Goal: Task Accomplishment & Management: Complete application form

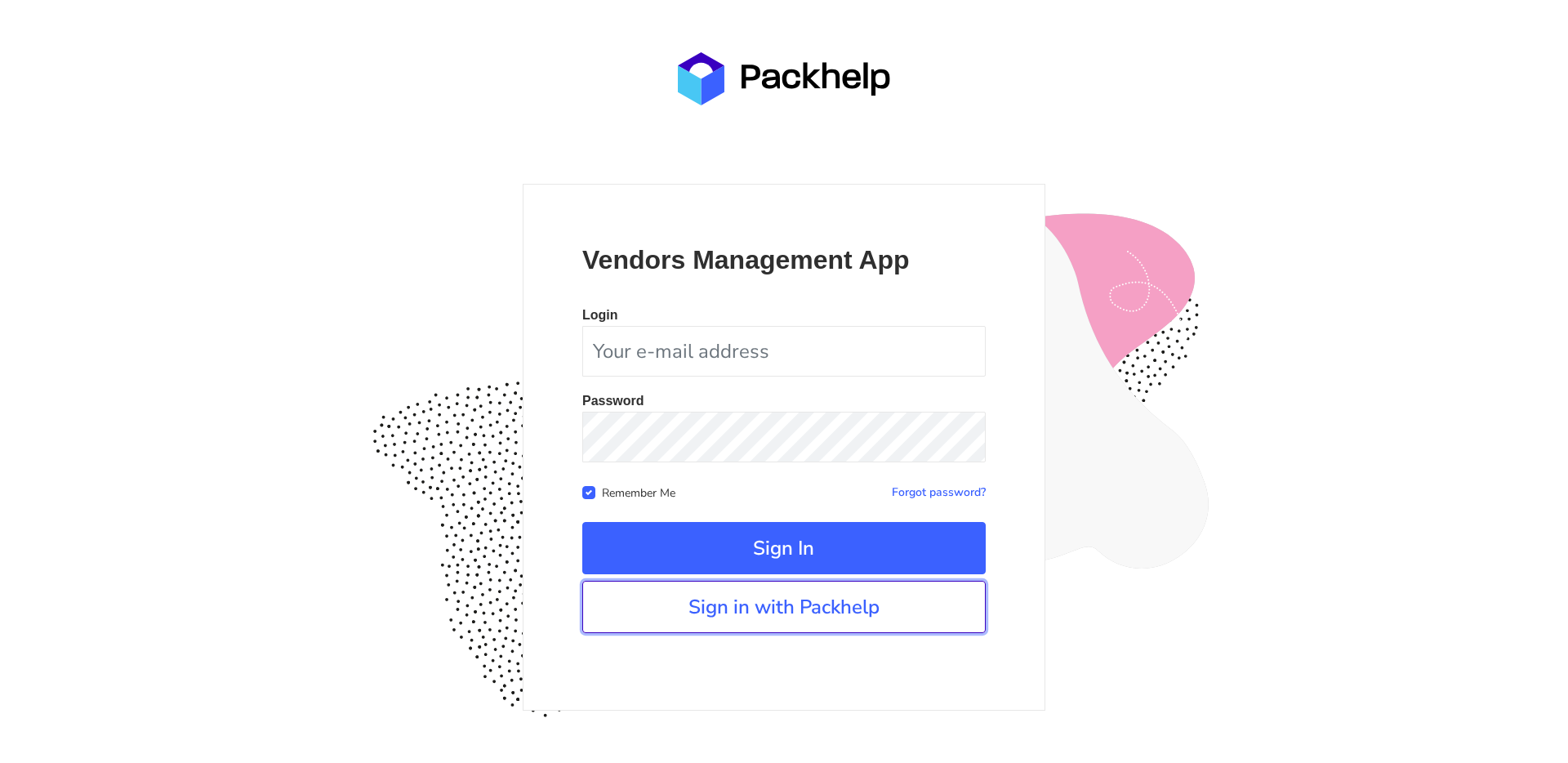
click at [765, 615] on link "Sign in with Packhelp" at bounding box center [783, 608] width 403 height 53
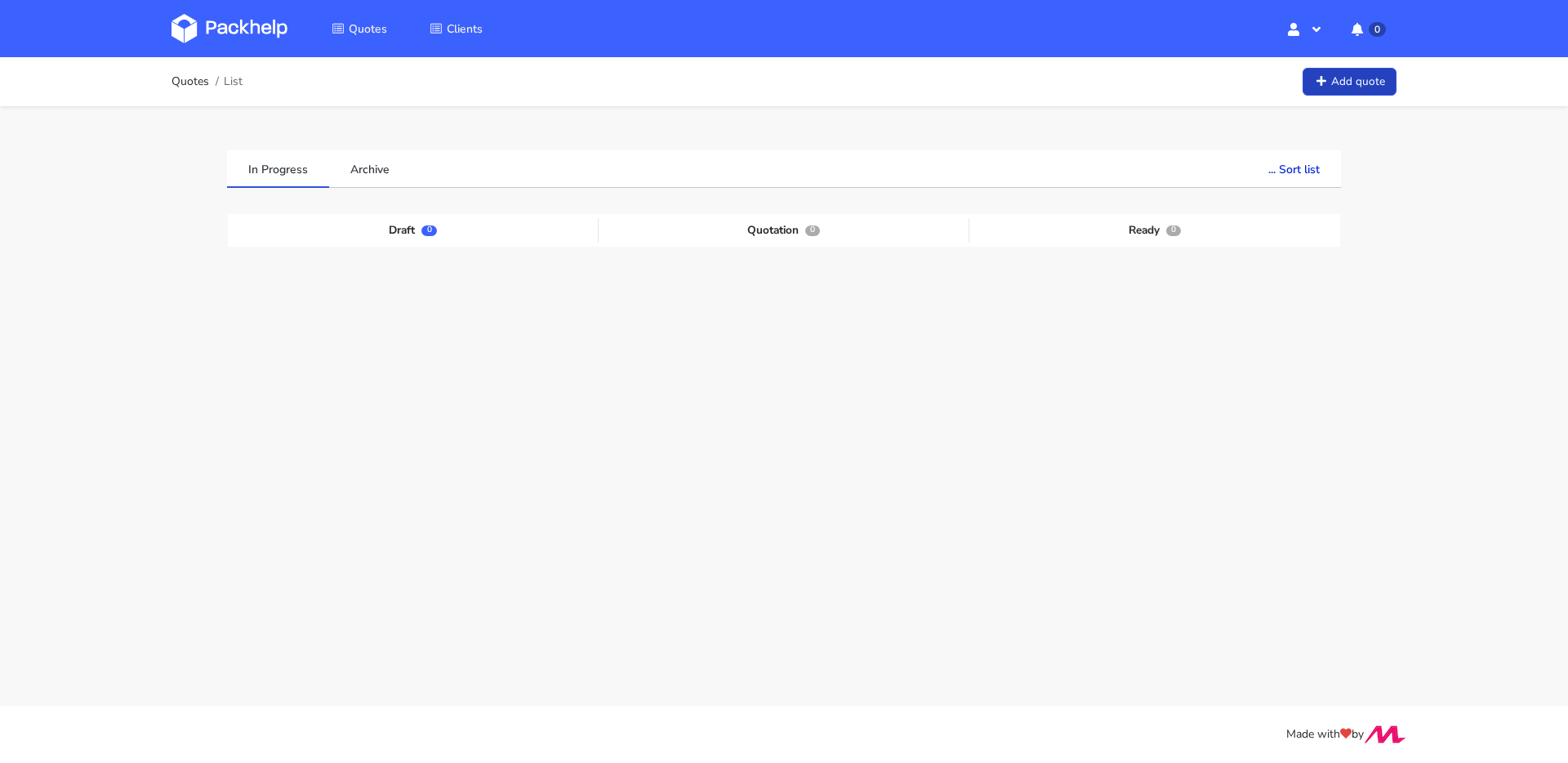
click at [1363, 73] on link "Add quote" at bounding box center [1349, 81] width 94 height 28
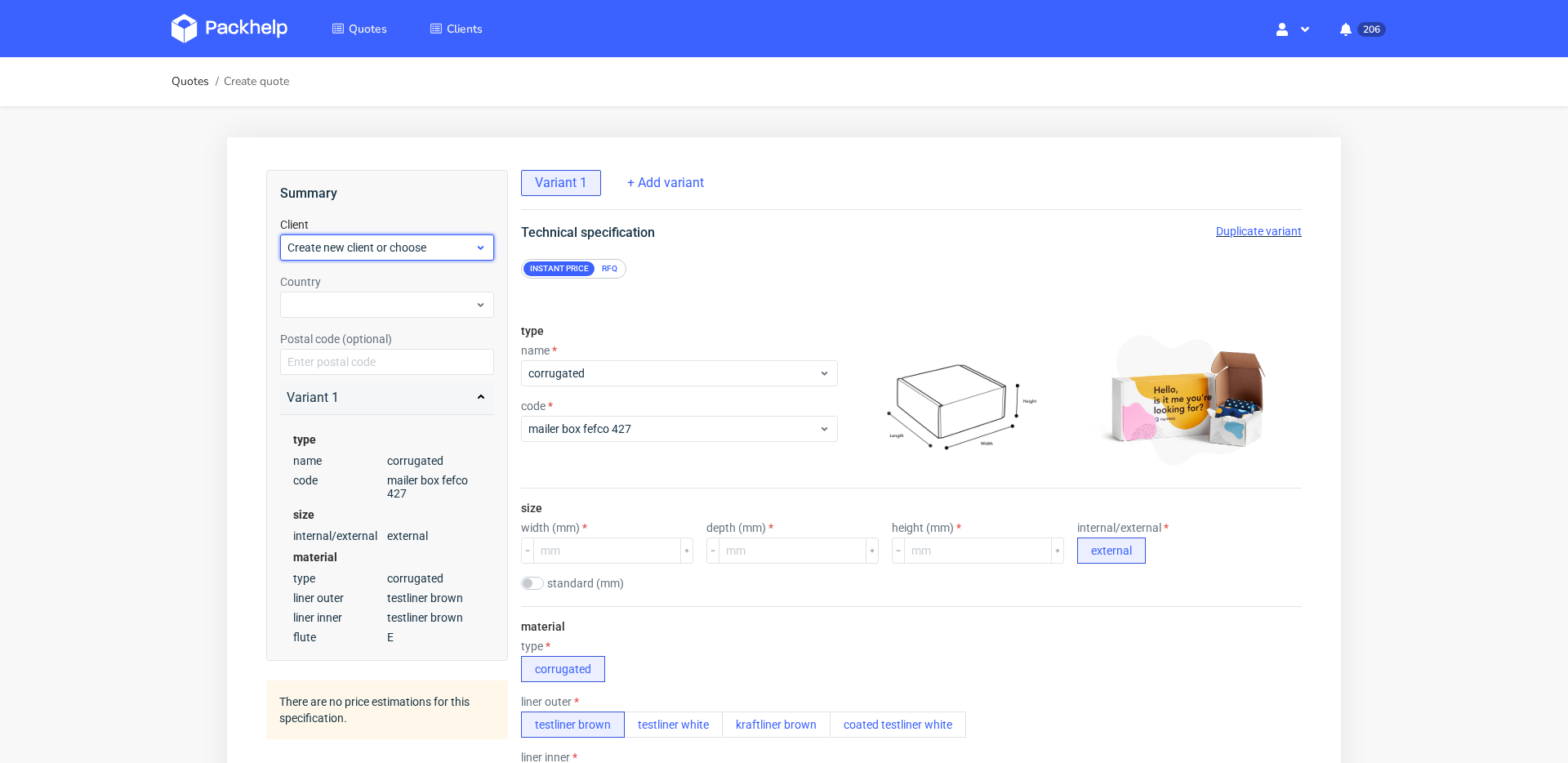
click at [430, 257] on div "Create new client or choose" at bounding box center [387, 247] width 214 height 26
click at [414, 280] on div "Add new client" at bounding box center [388, 285] width 201 height 29
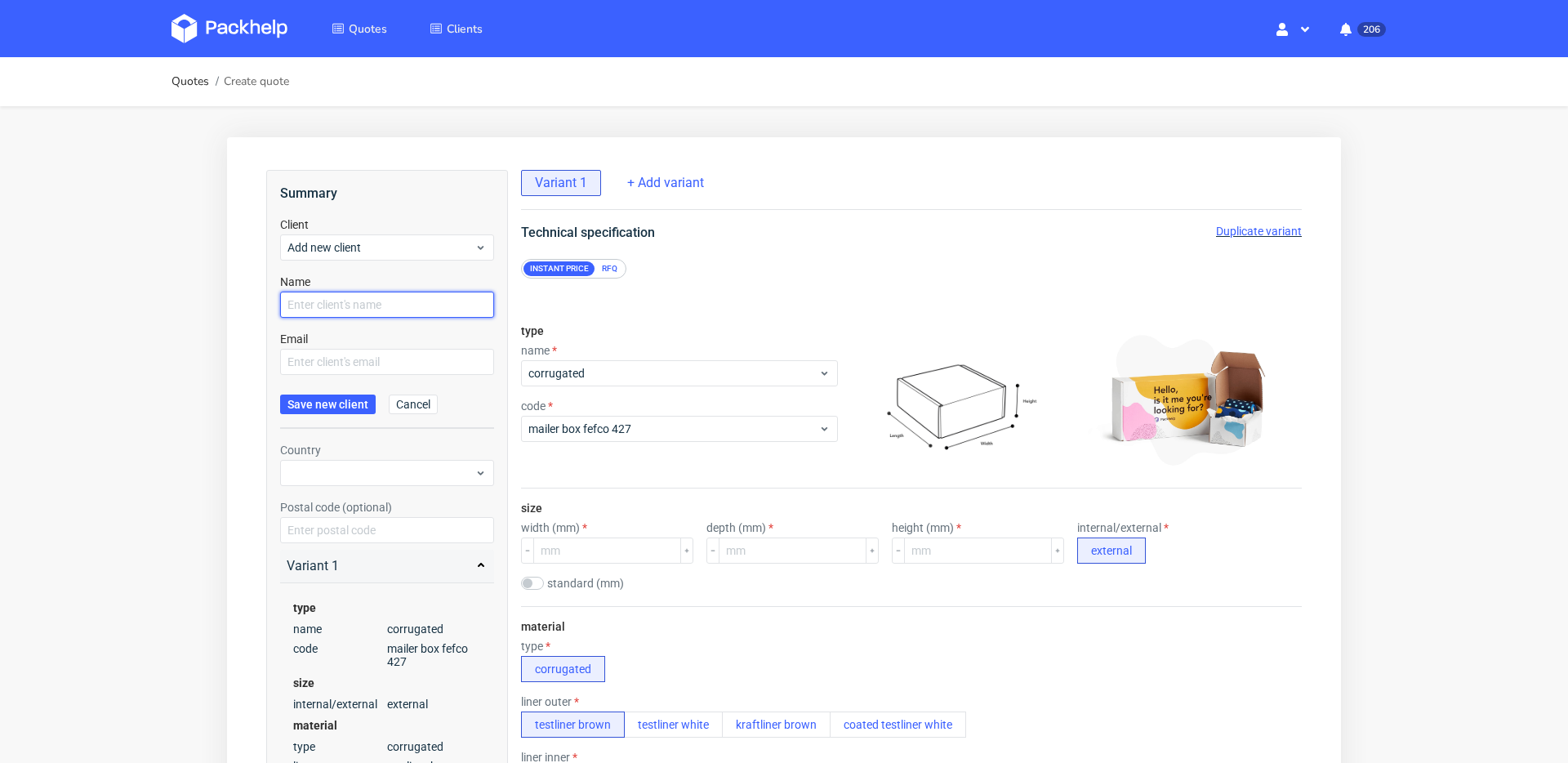
click at [395, 299] on input "text" at bounding box center [387, 305] width 214 height 26
type input "[PERSON_NAME]"
click at [407, 364] on input "text" at bounding box center [387, 361] width 214 height 26
paste input "[PERSON_NAME][EMAIL_ADDRESS][DOMAIN_NAME]"
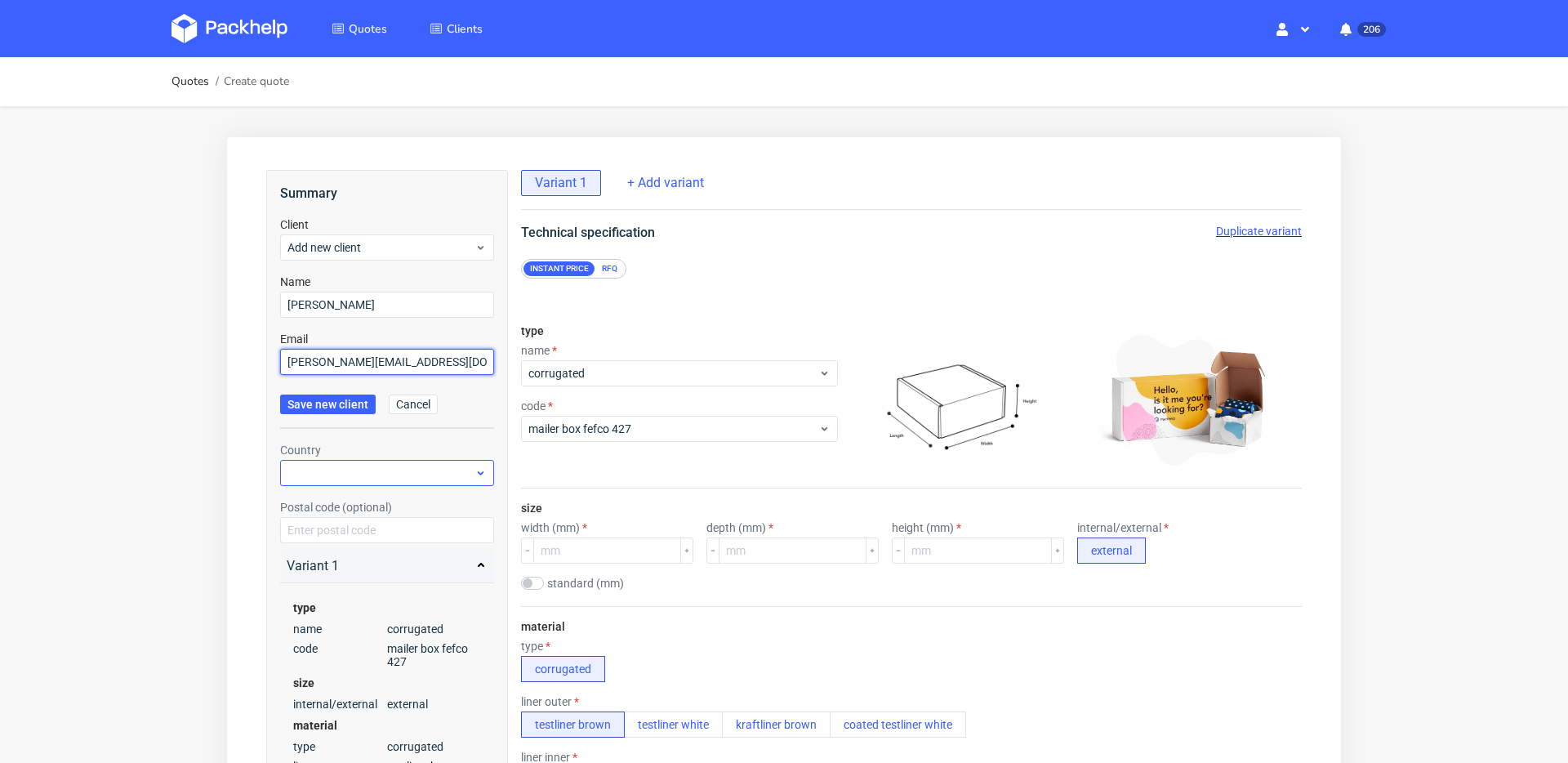
type input "[PERSON_NAME][EMAIL_ADDRESS][DOMAIN_NAME]"
click at [361, 467] on div at bounding box center [387, 473] width 214 height 26
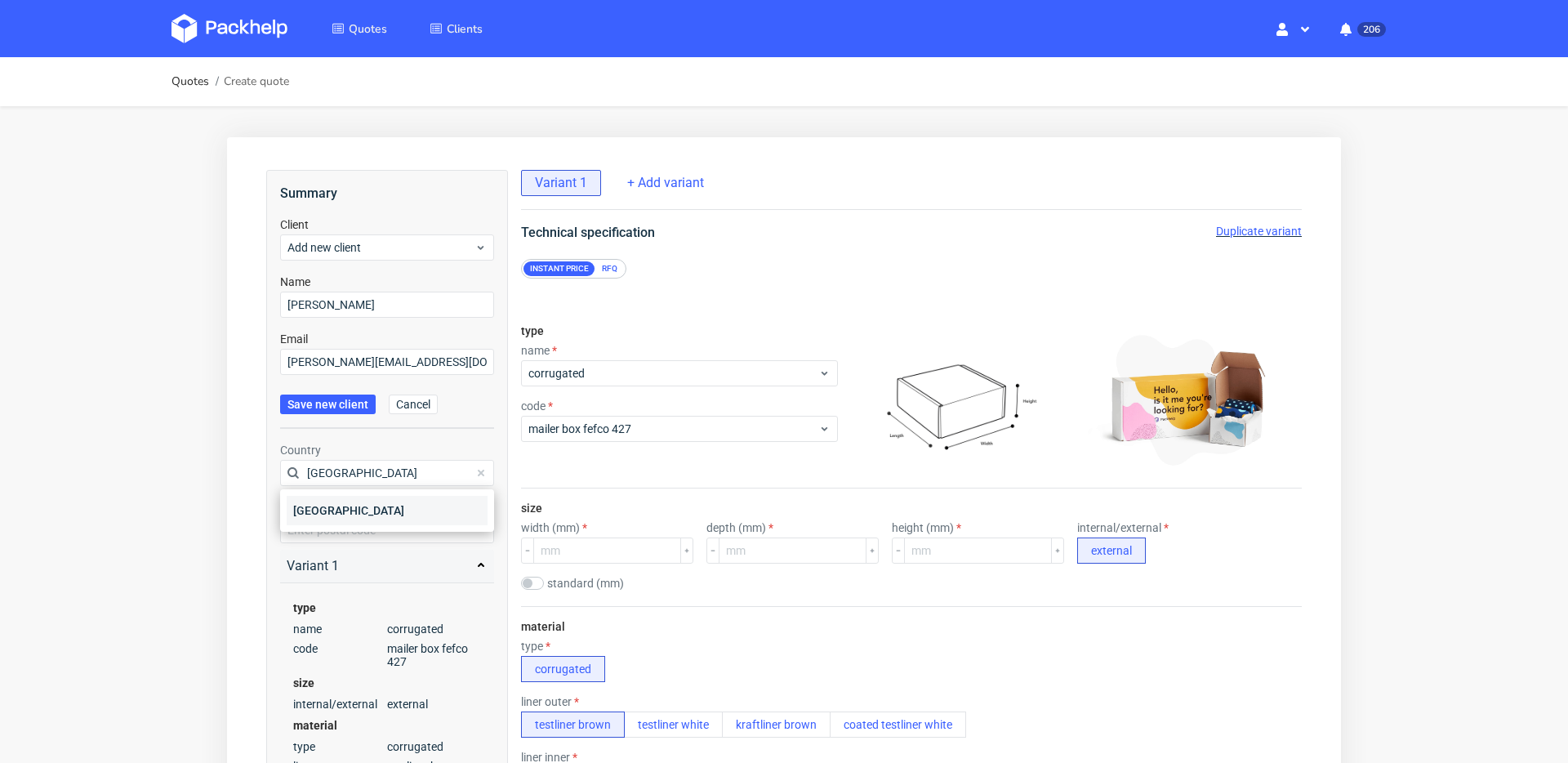
type input "[GEOGRAPHIC_DATA]"
click at [359, 509] on div "[GEOGRAPHIC_DATA]" at bounding box center [388, 511] width 201 height 29
click at [330, 407] on span "Save new client" at bounding box center [327, 404] width 81 height 12
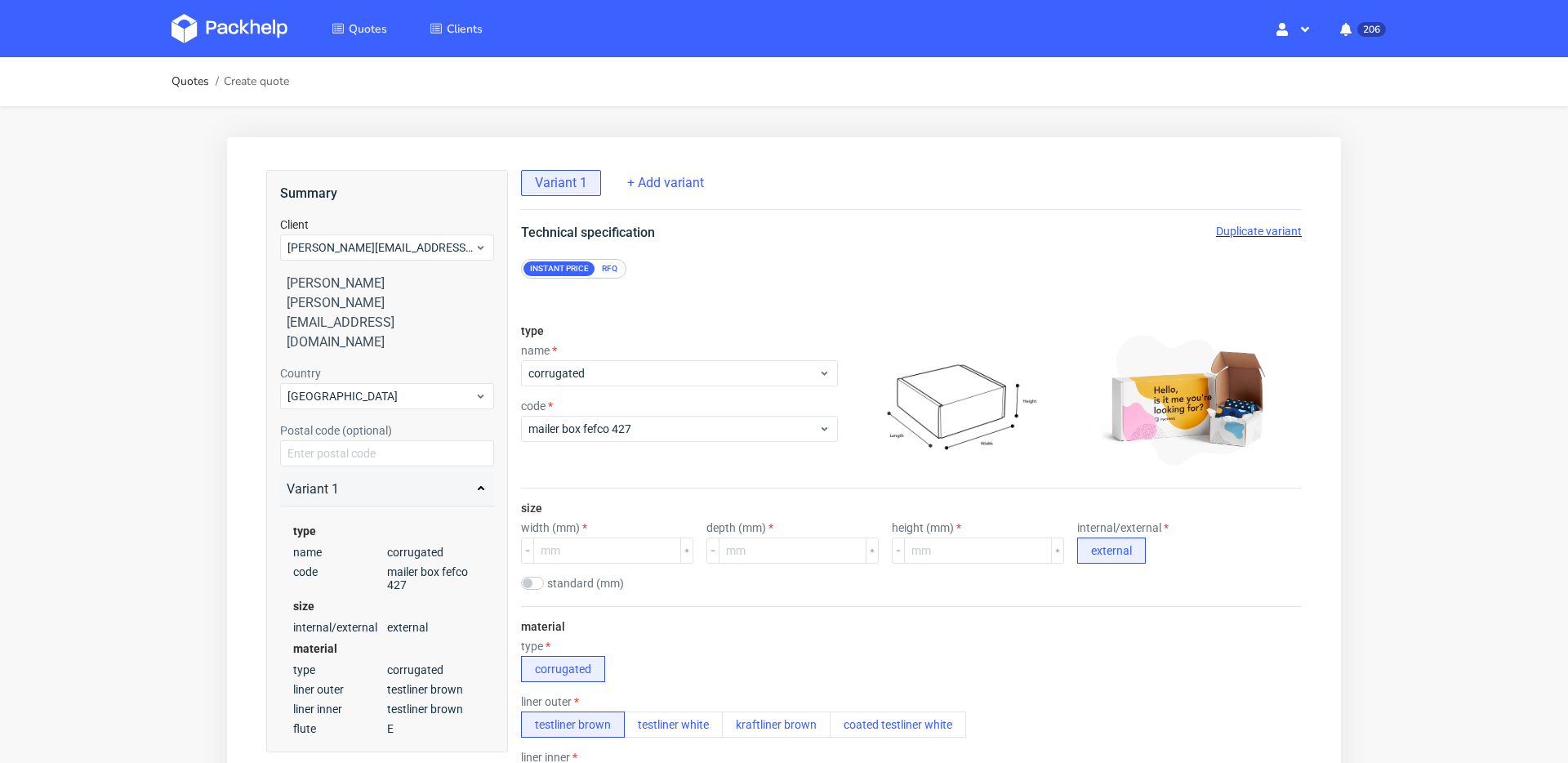
click at [611, 270] on div "RFQ" at bounding box center [609, 269] width 28 height 15
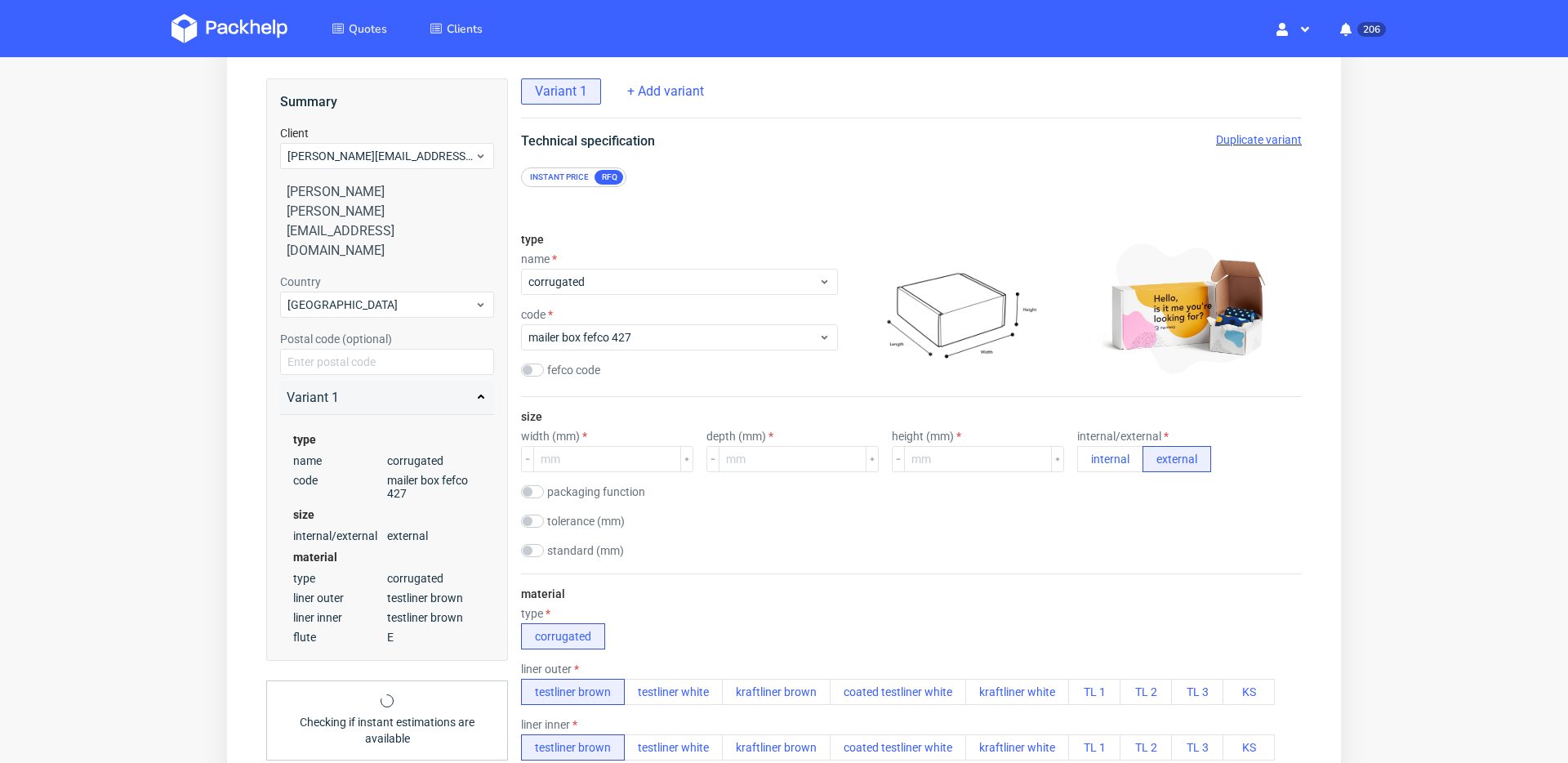
scroll to position [95, 0]
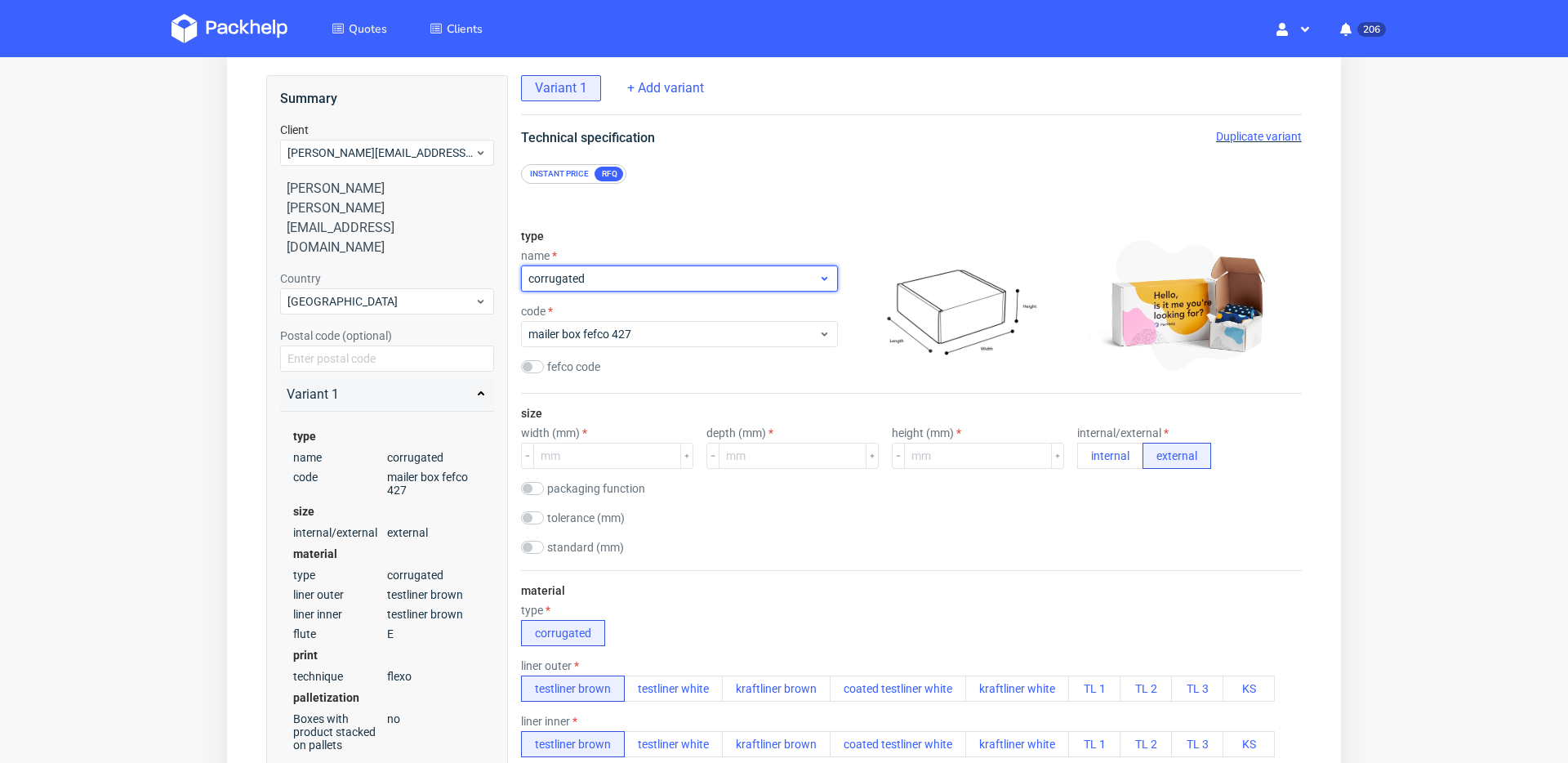
click at [691, 283] on span "corrugated" at bounding box center [673, 278] width 290 height 17
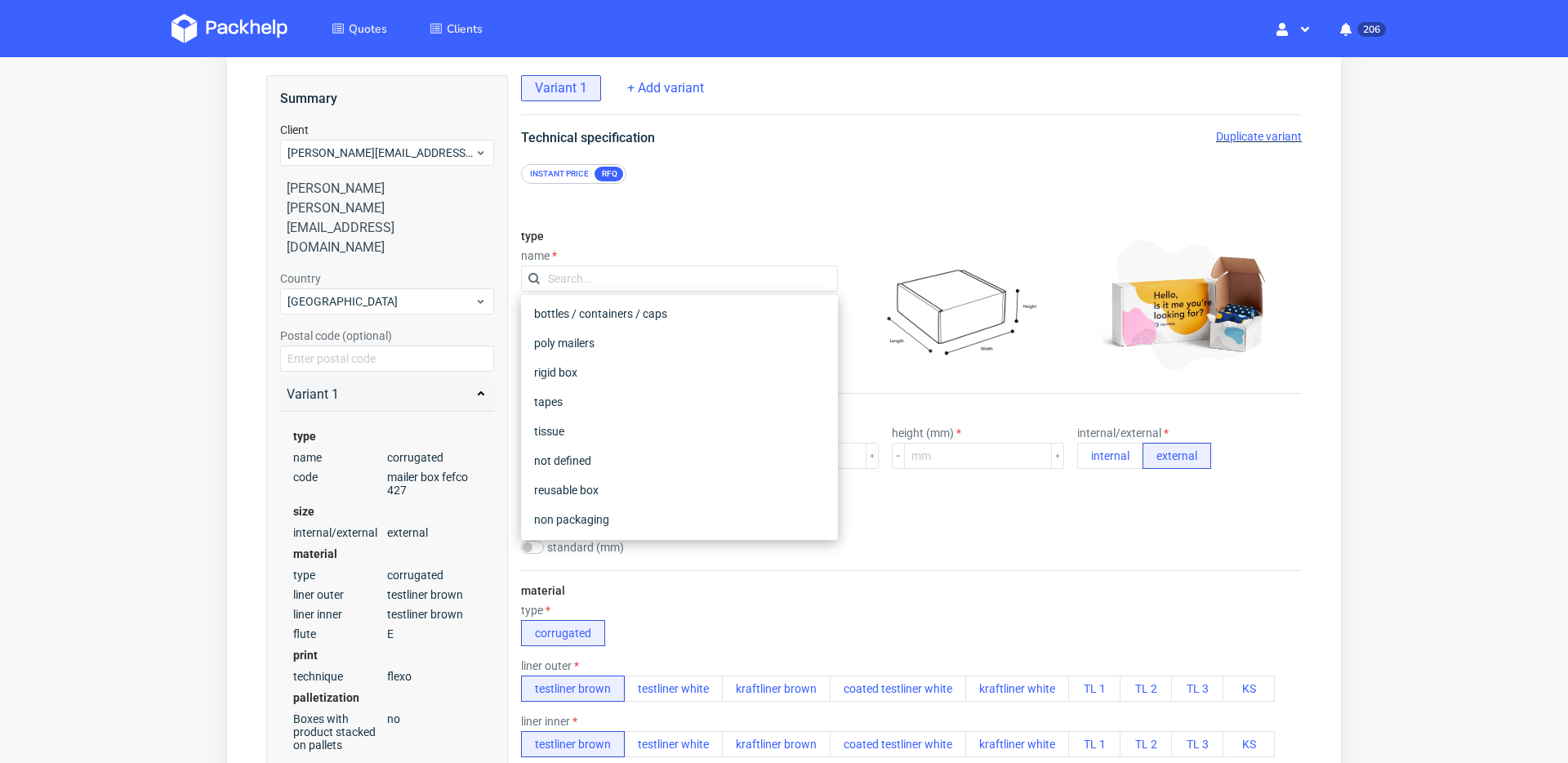
scroll to position [297, 0]
click at [641, 347] on div "rigid box" at bounding box center [679, 342] width 304 height 29
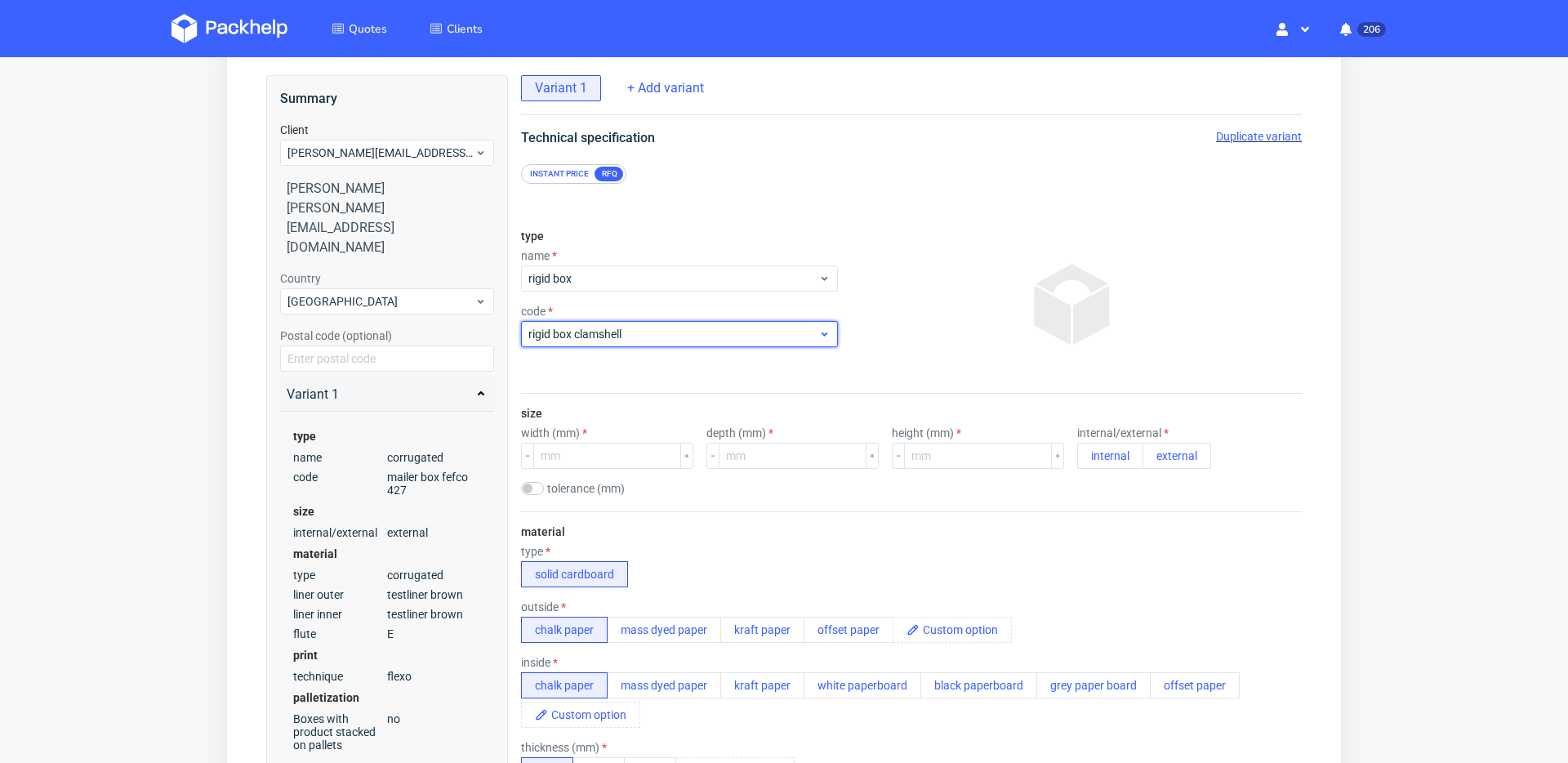
click at [657, 329] on span "rigid box clamshell" at bounding box center [673, 334] width 290 height 17
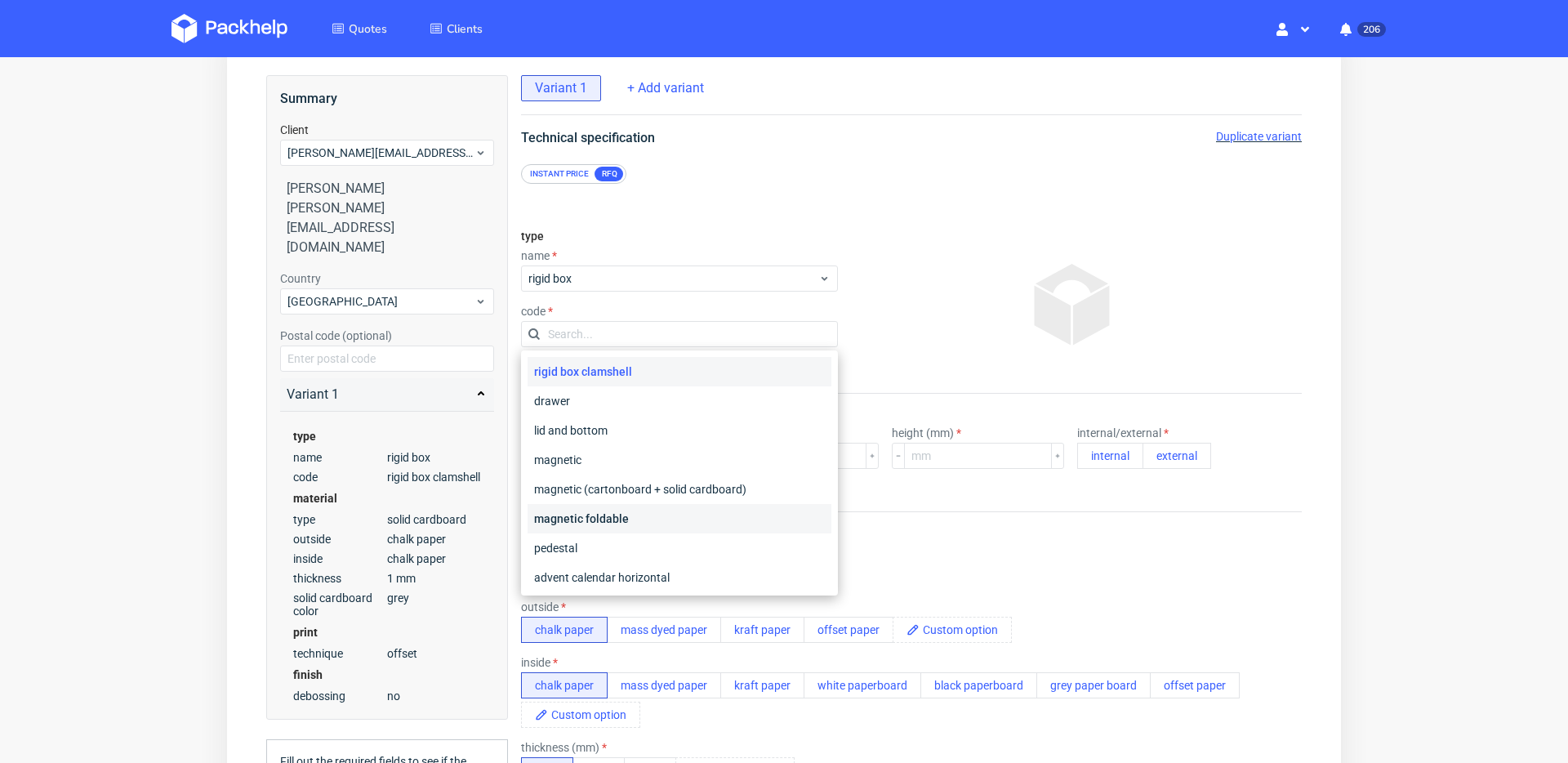
click at [685, 522] on div "magnetic foldable" at bounding box center [679, 519] width 304 height 29
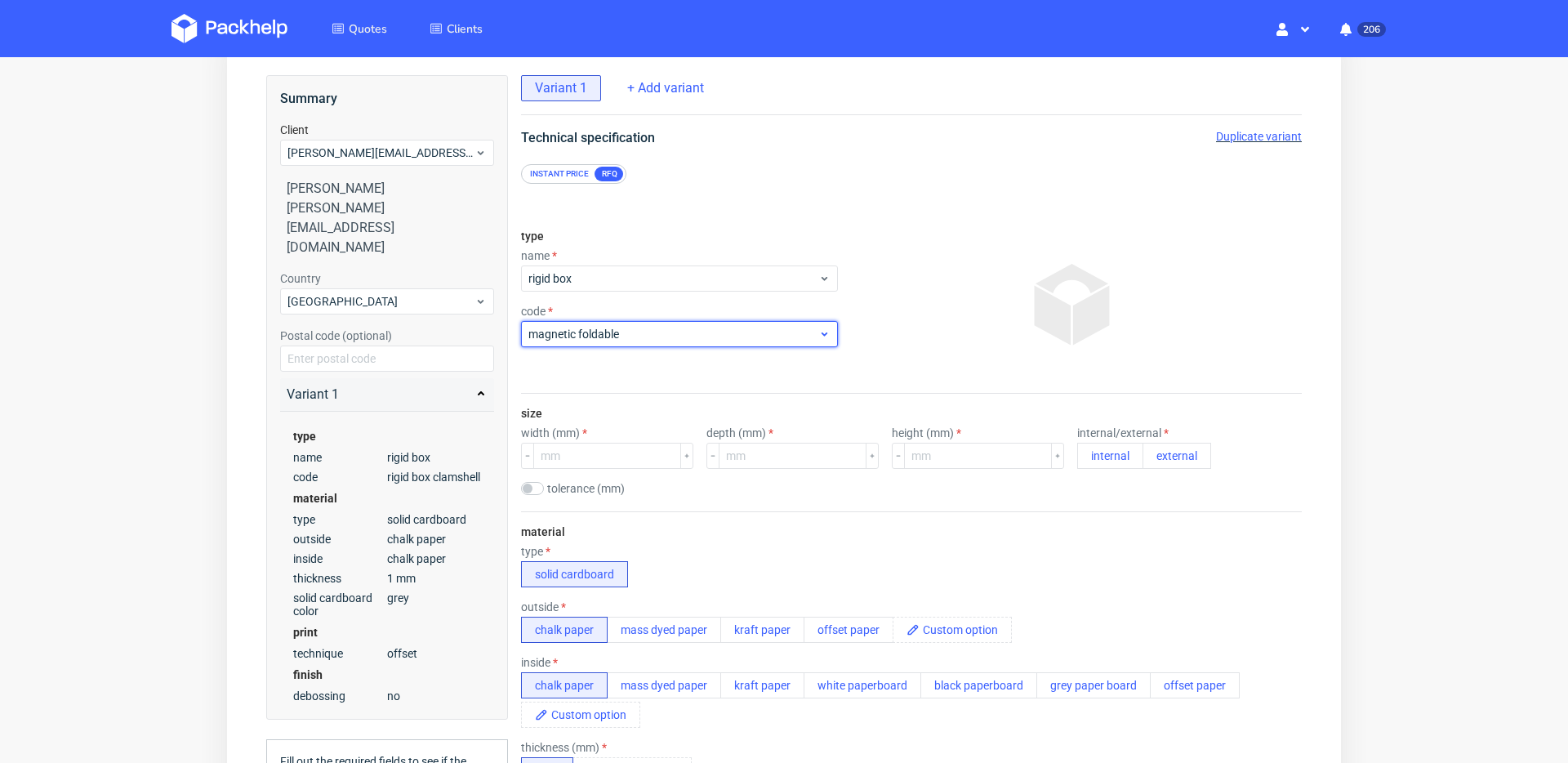
click at [682, 336] on span "magnetic foldable" at bounding box center [673, 334] width 290 height 17
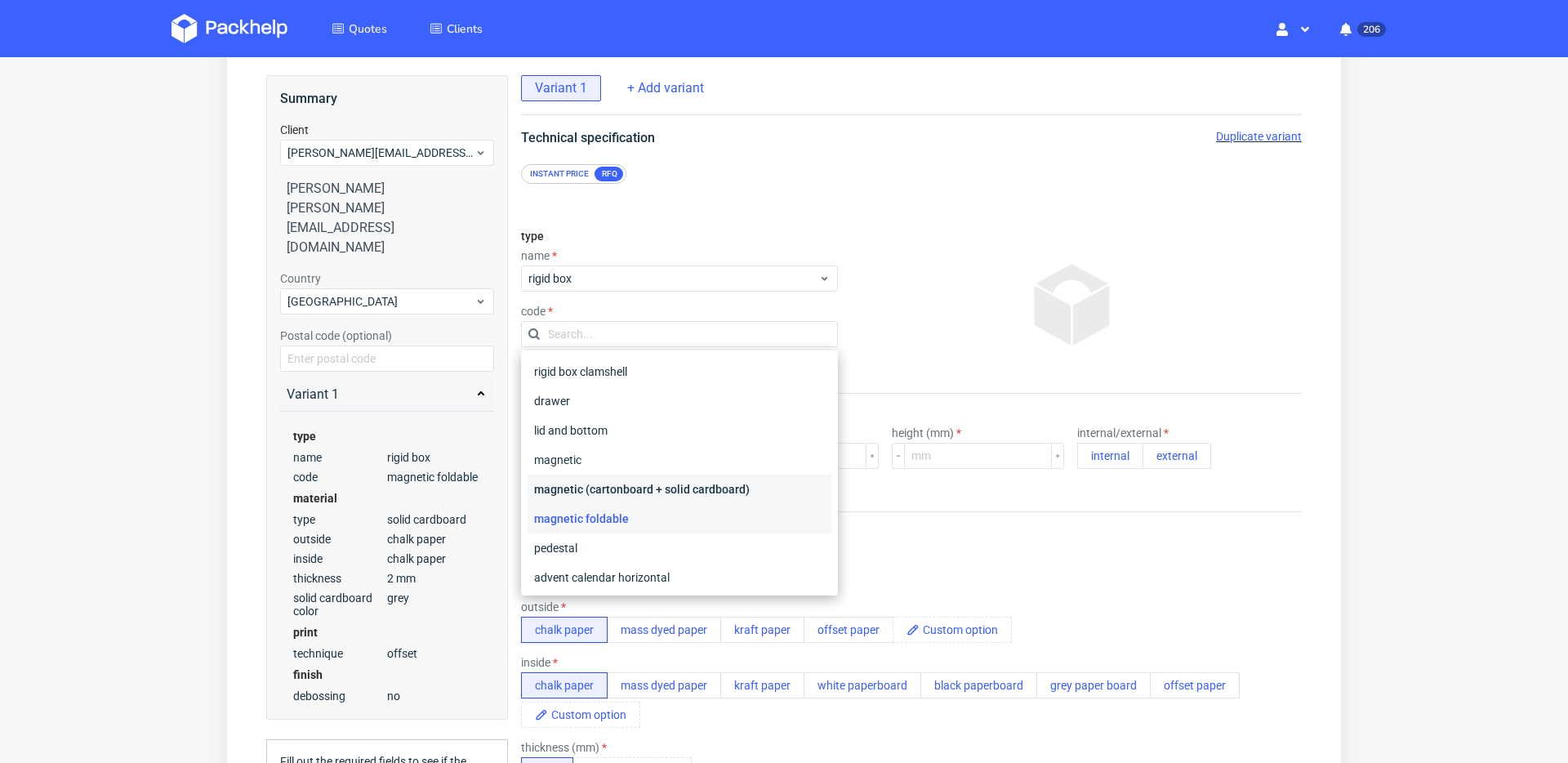
scroll to position [39, 0]
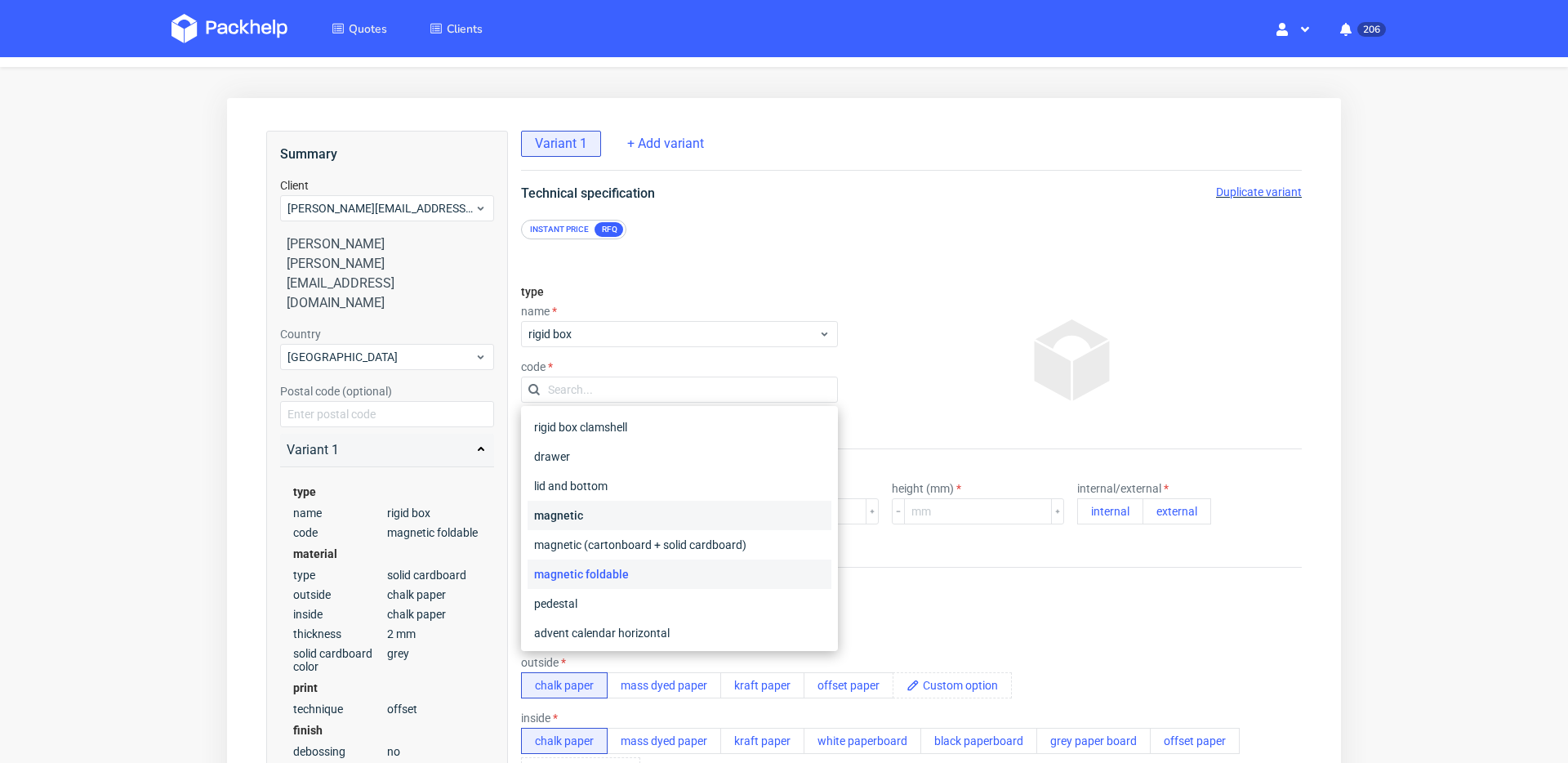
click at [664, 518] on div "magnetic" at bounding box center [679, 516] width 304 height 29
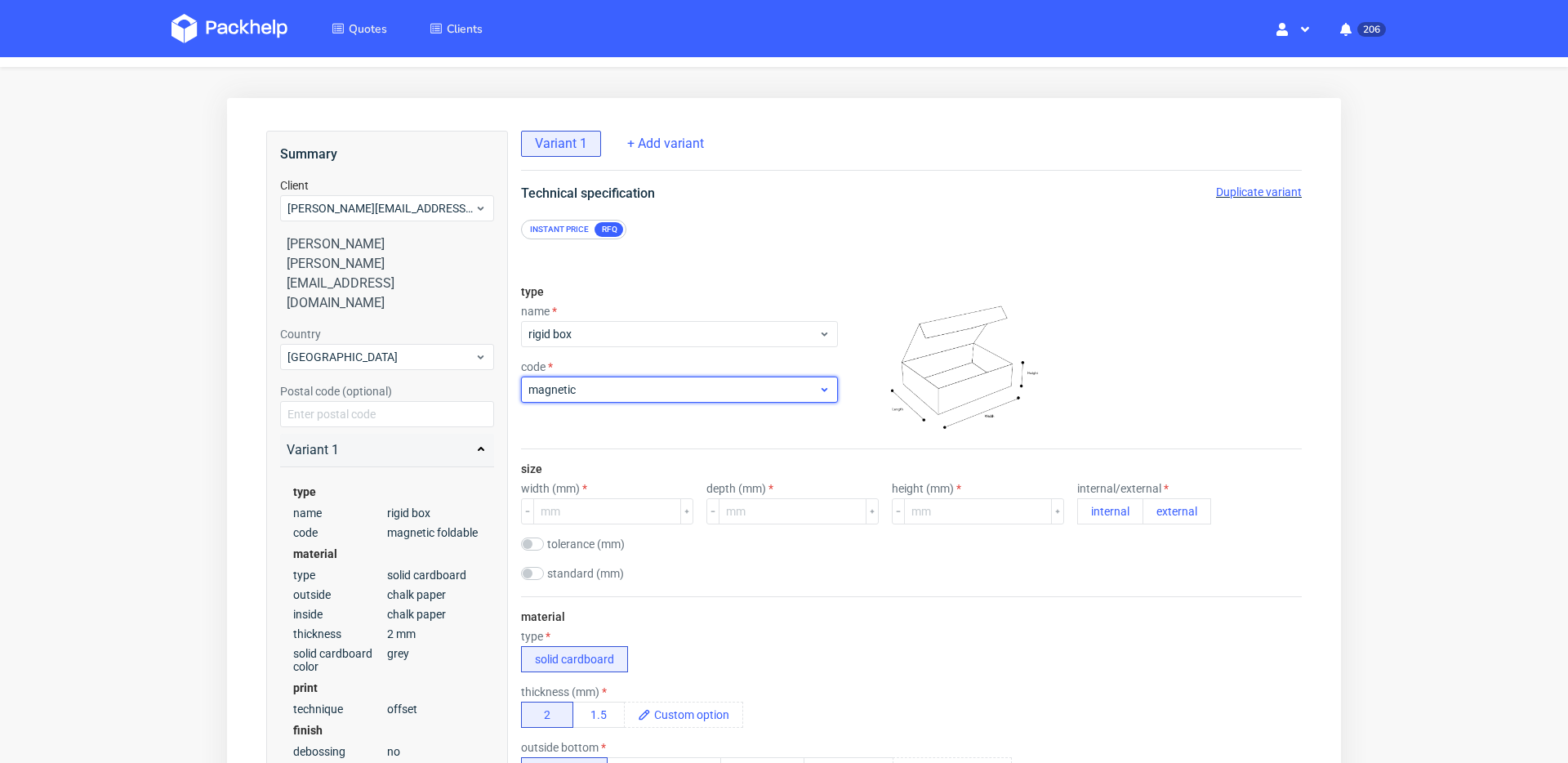
click at [630, 392] on span "magnetic" at bounding box center [673, 390] width 290 height 17
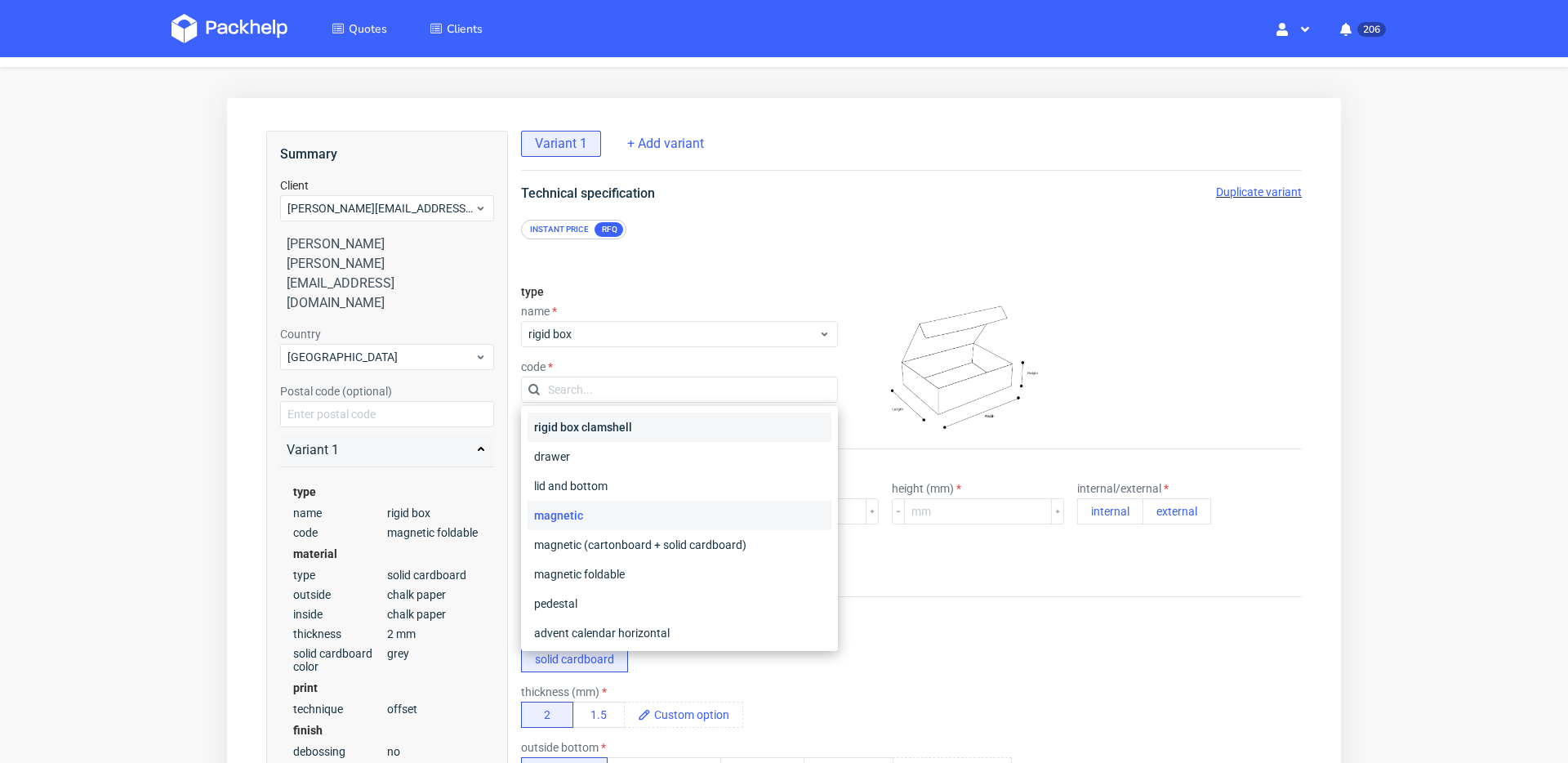
click at [630, 422] on div "rigid box clamshell" at bounding box center [679, 427] width 304 height 29
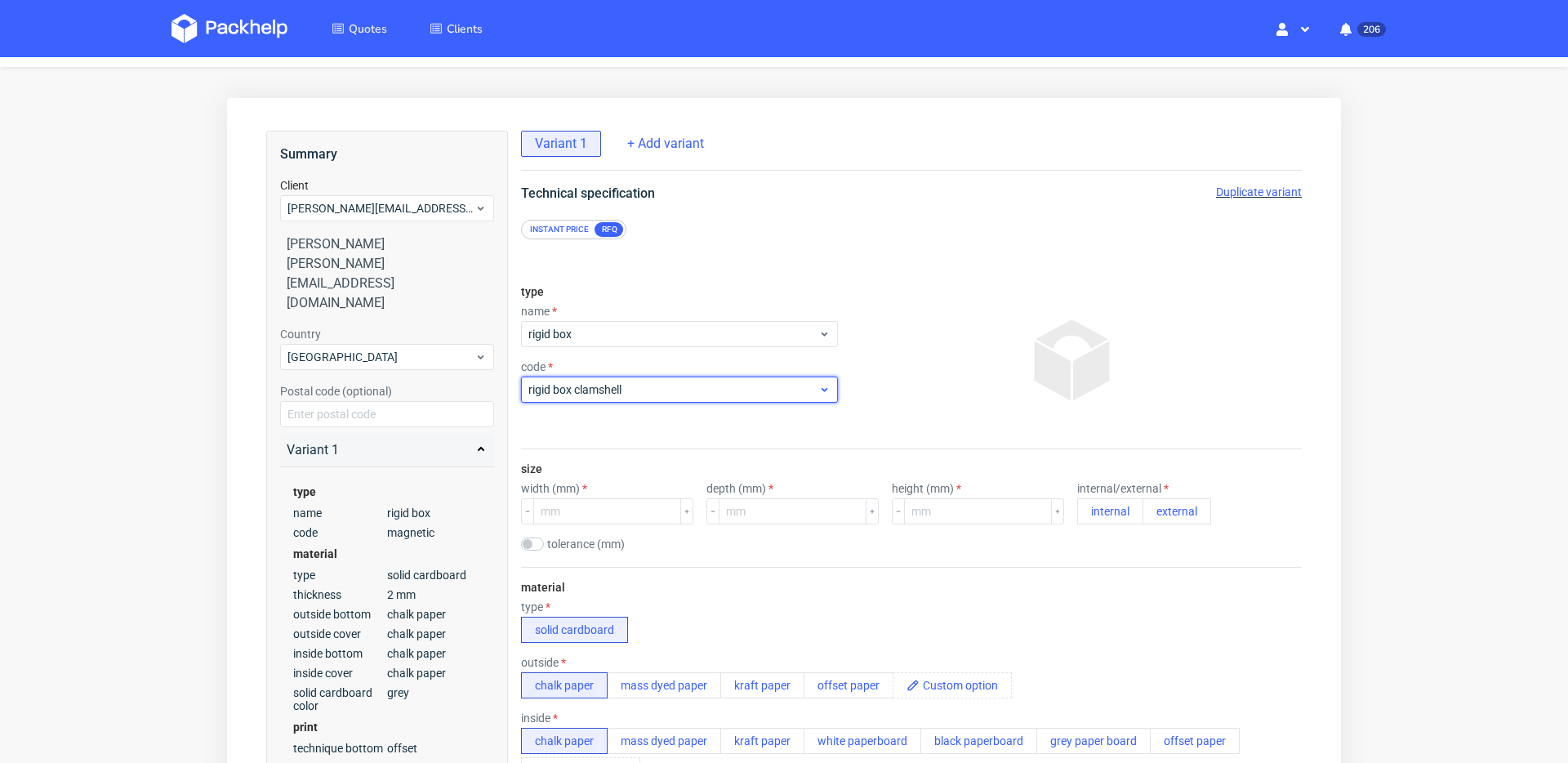
click at [652, 382] on span "rigid box clamshell" at bounding box center [673, 390] width 290 height 17
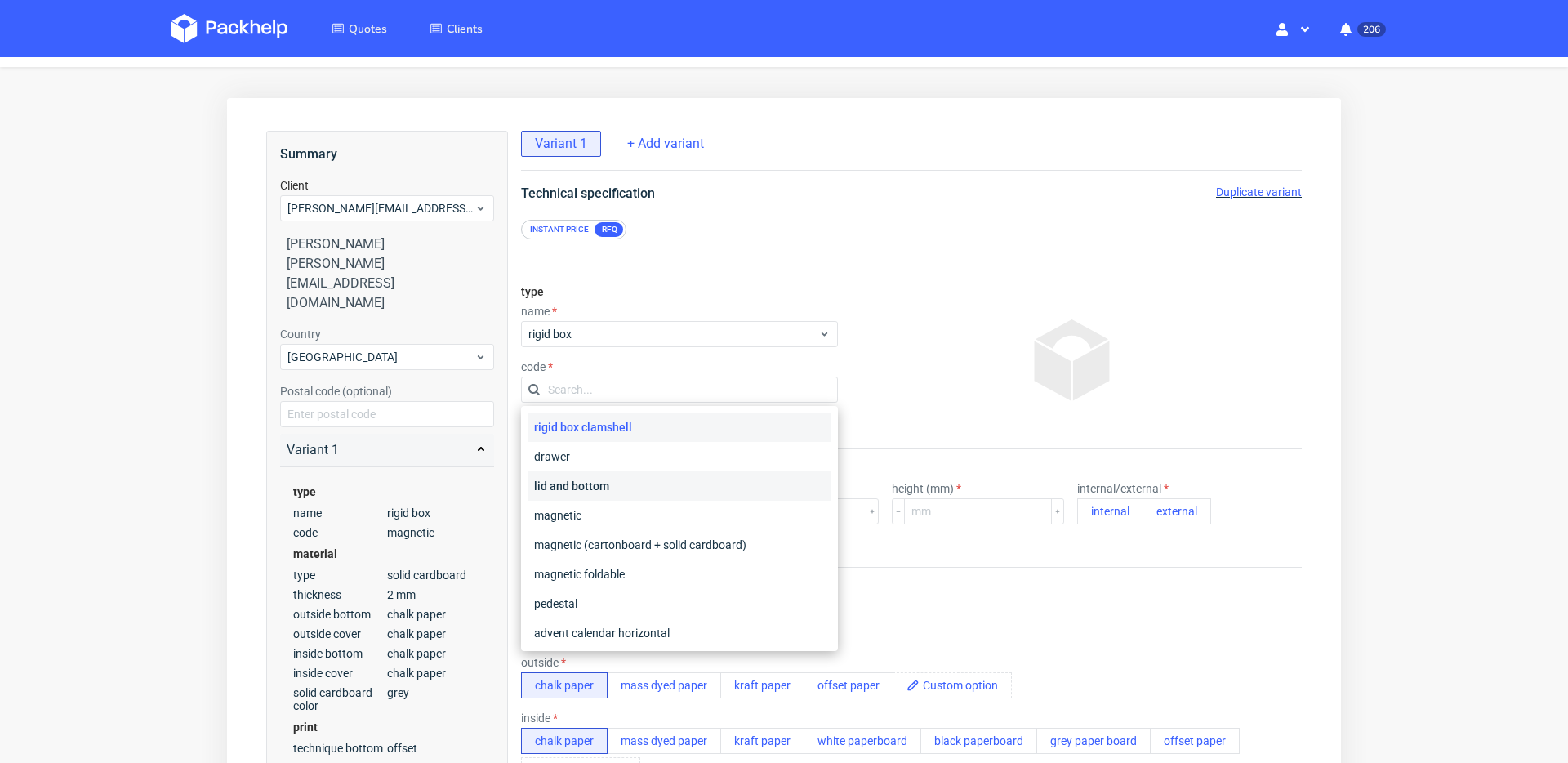
click at [642, 489] on div "lid and bottom" at bounding box center [679, 487] width 304 height 29
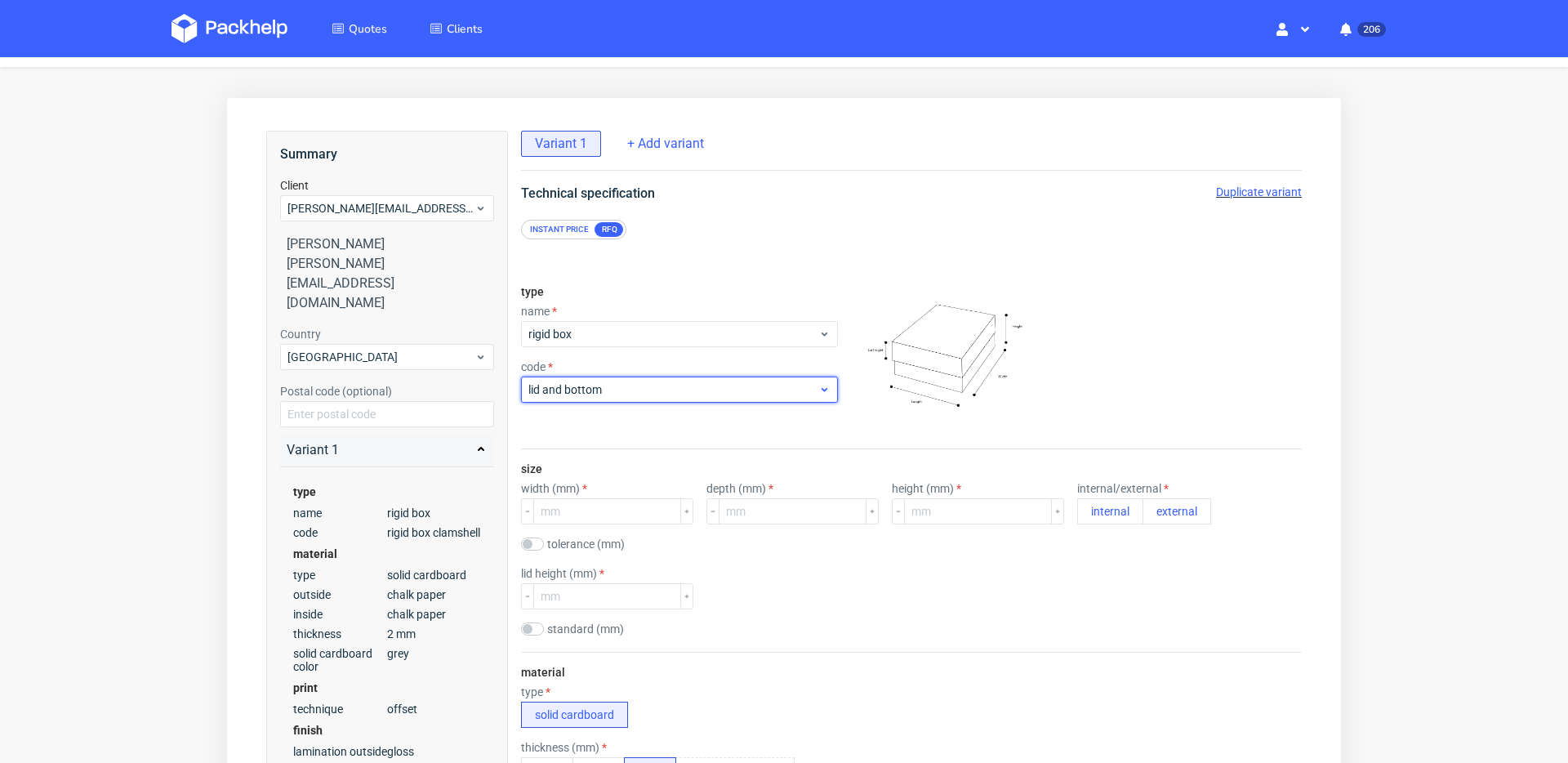
click at [680, 397] on span "lid and bottom" at bounding box center [673, 390] width 290 height 17
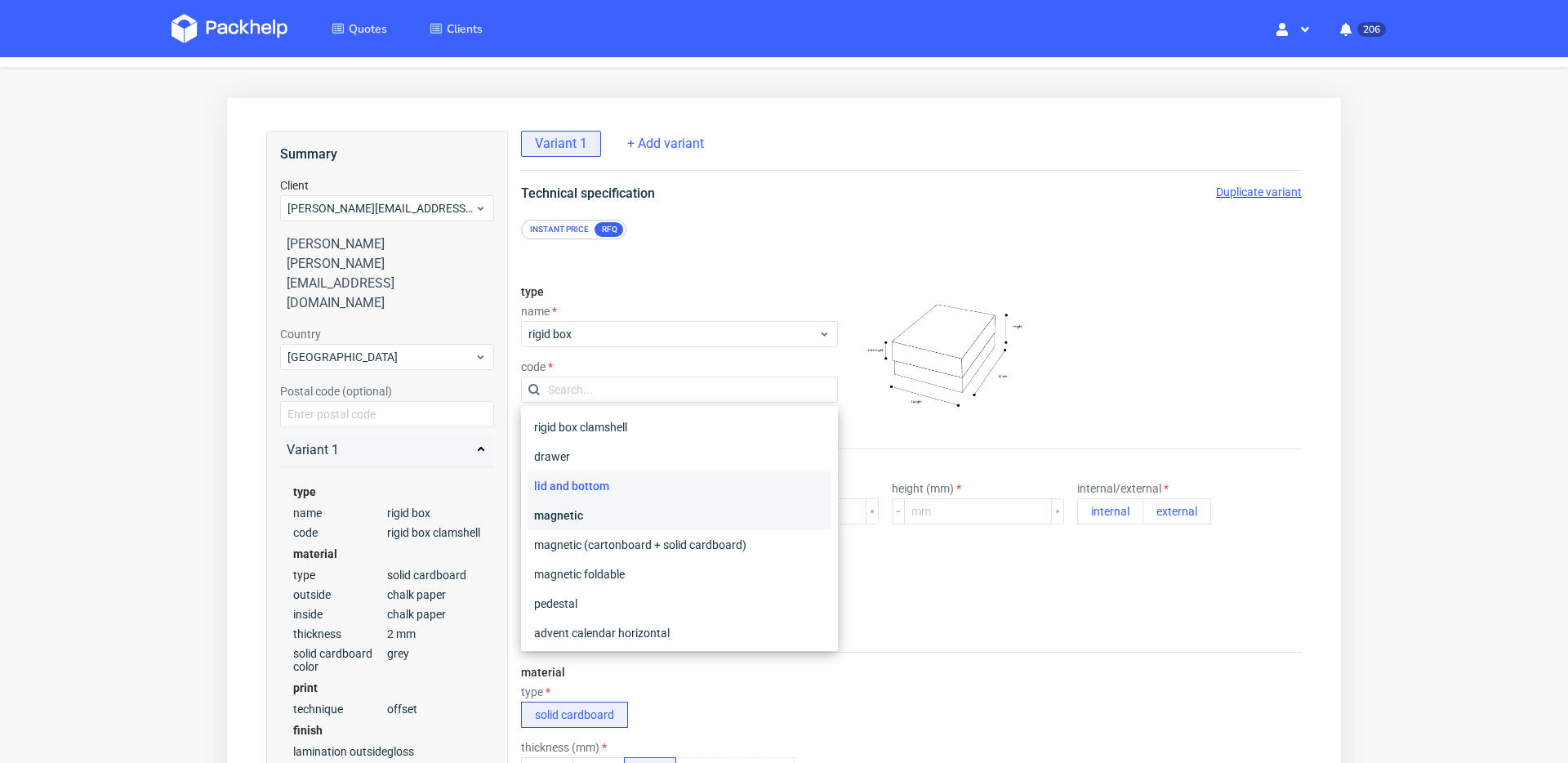
click at [656, 504] on div "magnetic" at bounding box center [679, 516] width 304 height 29
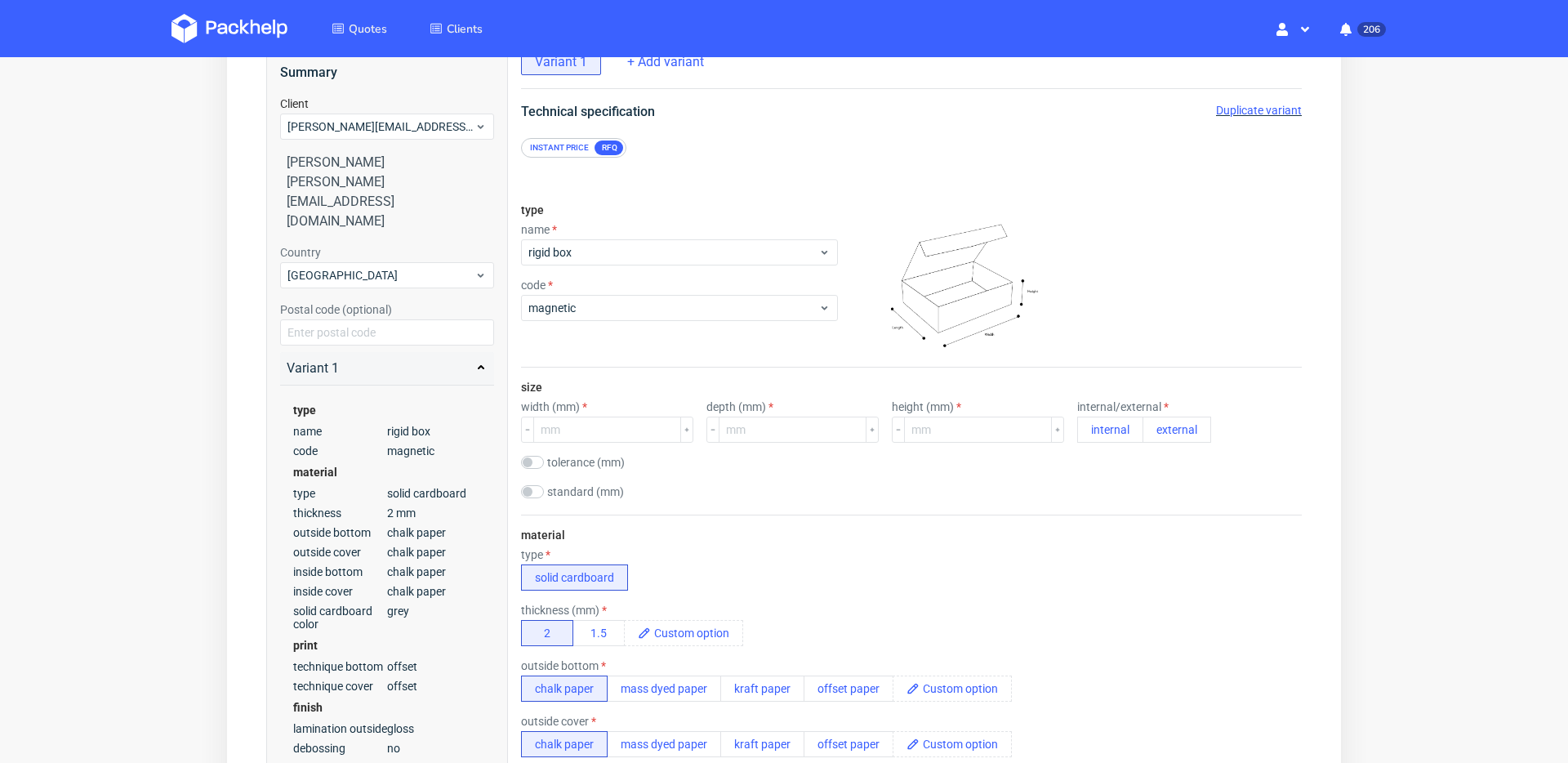
scroll to position [135, 0]
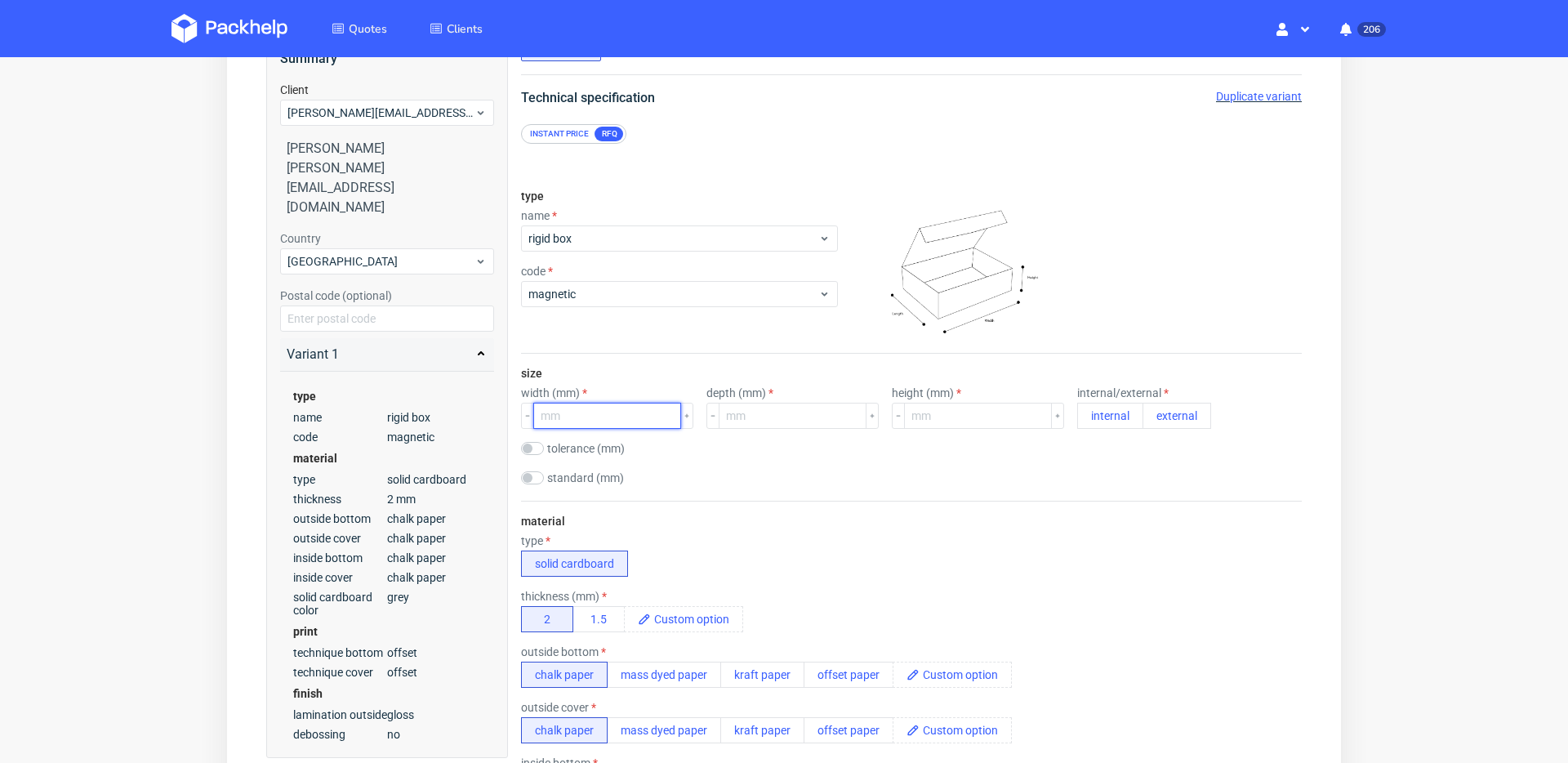
click at [589, 403] on input "number" at bounding box center [606, 415] width 147 height 26
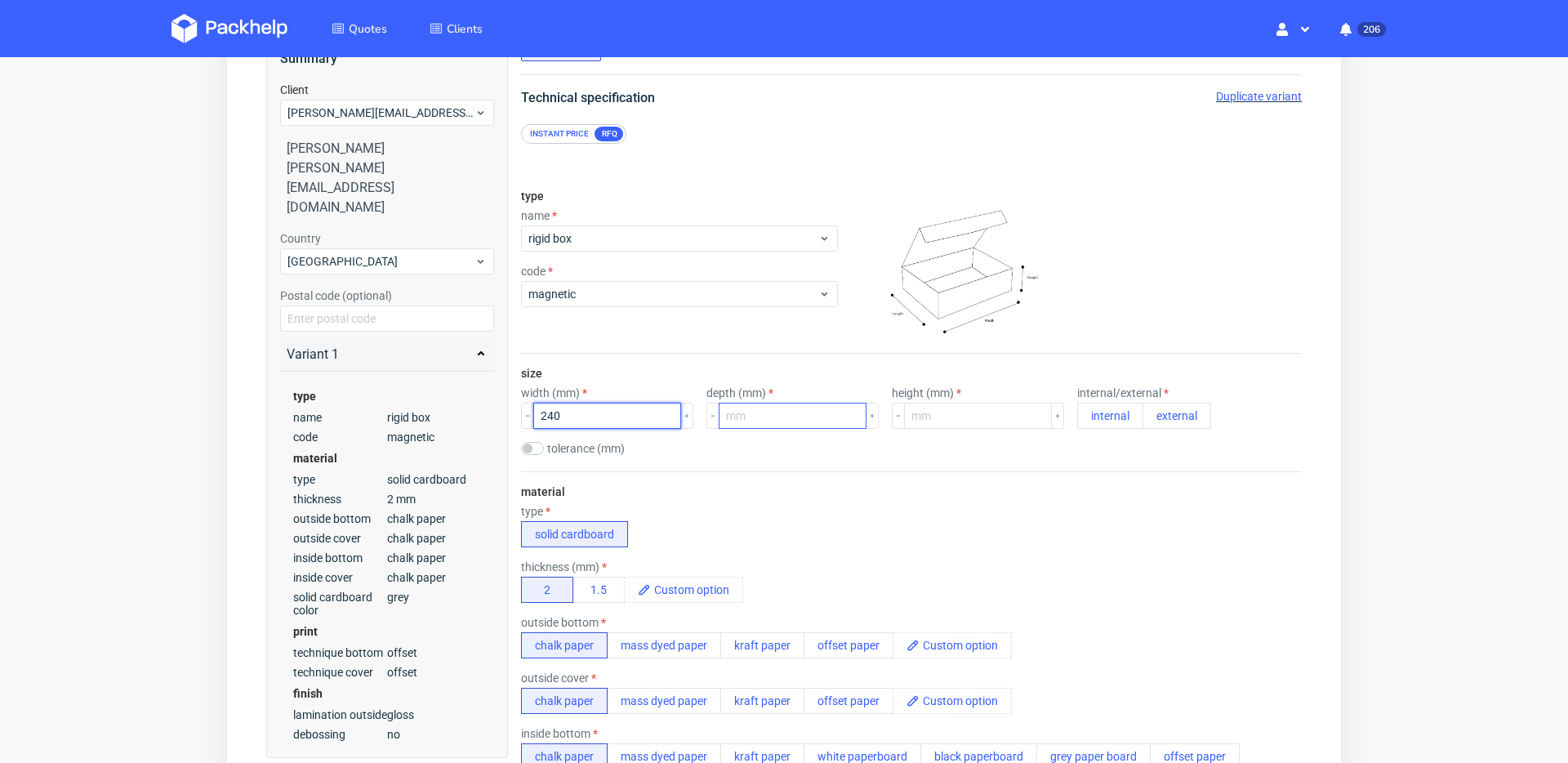
type input "240"
click at [736, 407] on input "number" at bounding box center [792, 415] width 147 height 26
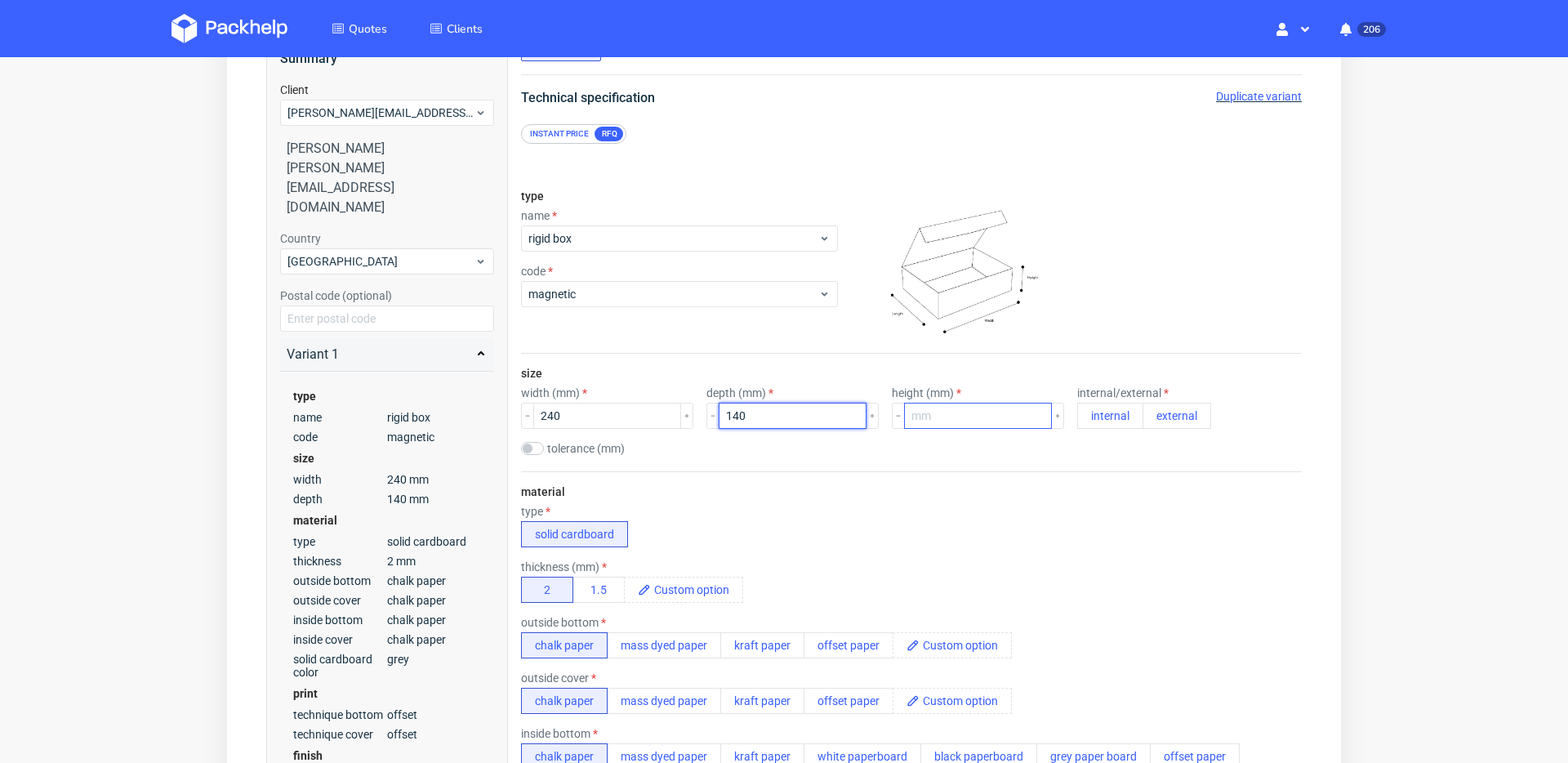
type input "140"
click at [948, 405] on input "number" at bounding box center [977, 415] width 147 height 26
type input "200"
click at [1160, 417] on button "external" at bounding box center [1176, 415] width 68 height 26
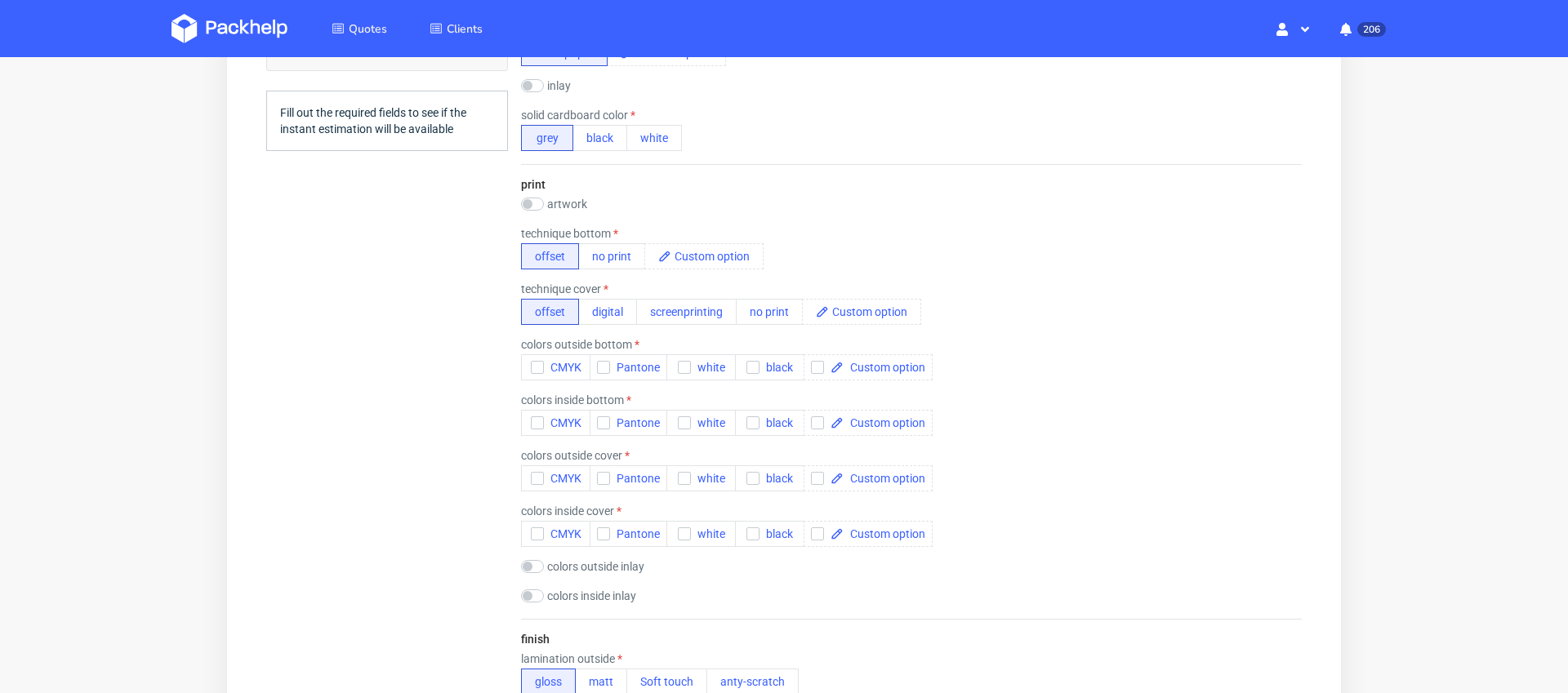
scroll to position [921, 0]
click at [537, 362] on icon "button" at bounding box center [537, 368] width 12 height 12
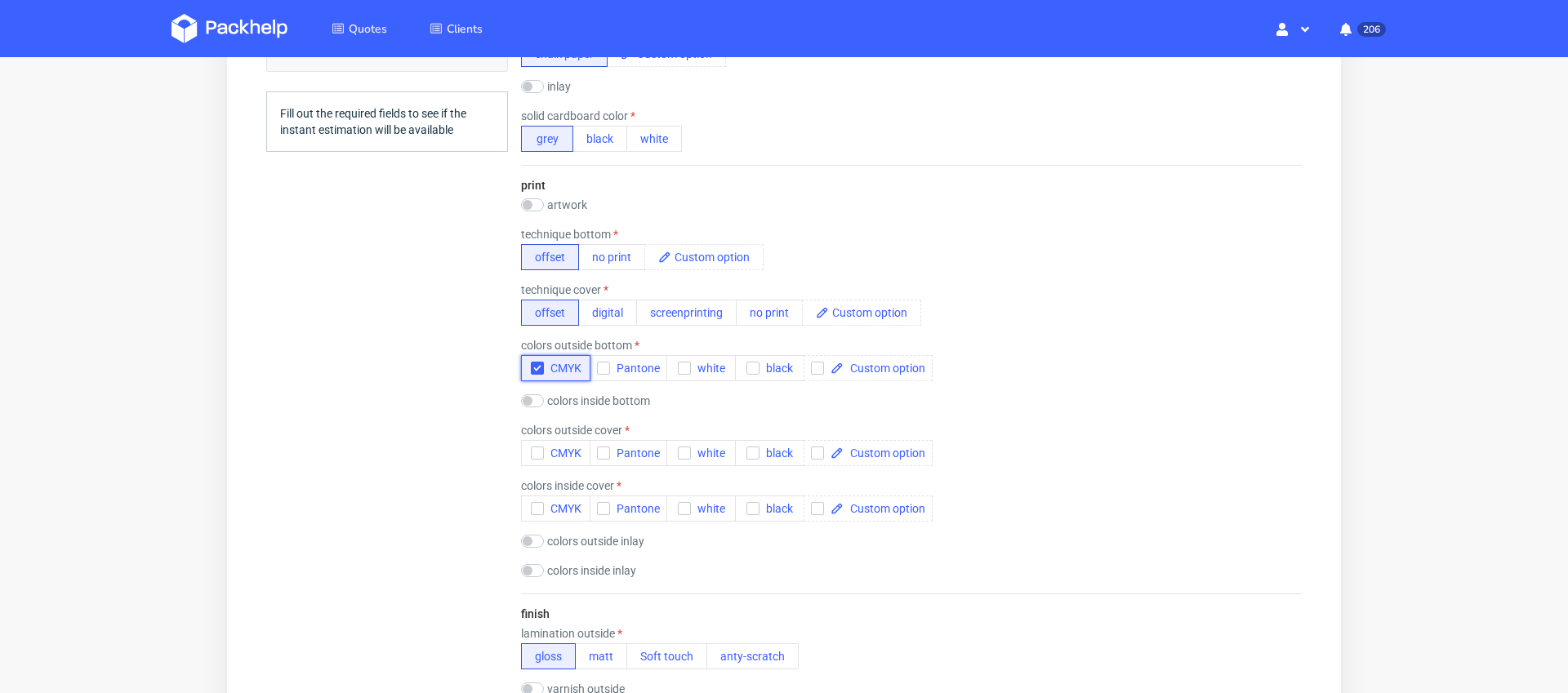
click at [534, 360] on button "CMYK" at bounding box center [556, 368] width 69 height 26
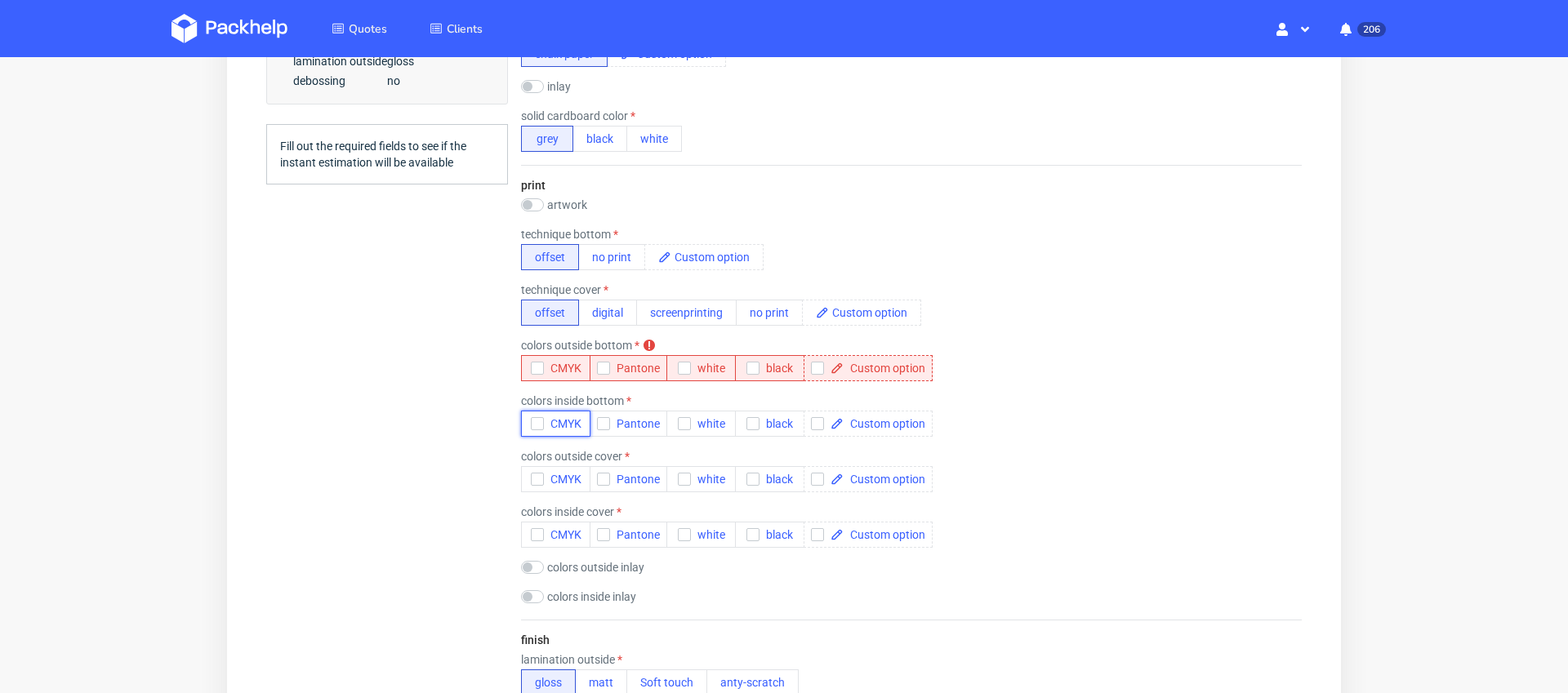
click at [535, 428] on icon "button" at bounding box center [537, 424] width 12 height 12
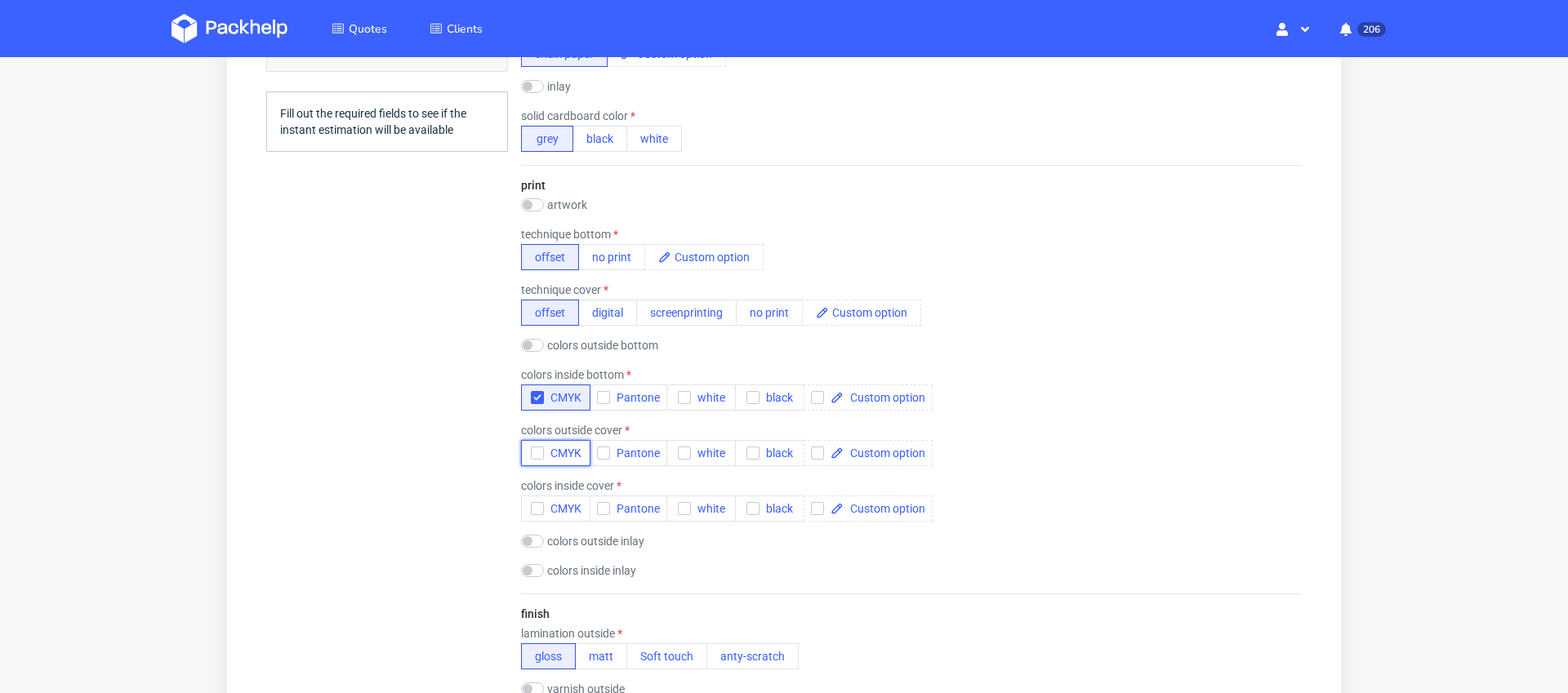
click at [537, 455] on icon "button" at bounding box center [537, 453] width 12 height 12
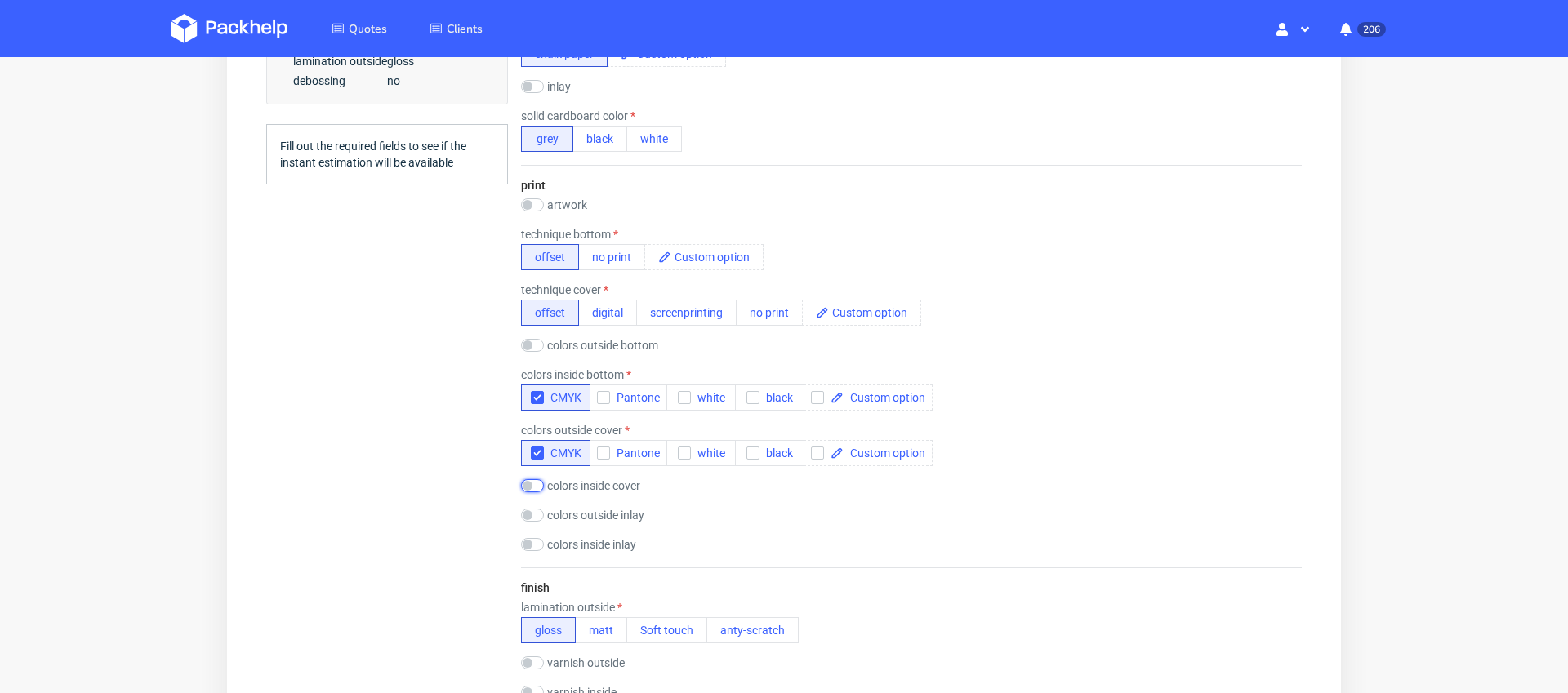
click at [537, 487] on input "checkbox" at bounding box center [532, 485] width 22 height 13
checkbox input "true"
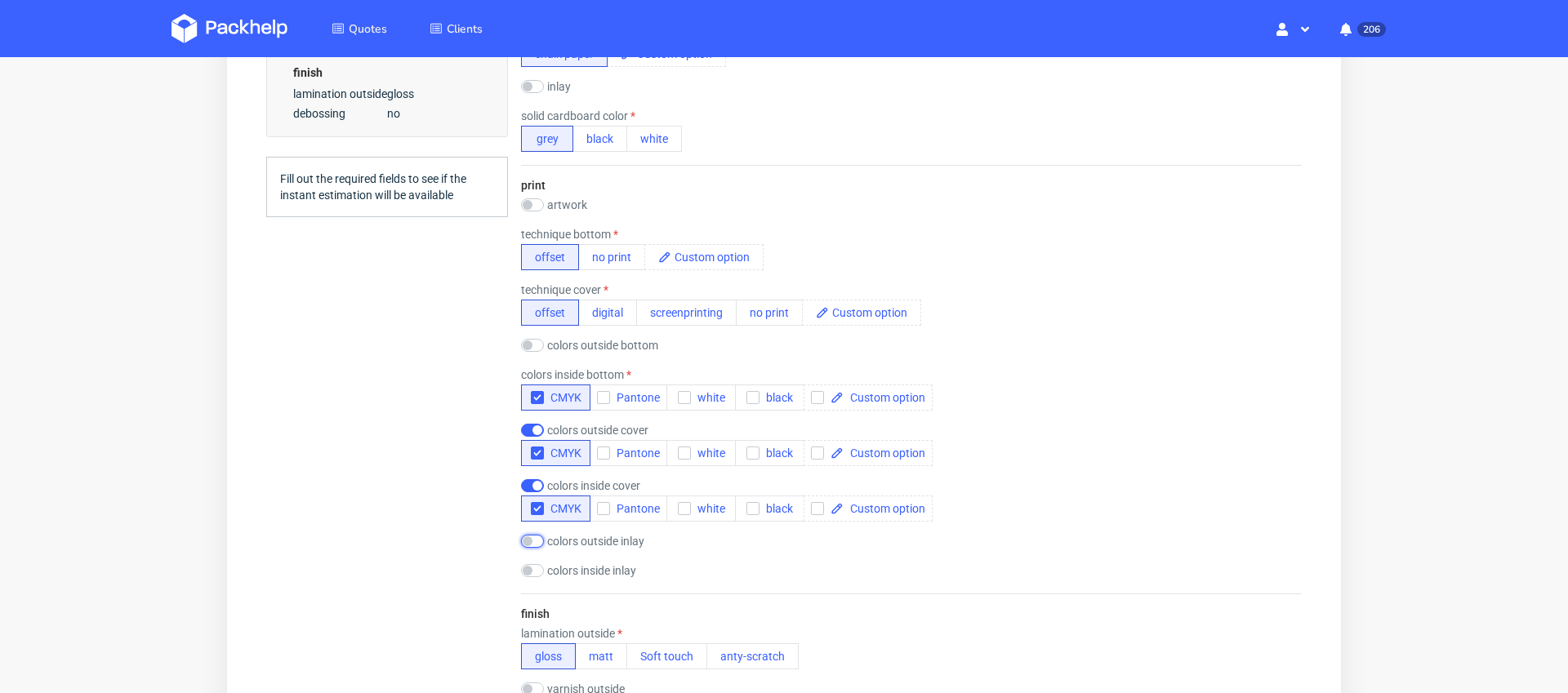
click at [537, 540] on input "checkbox" at bounding box center [532, 541] width 22 height 13
checkbox input "true"
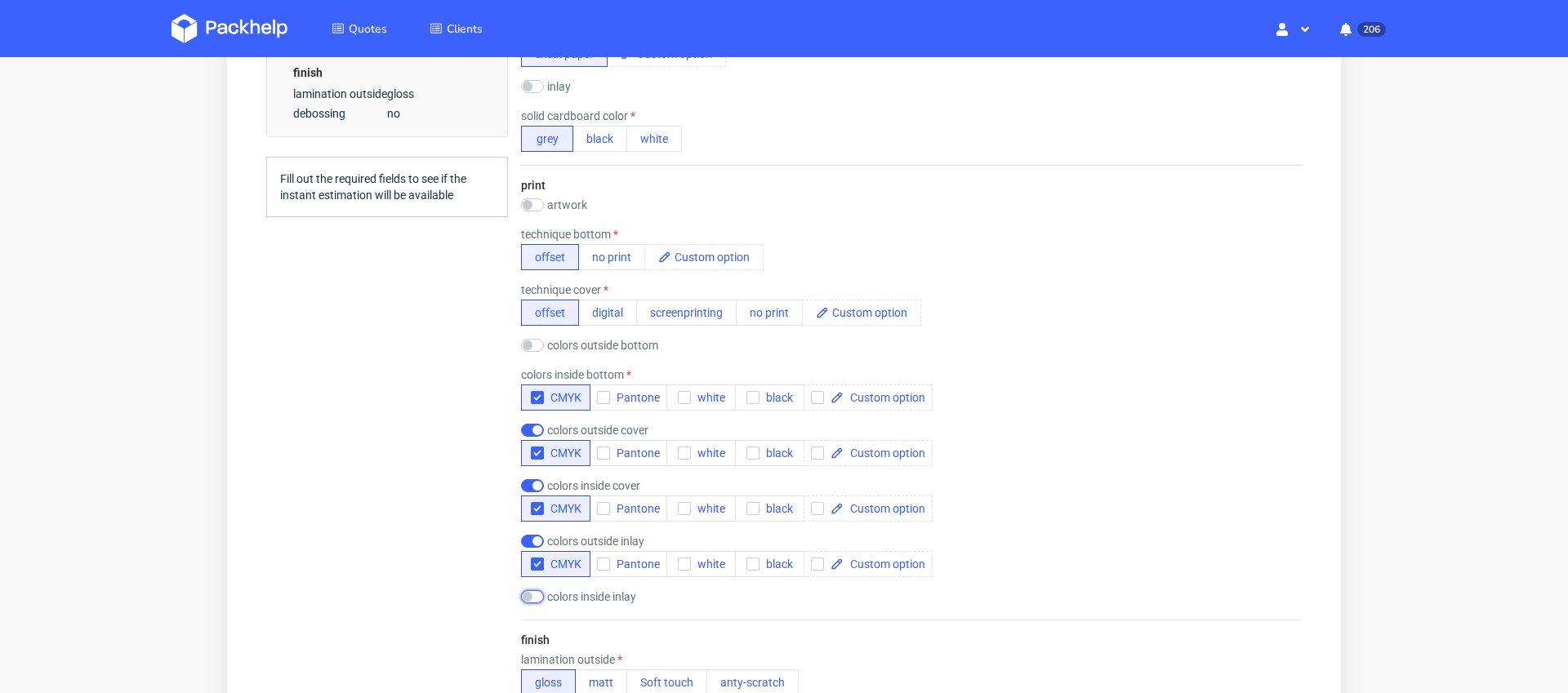
click at [537, 596] on input "checkbox" at bounding box center [532, 596] width 22 height 13
checkbox input "true"
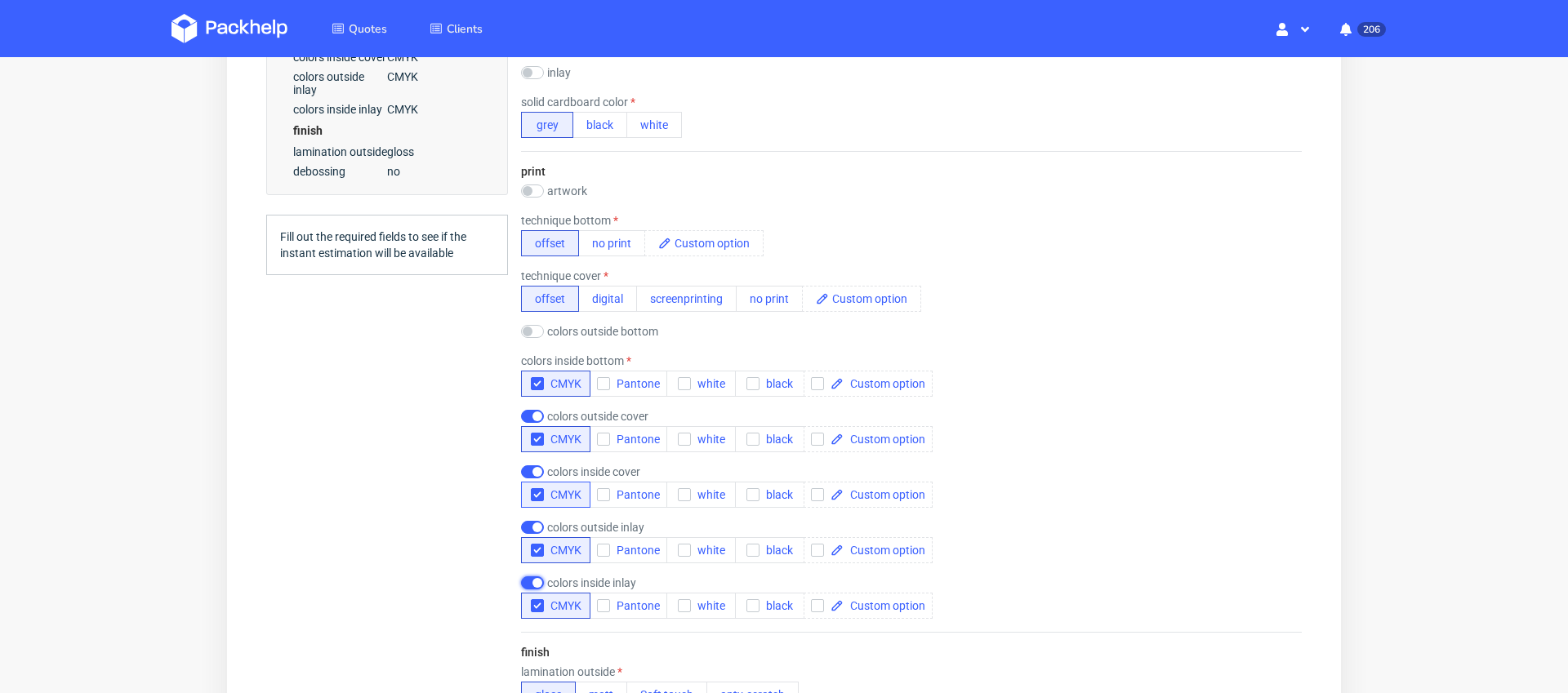
scroll to position [912, 0]
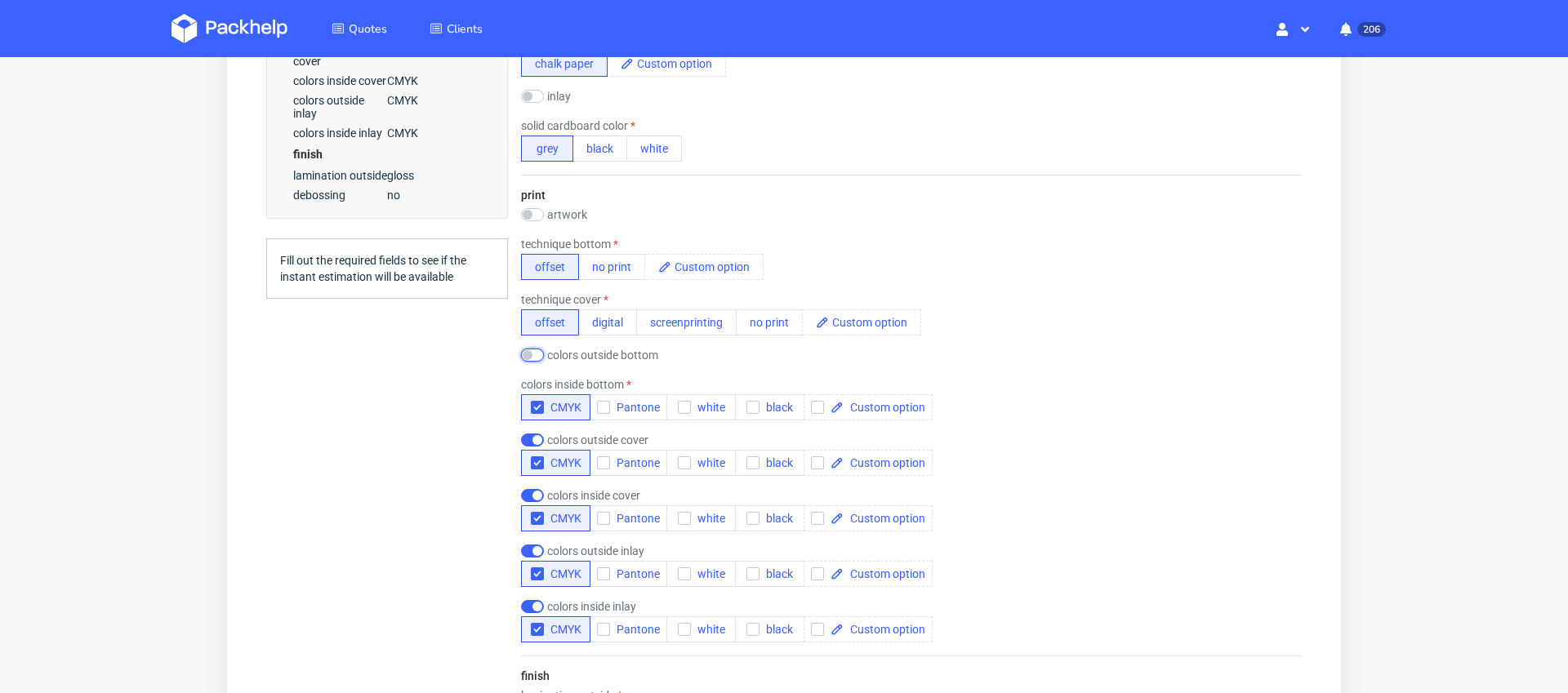
click at [530, 353] on input "checkbox" at bounding box center [532, 354] width 22 height 13
checkbox input "true"
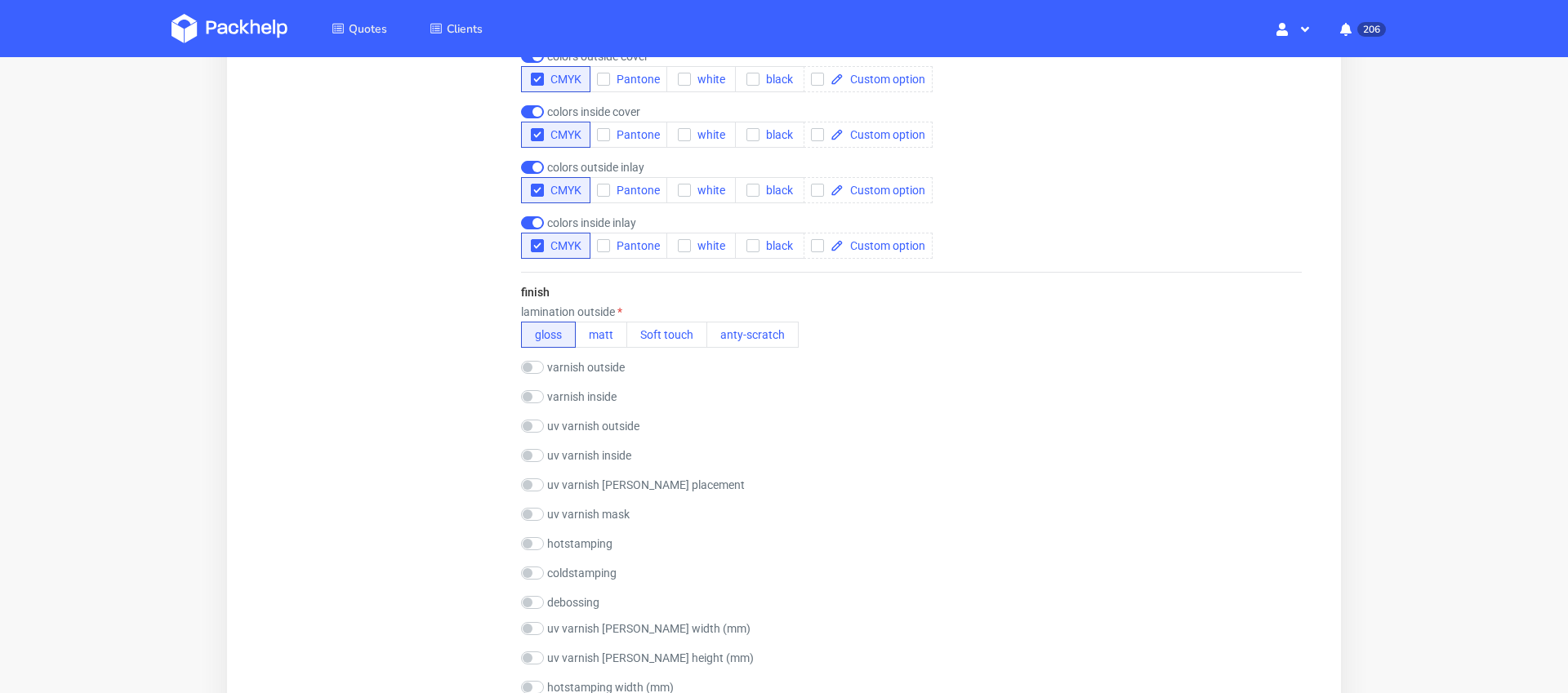
scroll to position [1387, 0]
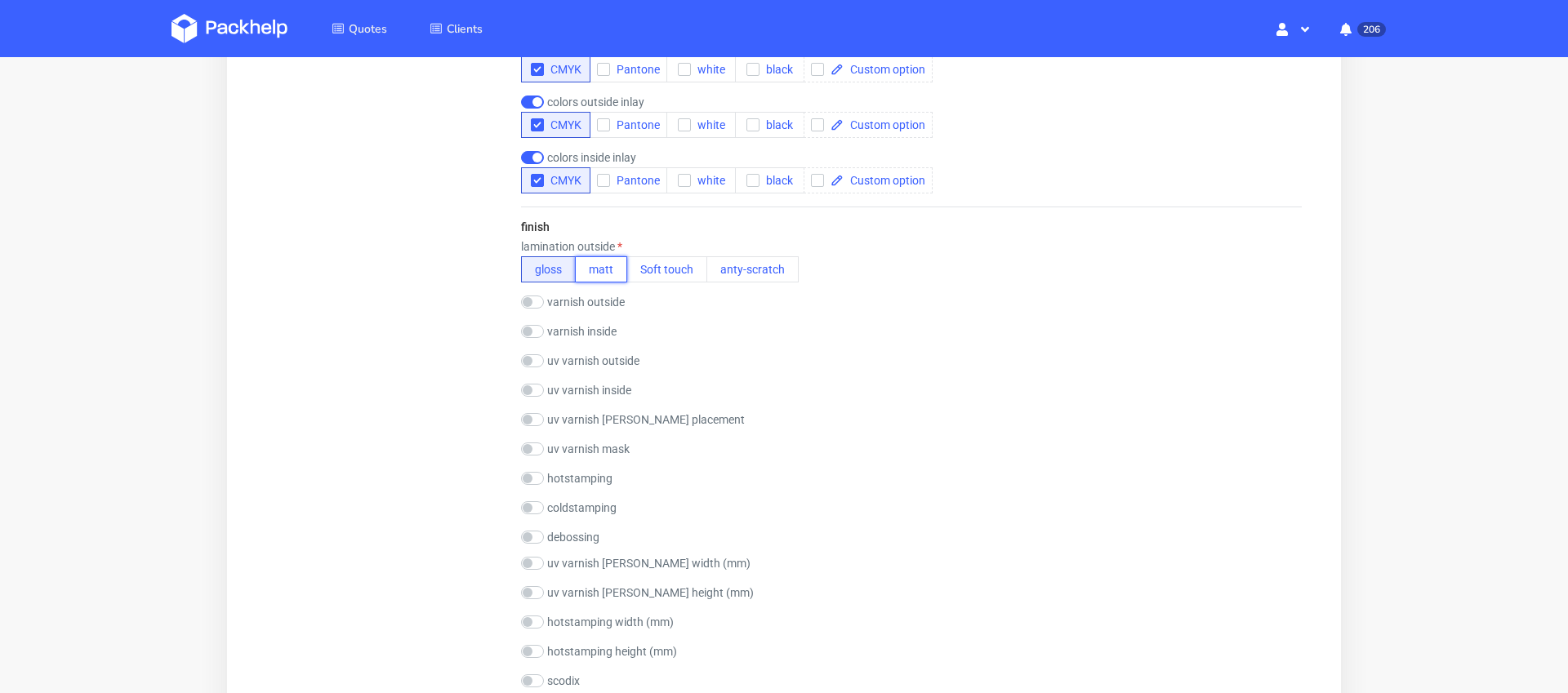
click at [606, 272] on button "matt" at bounding box center [601, 269] width 53 height 26
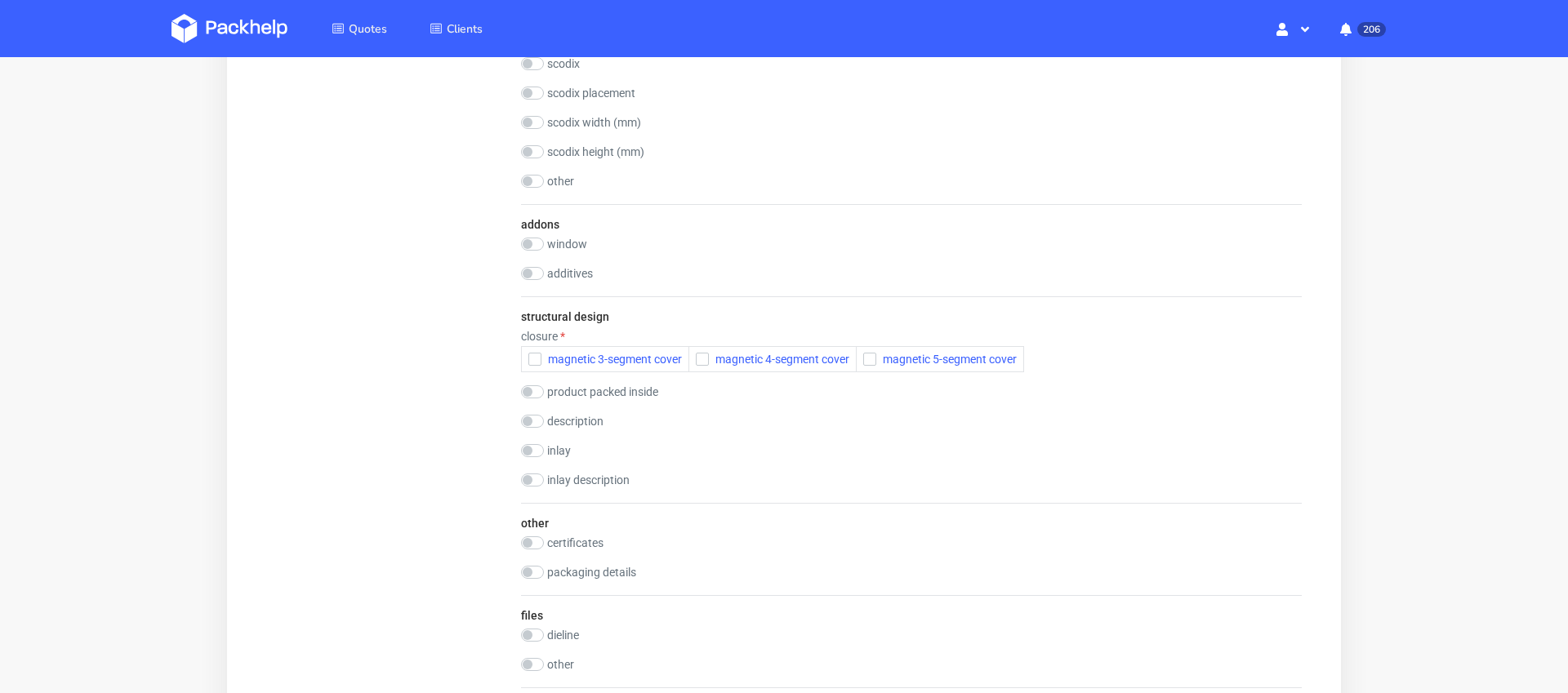
scroll to position [2008, 0]
click at [711, 356] on span "magnetic 4-segment cover" at bounding box center [779, 355] width 141 height 13
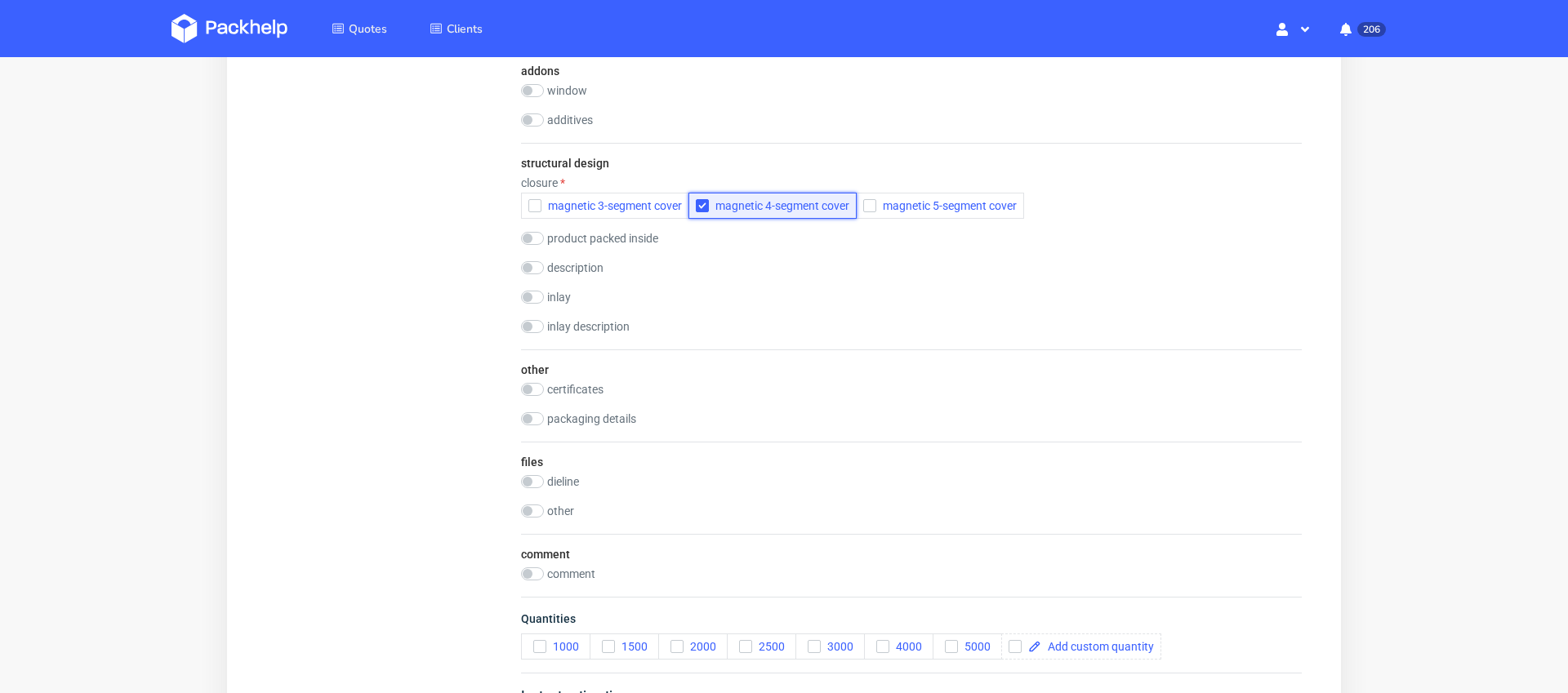
scroll to position [2160, 0]
click at [532, 292] on input "checkbox" at bounding box center [532, 294] width 22 height 13
checkbox input "true"
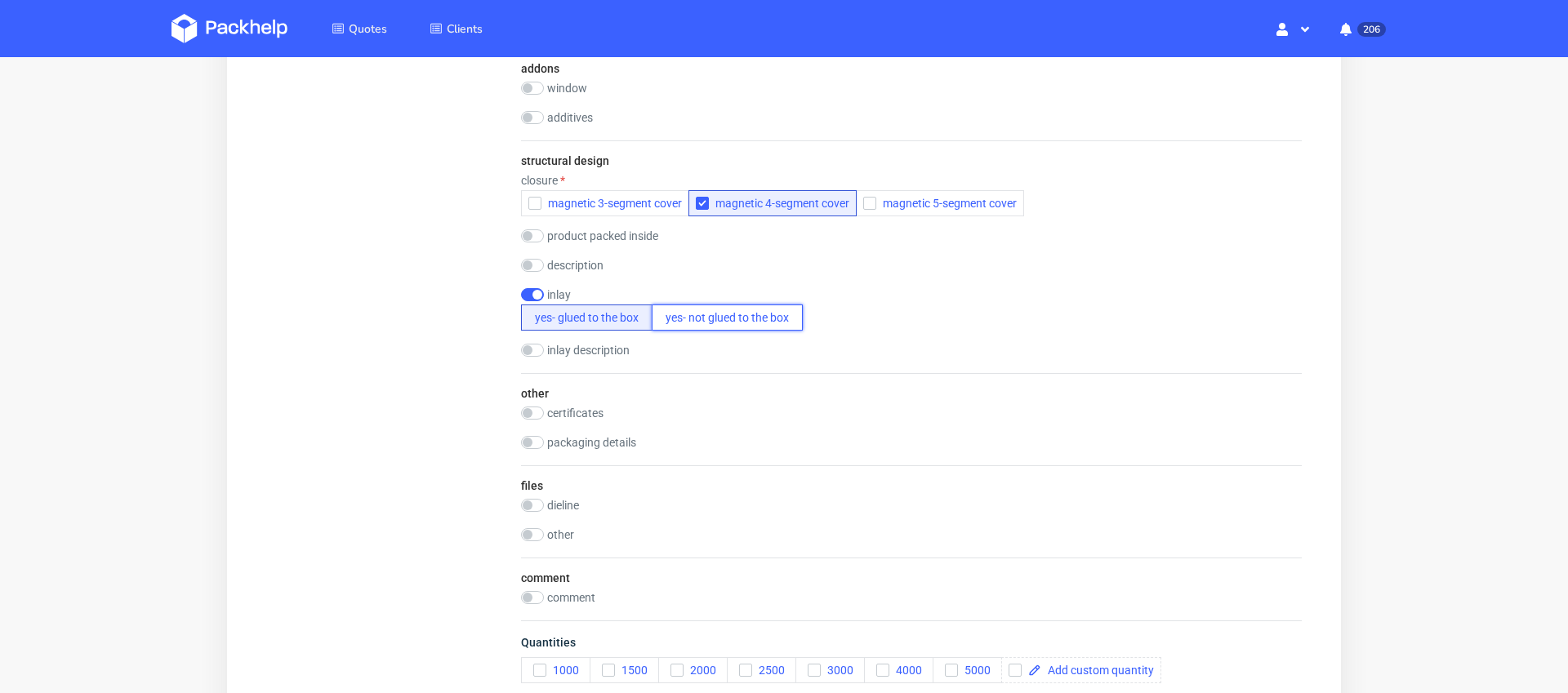
click at [712, 325] on button "yes- not glued to the box" at bounding box center [726, 317] width 151 height 26
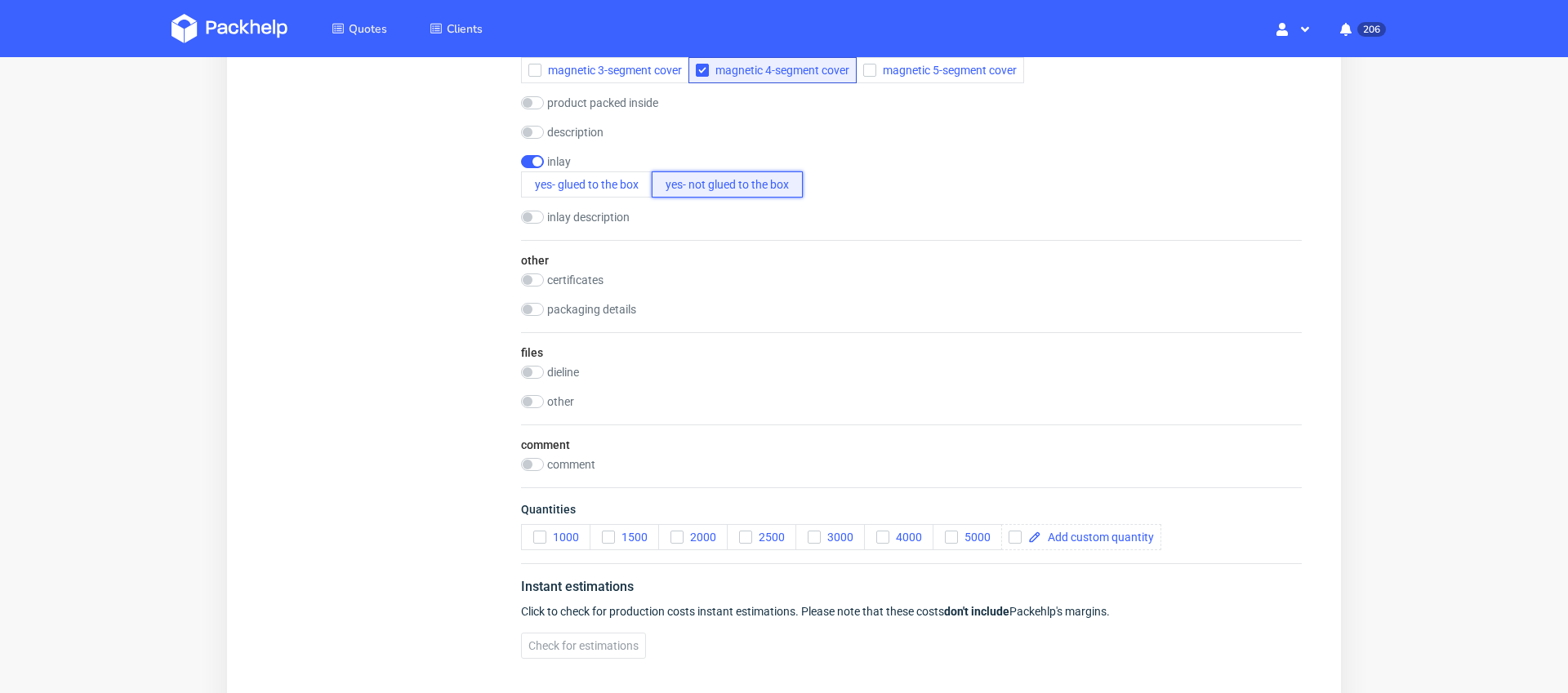
scroll to position [2293, 0]
click at [672, 537] on icon "button" at bounding box center [678, 538] width 12 height 12
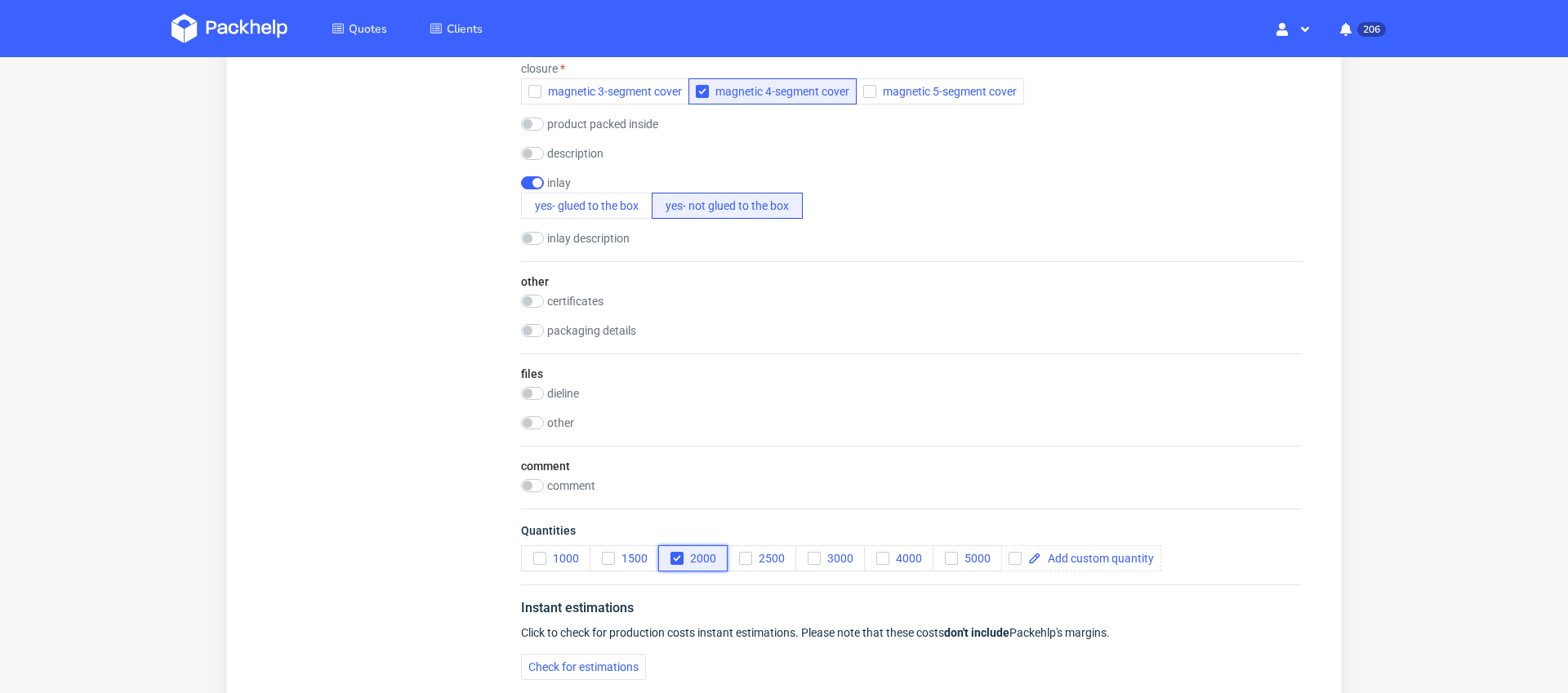
scroll to position [2243, 0]
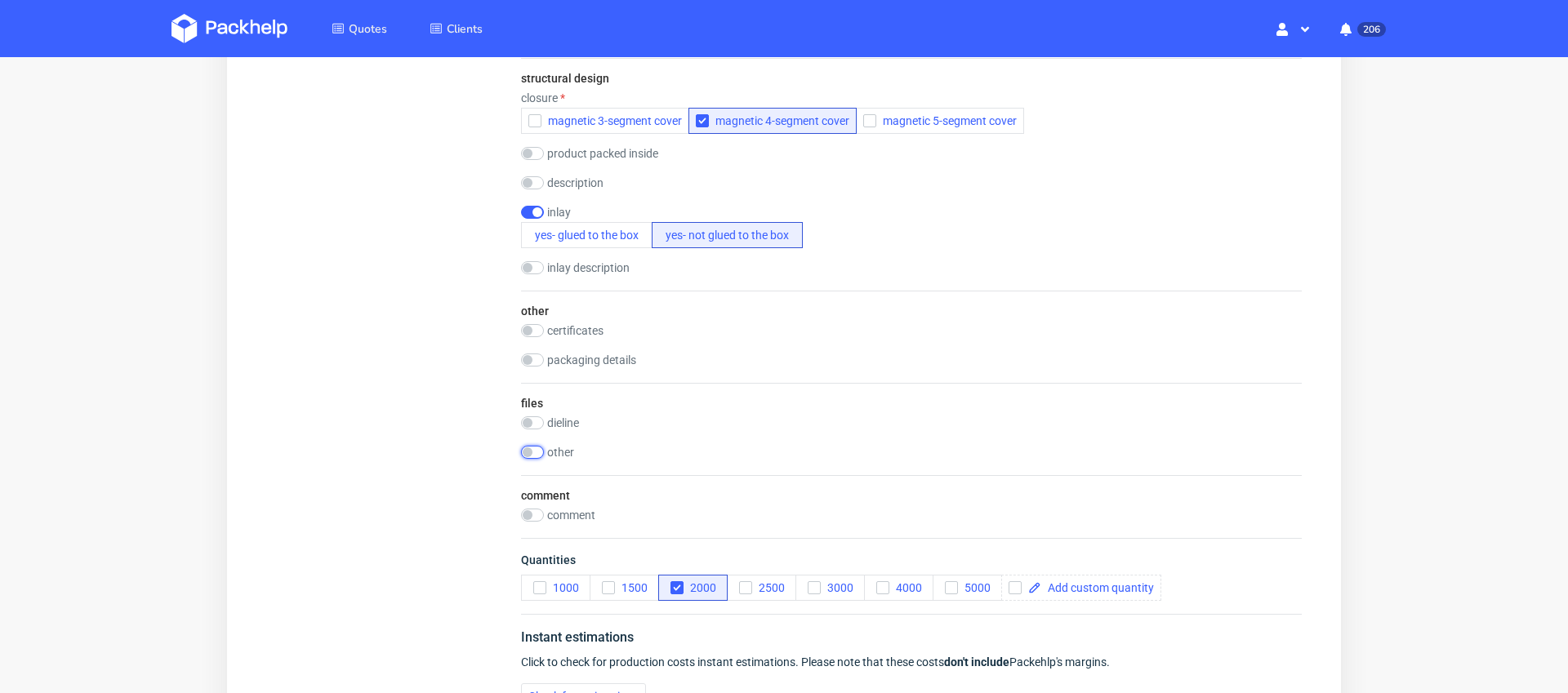
click at [524, 452] on input "checkbox" at bounding box center [532, 452] width 22 height 13
checkbox input "true"
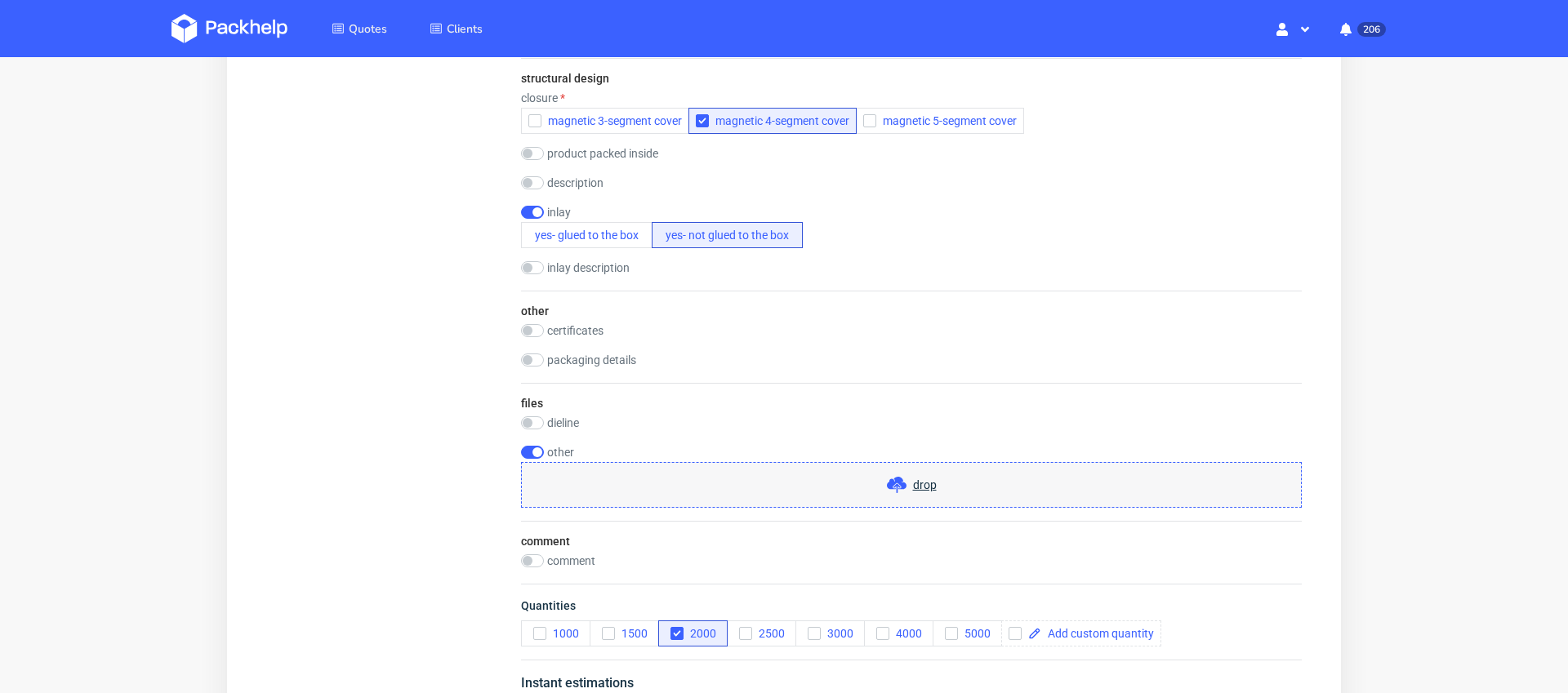
click at [928, 486] on span "drop" at bounding box center [925, 484] width 23 height 17
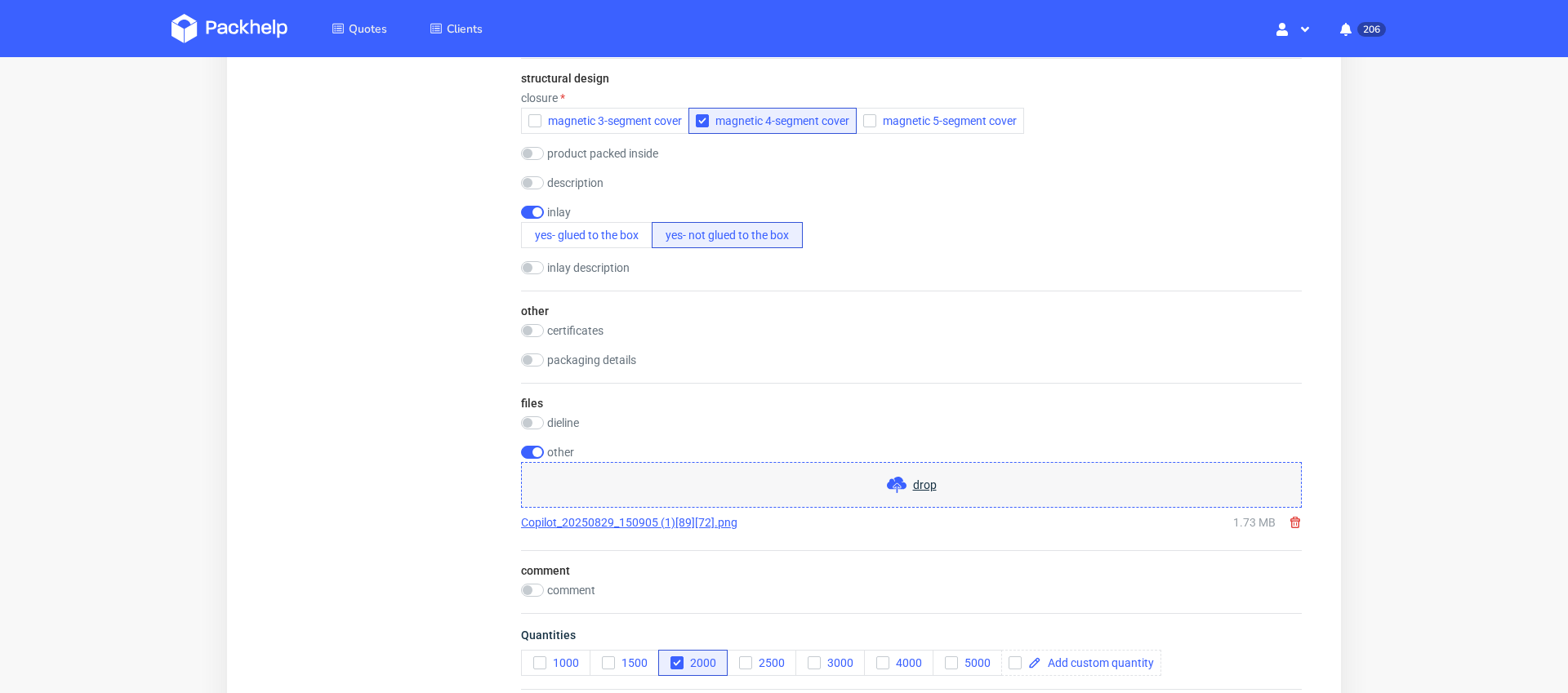
click at [926, 486] on span "drop" at bounding box center [925, 484] width 23 height 17
click at [932, 487] on span "drop" at bounding box center [925, 484] width 23 height 17
click at [928, 483] on span "drop" at bounding box center [925, 484] width 23 height 17
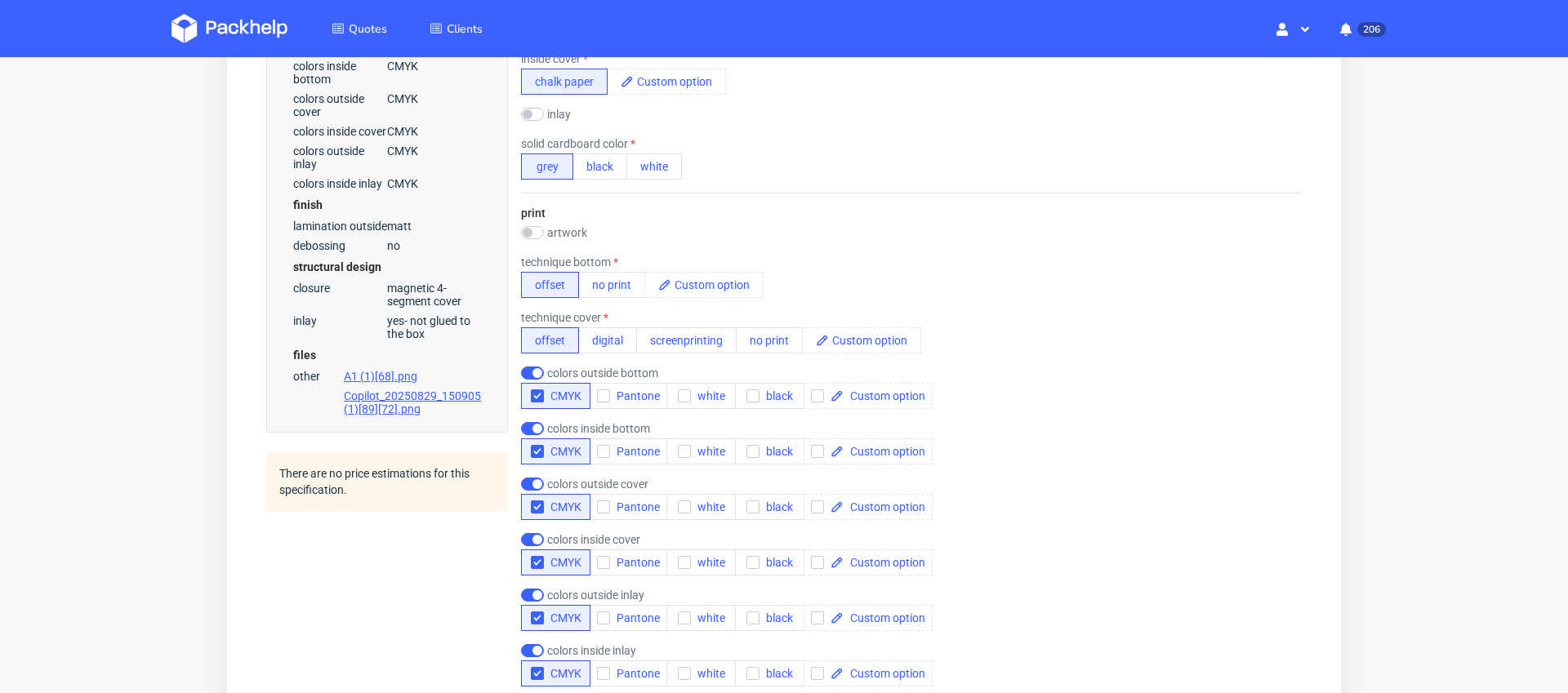
scroll to position [885, 0]
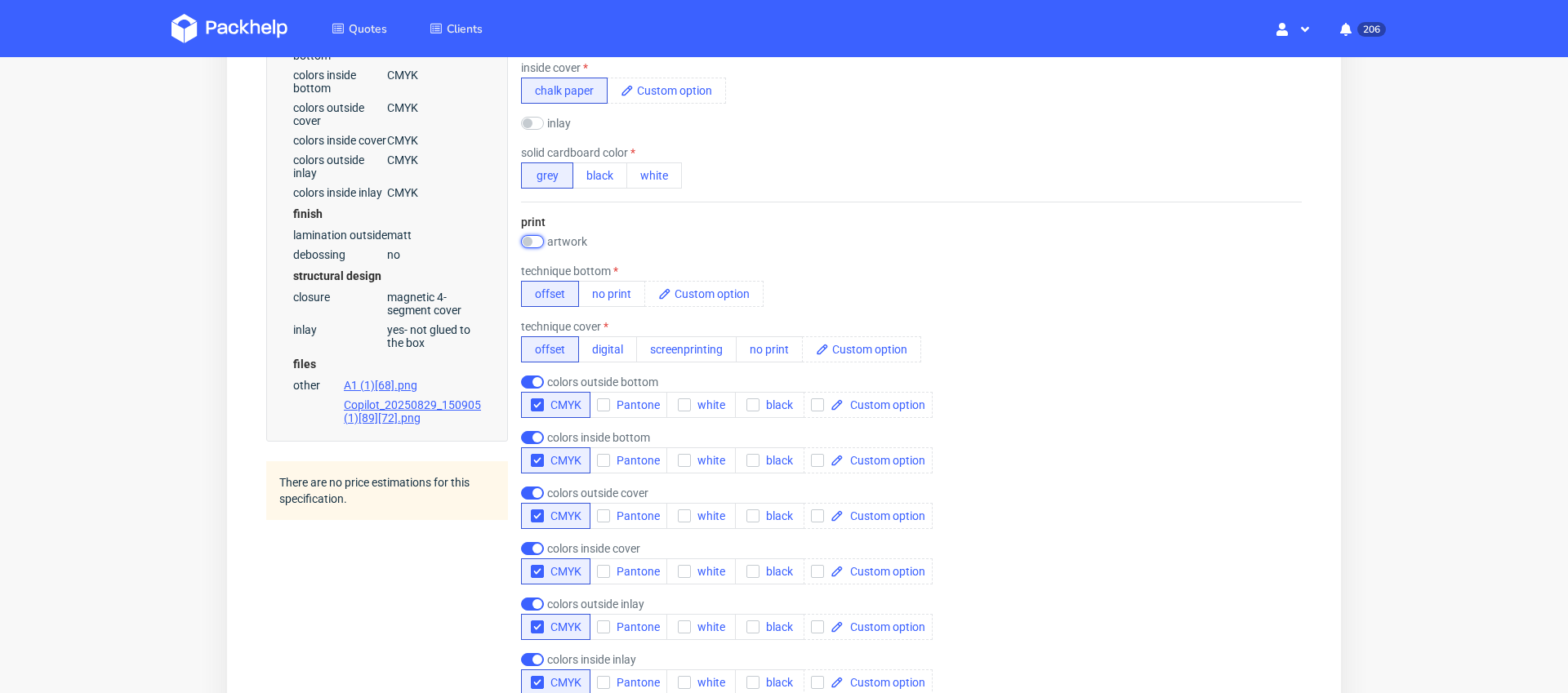
click at [534, 241] on input "checkbox" at bounding box center [532, 241] width 22 height 13
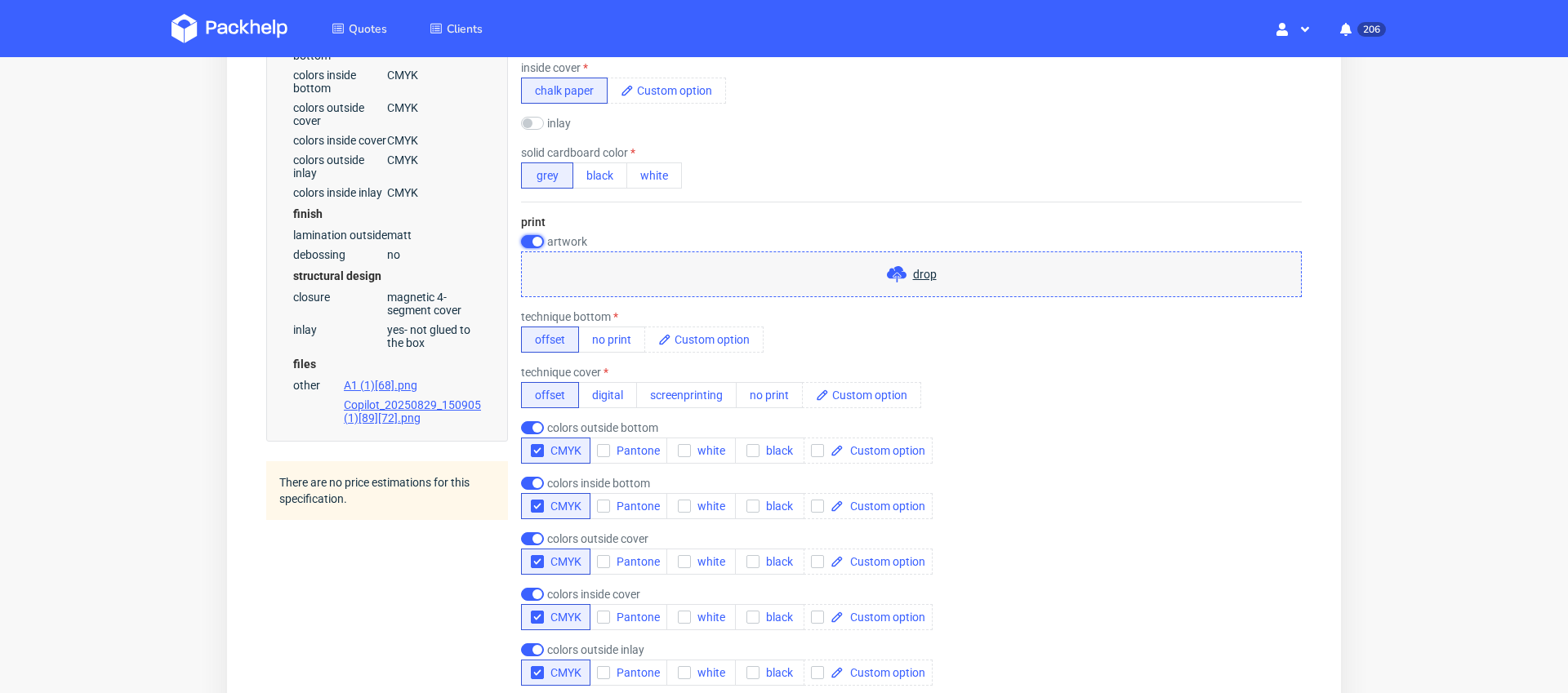
click at [534, 241] on input "checkbox" at bounding box center [532, 241] width 22 height 13
checkbox input "false"
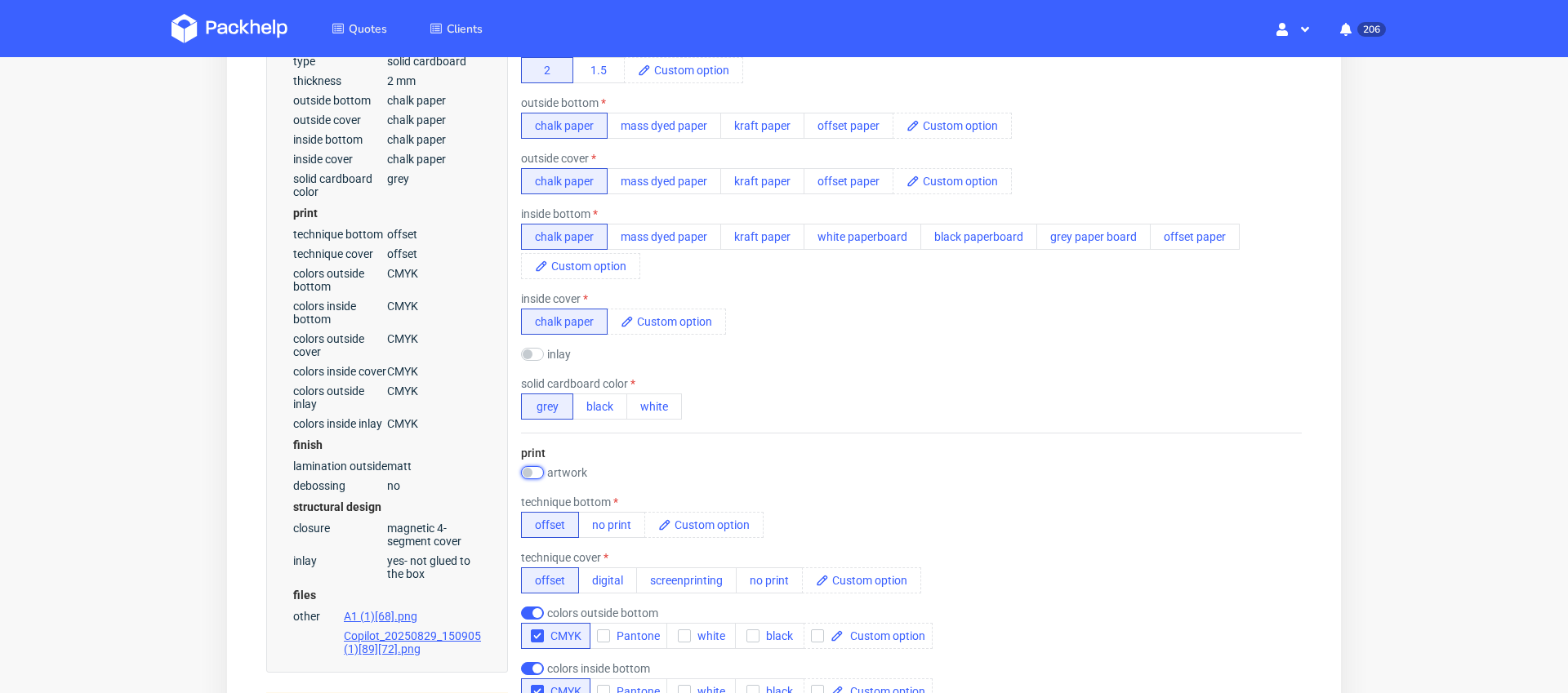
scroll to position [651, 0]
click at [534, 354] on input "checkbox" at bounding box center [532, 357] width 22 height 13
checkbox input "true"
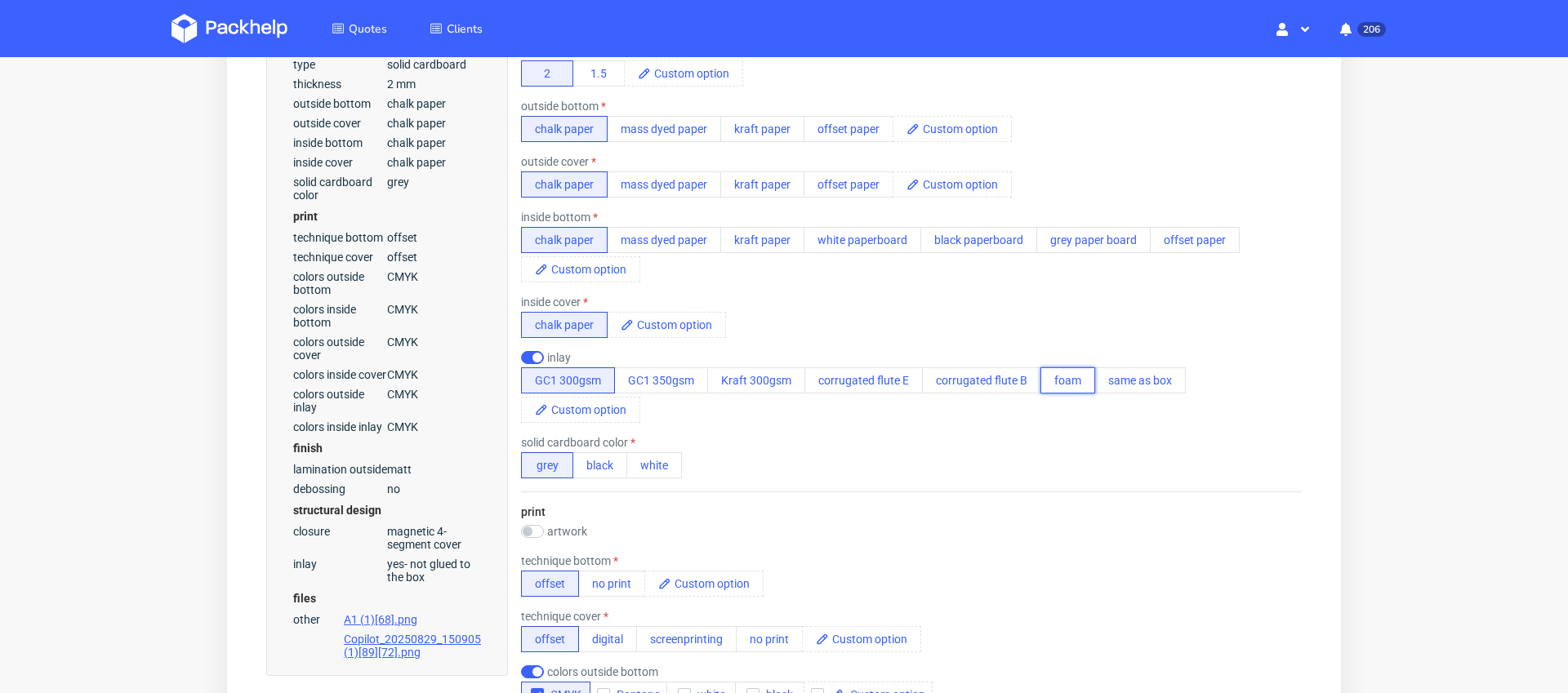
click at [1071, 386] on button "foam" at bounding box center [1068, 380] width 55 height 26
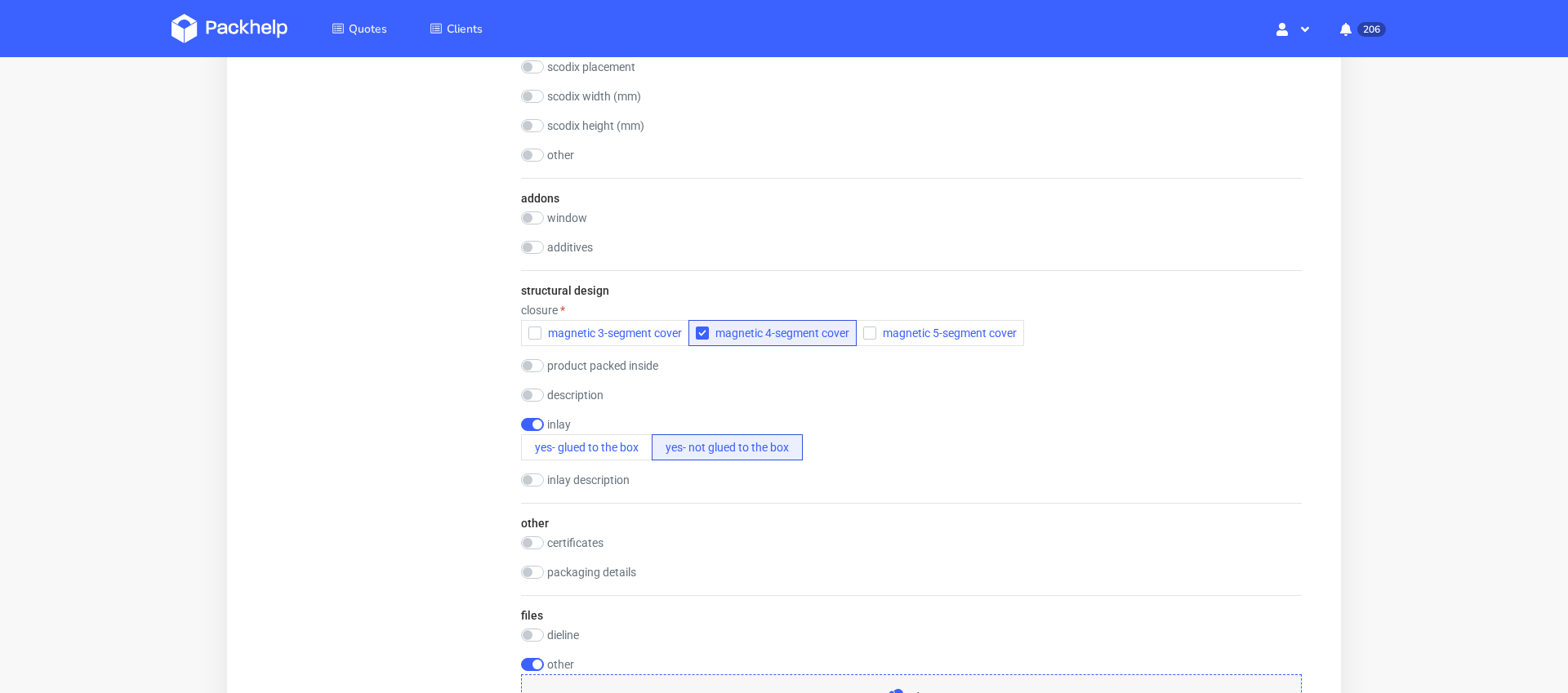
scroll to position [1982, 0]
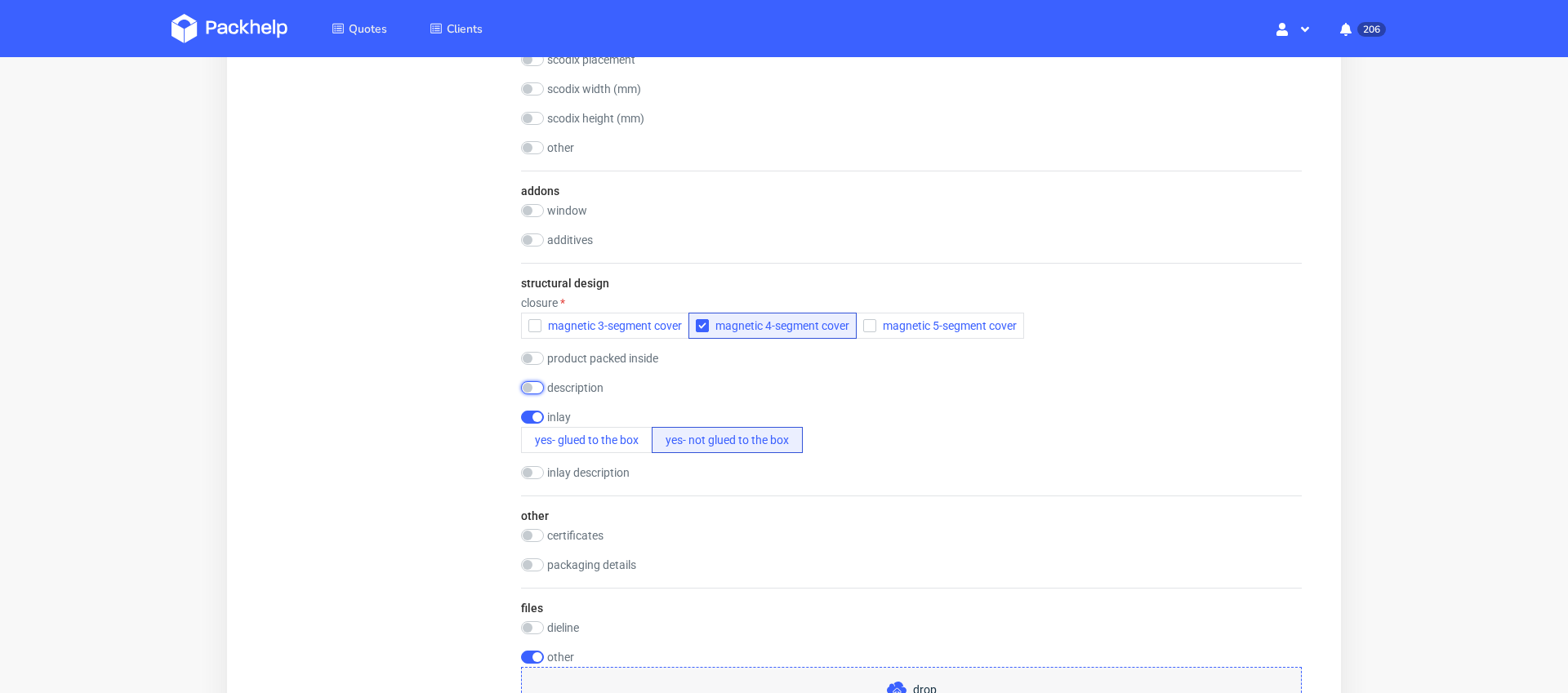
click at [525, 386] on input "checkbox" at bounding box center [532, 387] width 22 height 13
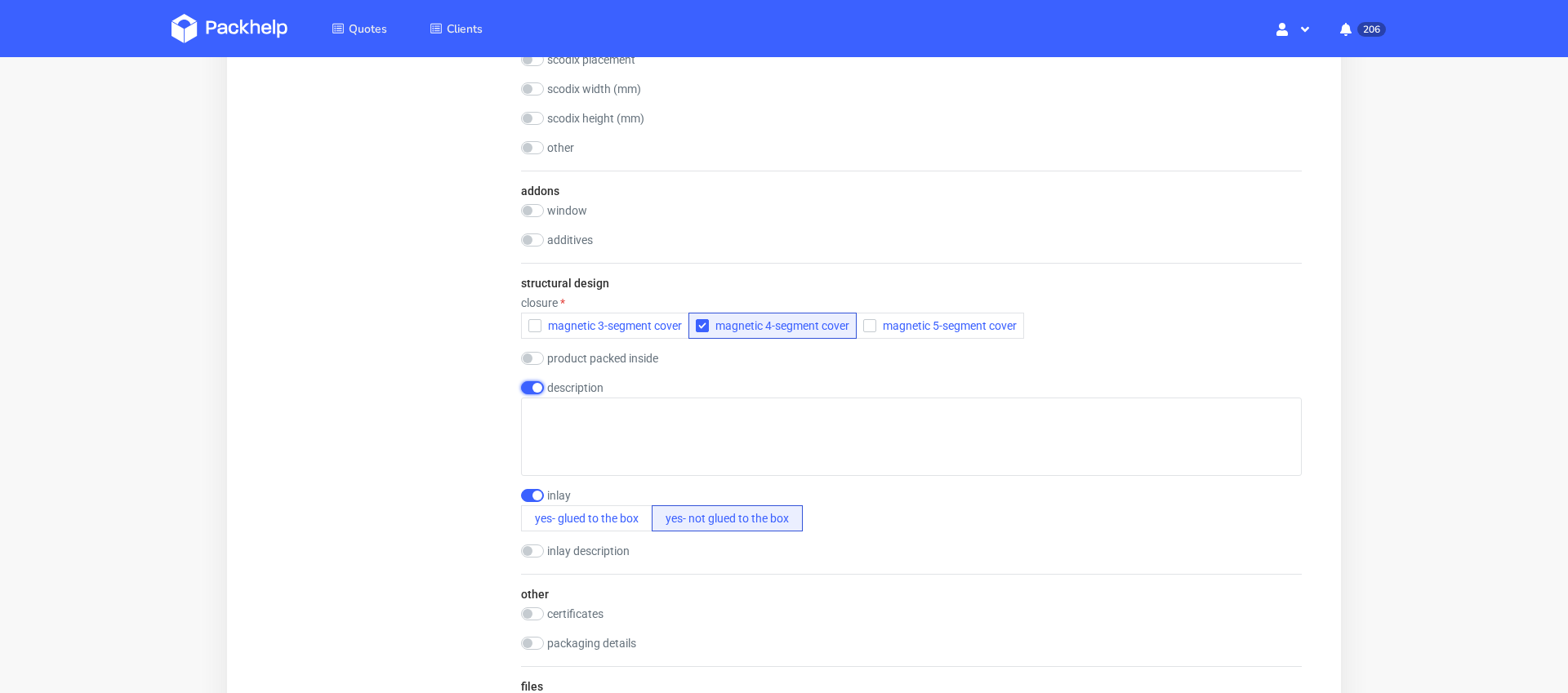
click at [529, 386] on input "checkbox" at bounding box center [532, 387] width 22 height 13
checkbox input "false"
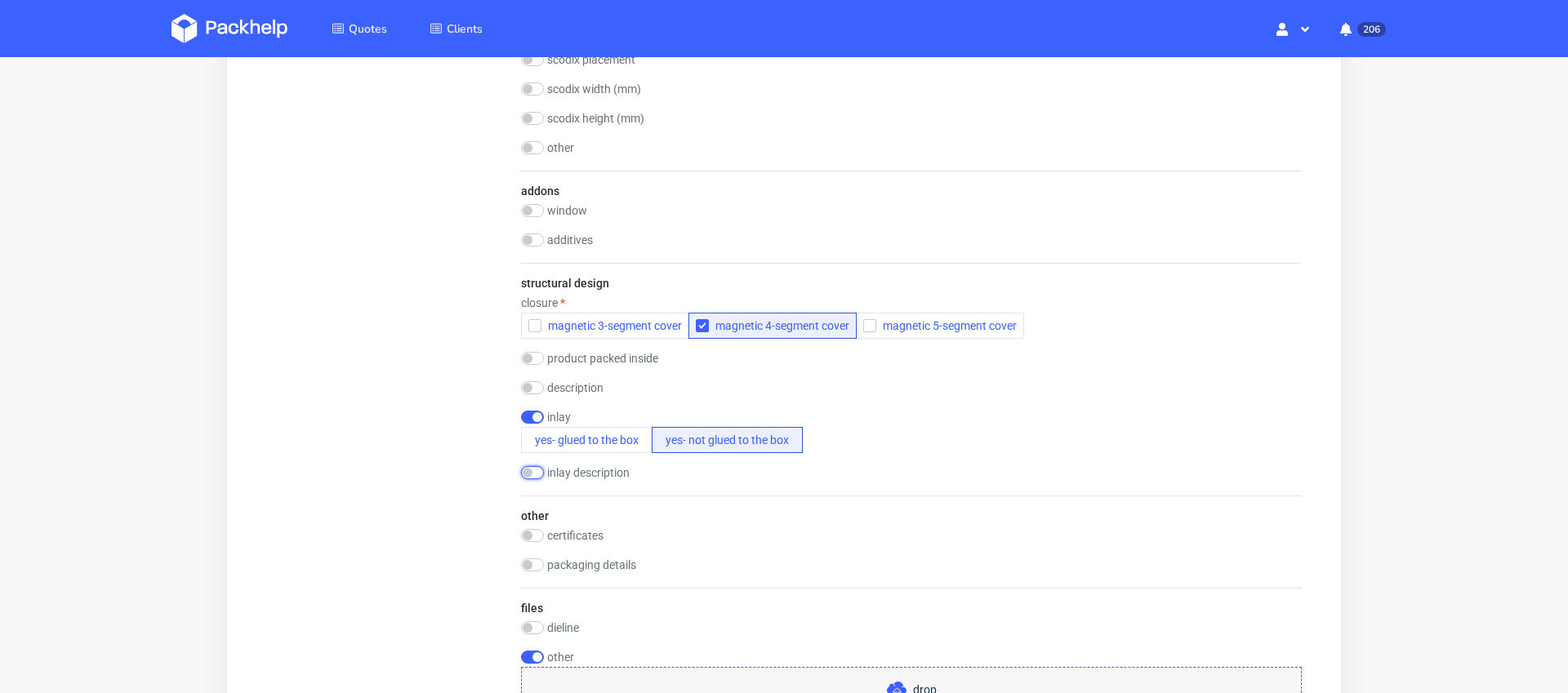
click at [529, 471] on input "checkbox" at bounding box center [532, 472] width 22 height 13
click at [531, 471] on input "checkbox" at bounding box center [532, 472] width 22 height 13
checkbox input "false"
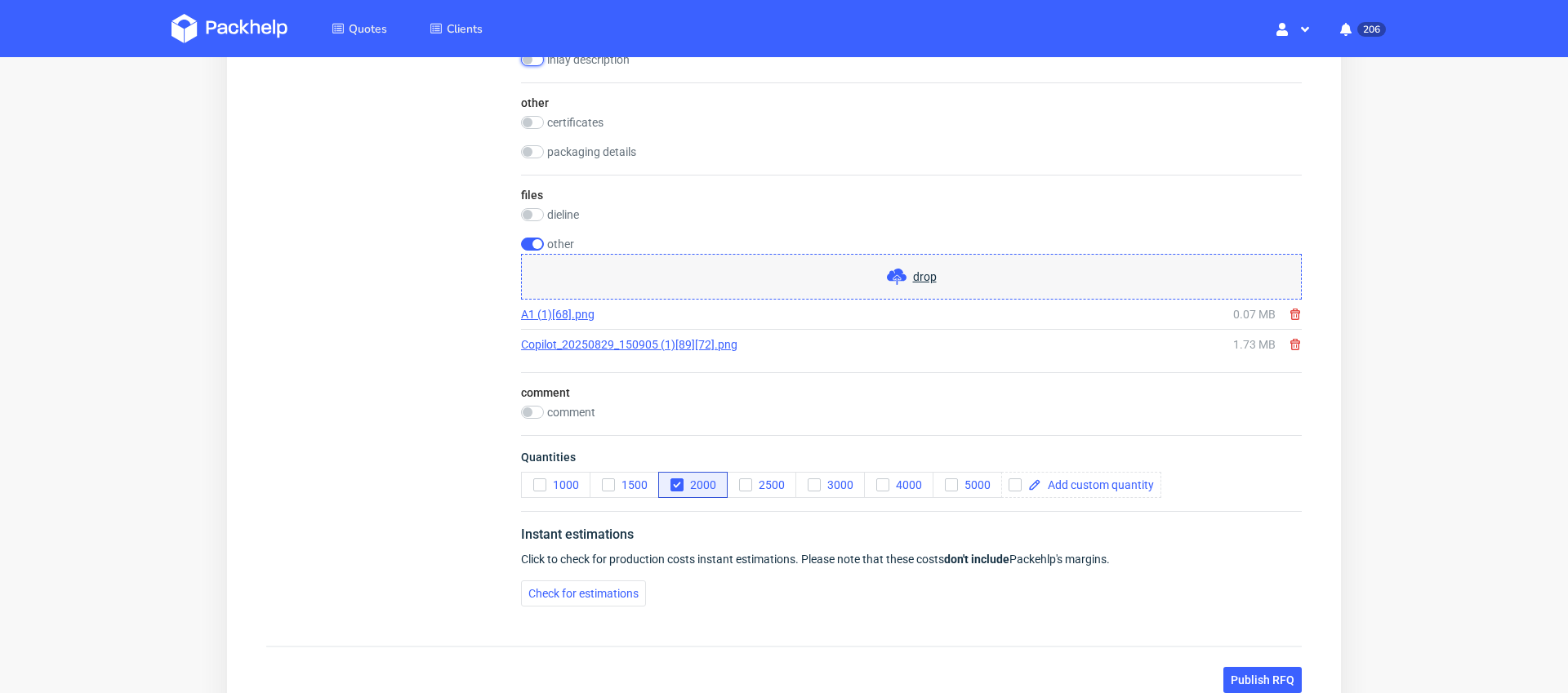
scroll to position [2448, 0]
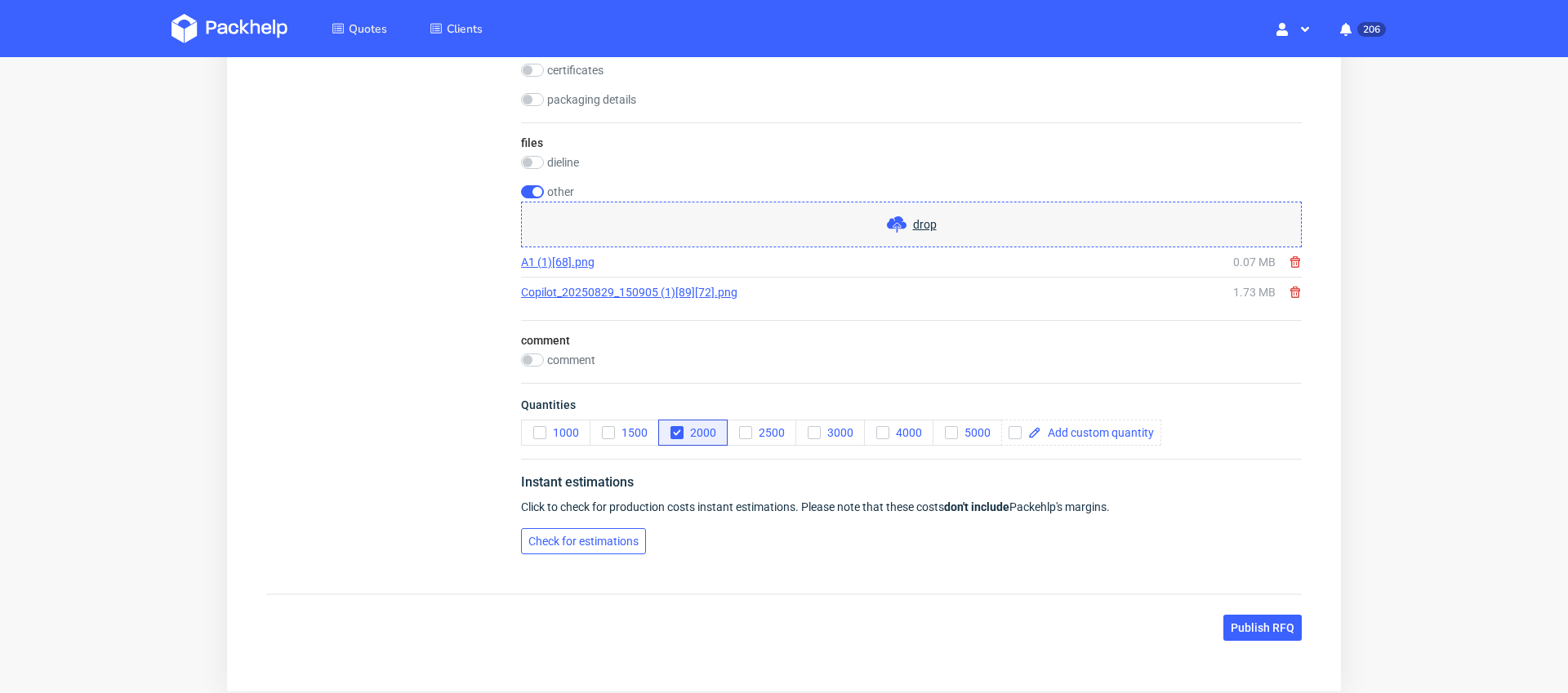
click at [613, 541] on span "Check for estimations" at bounding box center [583, 542] width 110 height 12
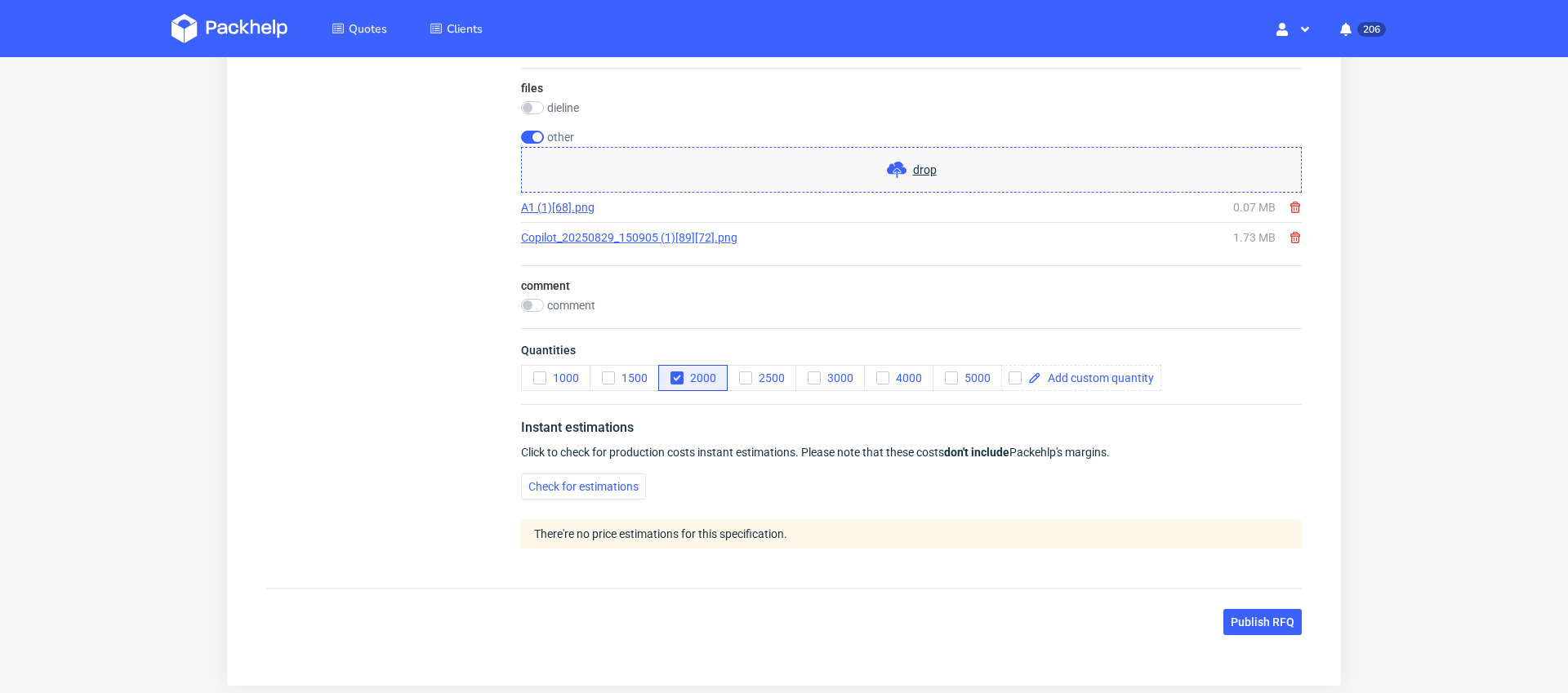
scroll to position [2513, 0]
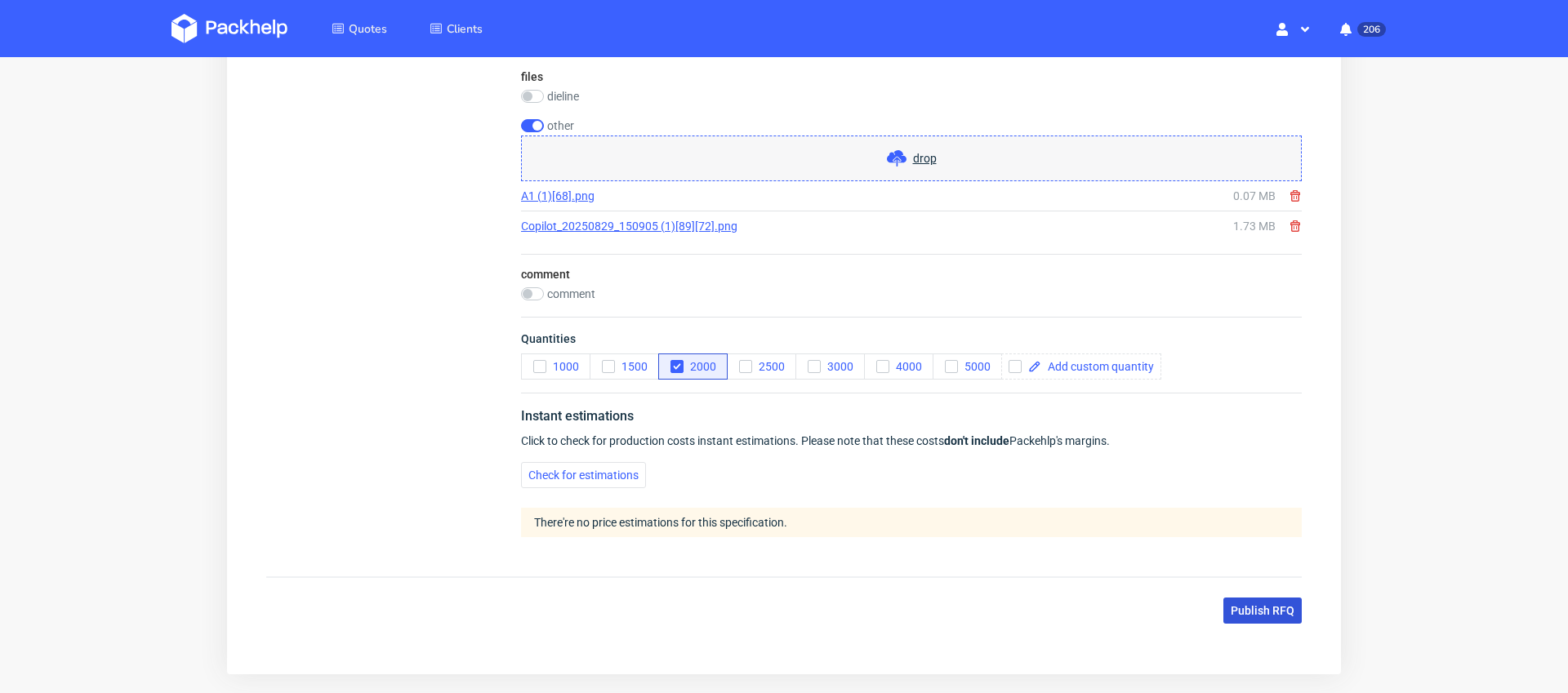
click at [1248, 611] on span "Publish RFQ" at bounding box center [1261, 611] width 63 height 12
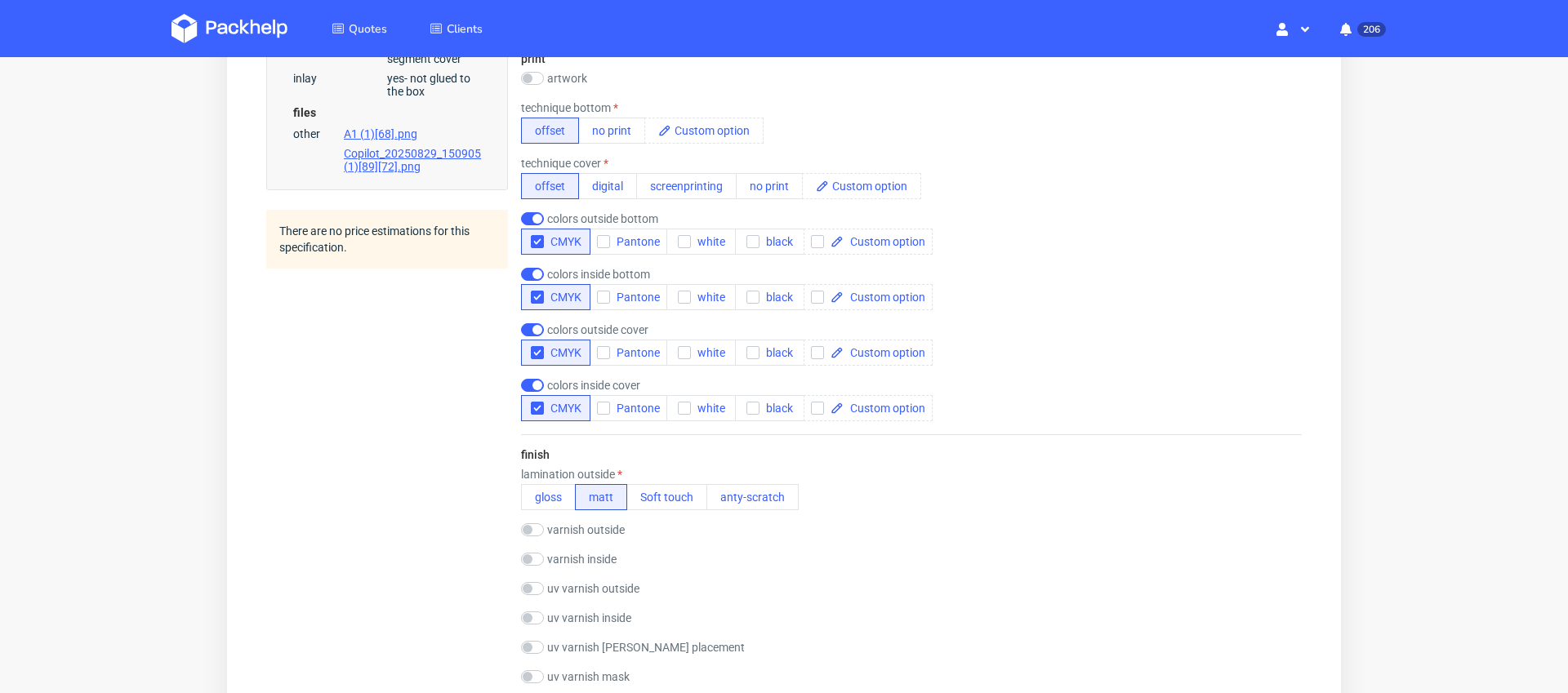
scroll to position [1069, 0]
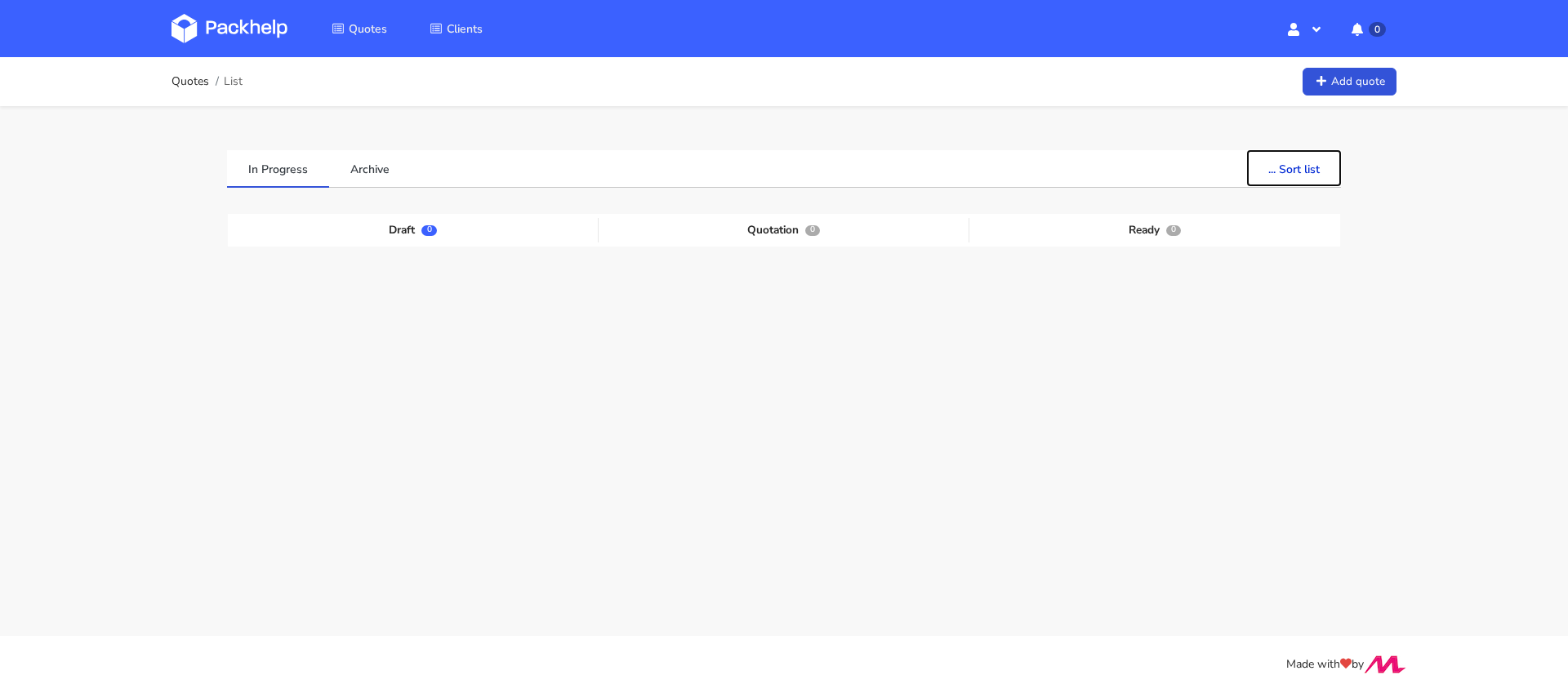
click at [1296, 166] on button "... Sort list" at bounding box center [1294, 168] width 94 height 36
click at [1070, 130] on div "In Progress Archive ... Sort list Last added From old to new Last updated Estim…" at bounding box center [784, 322] width 1176 height 431
click at [416, 229] on div "Draft 0" at bounding box center [413, 229] width 371 height 24
click at [355, 32] on span "Quotes" at bounding box center [367, 29] width 38 height 16
click at [1160, 231] on div "Ready 0" at bounding box center [1155, 229] width 371 height 24
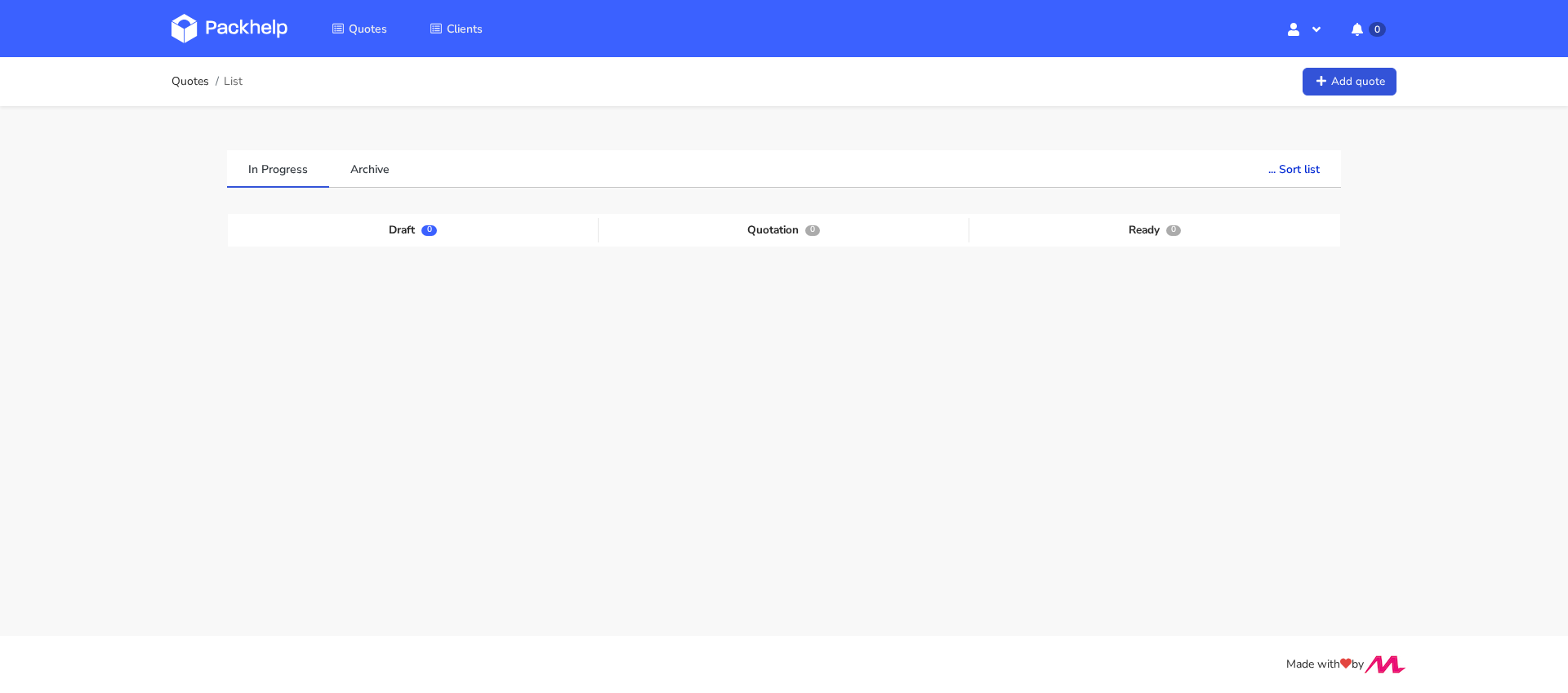
click at [1096, 360] on div "Draft 0 Quotation 0 Ready 0" at bounding box center [784, 336] width 1090 height 245
click at [1320, 33] on icon "button" at bounding box center [1316, 28] width 17 height 13
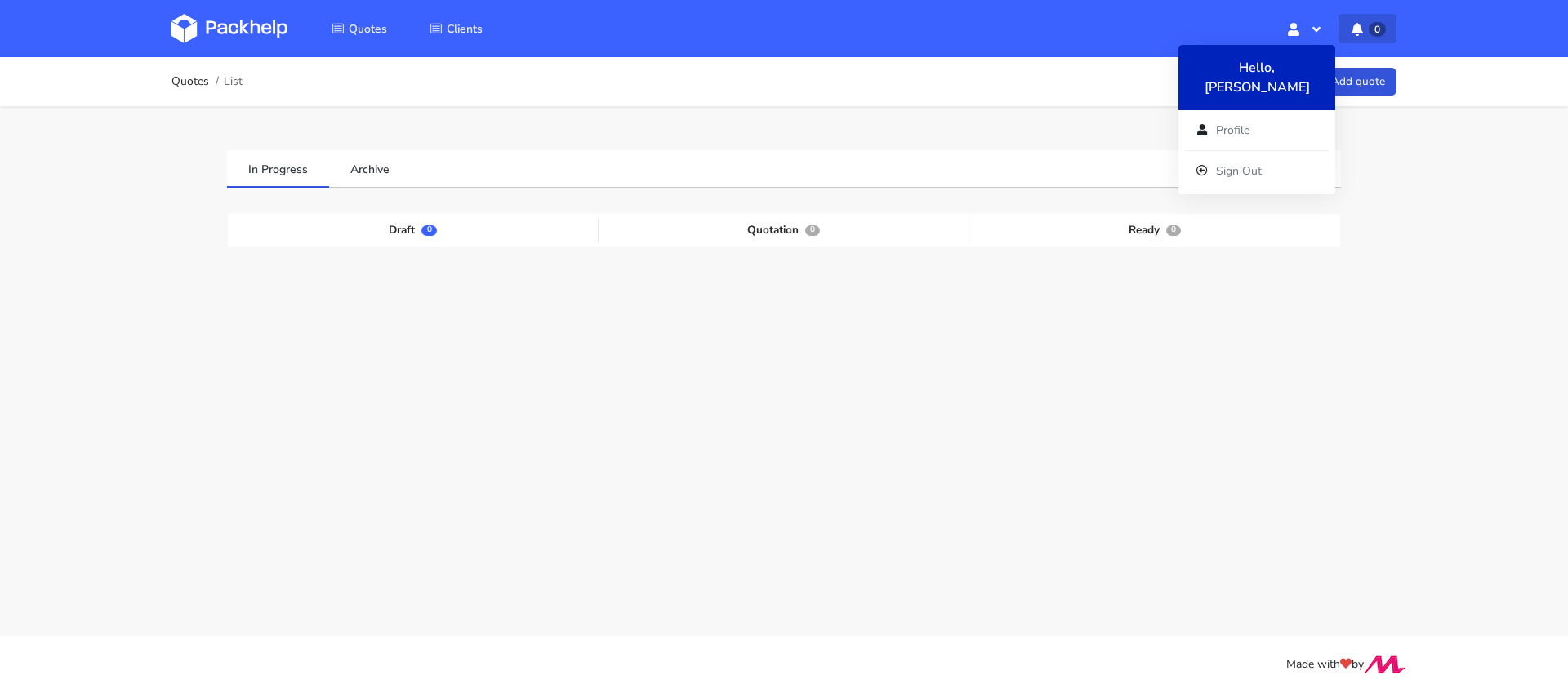
click at [1367, 28] on button "0" at bounding box center [1367, 28] width 58 height 29
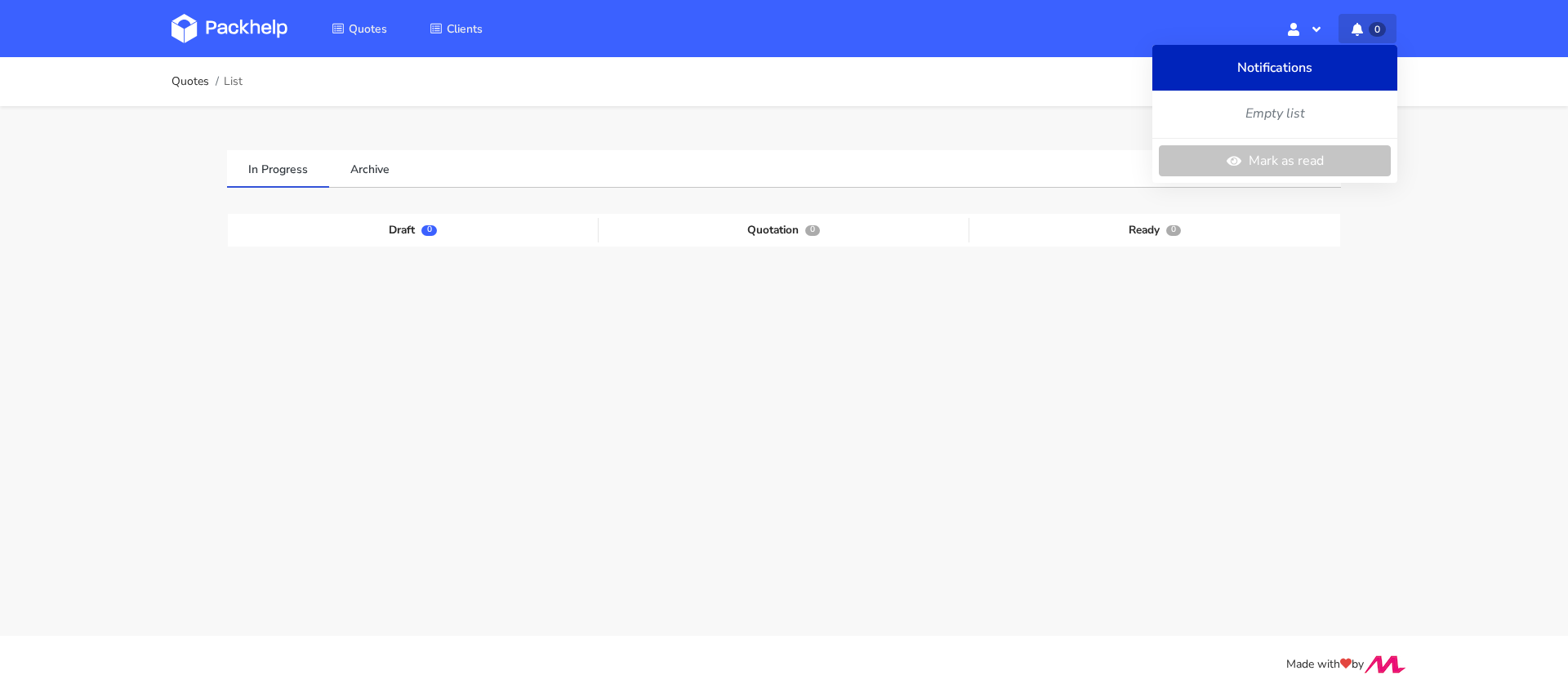
click at [1367, 28] on button "0" at bounding box center [1367, 28] width 58 height 29
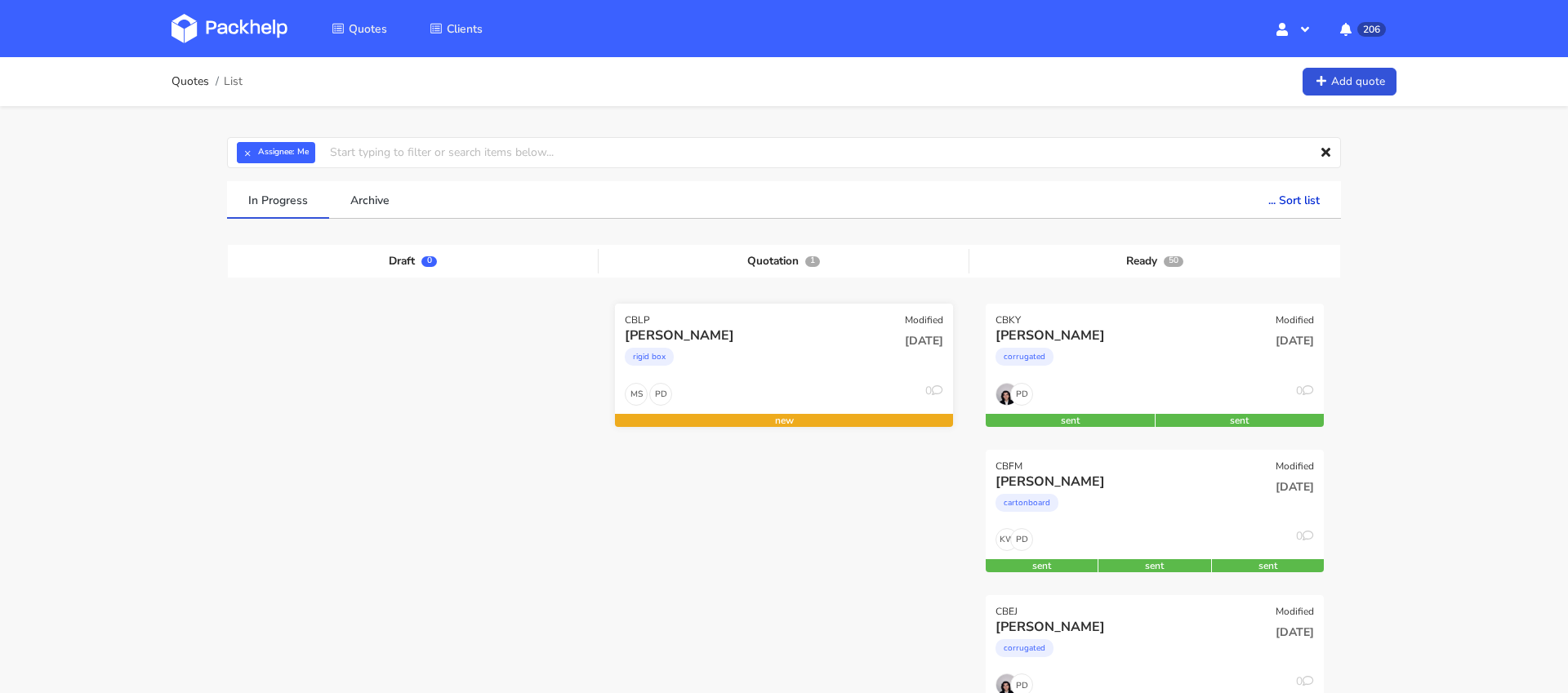
click at [811, 347] on div "rigid box" at bounding box center [733, 360] width 217 height 32
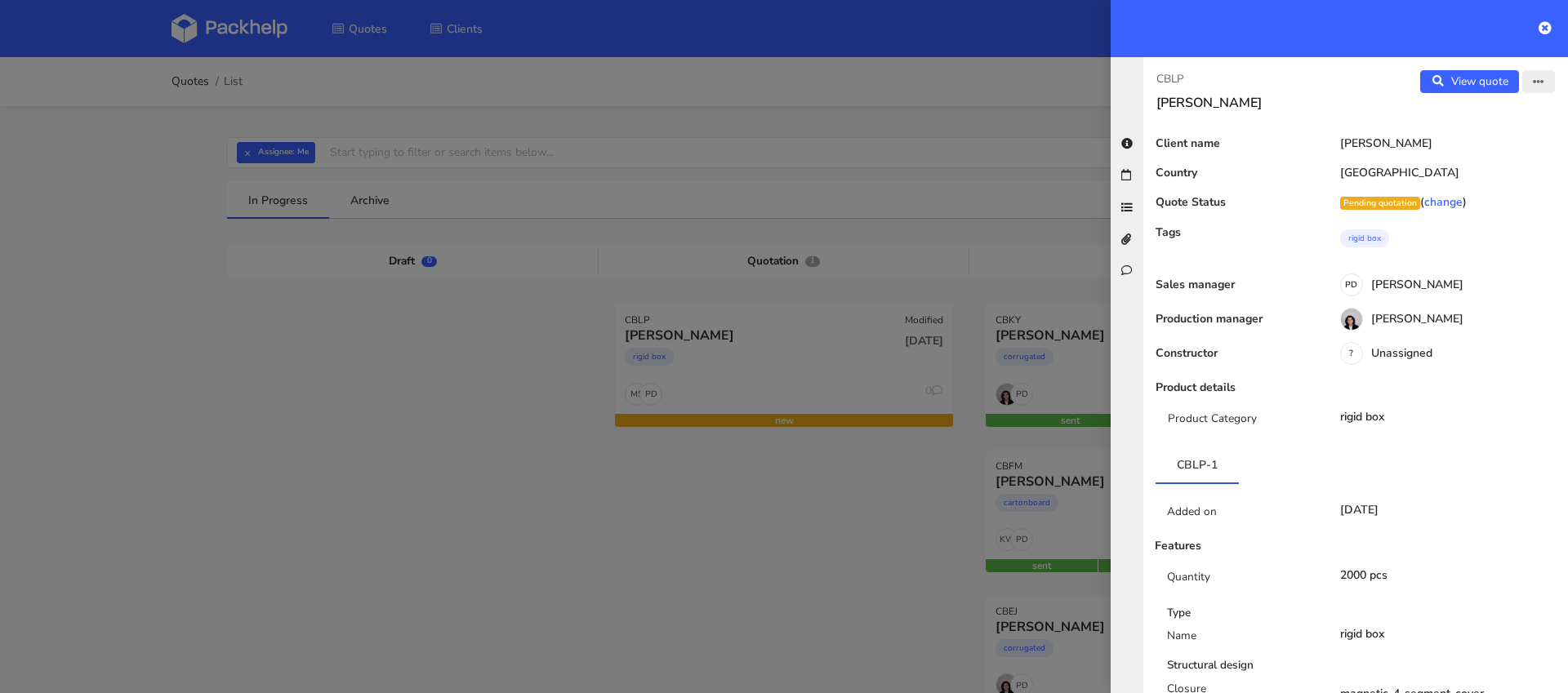
click at [1539, 84] on icon "button" at bounding box center [1539, 83] width 12 height 12
click at [1510, 120] on link "Edit quote" at bounding box center [1485, 116] width 144 height 27
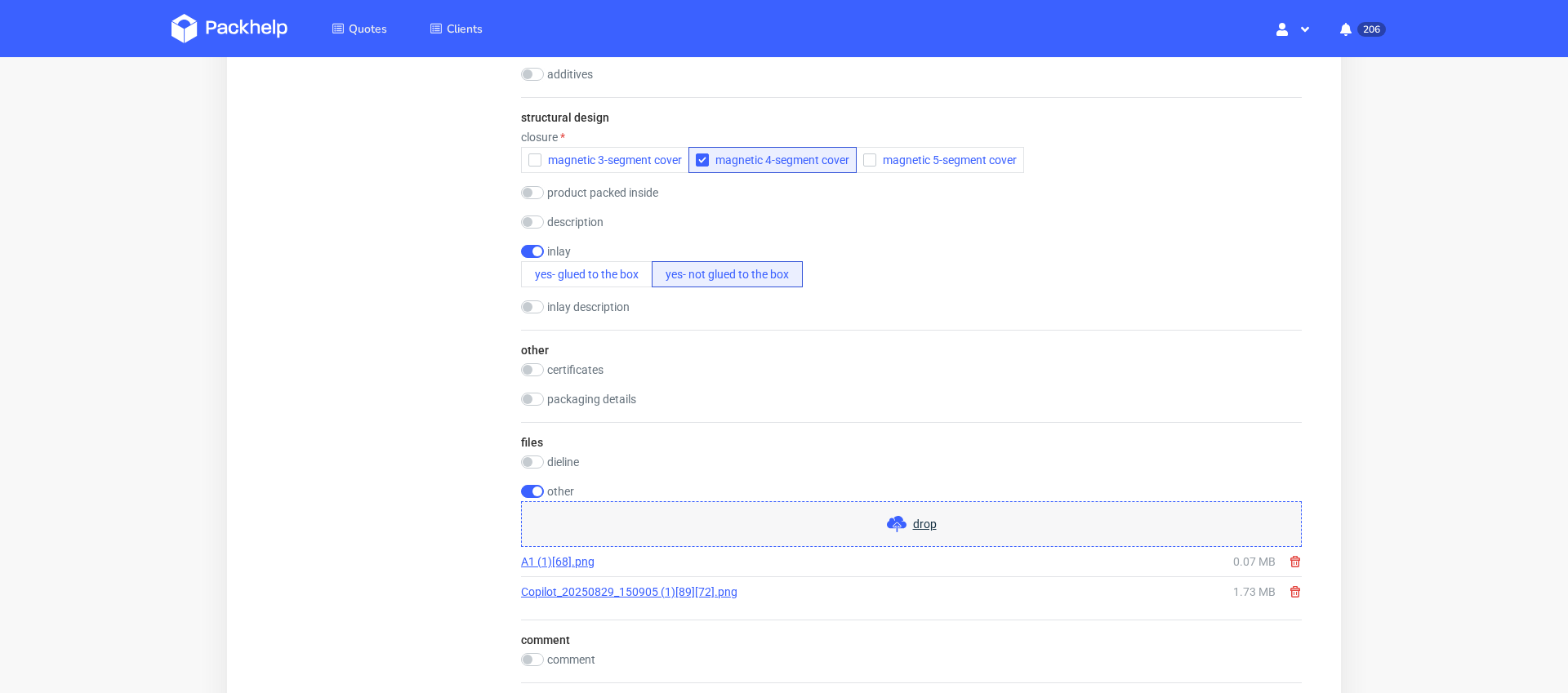
scroll to position [2130, 0]
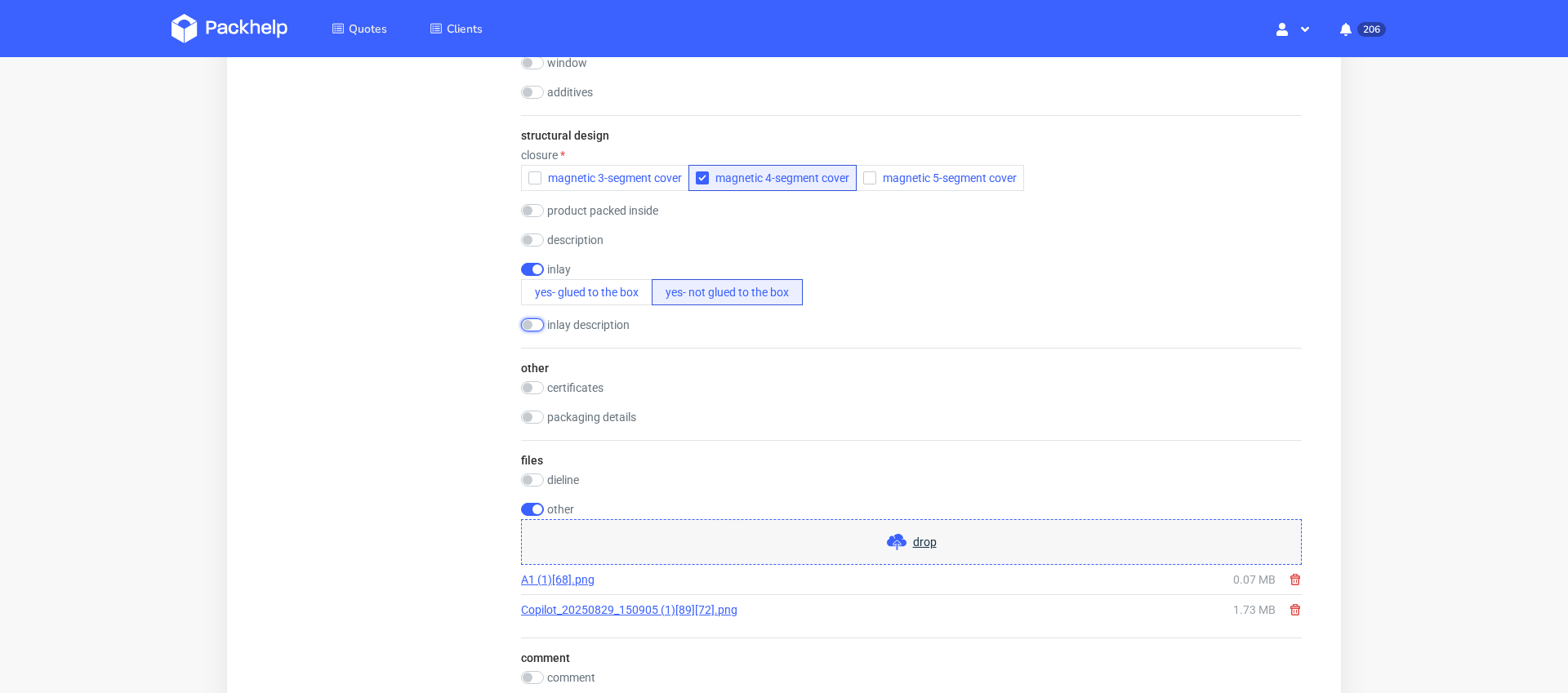
click at [531, 324] on input "checkbox" at bounding box center [532, 324] width 22 height 13
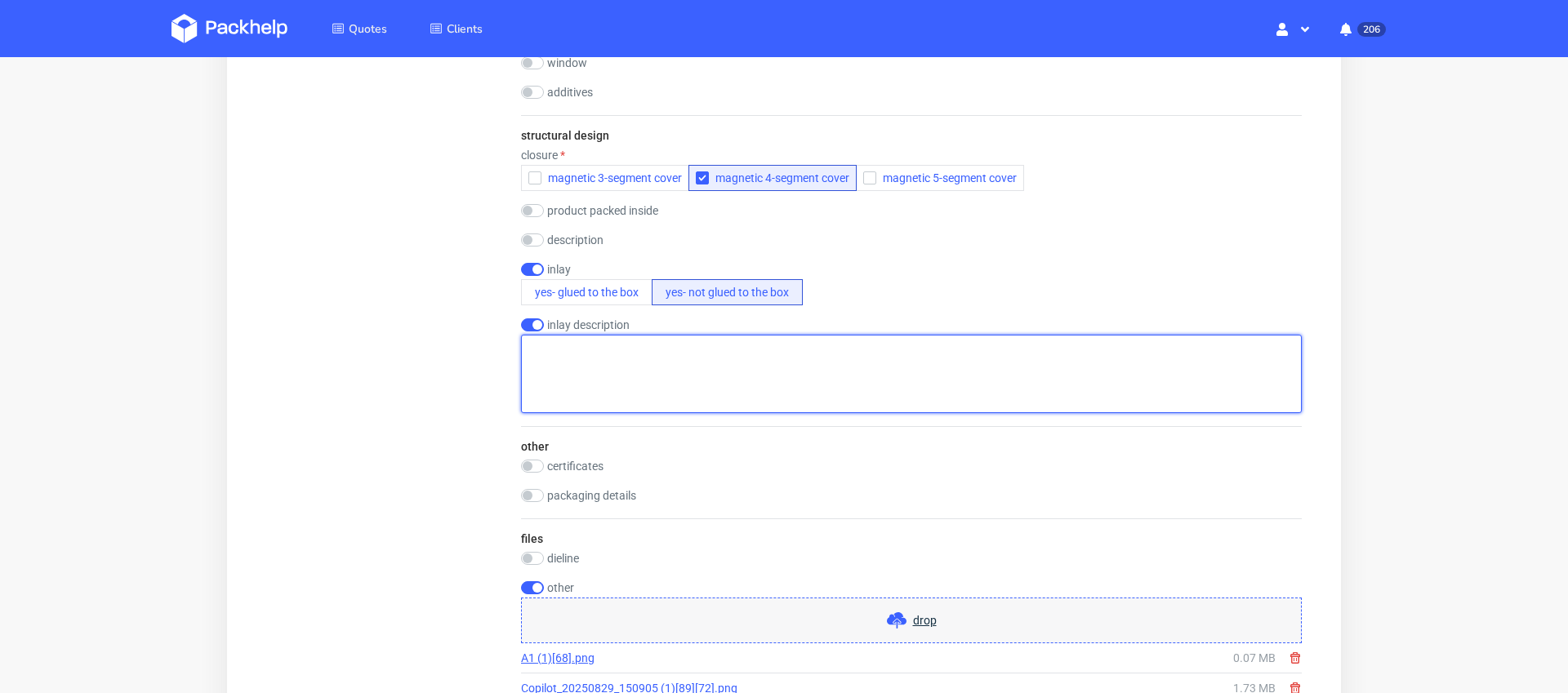
click at [551, 363] on textarea at bounding box center [912, 374] width 781 height 78
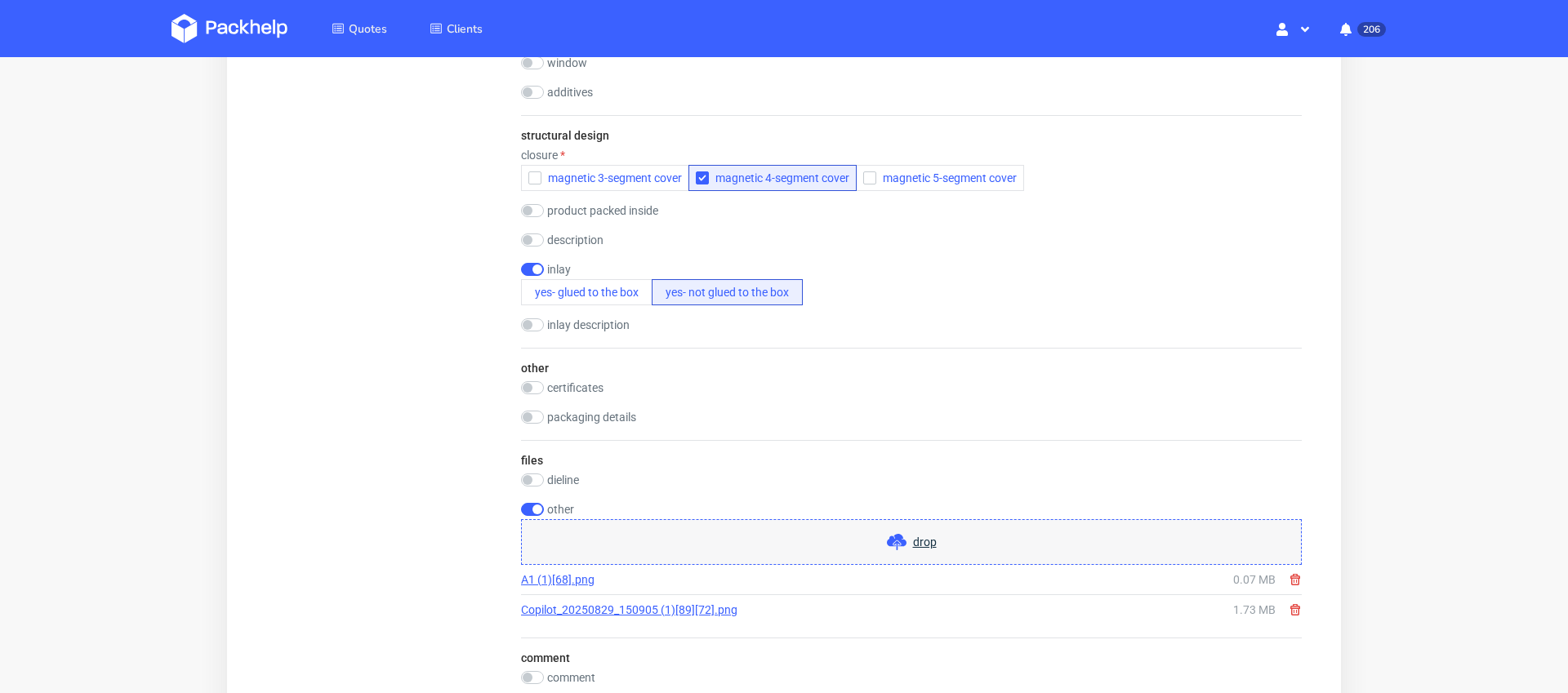
checkbox input "false"
click at [530, 207] on input "checkbox" at bounding box center [532, 210] width 22 height 13
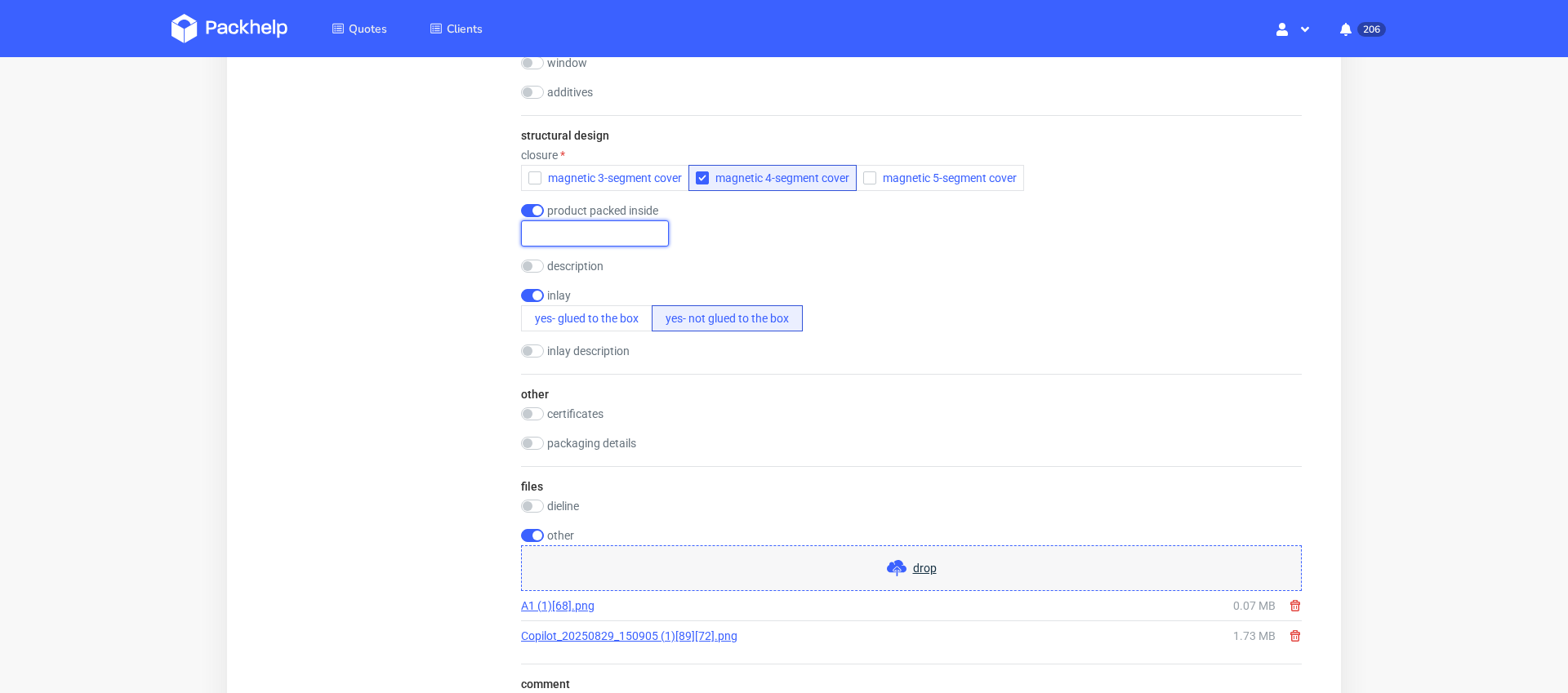
click at [557, 233] on input "text" at bounding box center [595, 233] width 147 height 26
click at [528, 212] on input "checkbox" at bounding box center [532, 210] width 22 height 13
checkbox input "true"
click at [526, 262] on input "checkbox" at bounding box center [532, 265] width 22 height 13
checkbox input "true"
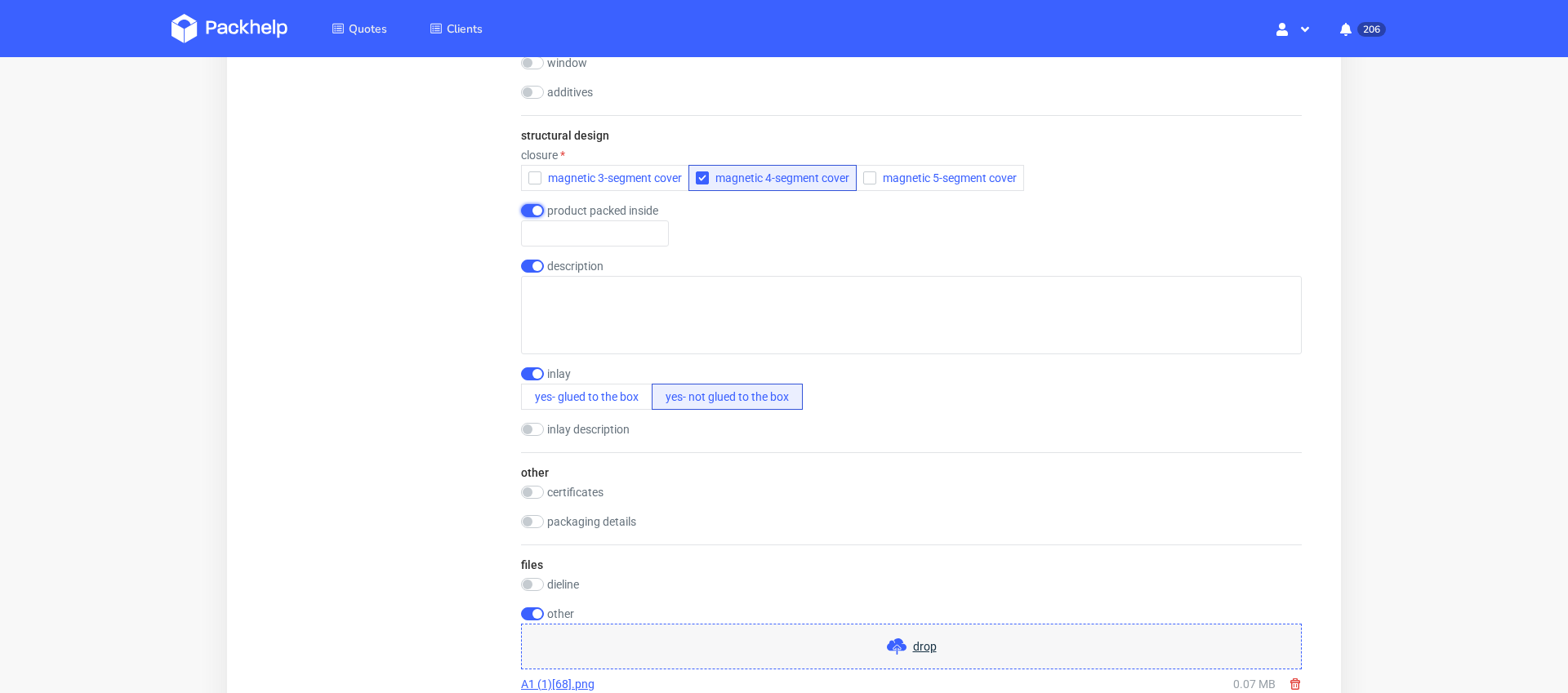
click at [528, 206] on input "checkbox" at bounding box center [532, 210] width 22 height 13
checkbox input "false"
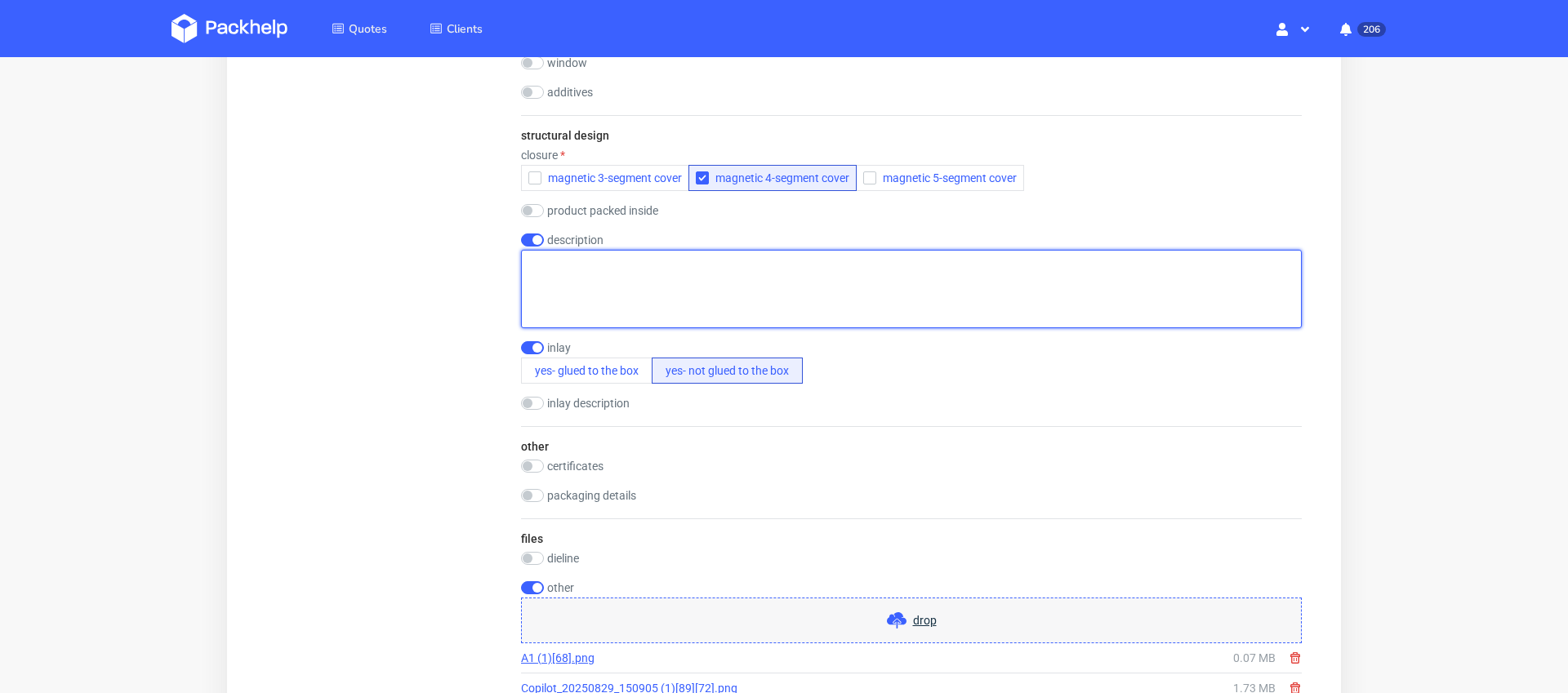
click at [585, 277] on textarea at bounding box center [912, 289] width 781 height 78
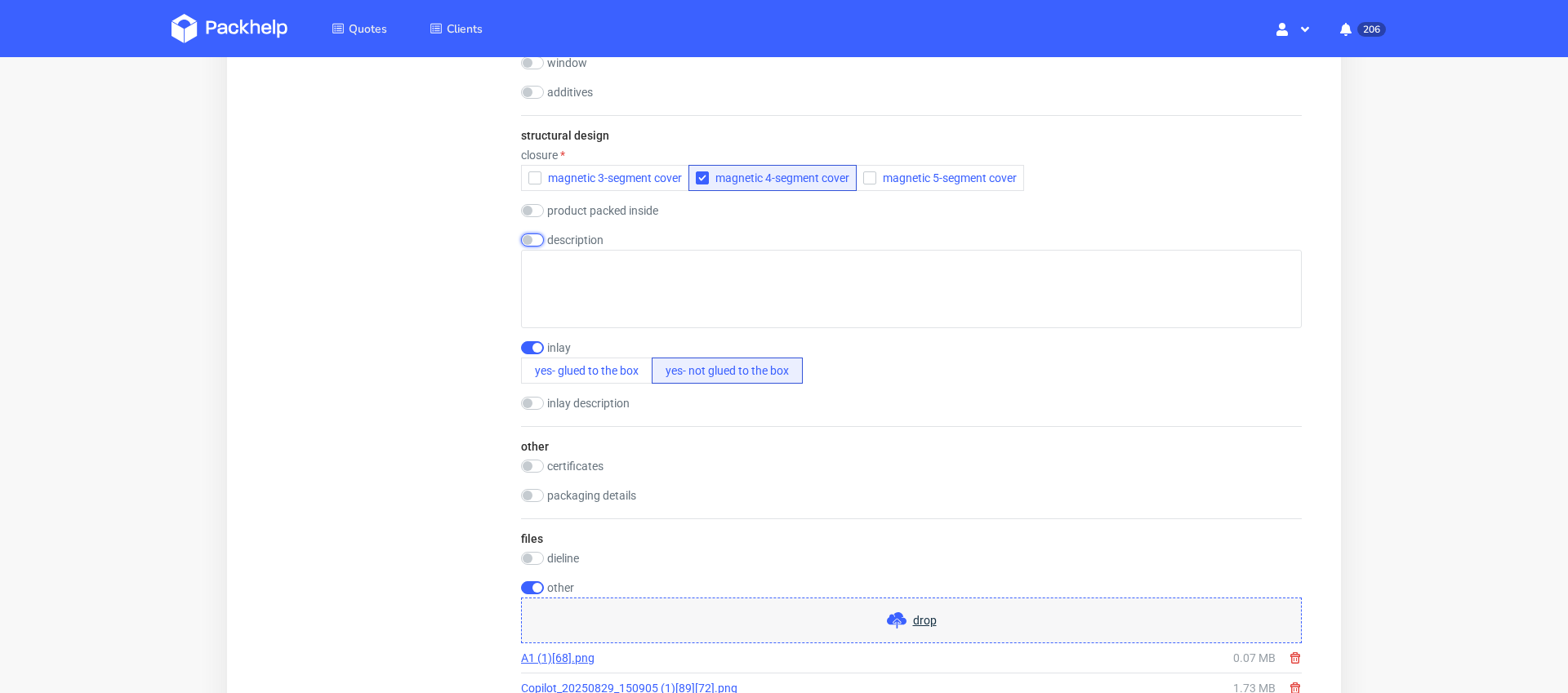
click at [536, 241] on input "checkbox" at bounding box center [532, 239] width 22 height 13
click at [533, 246] on input "checkbox" at bounding box center [532, 239] width 22 height 13
checkbox input "false"
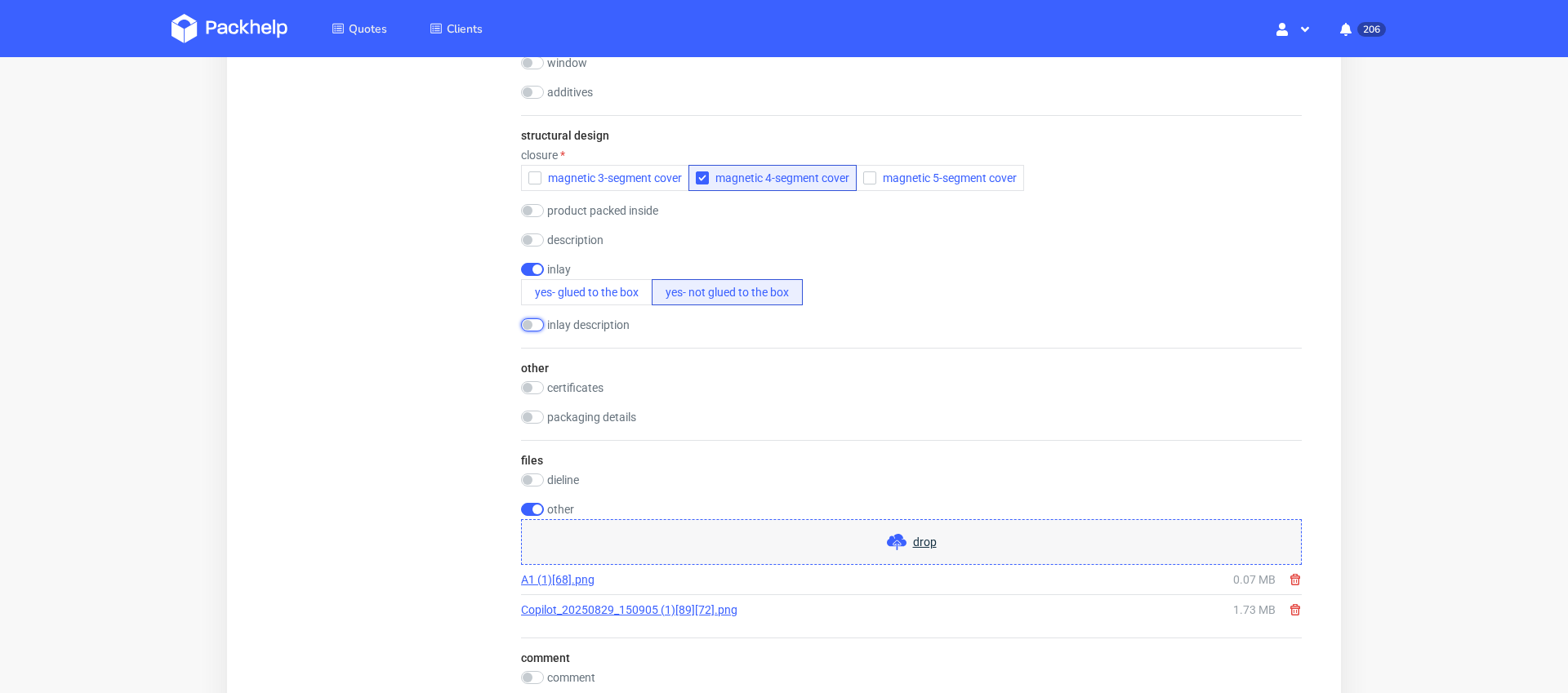
click at [529, 322] on input "checkbox" at bounding box center [532, 324] width 22 height 13
checkbox input "true"
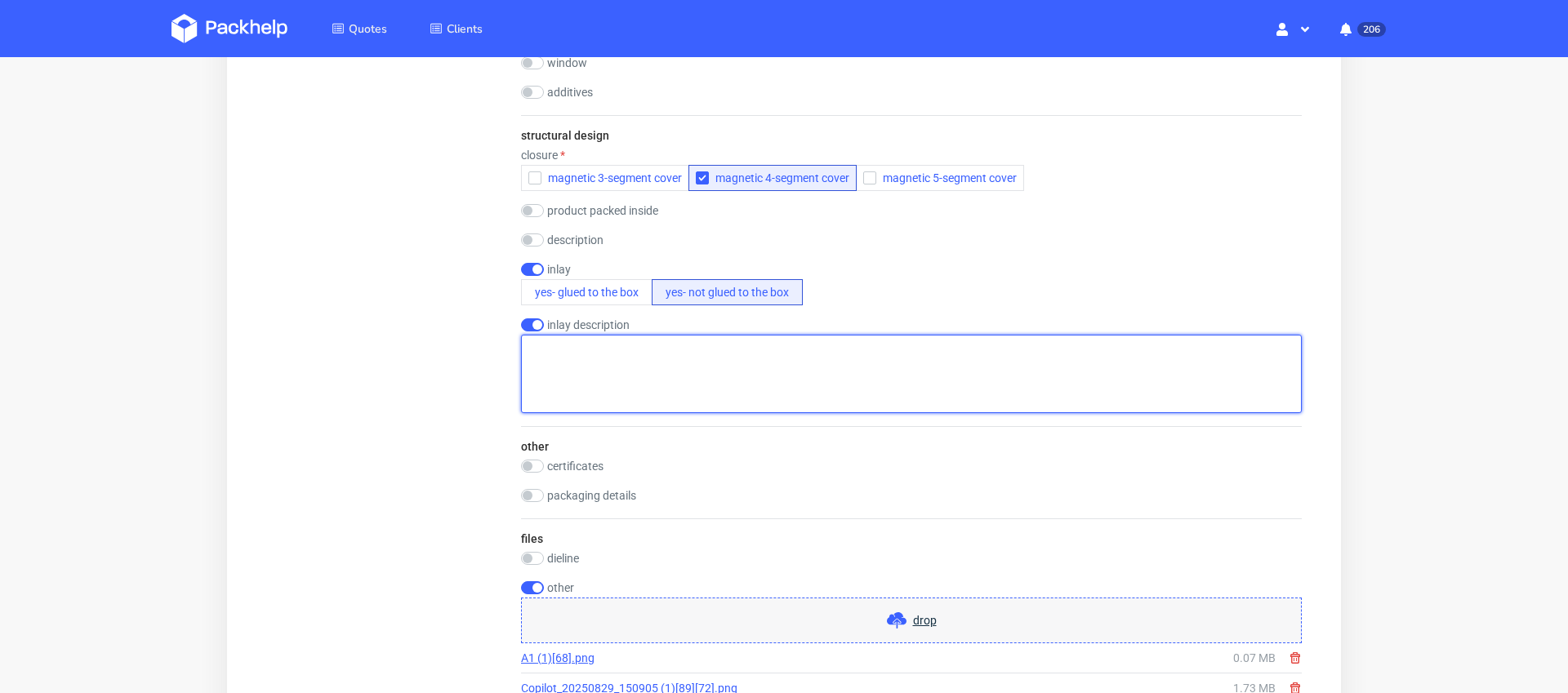
click at [575, 361] on textarea at bounding box center [912, 374] width 781 height 78
paste textarea "120mm length x120width x 165mm box 9cm Hight, 6 diameter (bottle)"
click at [529, 346] on textarea "120mm length x120width x 165mm box 9cm Hight, 6 diameter (bottle)" at bounding box center [912, 374] width 781 height 78
click at [778, 372] on textarea "Foam inlay for: Box - 120mm length x 120mm width x 165mm 9cm Hight, 6 diameter …" at bounding box center [912, 374] width 781 height 78
click at [711, 387] on textarea "Foam inlay for: Box - 120mm length x 120mm width x 165mm height 9cm Hight, 6 di…" at bounding box center [912, 374] width 781 height 78
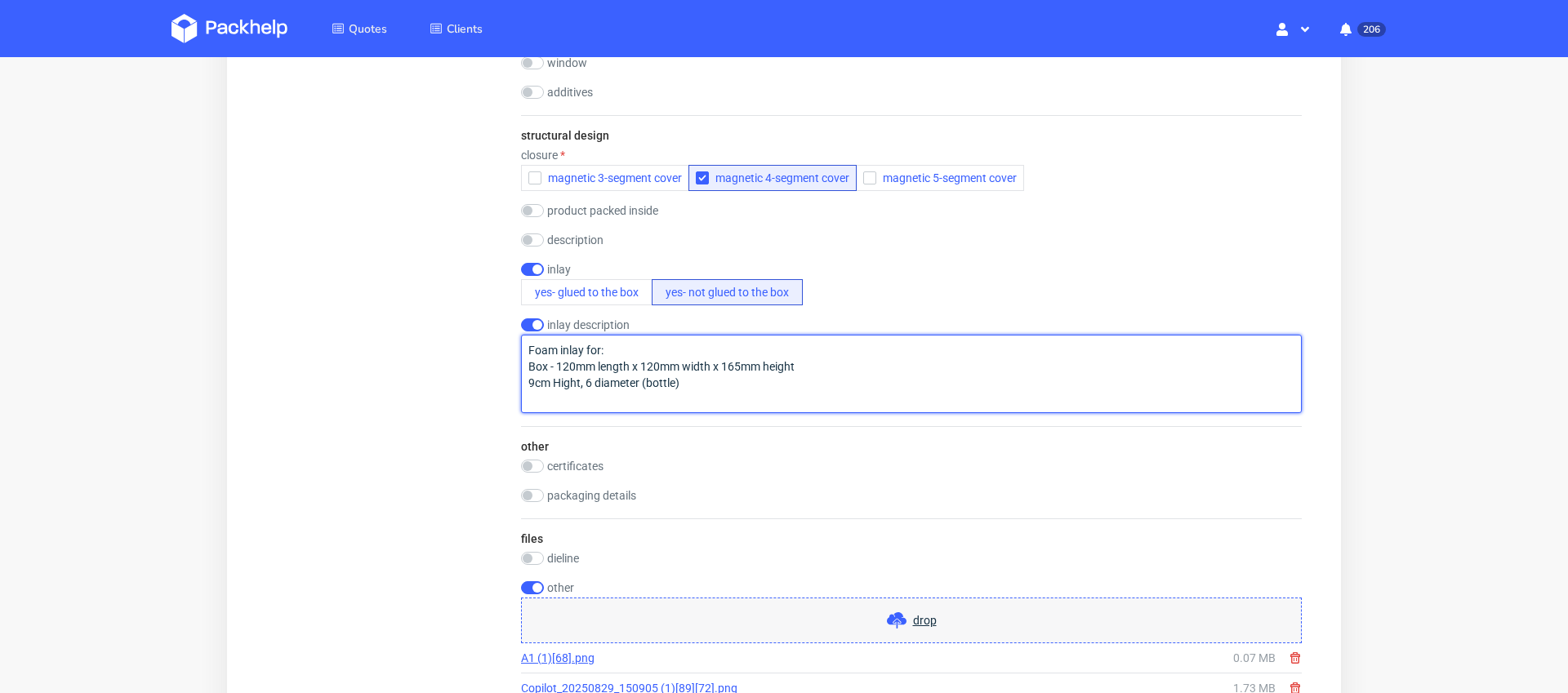
click at [530, 382] on textarea "Foam inlay for: Box - 120mm length x 120mm width x 165mm height 9cm Hight, 6 di…" at bounding box center [912, 374] width 781 height 78
type textarea "Foam inlay for: Box - 120mm length x 120mm width x 165mm height Bottle - 9 cm h…"
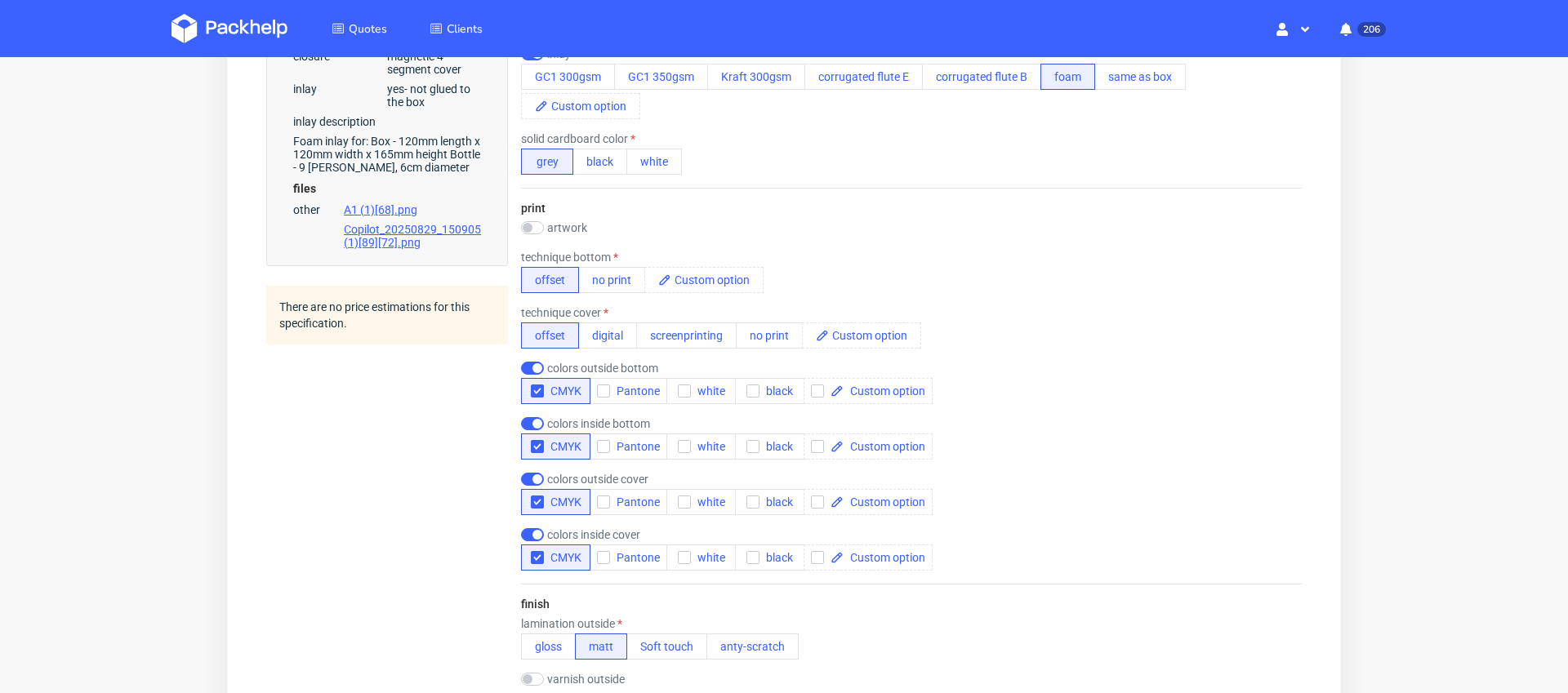
scroll to position [954, 0]
click at [528, 229] on input "checkbox" at bounding box center [532, 228] width 22 height 13
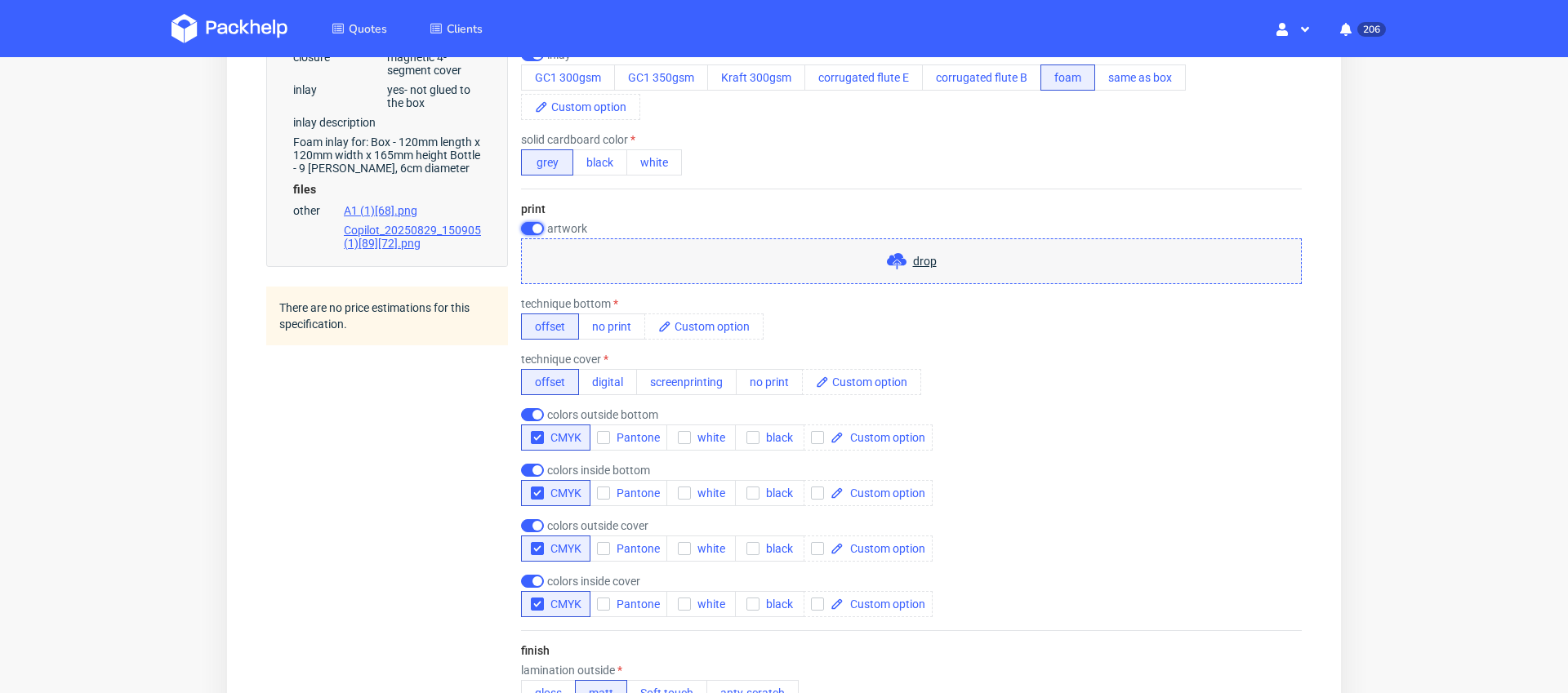
click at [528, 229] on input "checkbox" at bounding box center [532, 228] width 22 height 13
checkbox input "false"
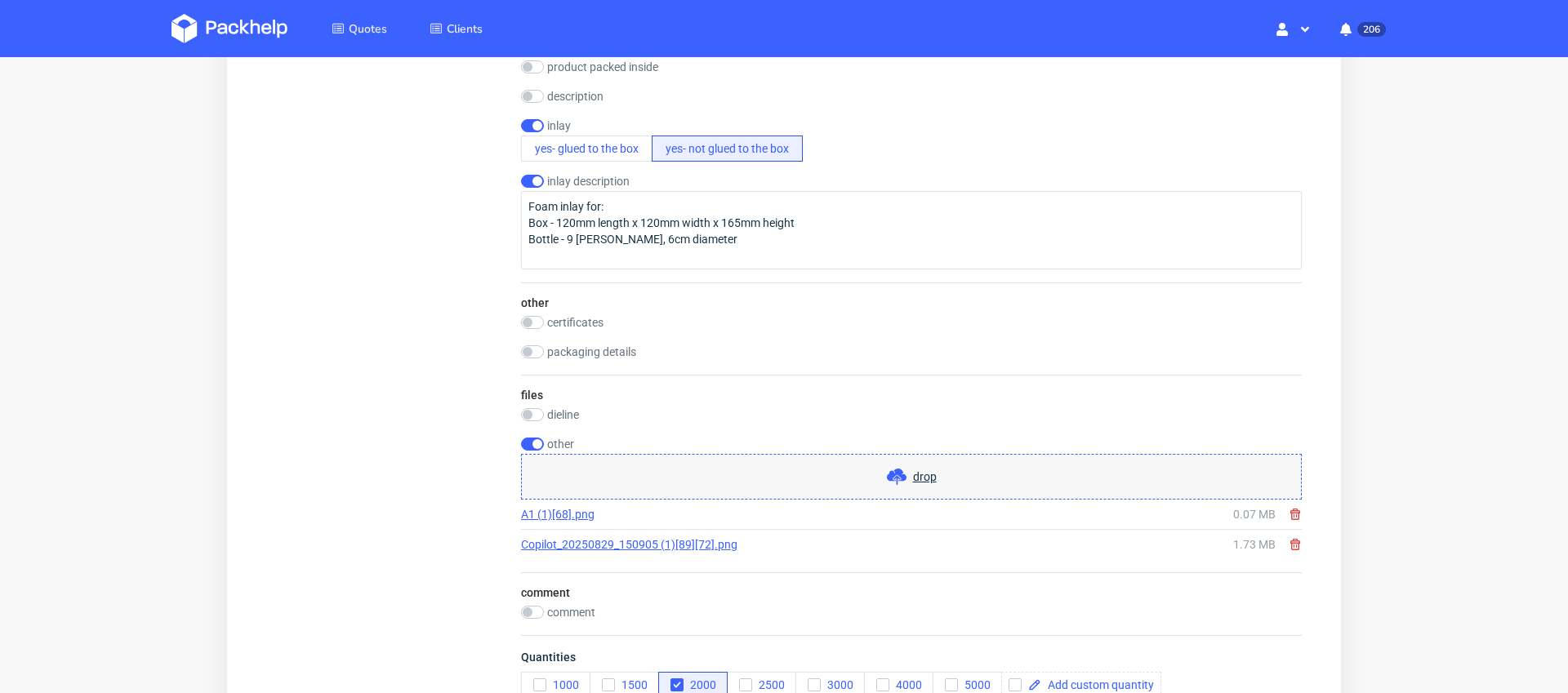
scroll to position [2605, 0]
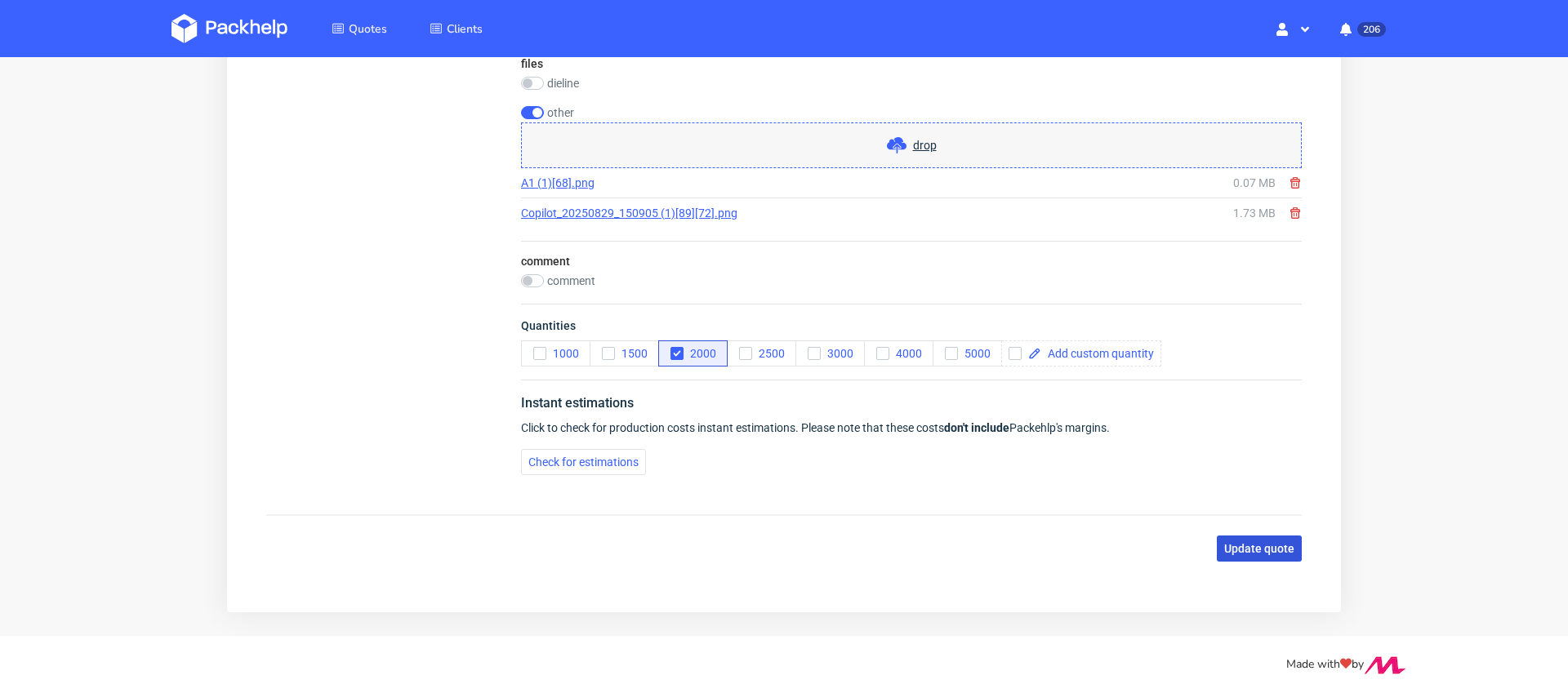
click at [1277, 552] on span "Update quote" at bounding box center [1259, 549] width 70 height 12
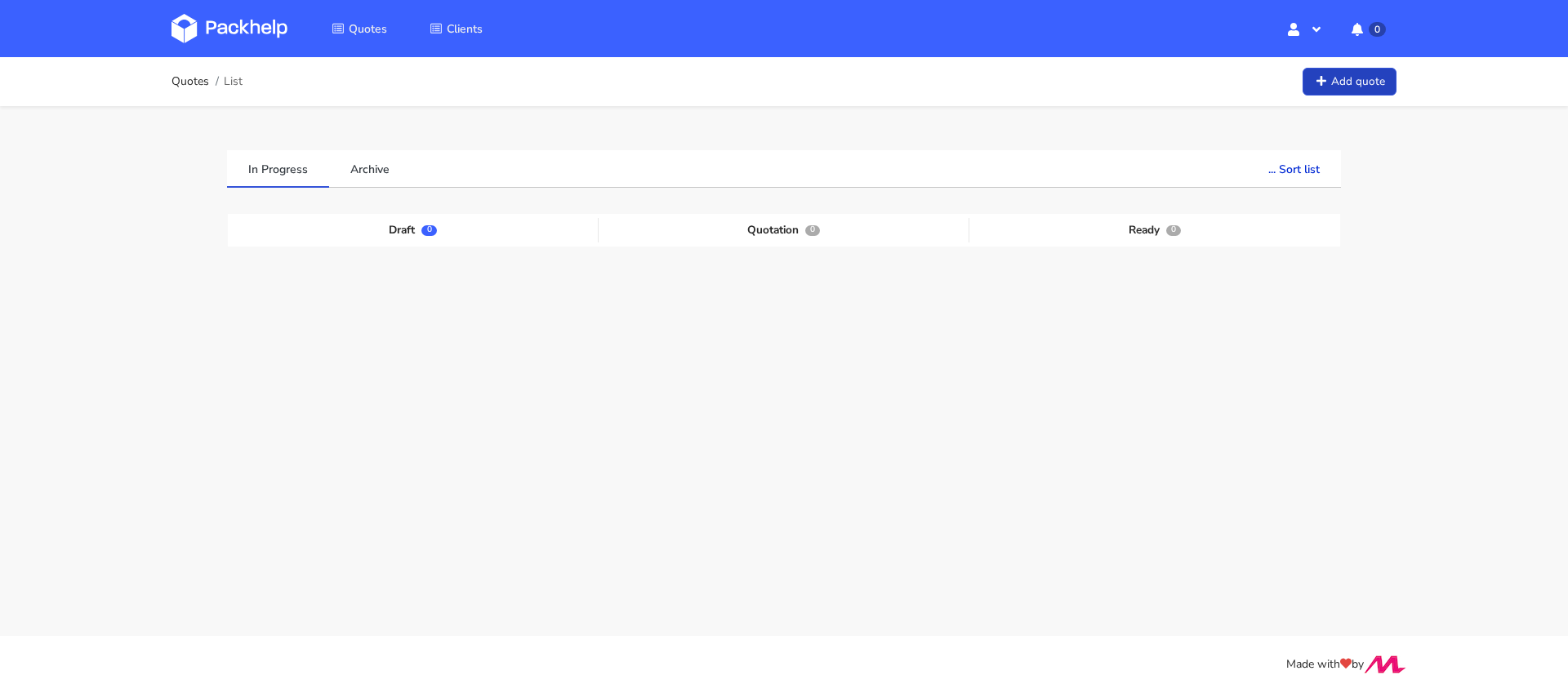
click at [1310, 83] on link "Add quote" at bounding box center [1349, 81] width 94 height 28
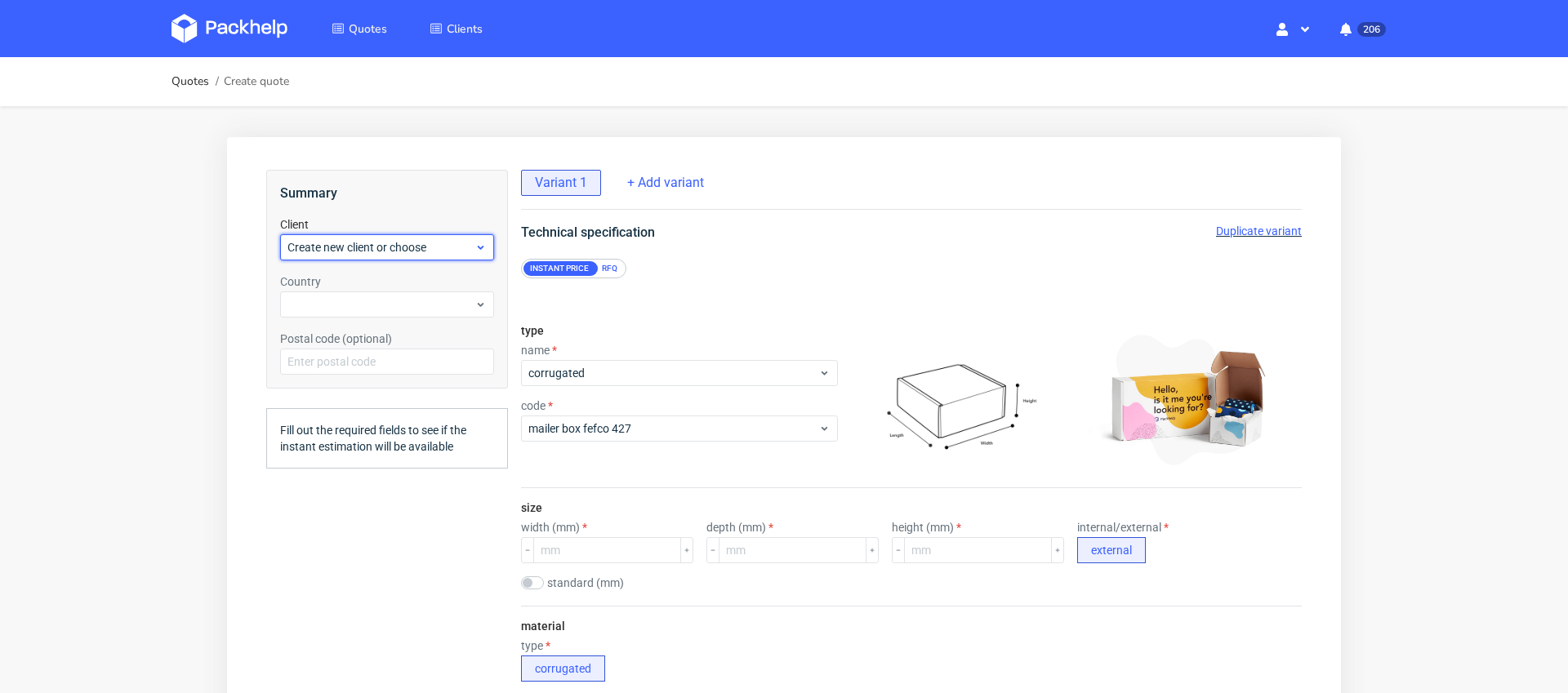
click at [403, 241] on span "Create new client or choose" at bounding box center [381, 247] width 187 height 17
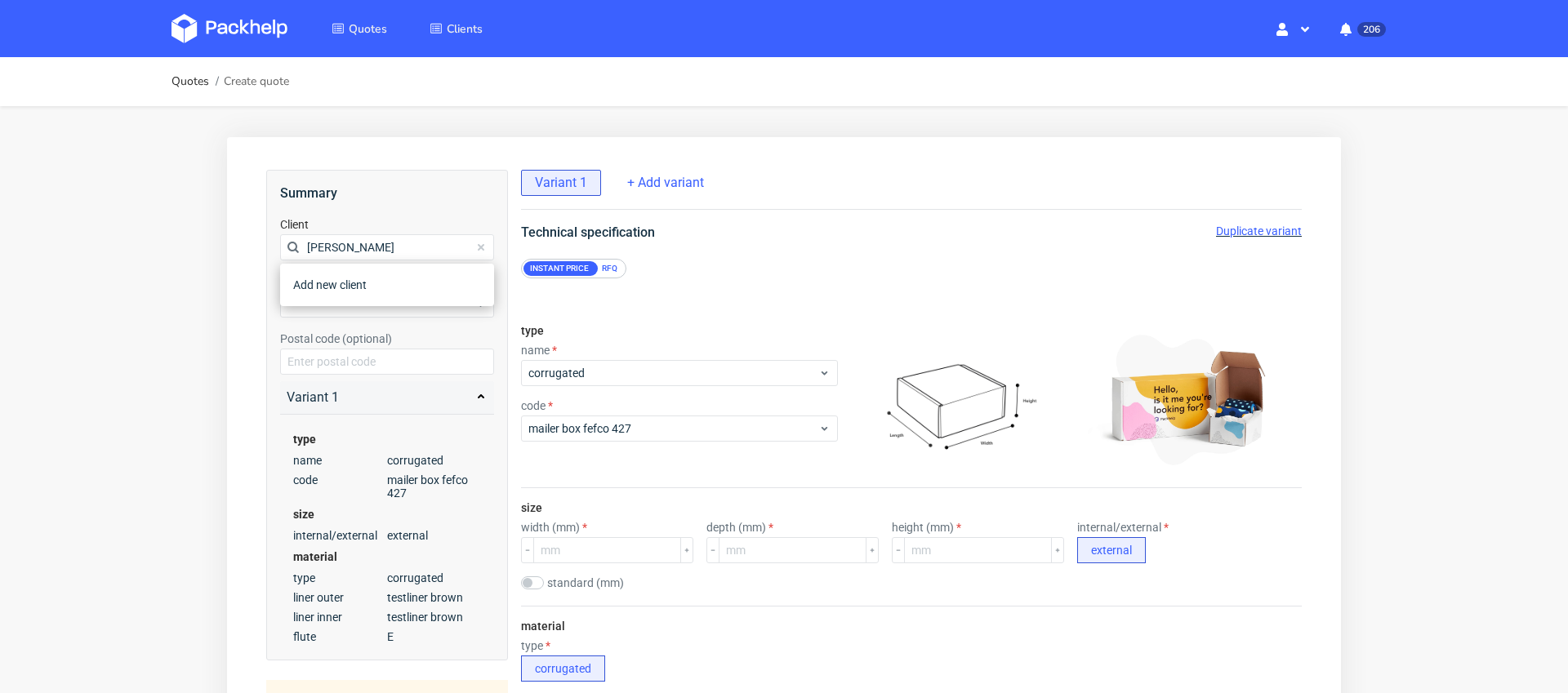
type input "[PERSON_NAME]"
click at [351, 280] on div "Add new client" at bounding box center [388, 285] width 201 height 29
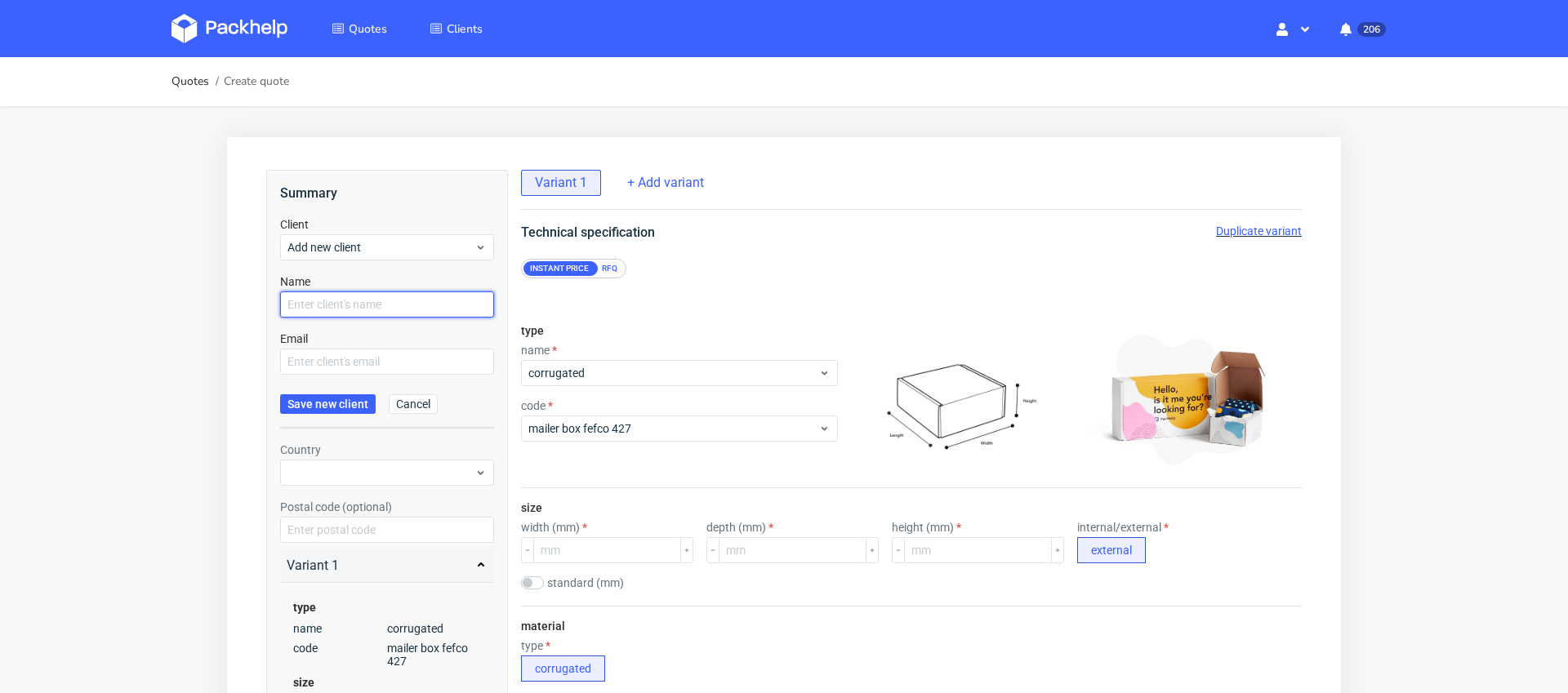
click at [362, 302] on input "text" at bounding box center [387, 305] width 214 height 26
type input "[PERSON_NAME]"
click at [397, 360] on input "text" at bounding box center [387, 361] width 214 height 26
paste input "[URL][DOMAIN_NAME]"
type input "[URL][DOMAIN_NAME]"
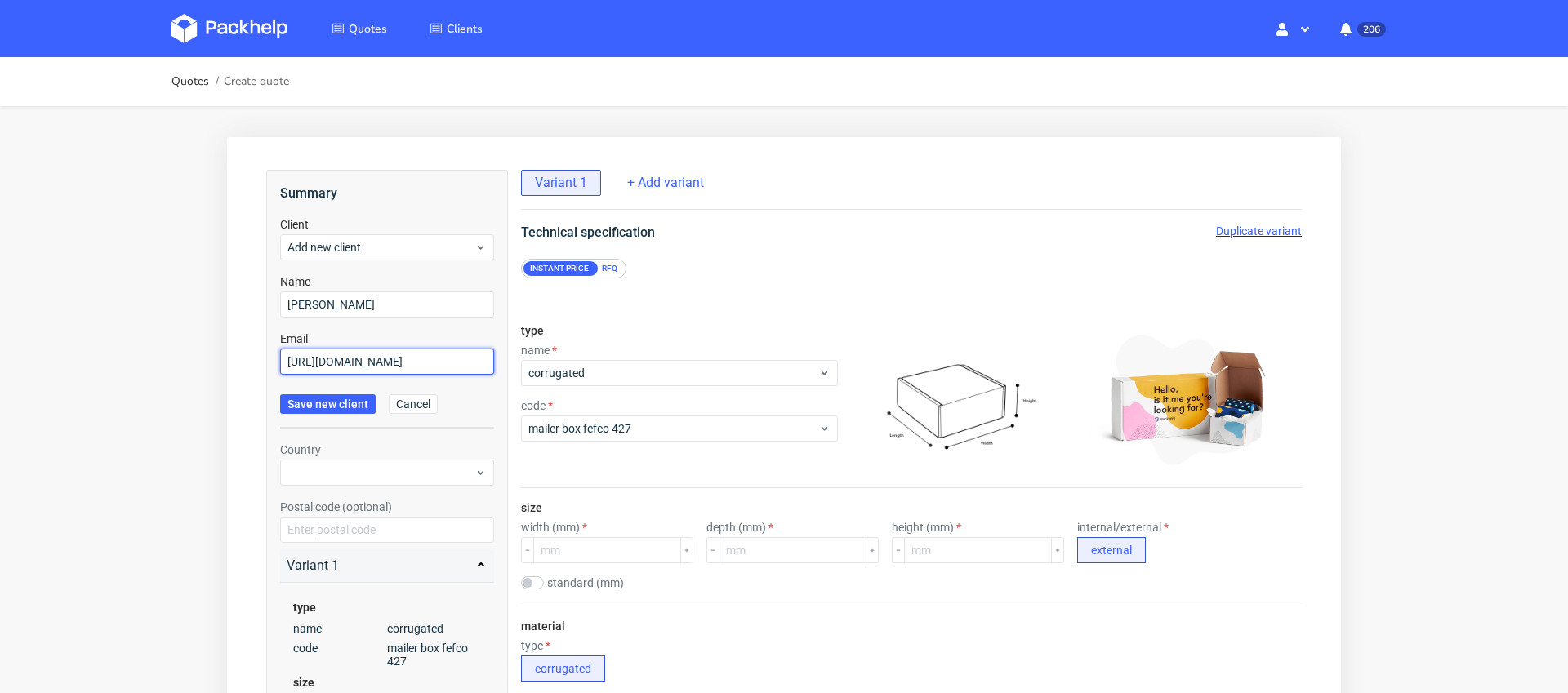
drag, startPoint x: 488, startPoint y: 366, endPoint x: 166, endPoint y: 365, distance: 322.0
paste input "[PERSON_NAME][EMAIL_ADDRESS][DOMAIN_NAME]"
type input "[PERSON_NAME][EMAIL_ADDRESS][DOMAIN_NAME]"
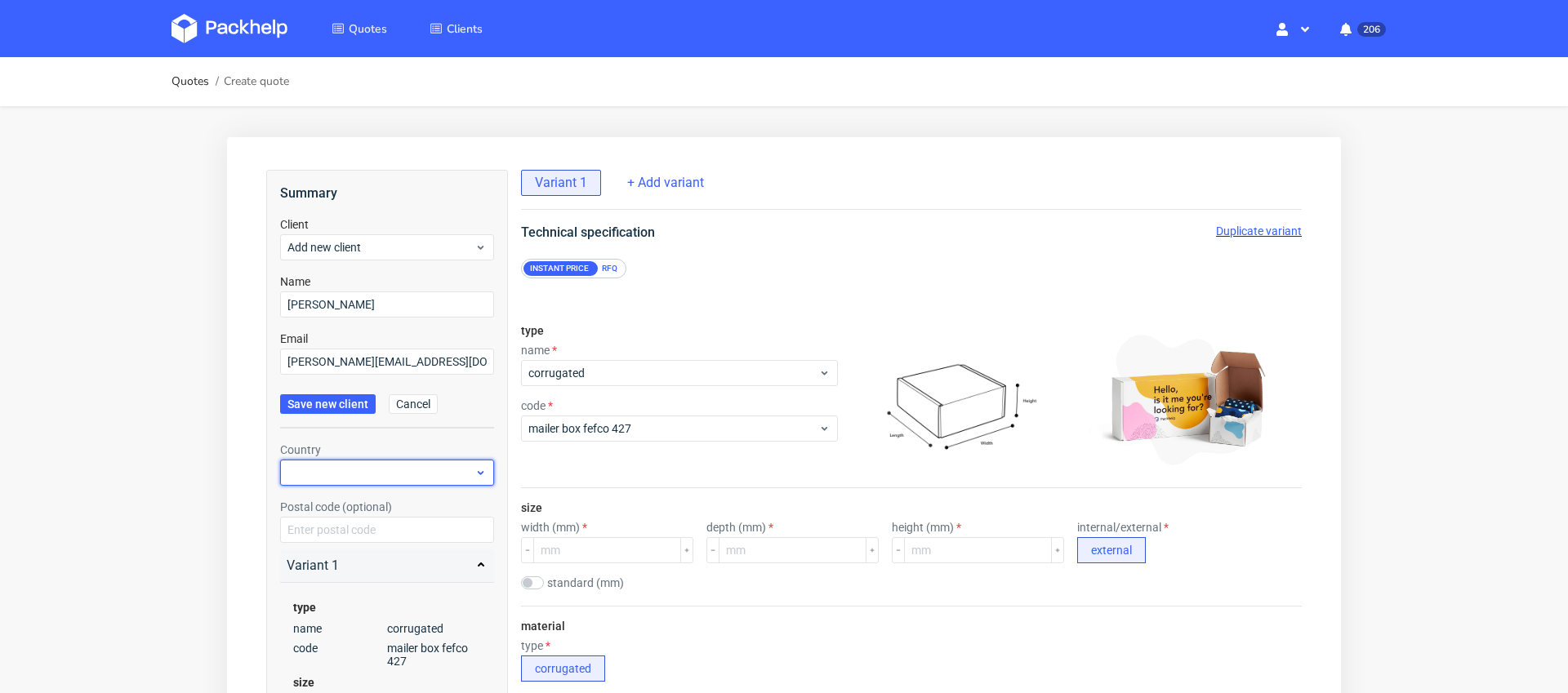
click at [381, 474] on div at bounding box center [387, 472] width 214 height 26
type input "france"
click at [362, 512] on div "France" at bounding box center [388, 510] width 201 height 29
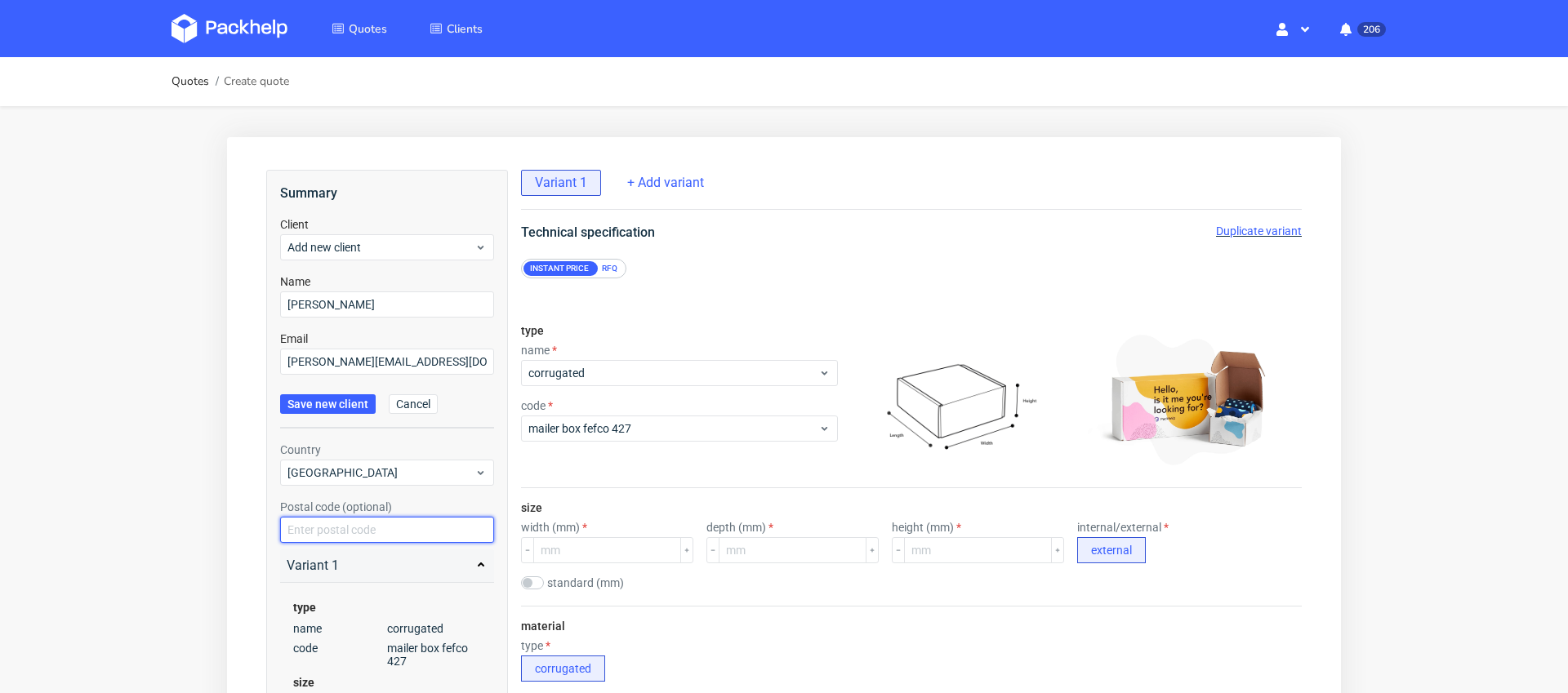
click at [372, 529] on input "text" at bounding box center [387, 529] width 214 height 26
paste input "33150"
type input "33150"
click at [282, 501] on label "Postal code (optional)" at bounding box center [336, 507] width 112 height 13
click at [353, 407] on span "Save new client" at bounding box center [327, 404] width 81 height 12
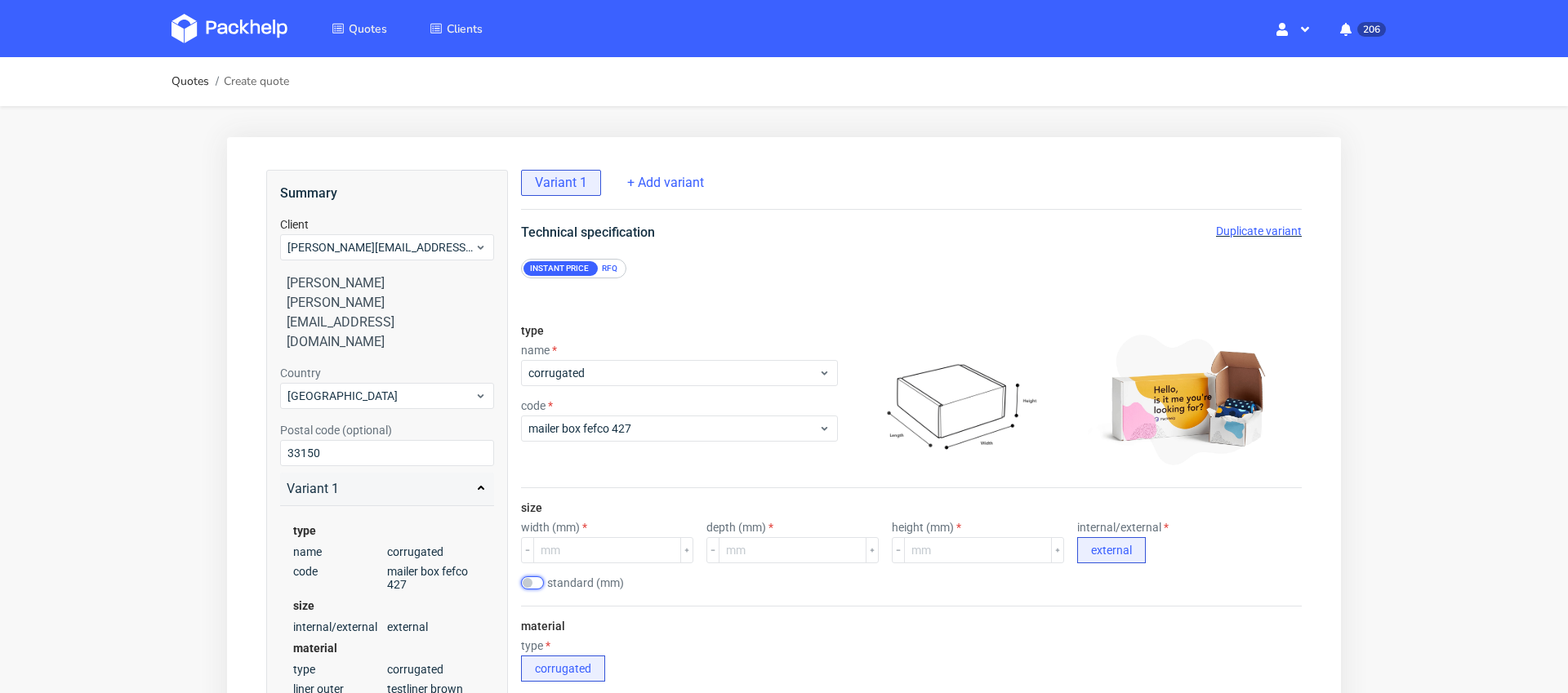
click at [532, 582] on input "checkbox" at bounding box center [532, 582] width 22 height 13
checkbox input "true"
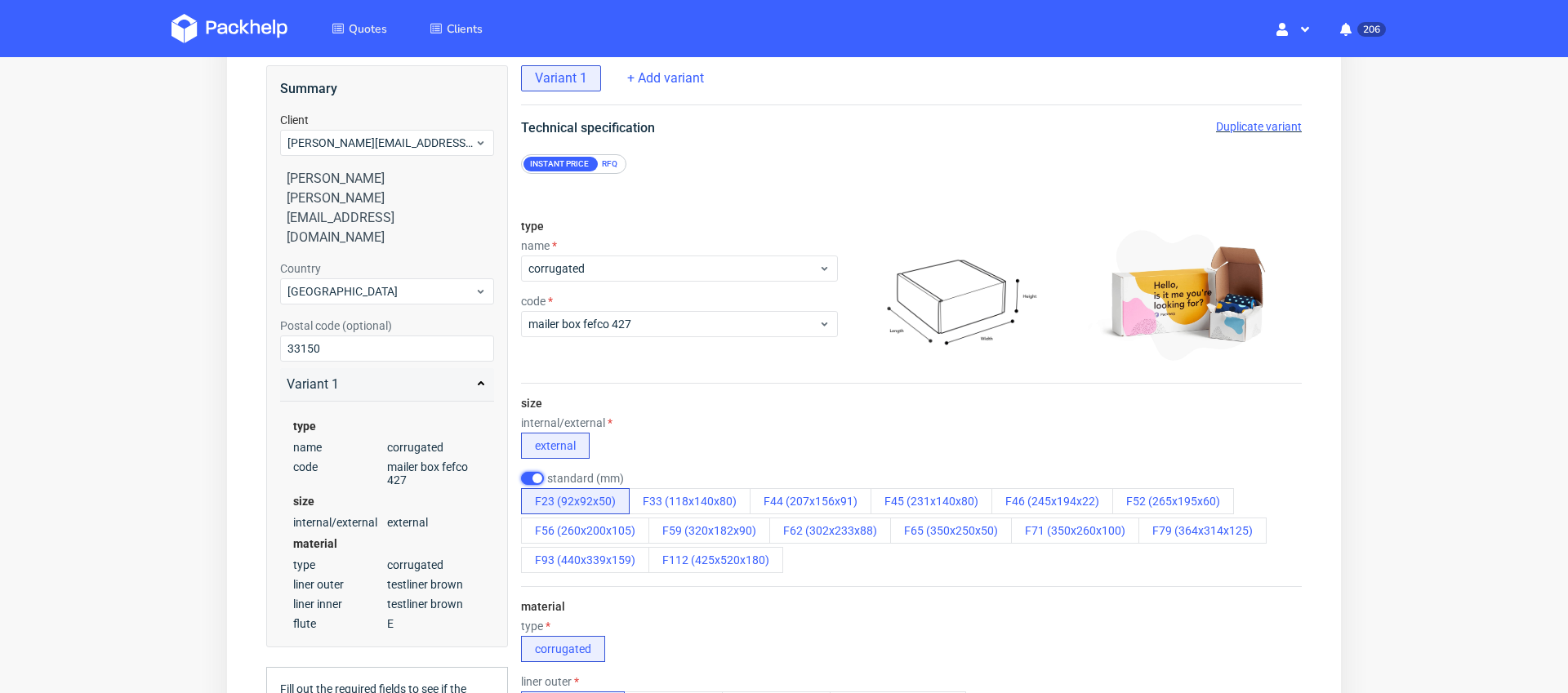
scroll to position [134, 0]
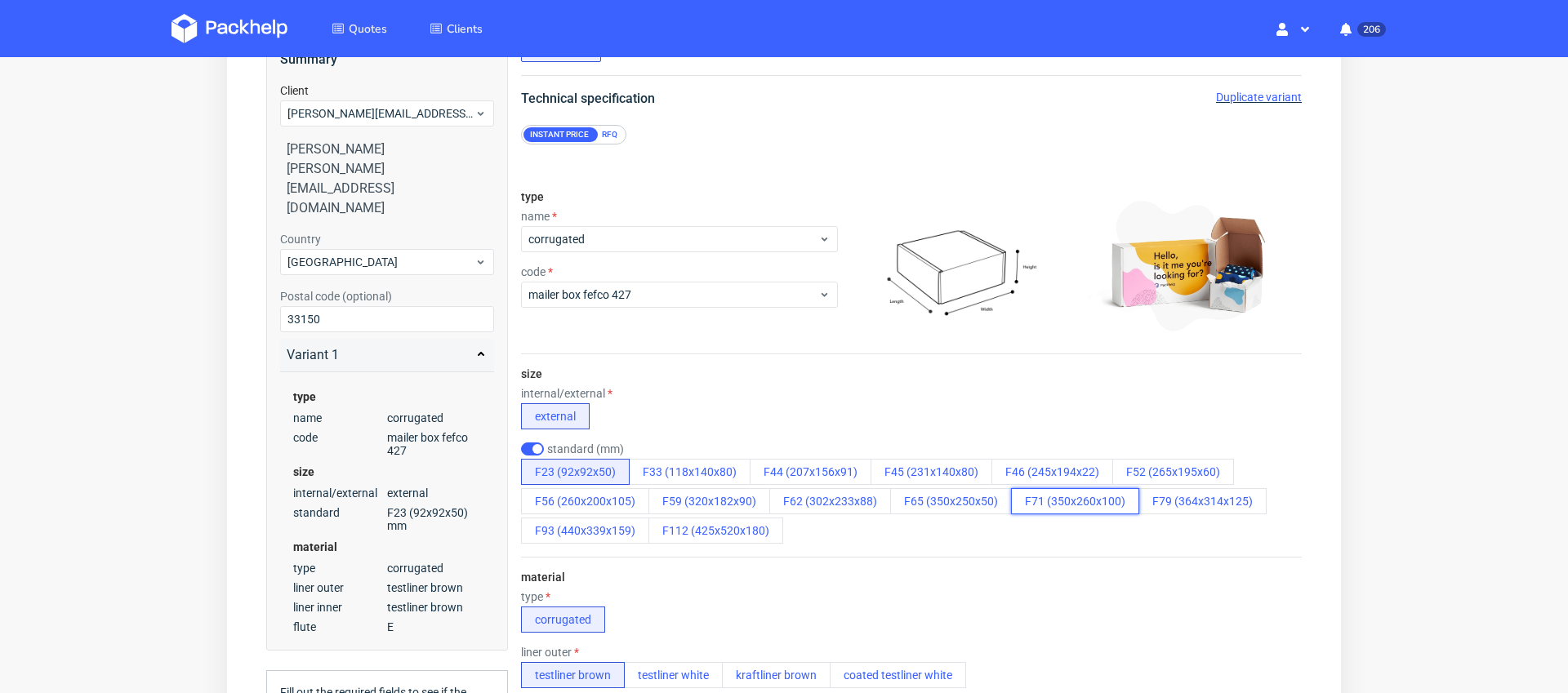
click at [1046, 508] on button "F71 (350x260x100)" at bounding box center [1074, 501] width 128 height 26
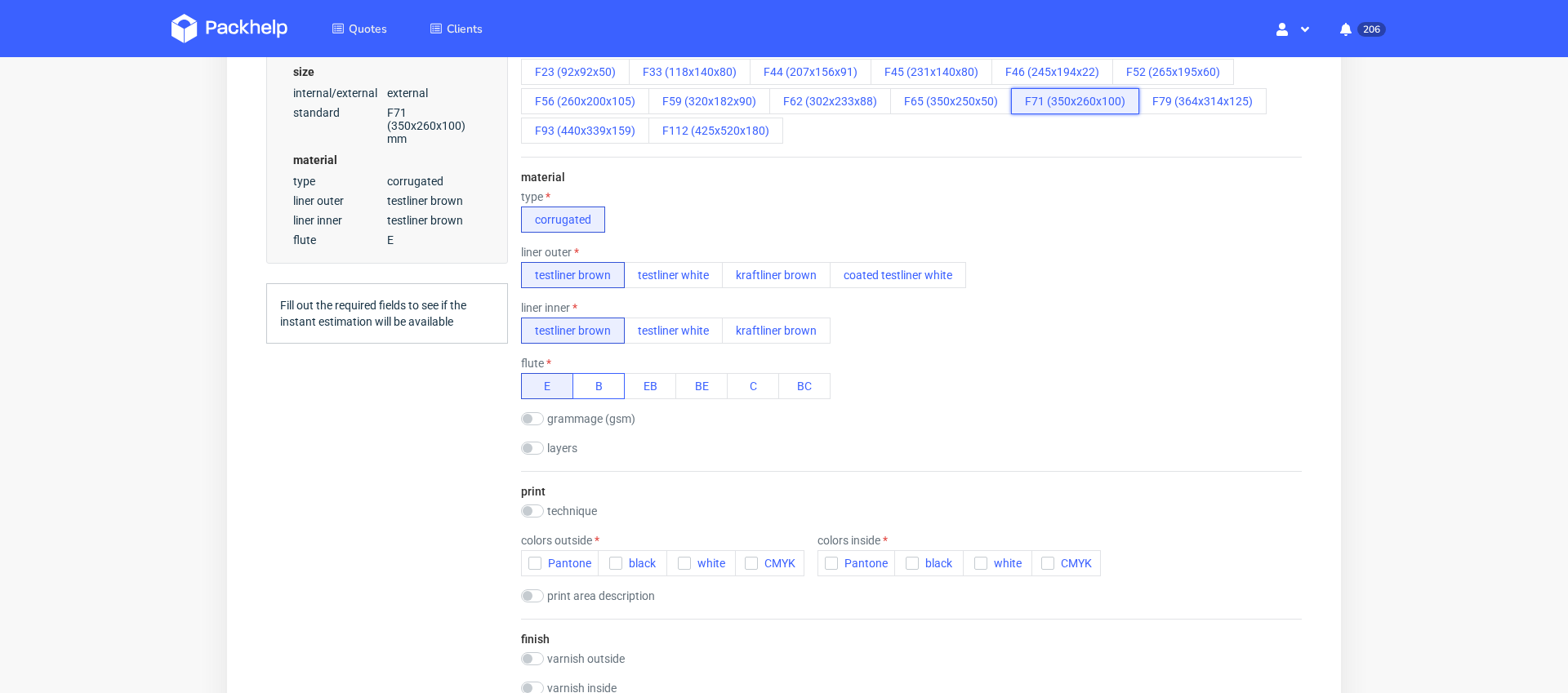
scroll to position [567, 0]
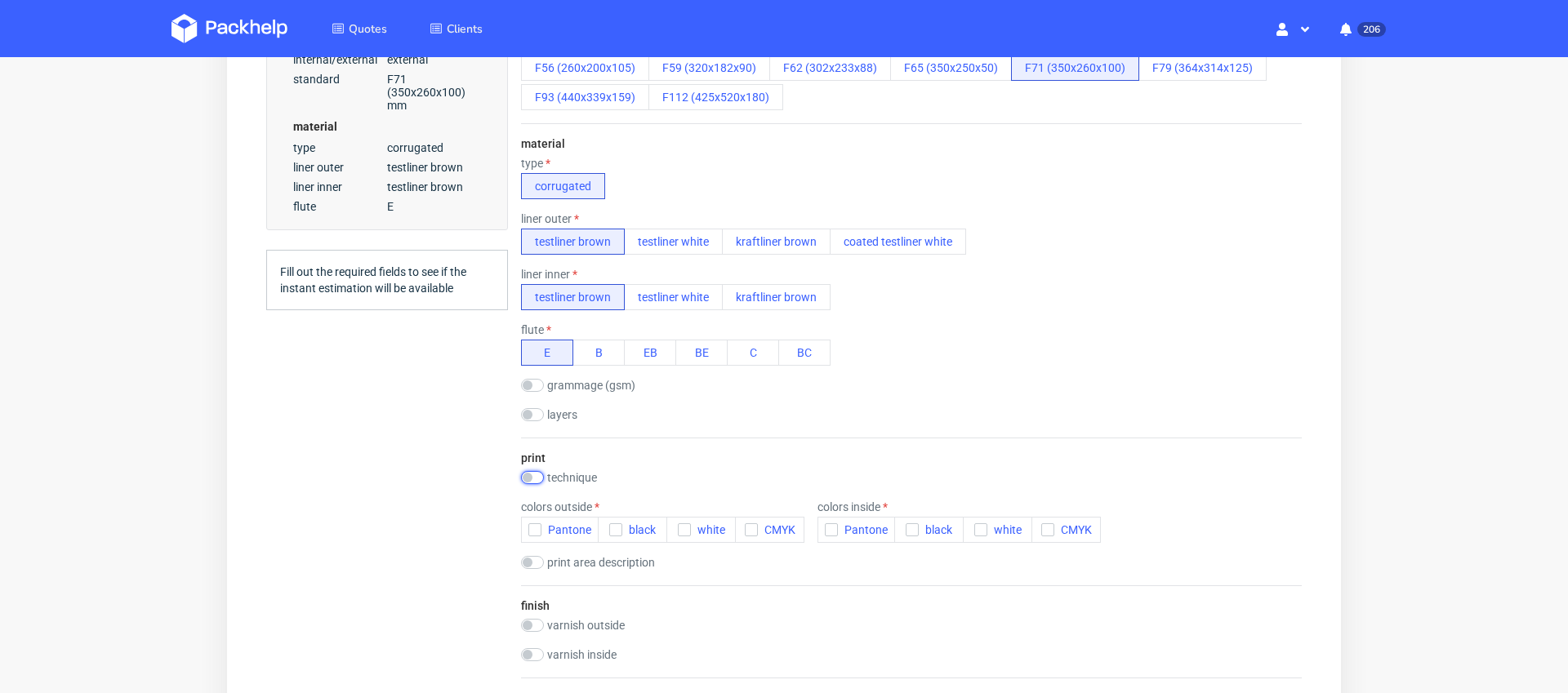
click at [535, 481] on input "checkbox" at bounding box center [532, 477] width 22 height 13
checkbox input "true"
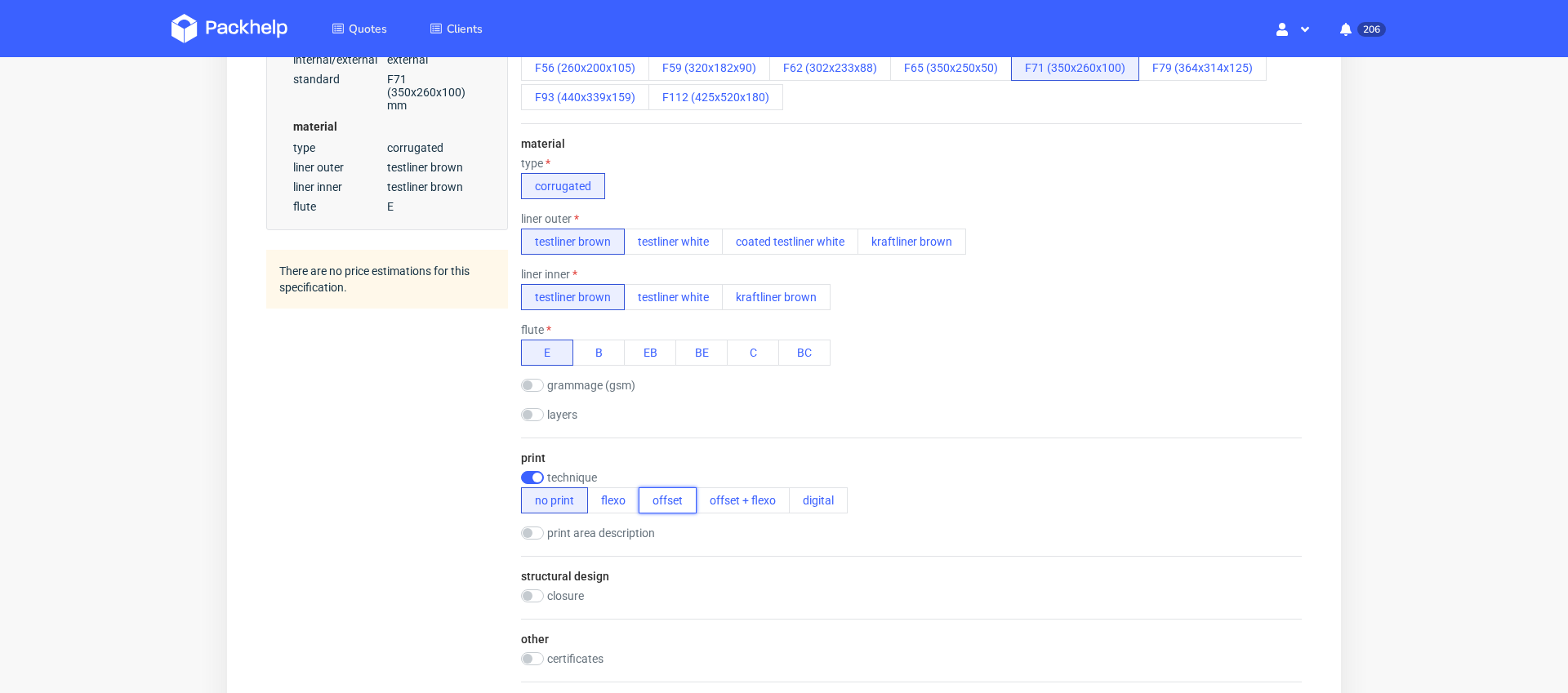
click at [663, 512] on button "offset" at bounding box center [667, 500] width 58 height 26
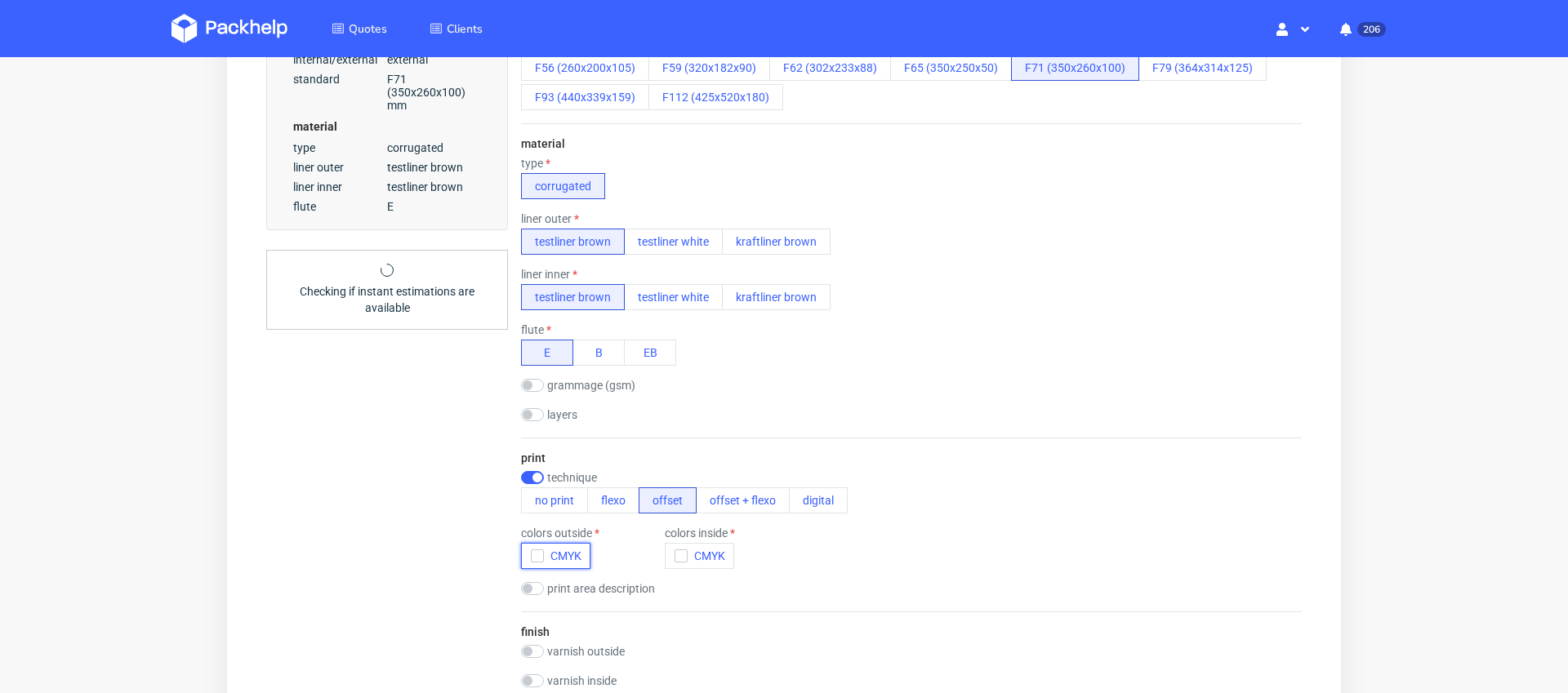
click at [528, 550] on button "CMYK" at bounding box center [556, 555] width 69 height 26
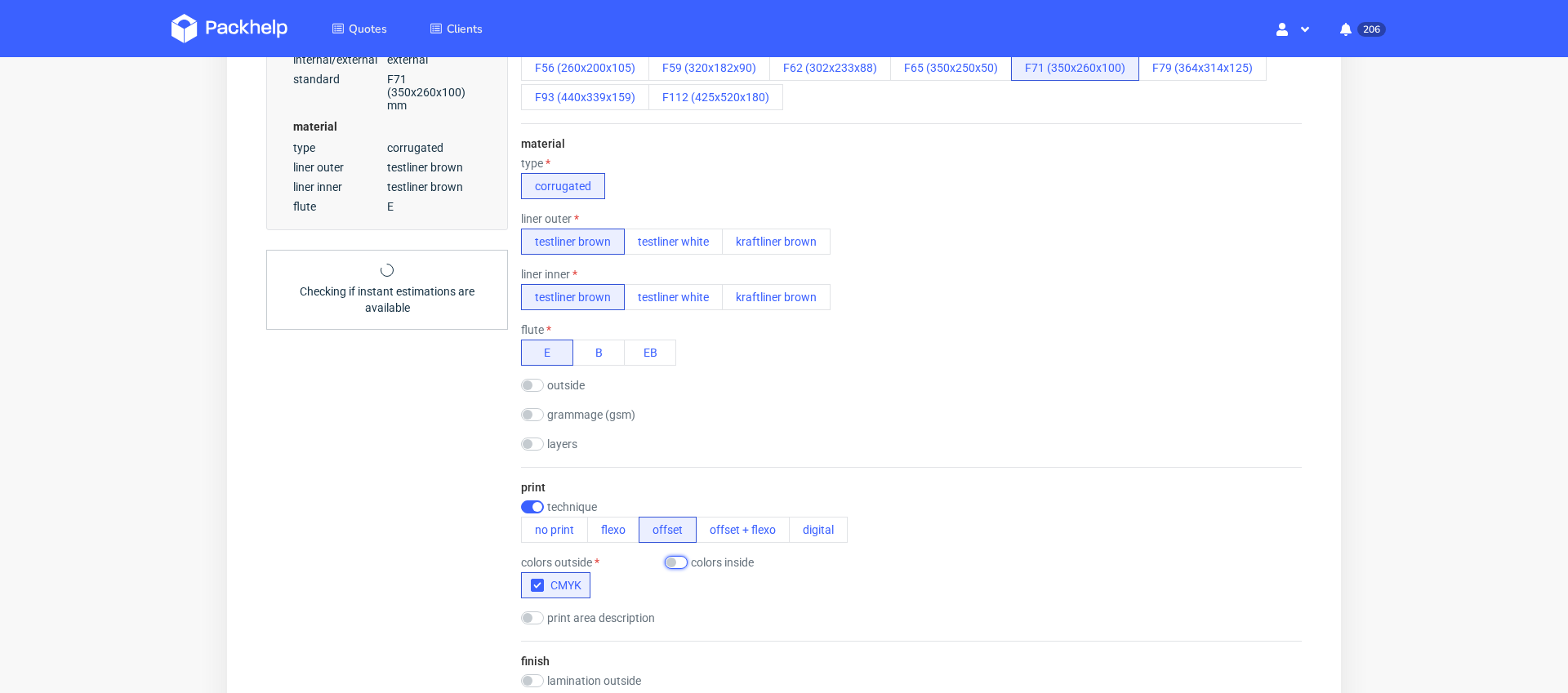
click at [680, 562] on input "checkbox" at bounding box center [676, 562] width 22 height 13
checkbox input "true"
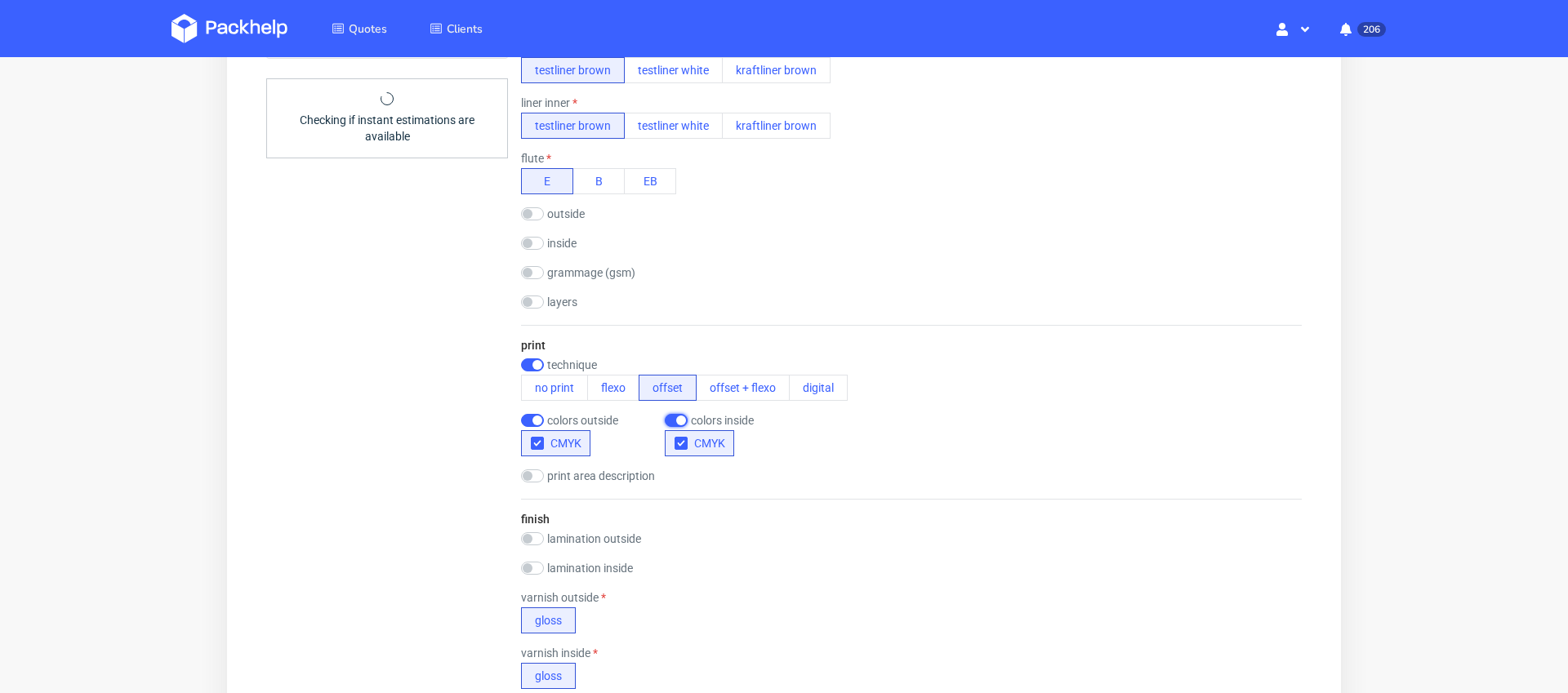
scroll to position [843, 0]
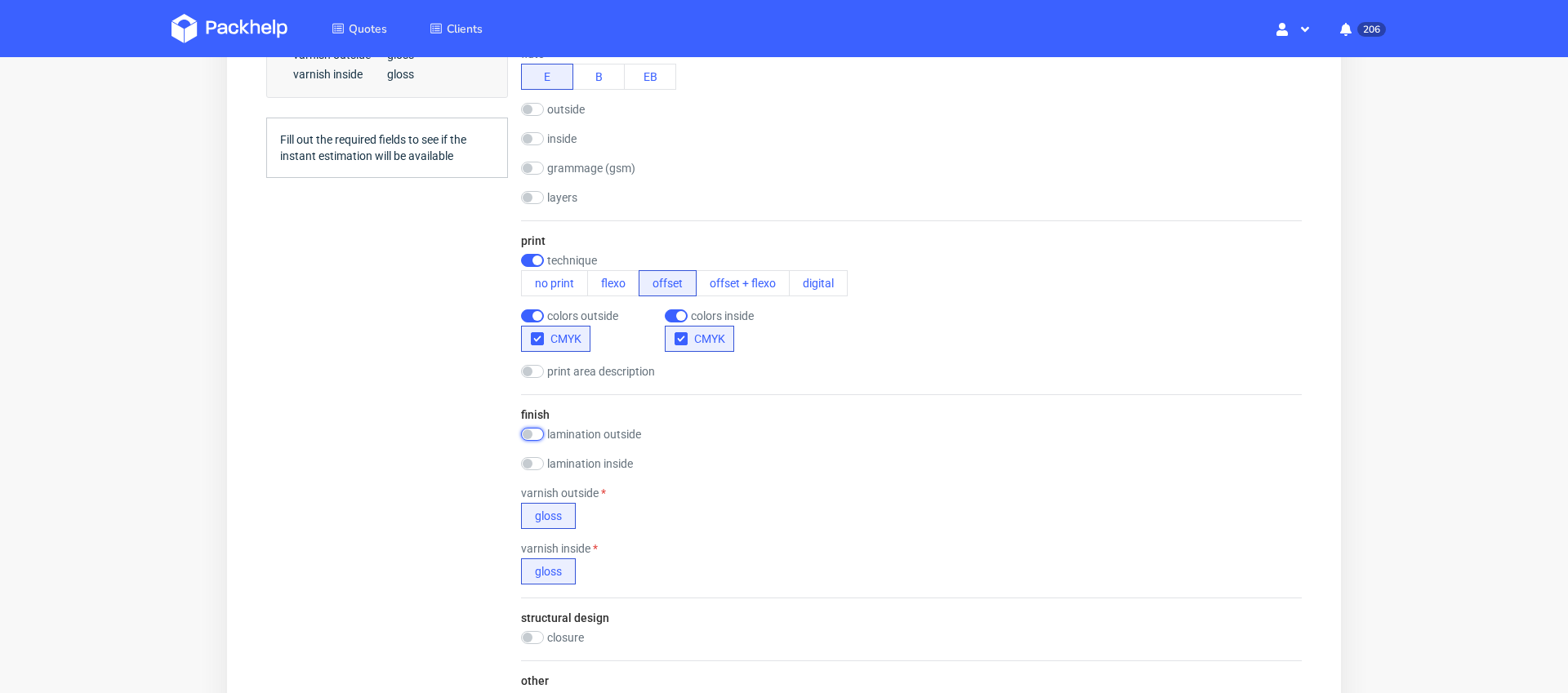
click at [535, 433] on input "checkbox" at bounding box center [532, 433] width 22 height 13
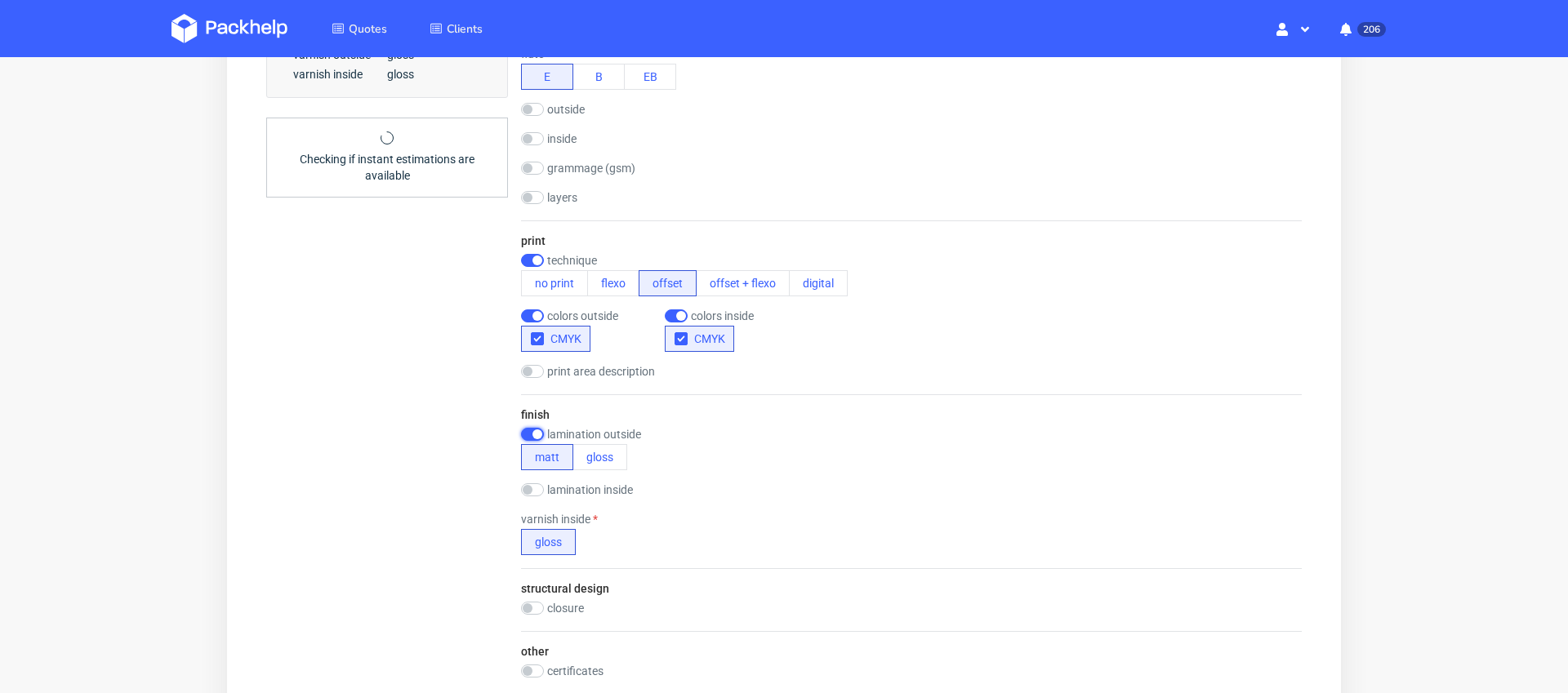
click at [535, 433] on input "checkbox" at bounding box center [532, 433] width 22 height 13
checkbox input "false"
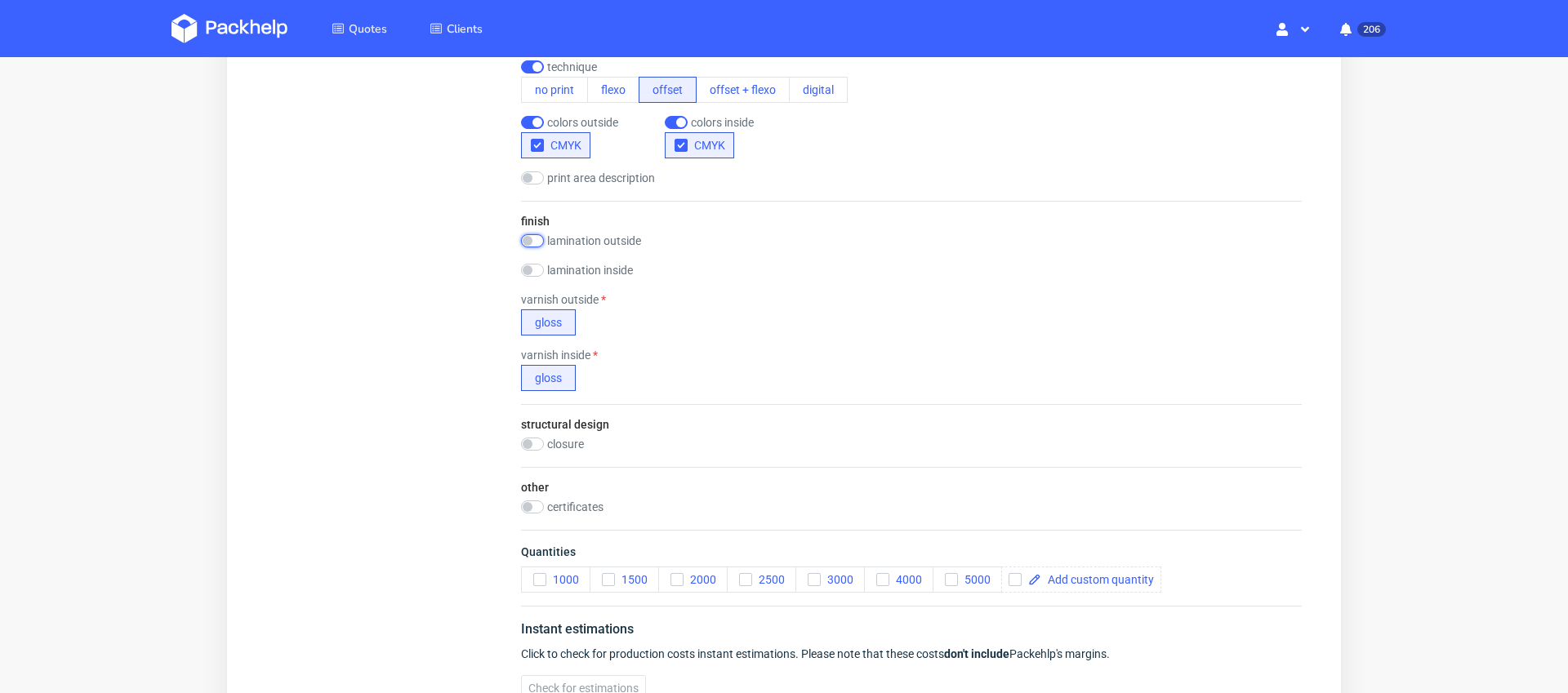
scroll to position [1038, 0]
click at [1066, 578] on span at bounding box center [1096, 579] width 112 height 12
checkbox input "true"
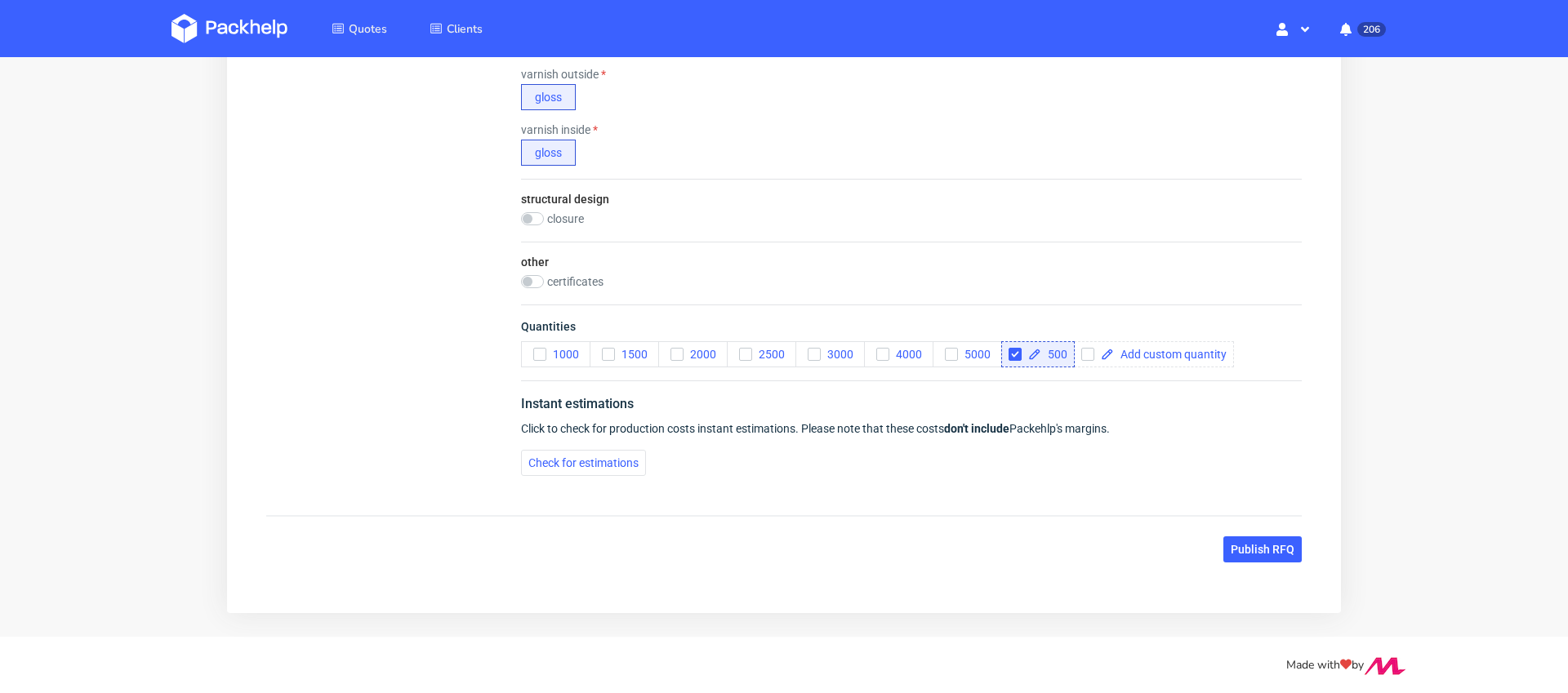
scroll to position [1262, 0]
click at [568, 462] on span "Check for estimations" at bounding box center [583, 463] width 110 height 12
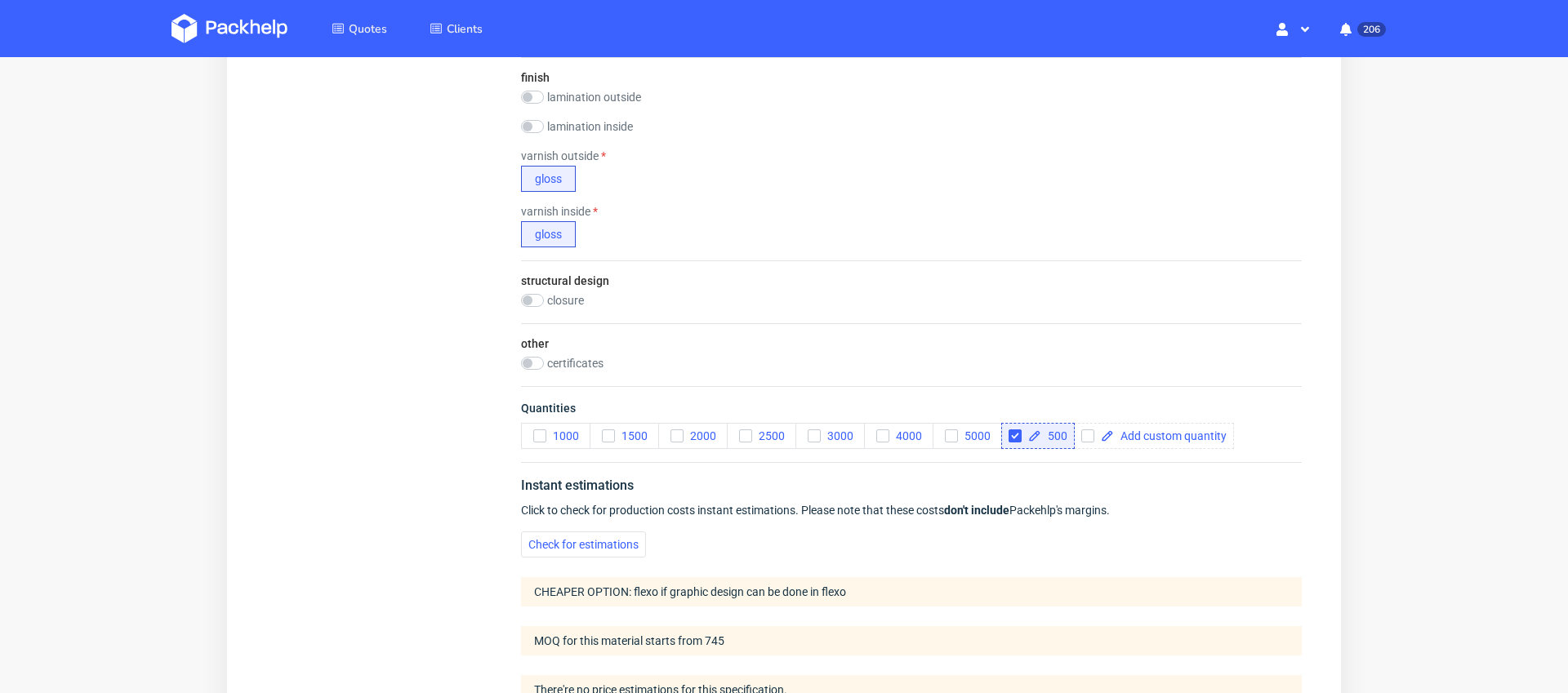
scroll to position [1177, 0]
click at [526, 298] on input "checkbox" at bounding box center [532, 303] width 22 height 13
checkbox input "true"
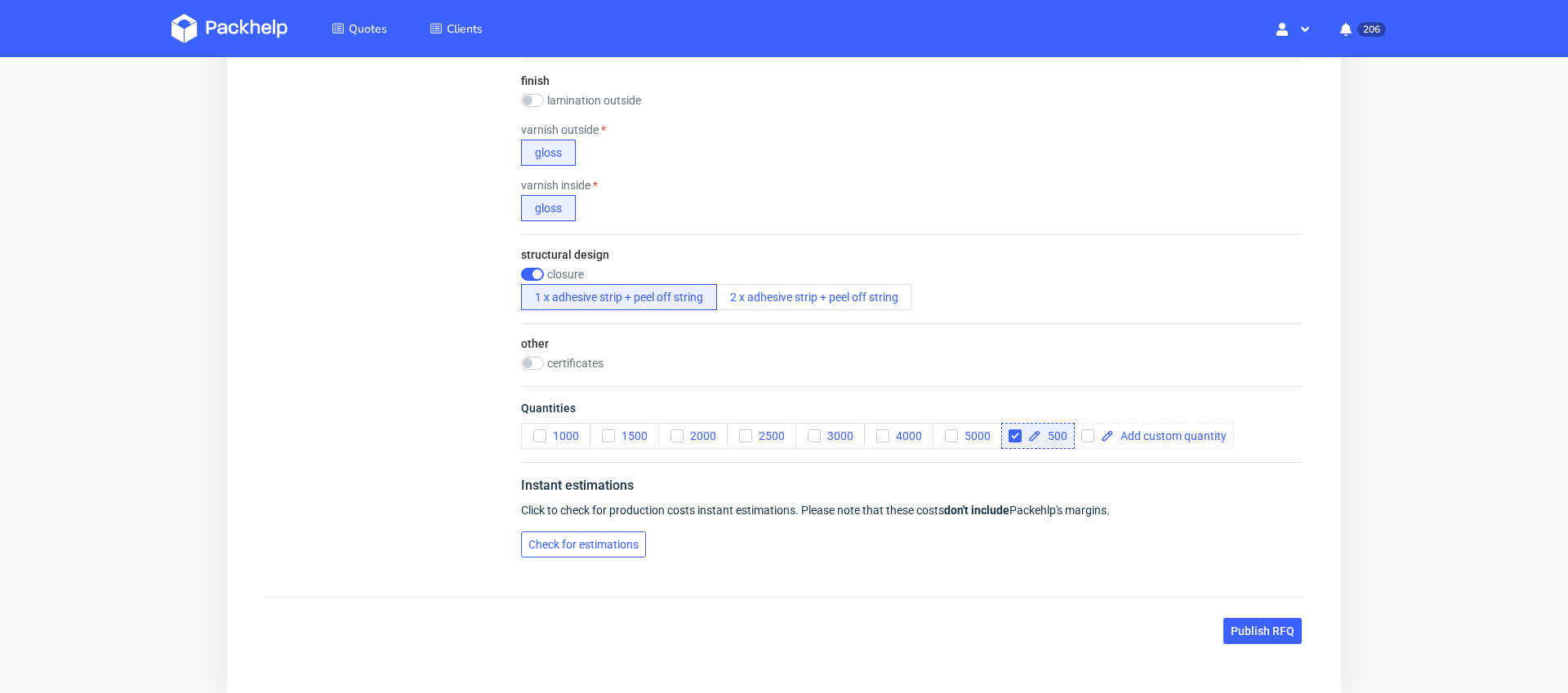
click at [626, 542] on span "Check for estimations" at bounding box center [583, 545] width 110 height 12
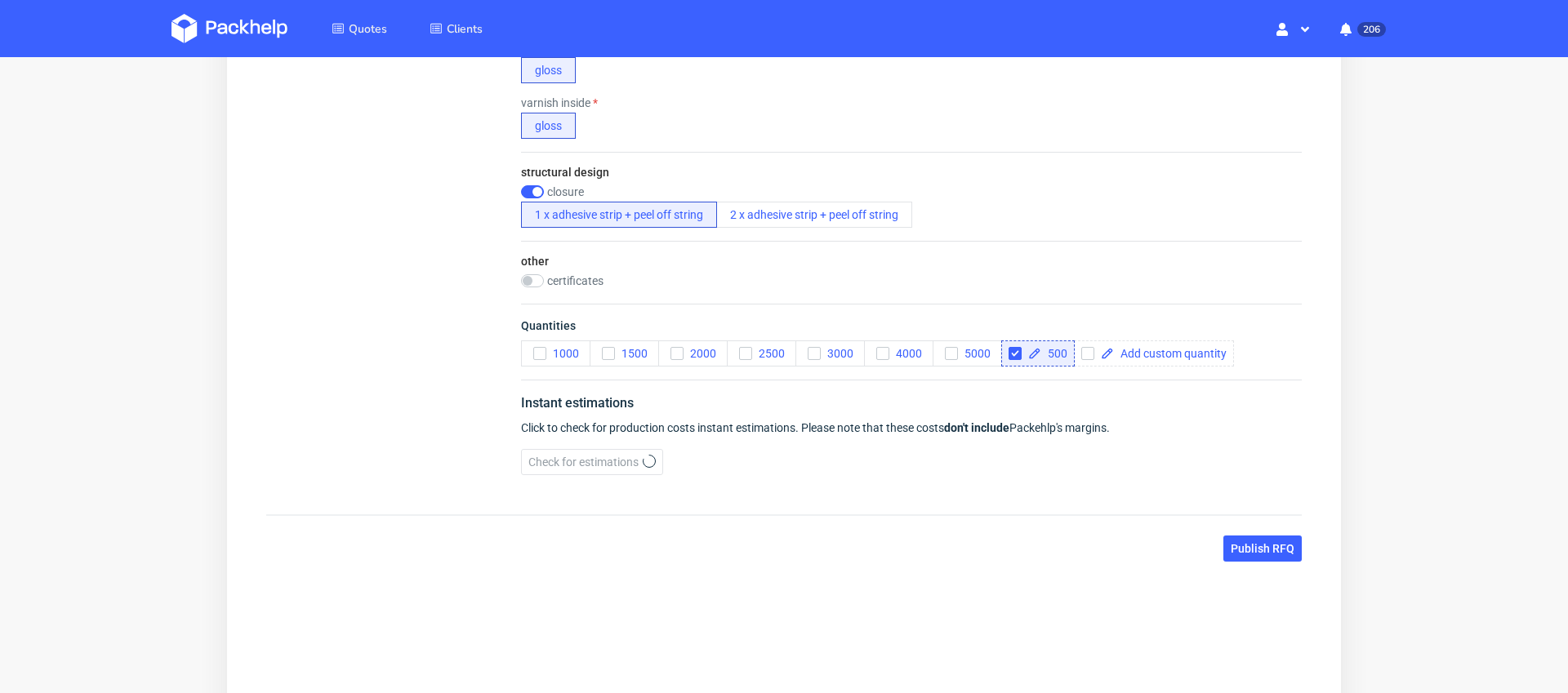
scroll to position [1276, 0]
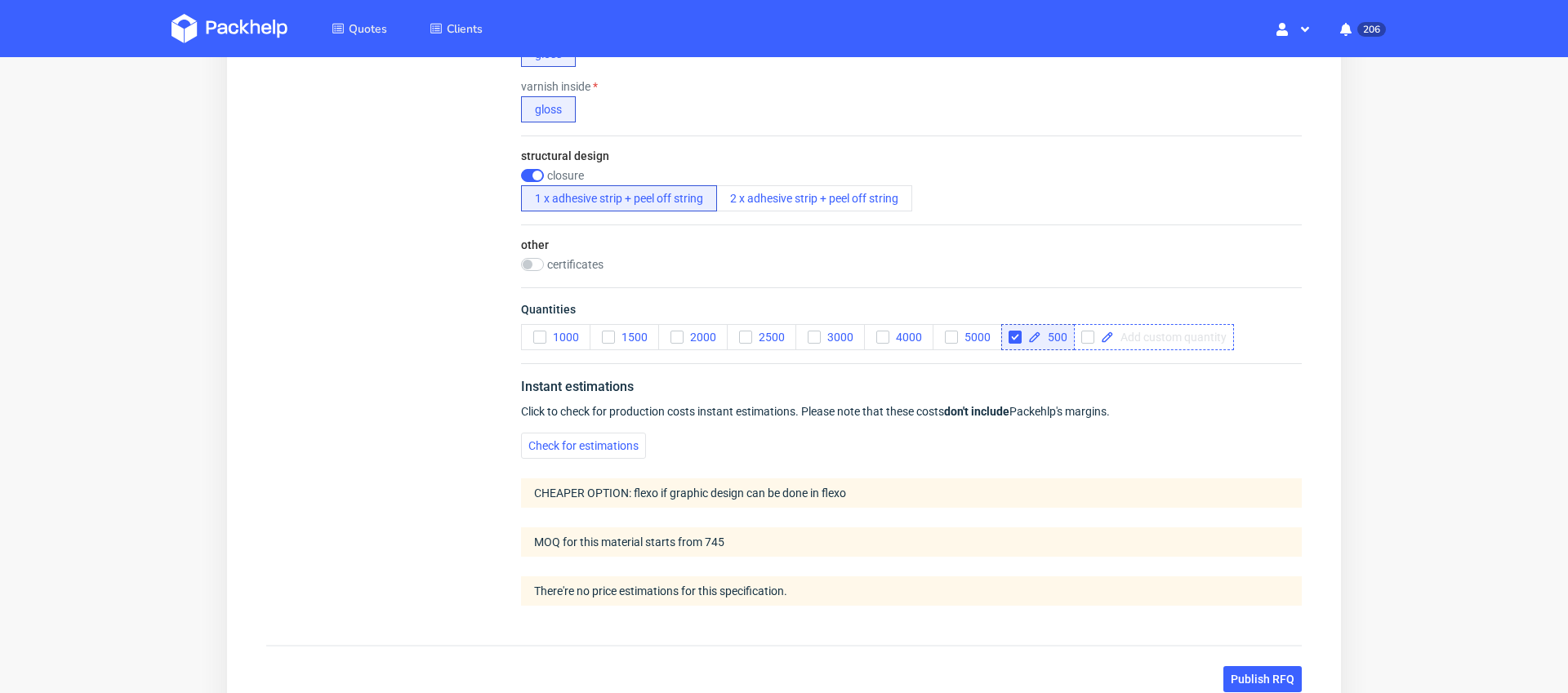
click at [1136, 340] on span at bounding box center [1170, 338] width 112 height 12
checkbox input "true"
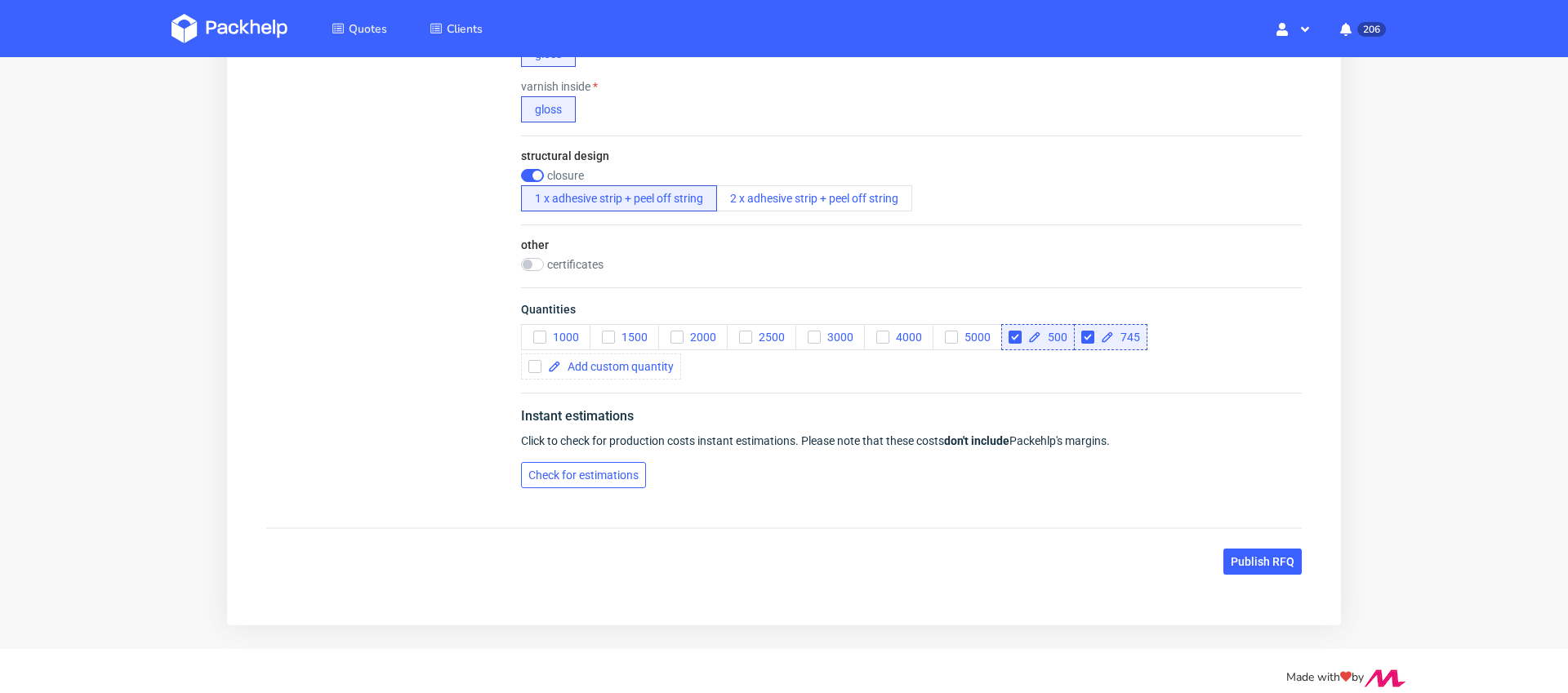
click at [604, 476] on span "Check for estimations" at bounding box center [583, 475] width 110 height 12
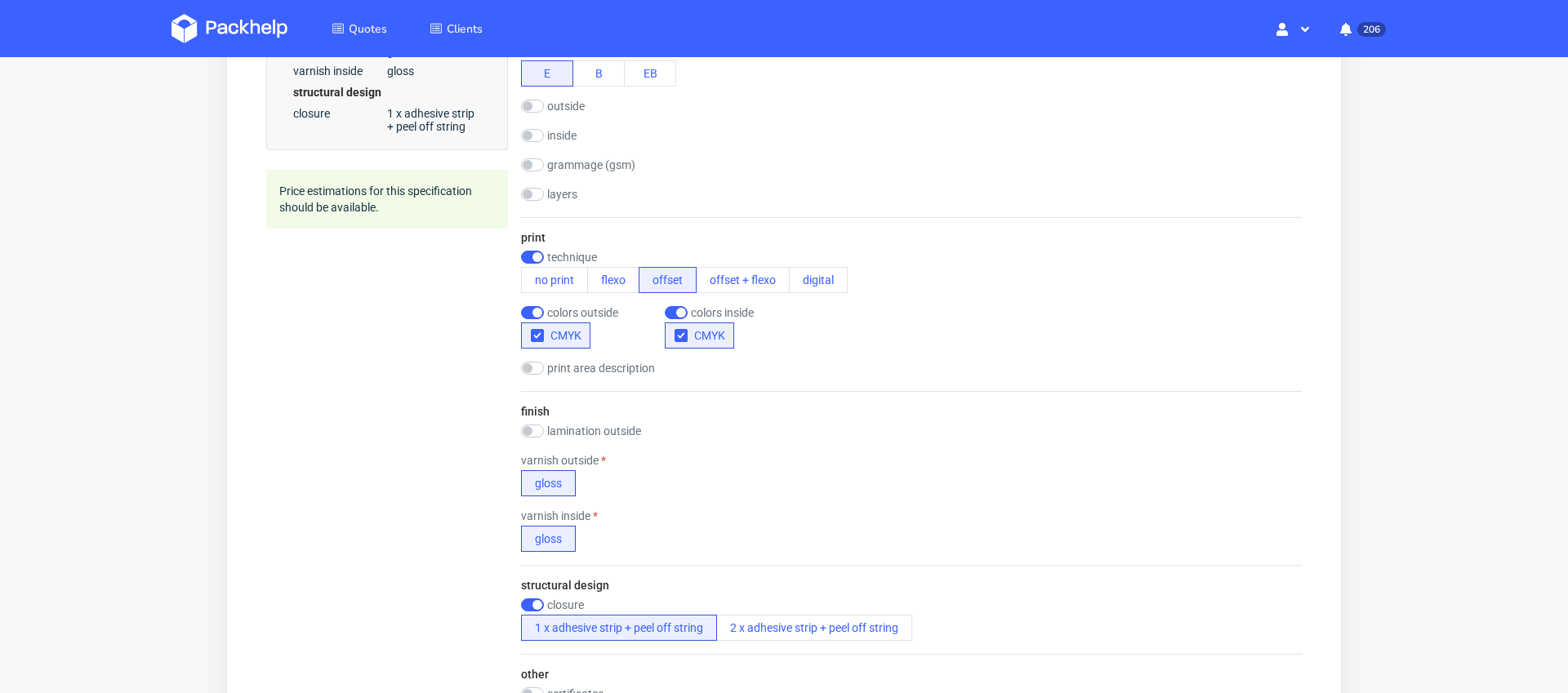
scroll to position [840, 0]
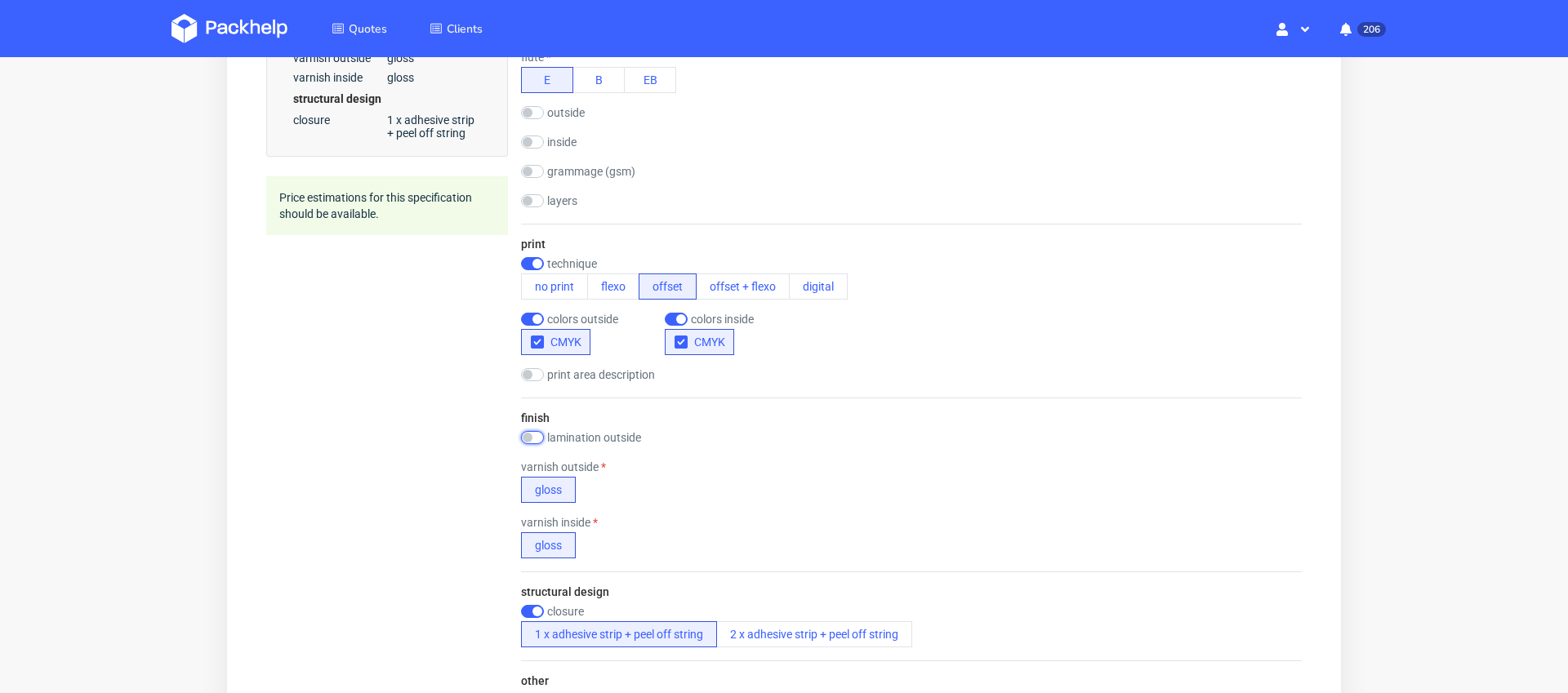
click at [531, 434] on input "checkbox" at bounding box center [532, 437] width 22 height 13
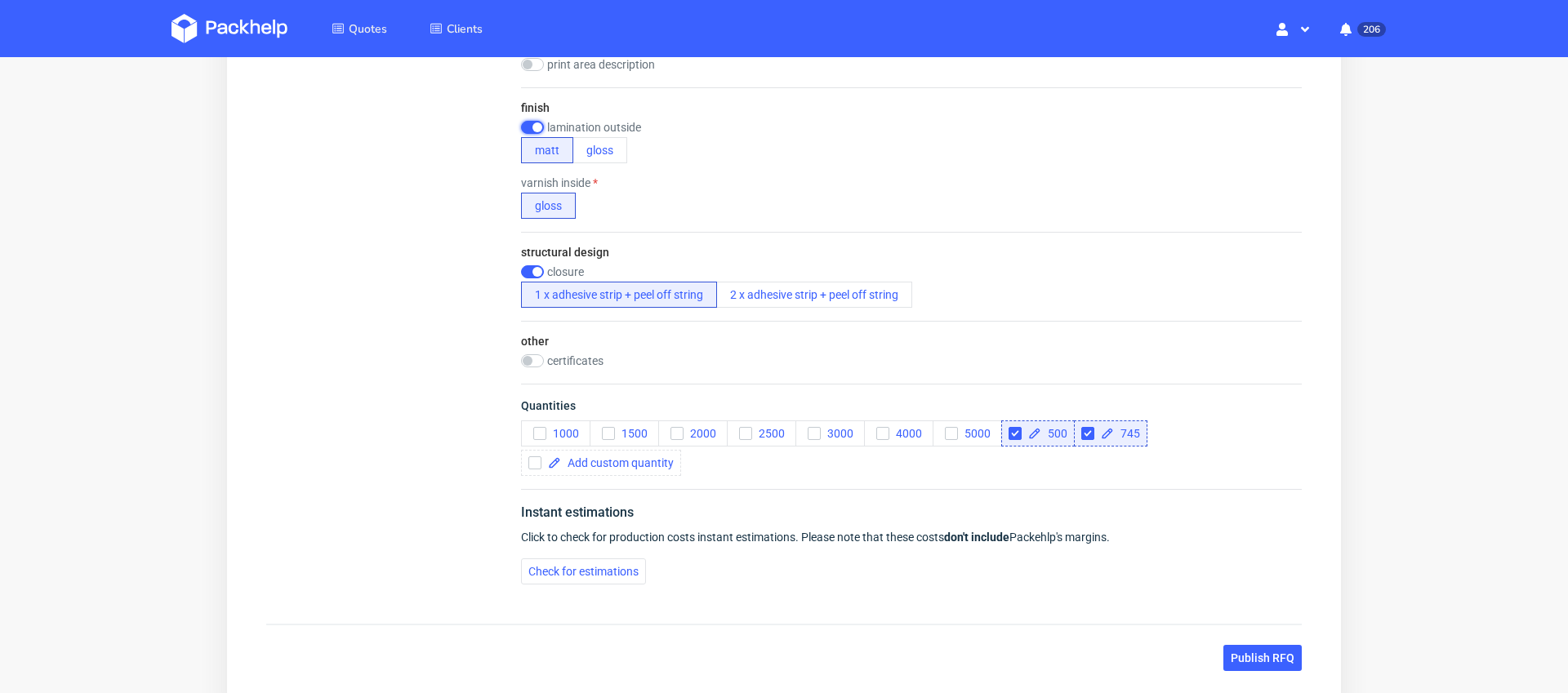
scroll to position [1260, 0]
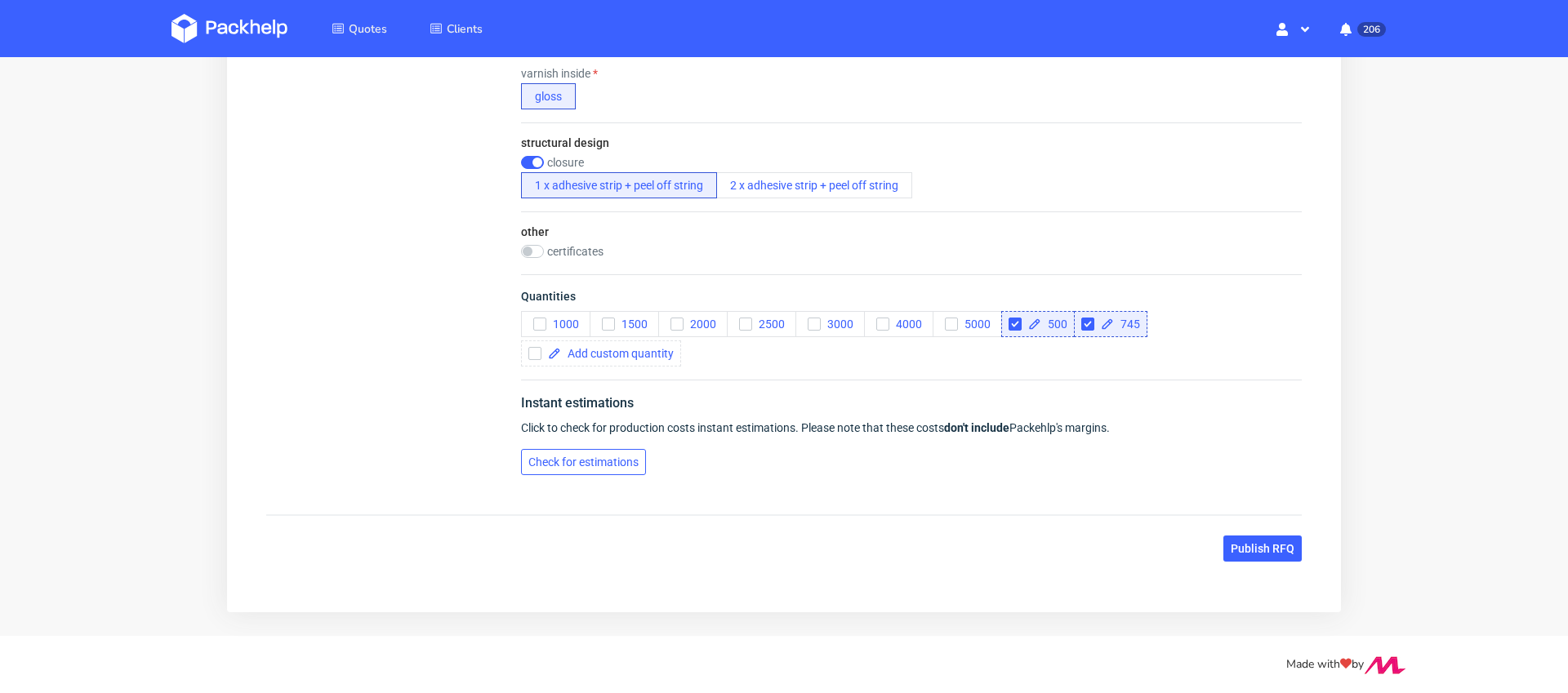
click at [585, 469] on button "Check for estimations" at bounding box center [584, 462] width 125 height 26
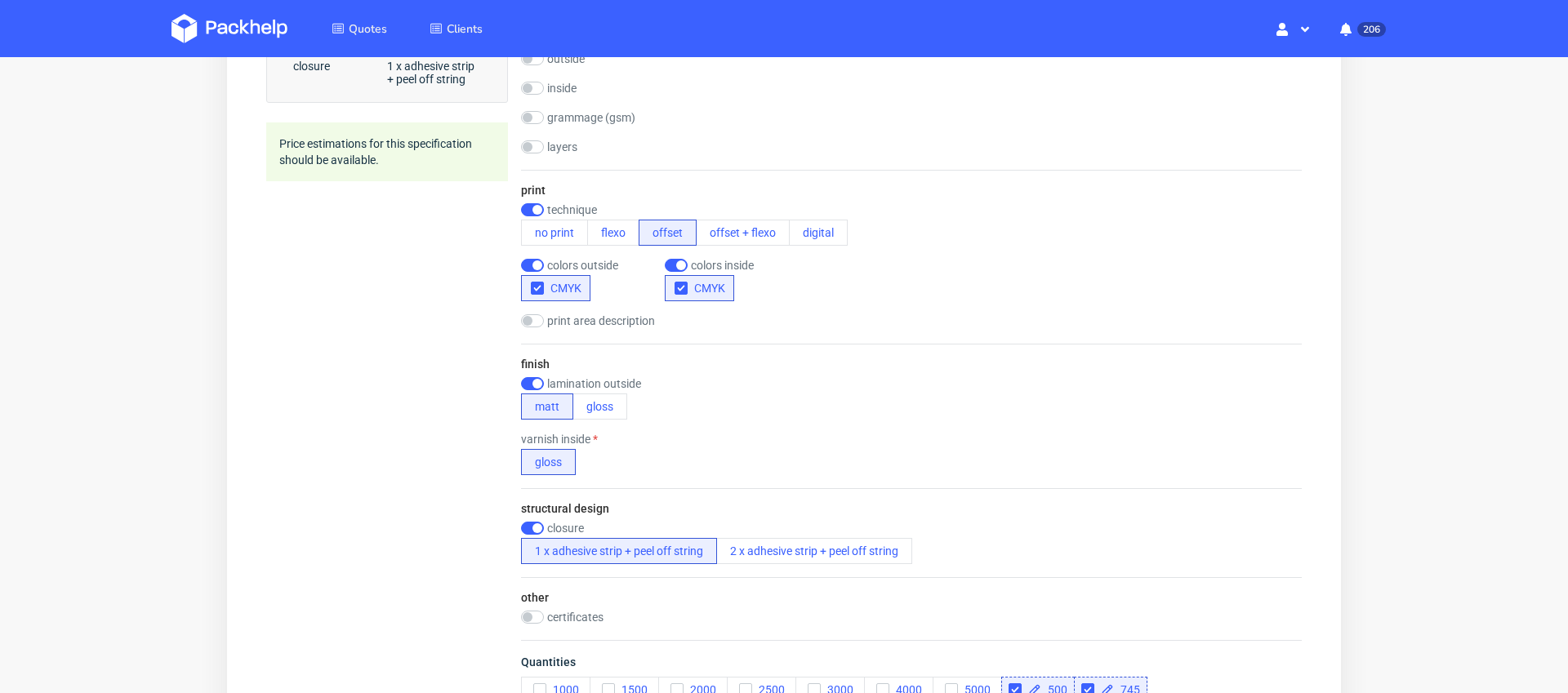
scroll to position [874, 0]
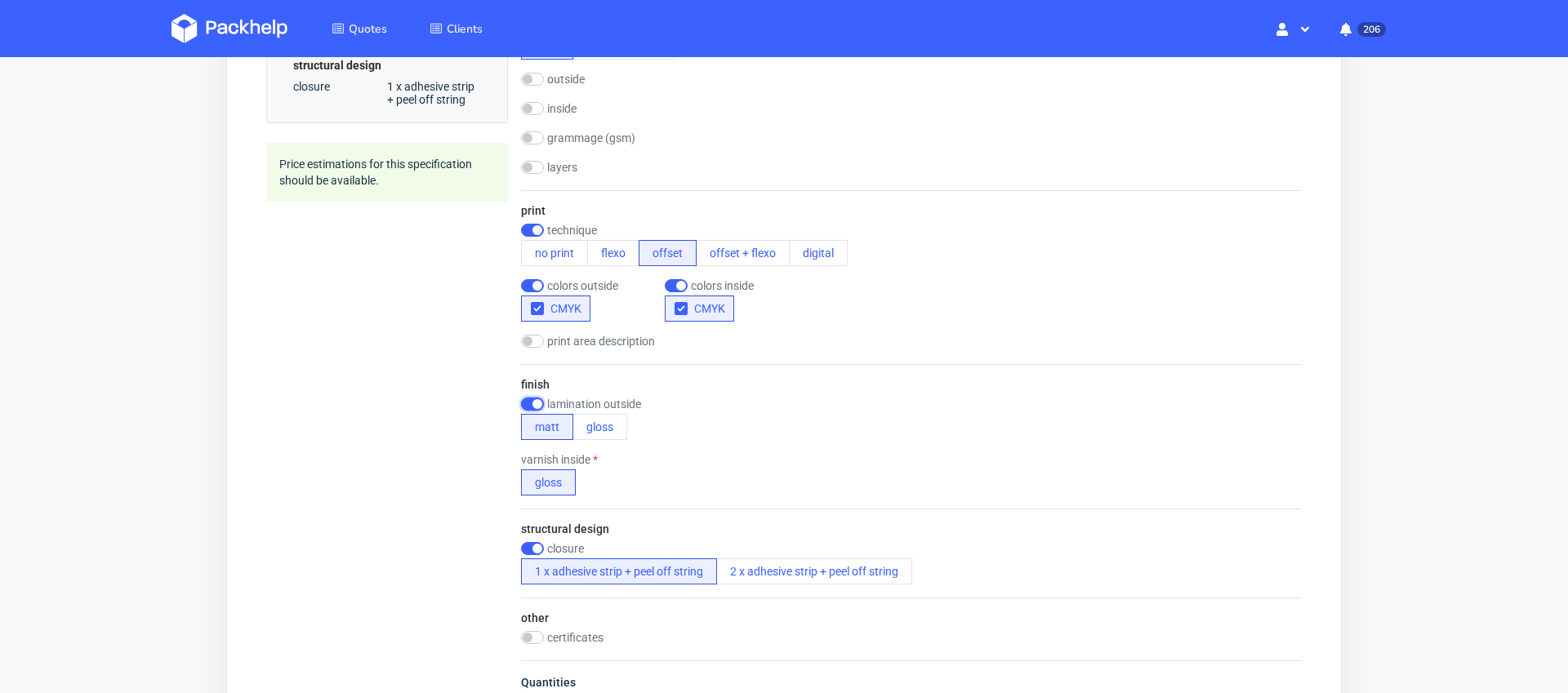
click at [538, 400] on input "checkbox" at bounding box center [532, 403] width 22 height 13
checkbox input "false"
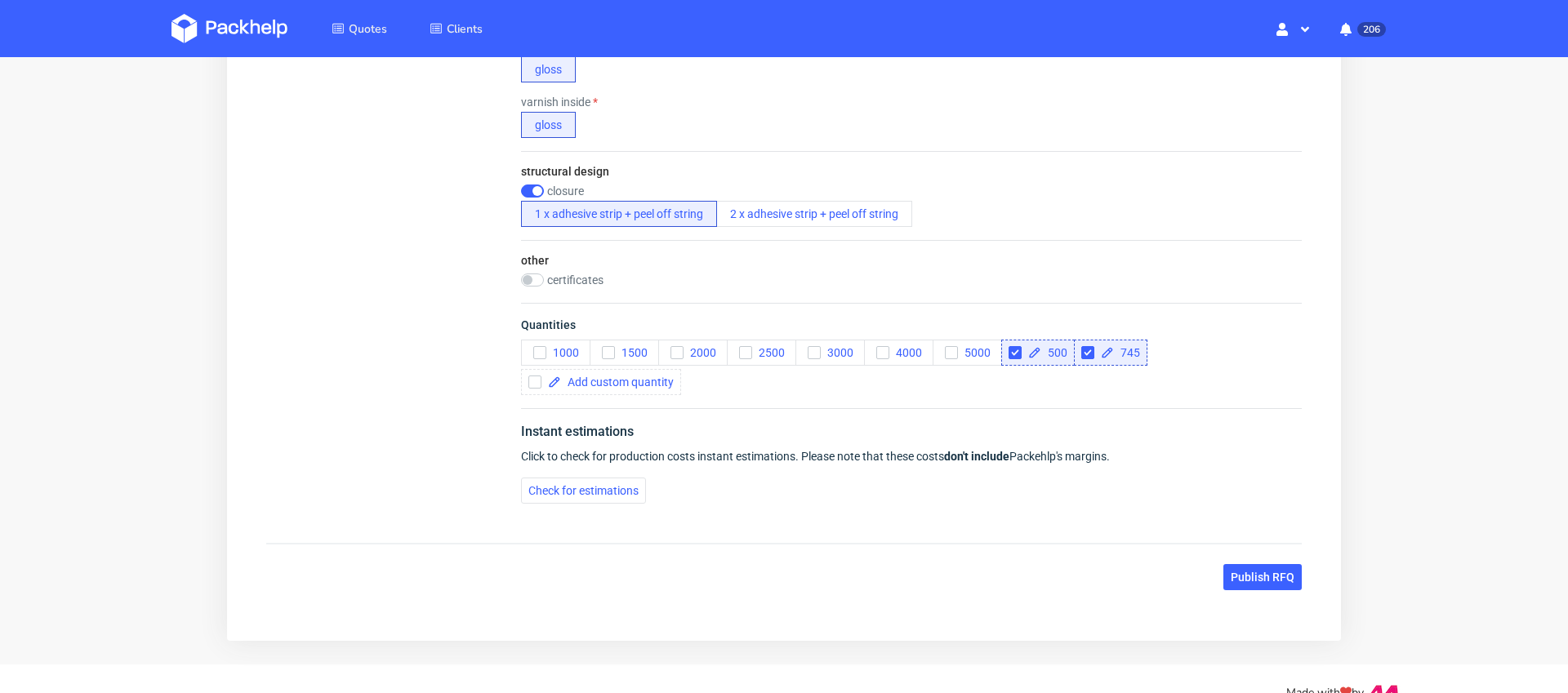
scroll to position [1262, 0]
click at [565, 487] on span "Check for estimations" at bounding box center [583, 489] width 110 height 12
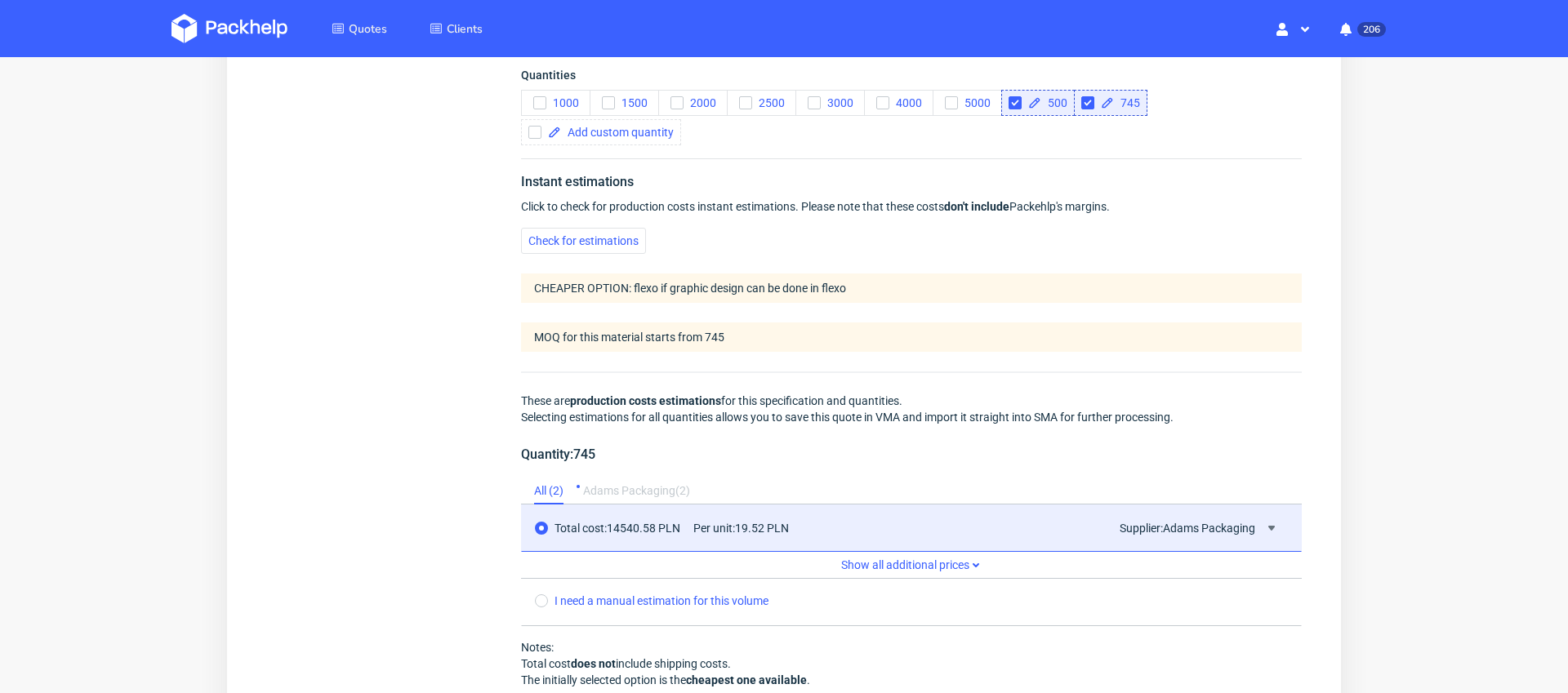
scroll to position [1510, 0]
click at [1015, 101] on input "checkbox" at bounding box center [1014, 103] width 13 height 13
checkbox input "true"
checkbox input "false"
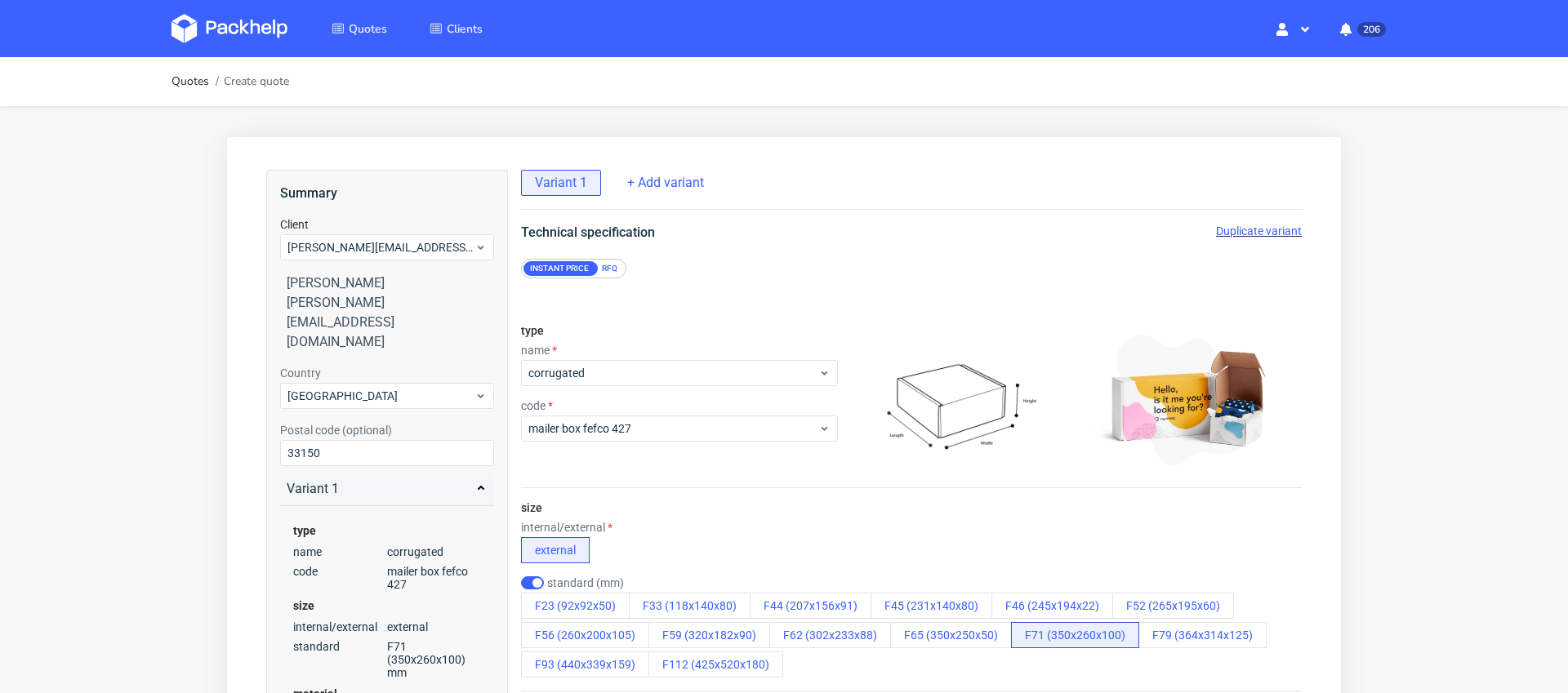
scroll to position [1260, 0]
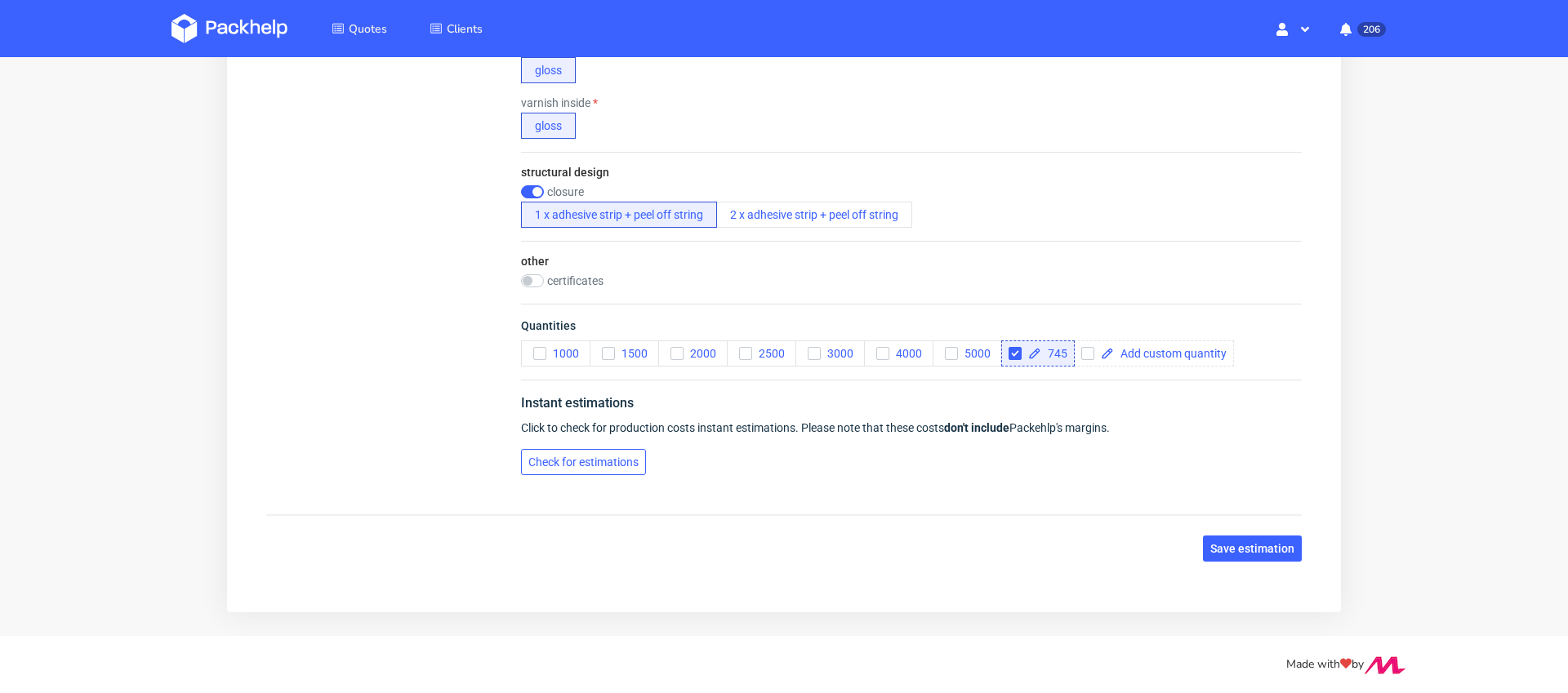
click at [590, 467] on span "Check for estimations" at bounding box center [583, 463] width 110 height 12
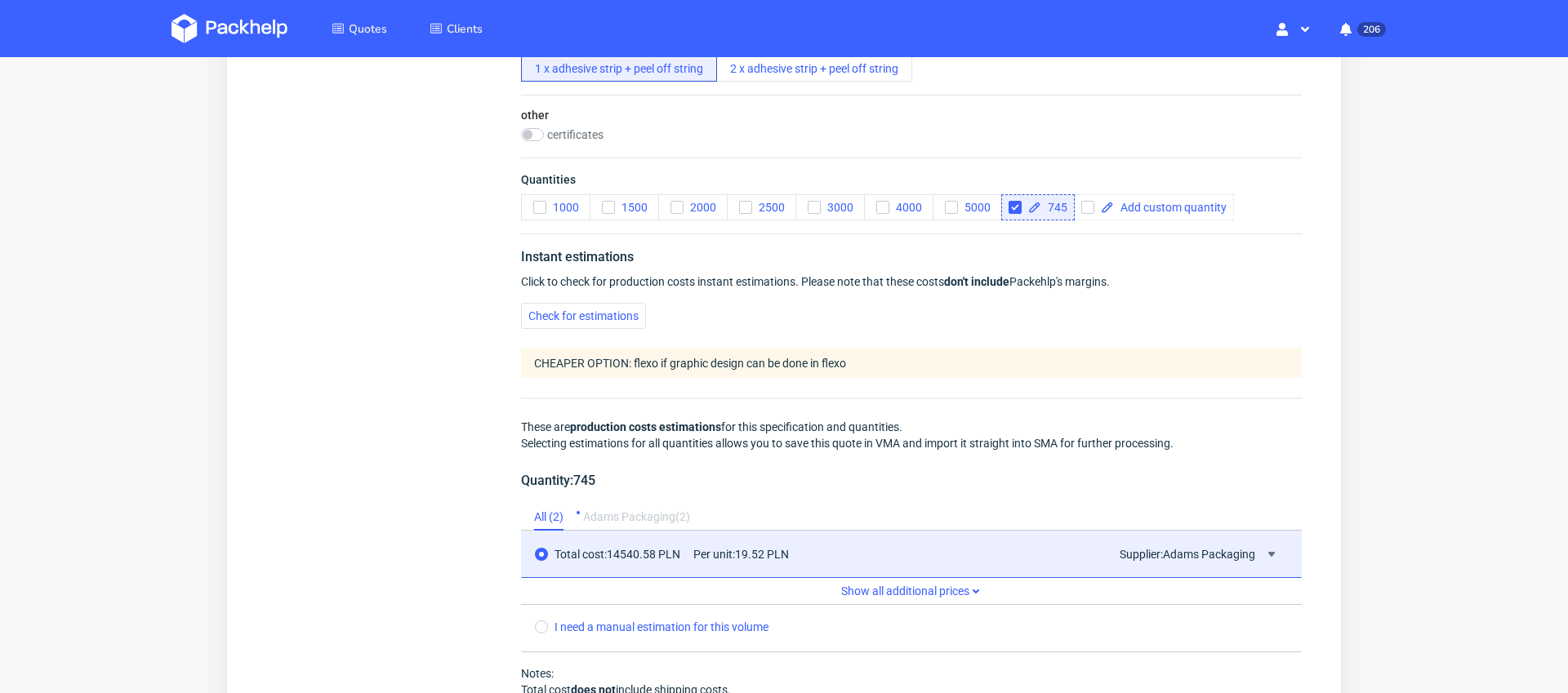
scroll to position [1678, 0]
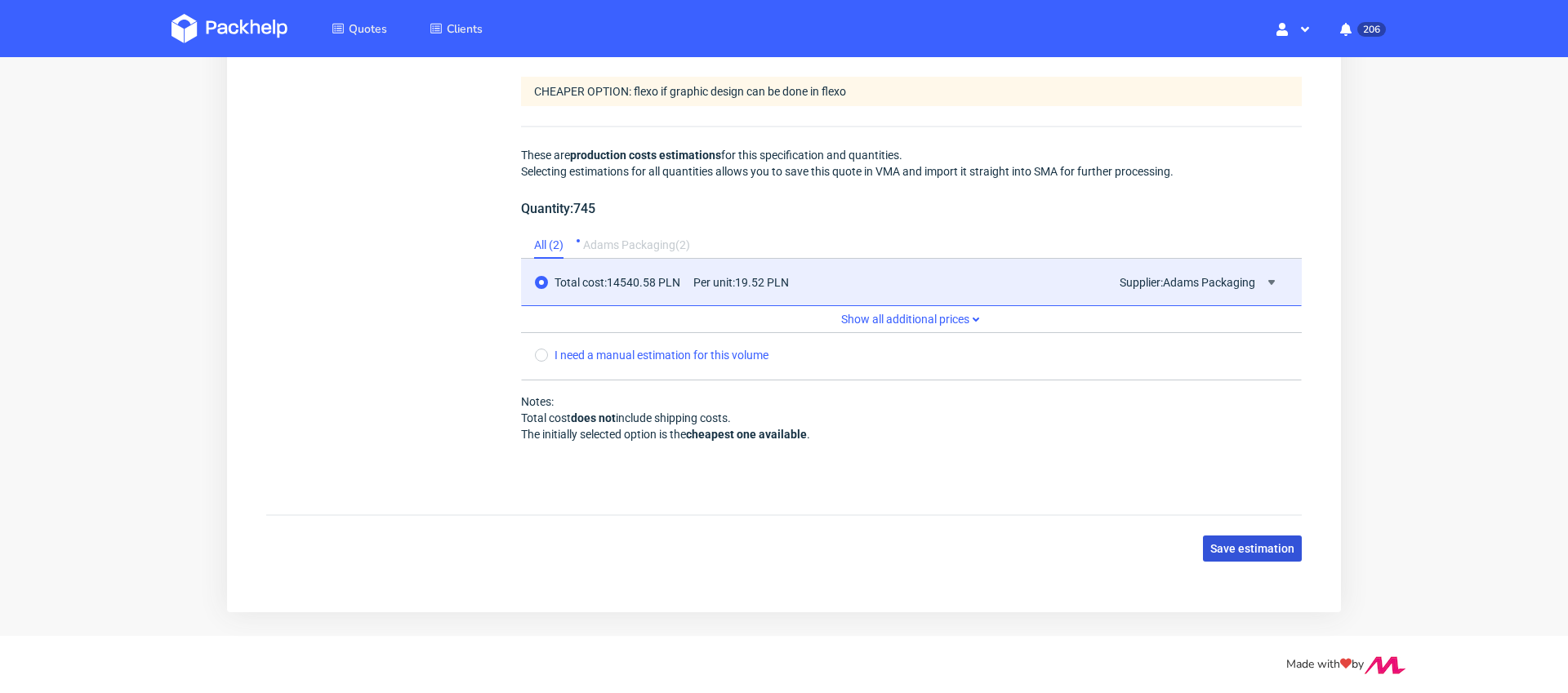
click at [1228, 556] on button "Save estimation" at bounding box center [1252, 549] width 99 height 26
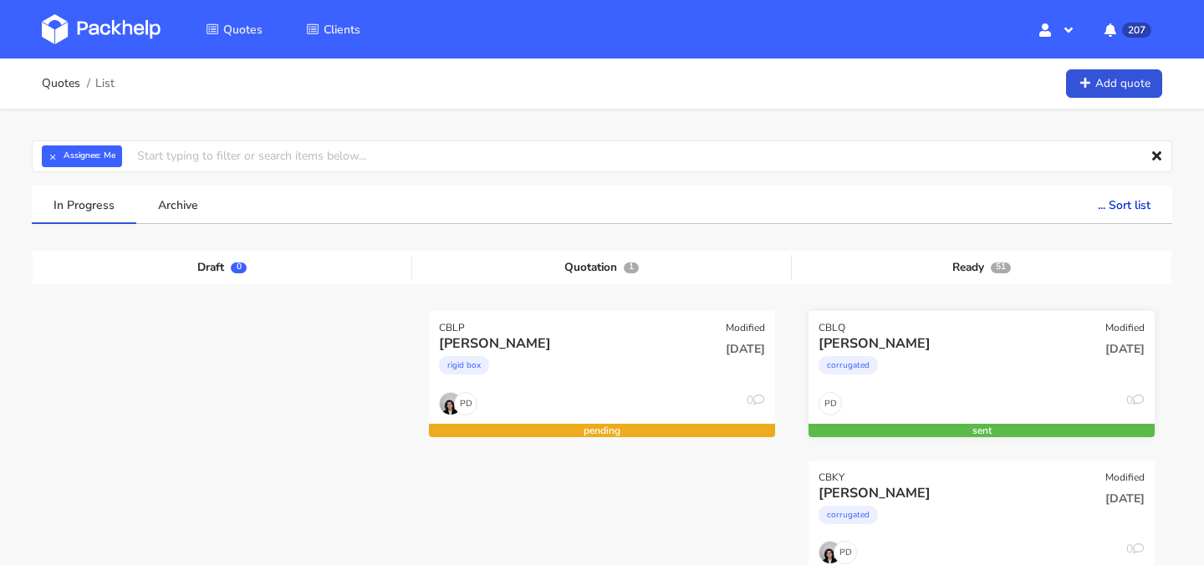
click at [979, 386] on div "corrugated" at bounding box center [930, 369] width 222 height 33
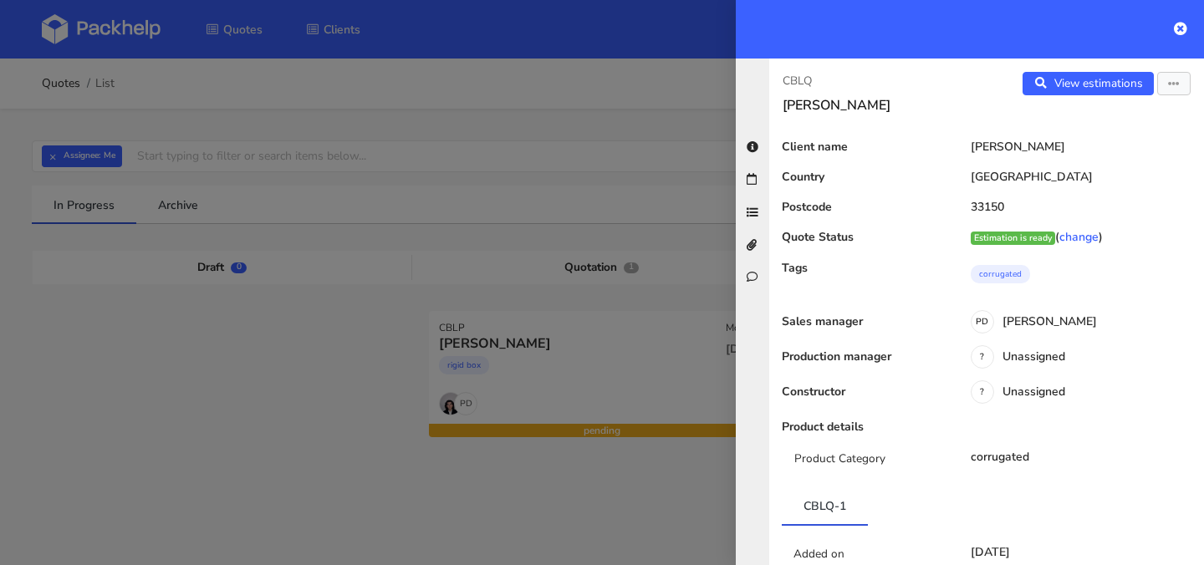
click at [1172, 96] on div "View estimations View quote Edit quote Reject quote" at bounding box center [1095, 93] width 217 height 42
click at [1175, 84] on icon "button" at bounding box center [1174, 85] width 12 height 12
click at [1143, 152] on link "Edit quote" at bounding box center [1119, 149] width 147 height 28
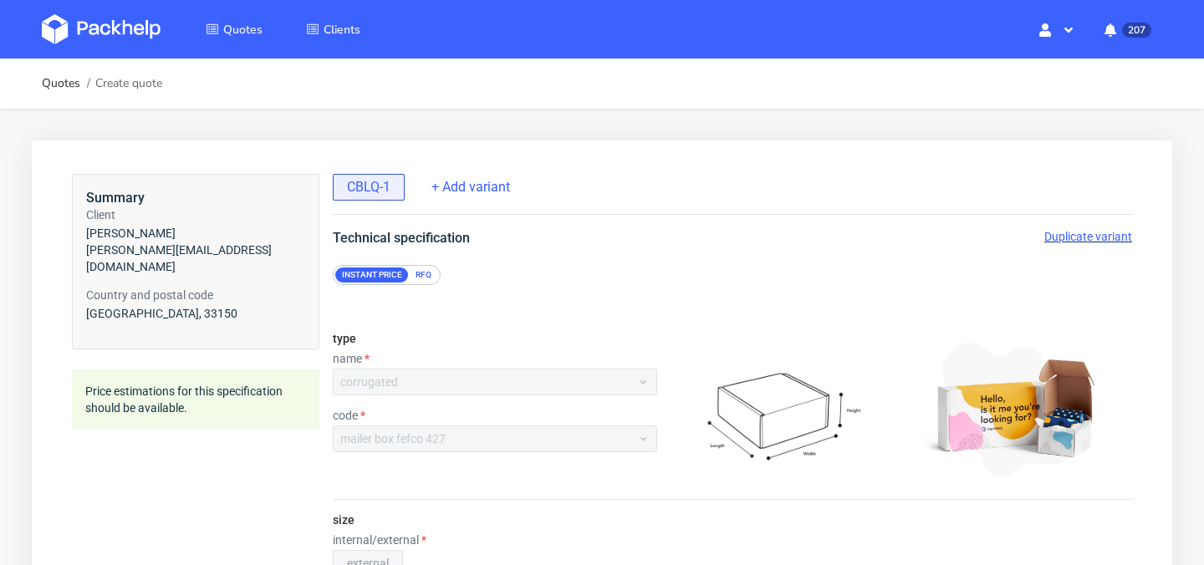
click at [1081, 233] on span "Duplicate variant" at bounding box center [1089, 236] width 88 height 13
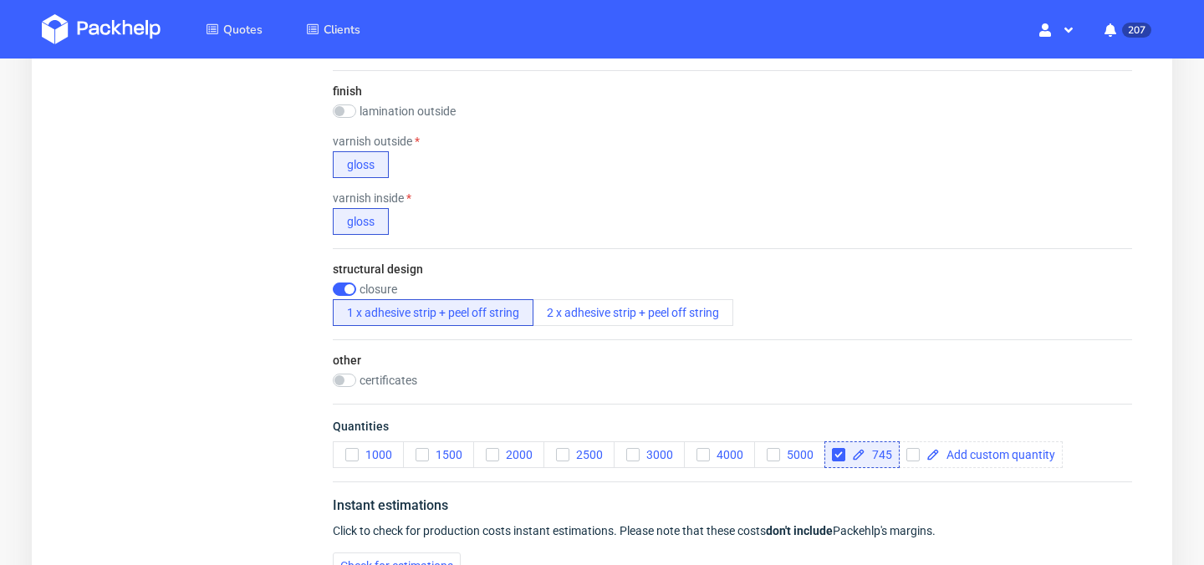
scroll to position [1182, 0]
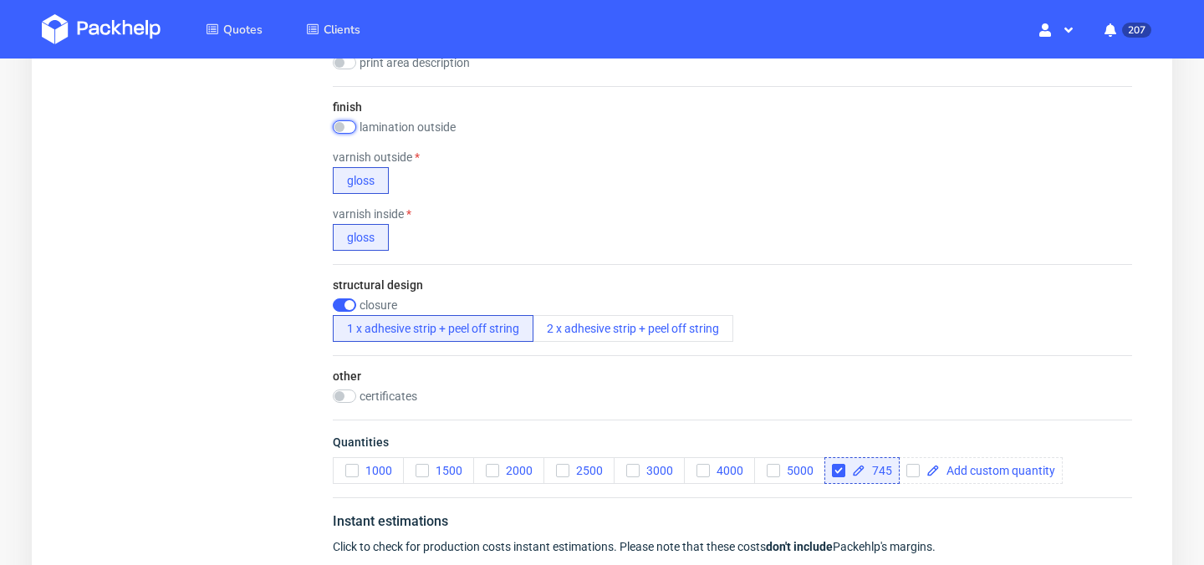
click at [342, 123] on input "checkbox" at bounding box center [344, 126] width 23 height 13
checkbox input "true"
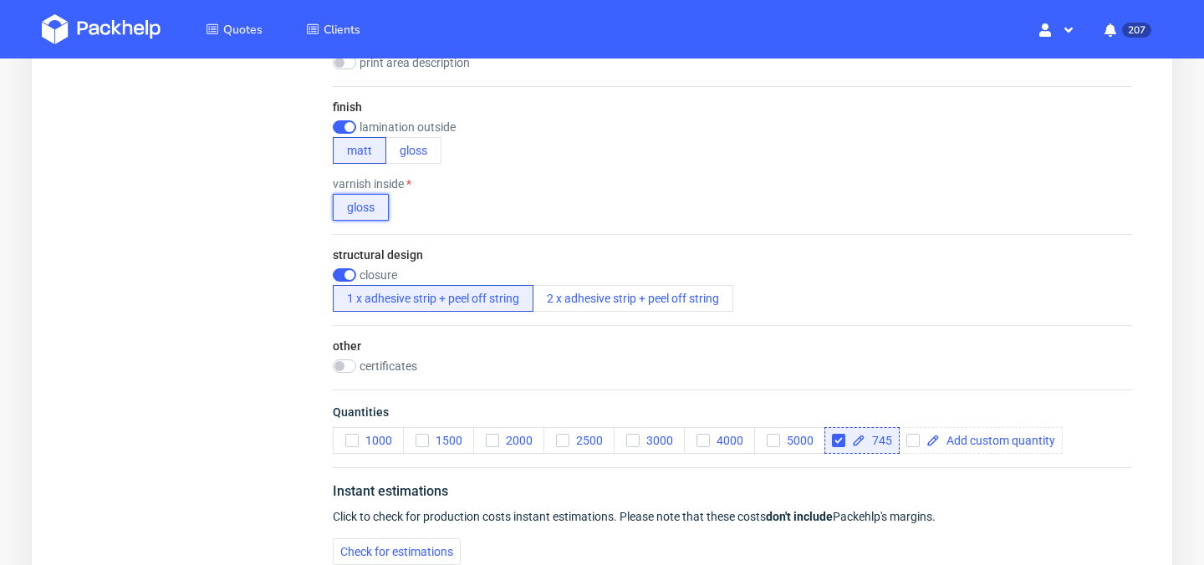
click at [371, 212] on button "gloss" at bounding box center [361, 207] width 56 height 27
click at [468, 205] on div "varnish inside gloss" at bounding box center [733, 198] width 800 height 43
click at [435, 187] on div "varnish inside" at bounding box center [400, 183] width 134 height 13
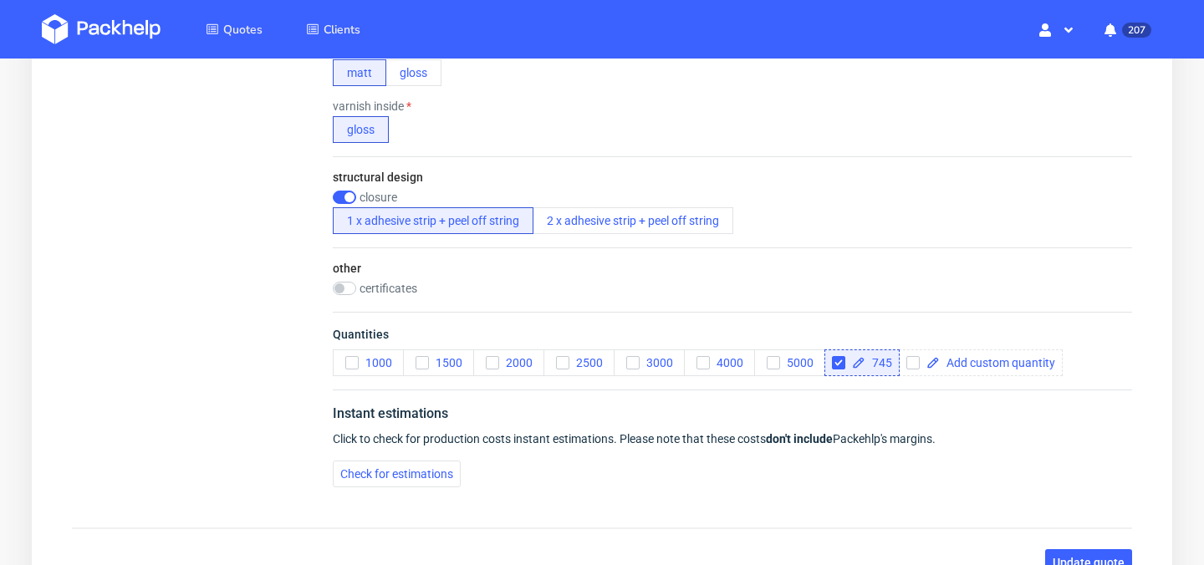
scroll to position [1258, 0]
click at [437, 470] on span "Check for estimations" at bounding box center [396, 476] width 113 height 12
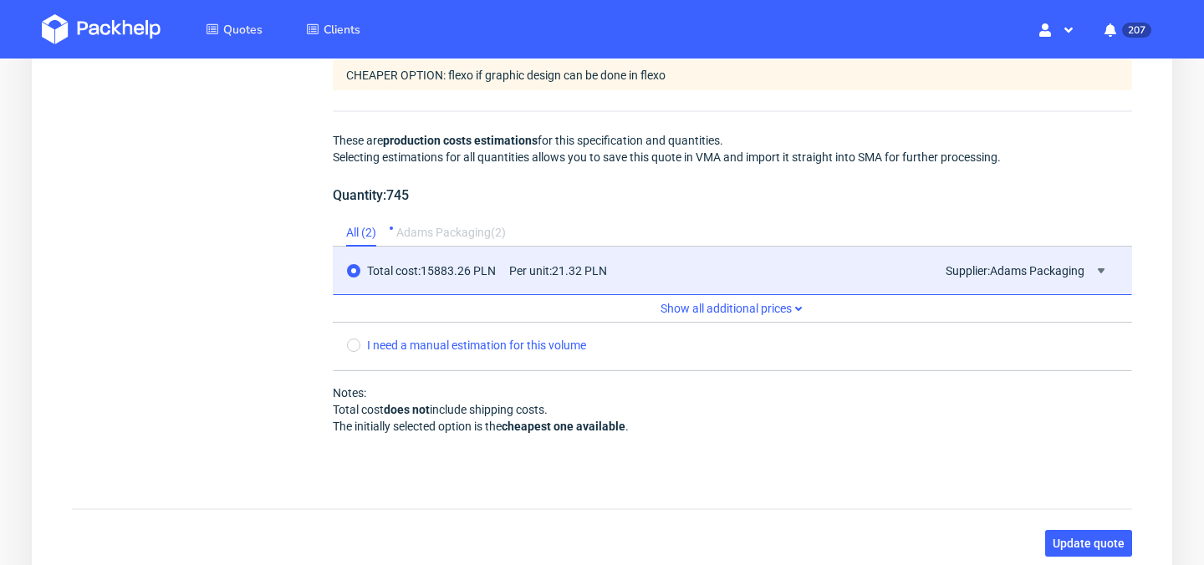
scroll to position [1708, 0]
click at [1100, 543] on span "Update quote" at bounding box center [1089, 543] width 72 height 12
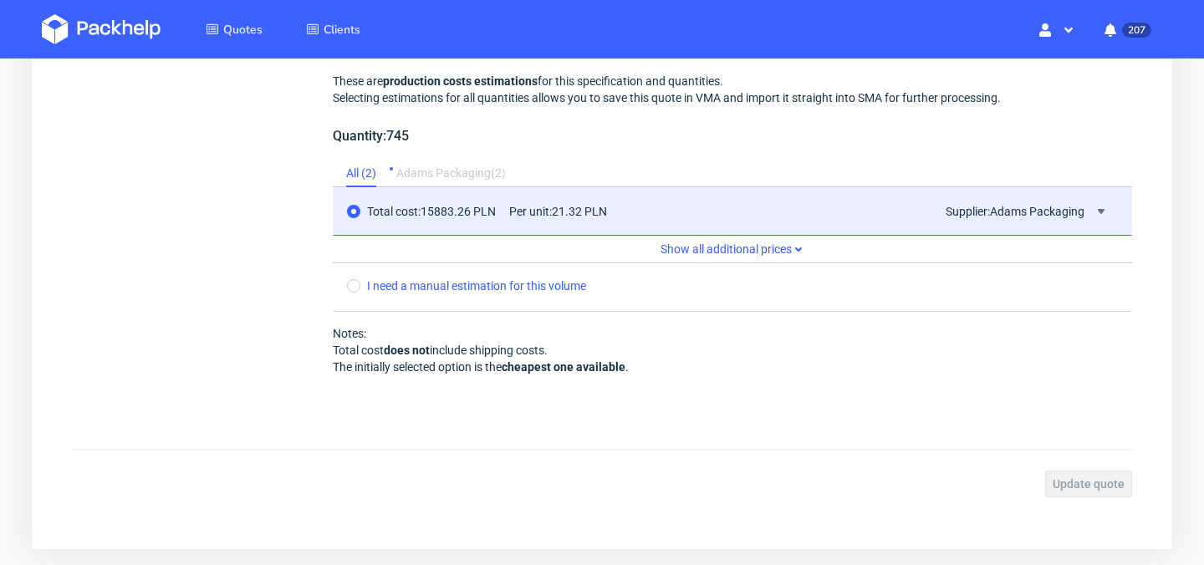
scroll to position [1816, 0]
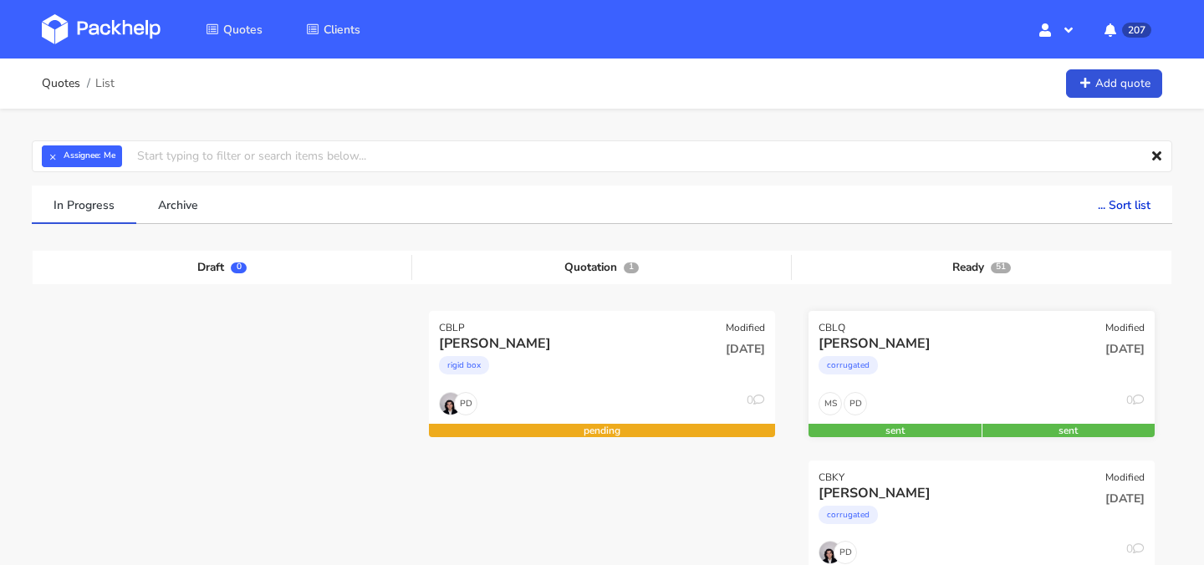
click at [984, 408] on div "PD MS 0" at bounding box center [982, 408] width 346 height 32
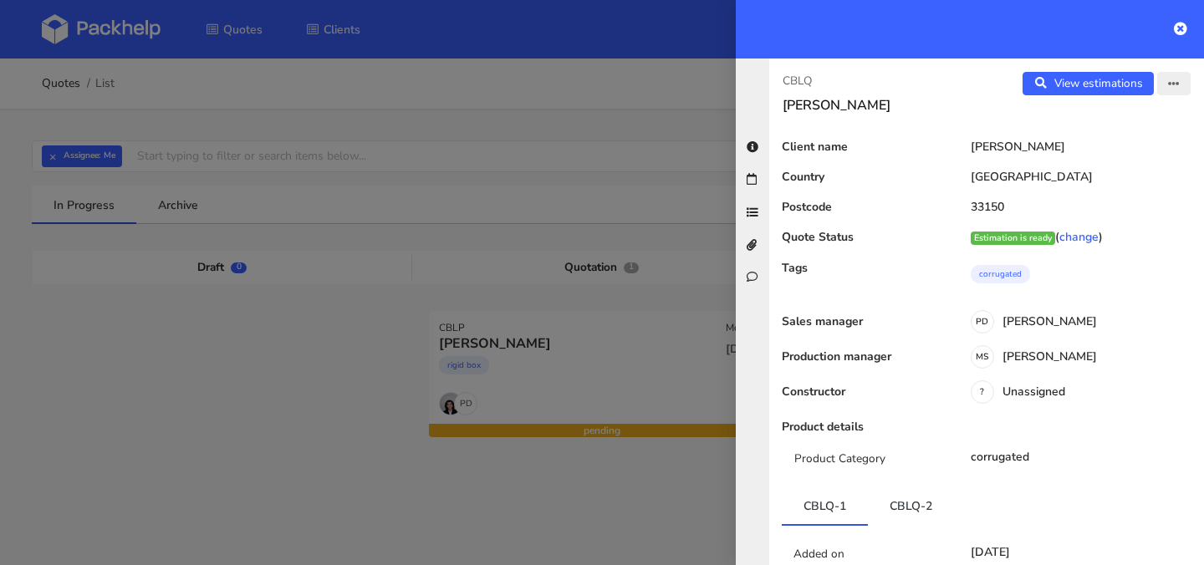
click at [1175, 95] on button "button" at bounding box center [1174, 83] width 33 height 23
click at [1142, 138] on link "Edit quote" at bounding box center [1119, 149] width 147 height 28
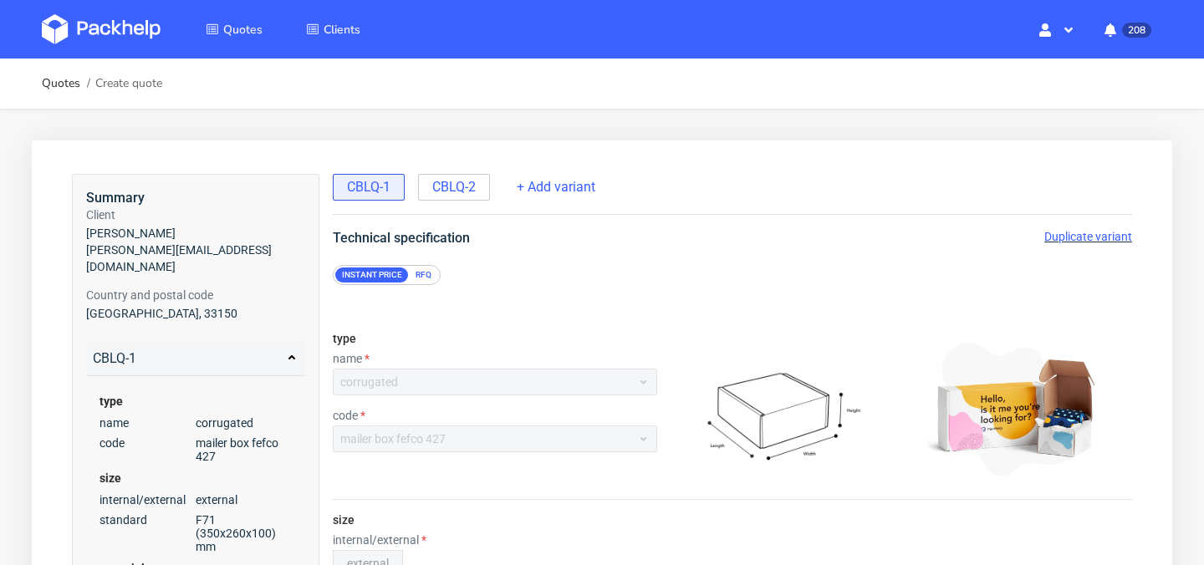
click at [1070, 237] on span "Duplicate variant" at bounding box center [1089, 236] width 88 height 13
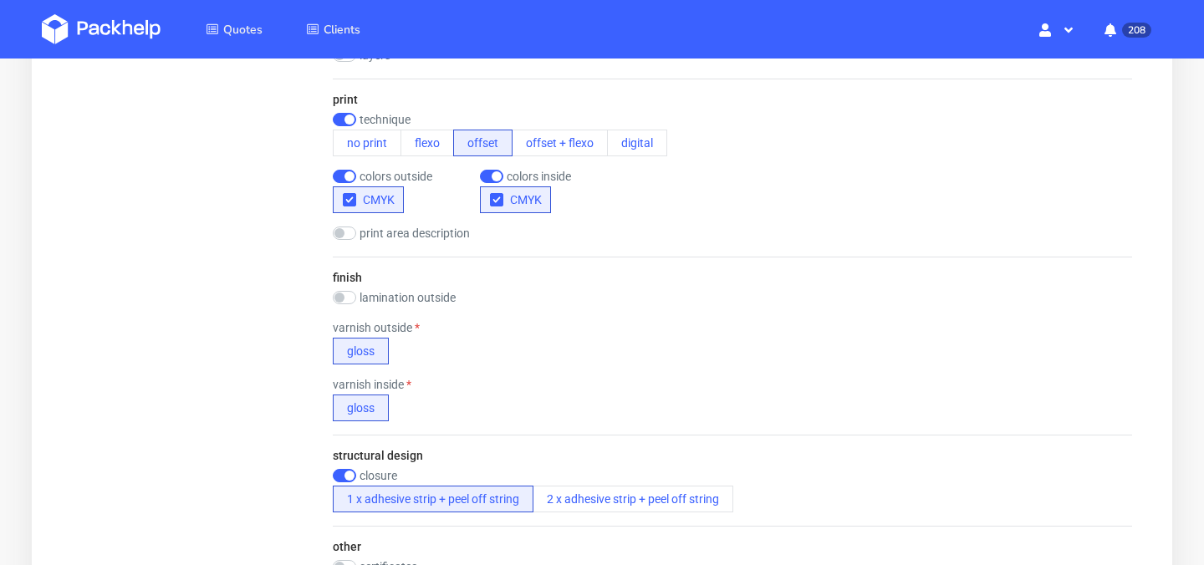
scroll to position [1435, 0]
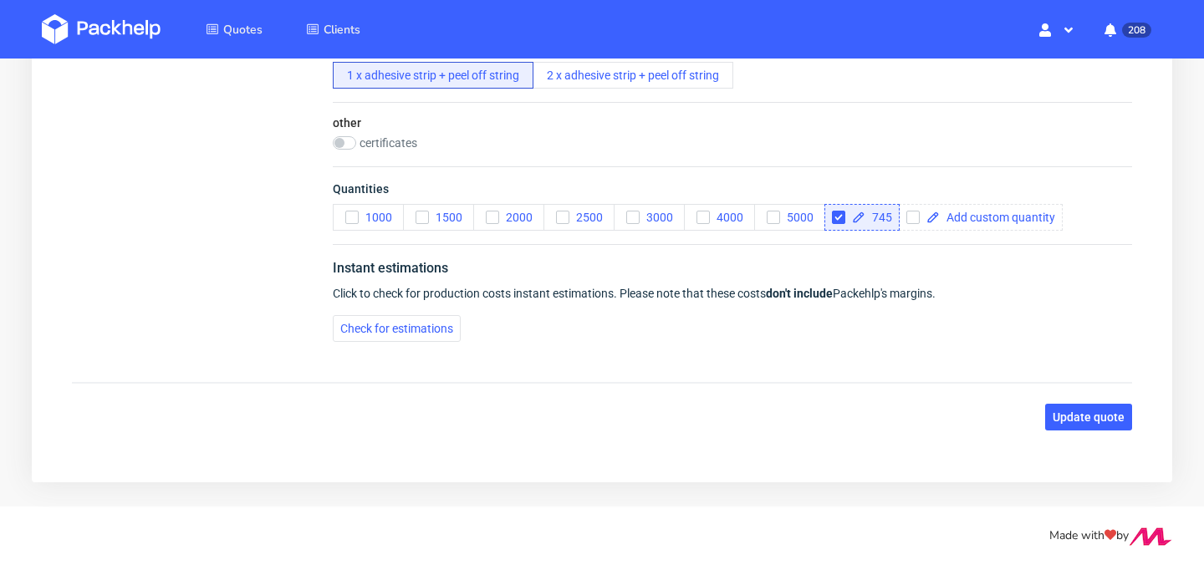
click at [883, 217] on span "745" at bounding box center [879, 218] width 27 height 12
checkbox input "true"
click at [435, 319] on button "Check for estimations" at bounding box center [397, 328] width 128 height 27
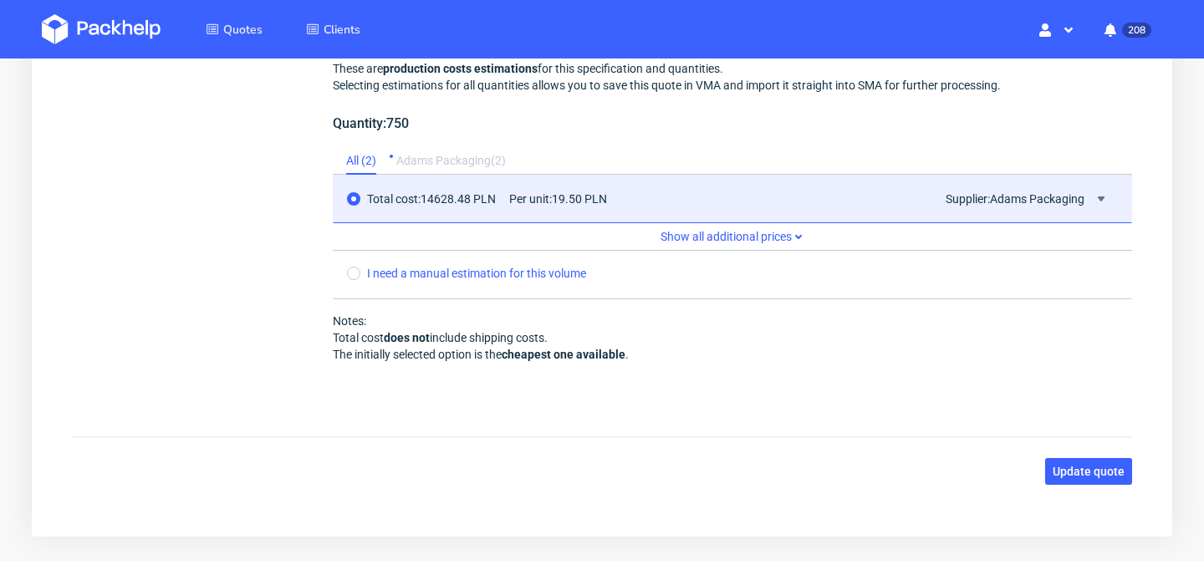
scroll to position [1849, 0]
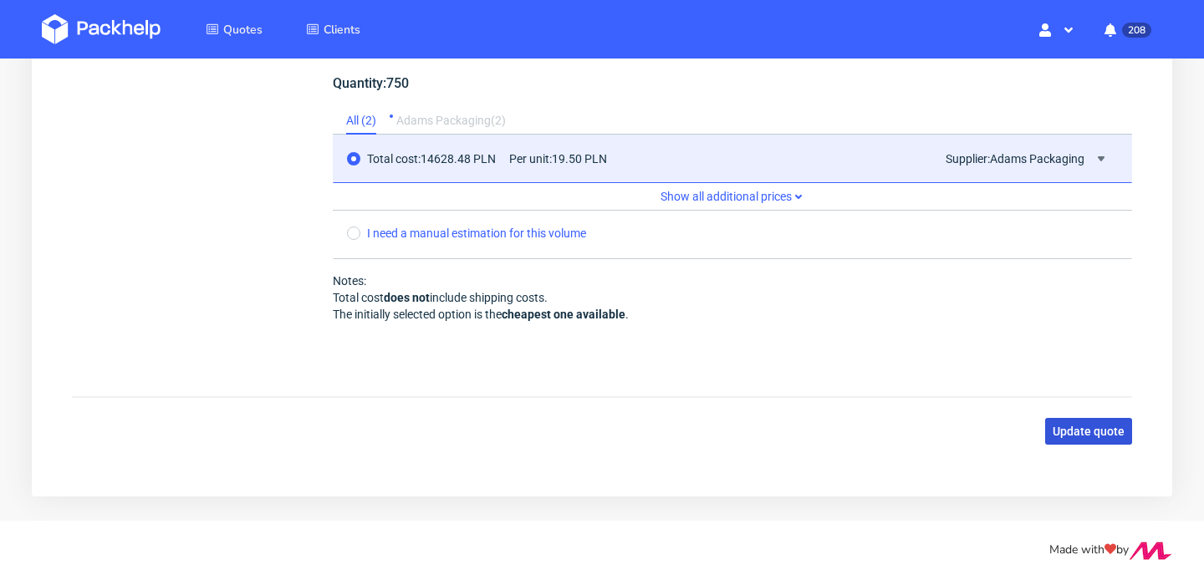
click at [1075, 428] on span "Update quote" at bounding box center [1089, 432] width 72 height 12
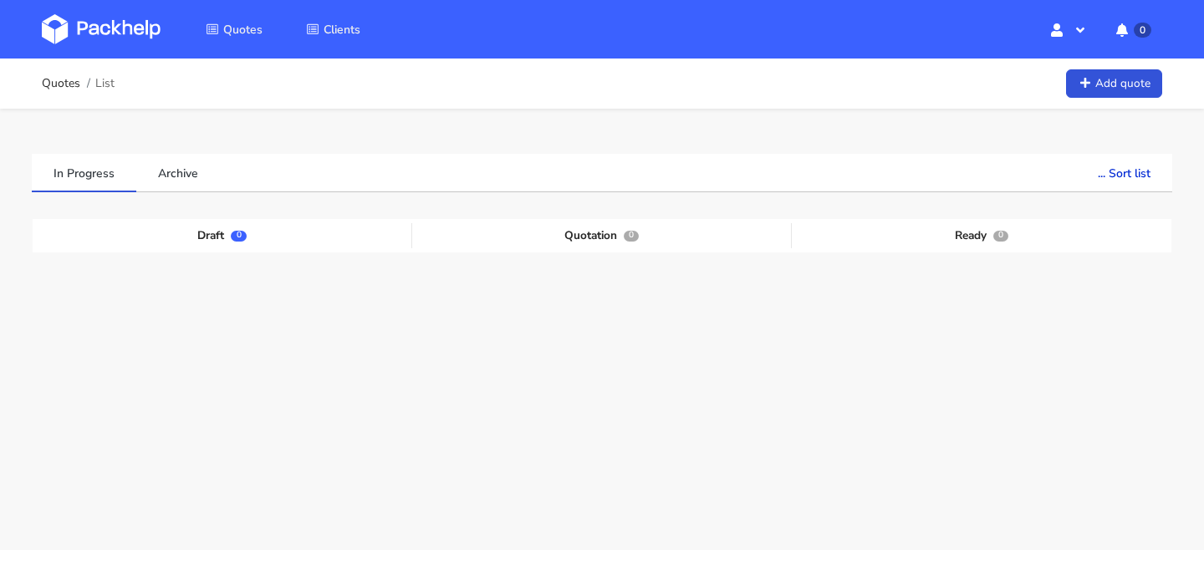
click at [429, 206] on div "In Progress Archive ... Sort list Last added From old to new Last updated Estim…" at bounding box center [602, 340] width 1141 height 372
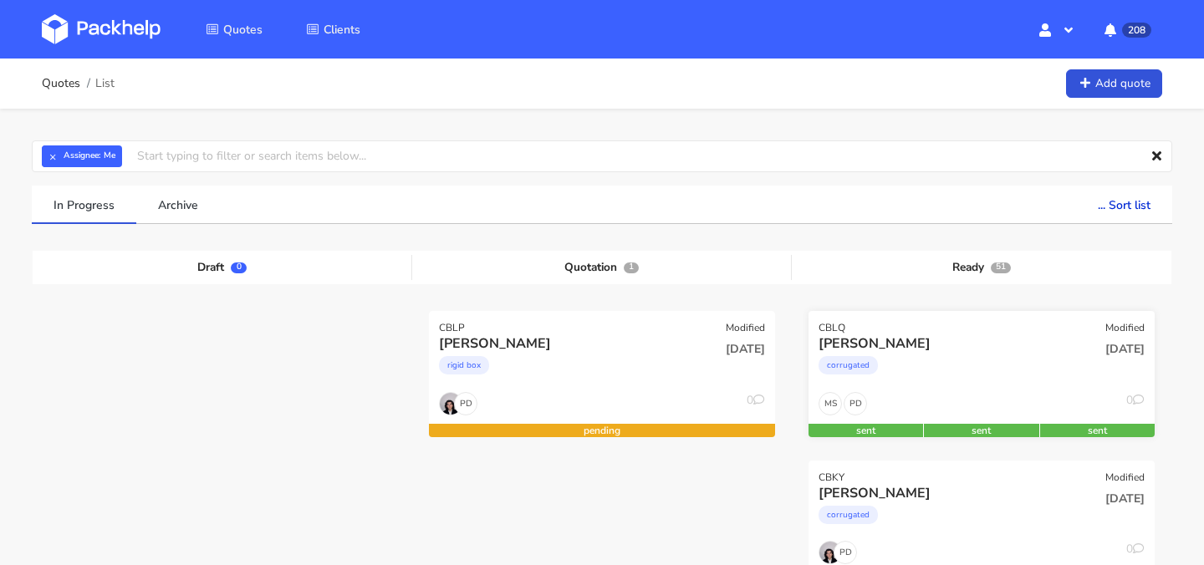
click at [940, 373] on div "corrugated" at bounding box center [930, 369] width 222 height 33
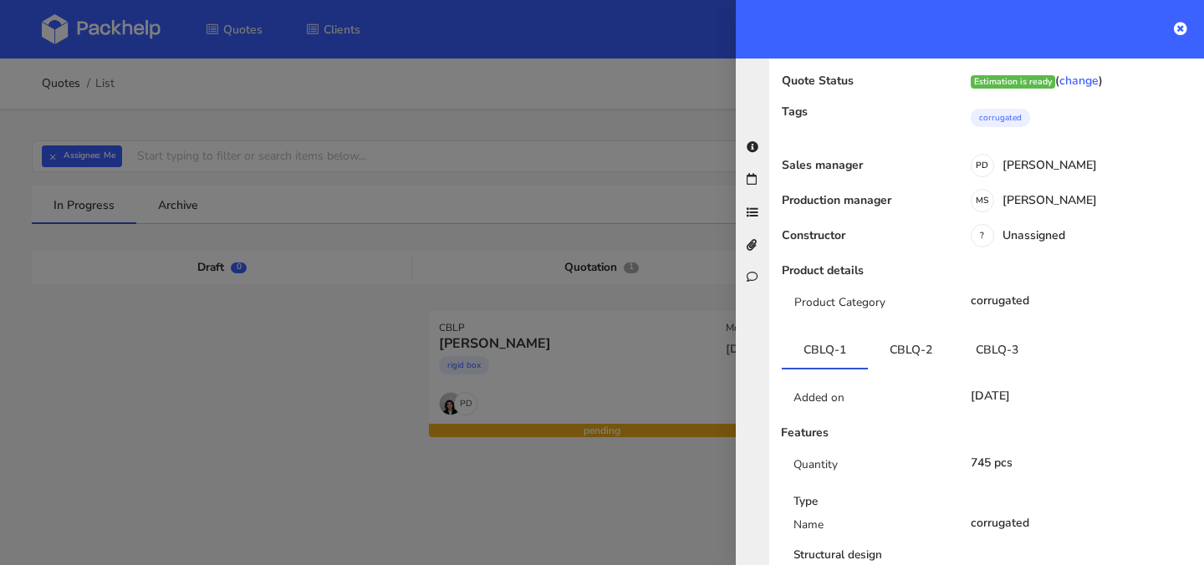
scroll to position [195, 0]
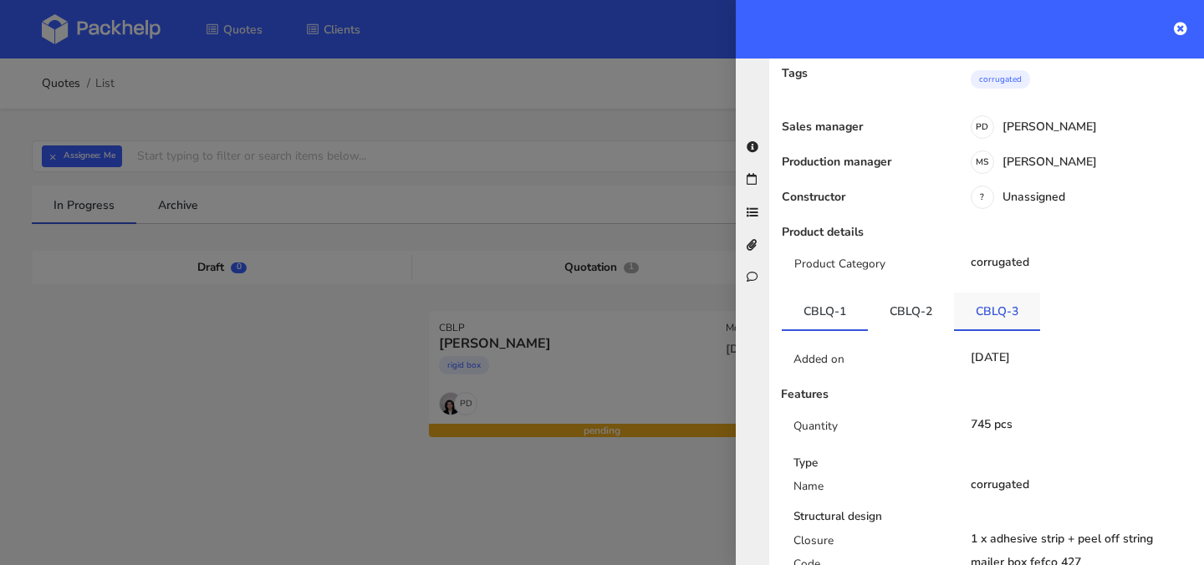
click at [1000, 310] on link "CBLQ-3" at bounding box center [997, 311] width 86 height 37
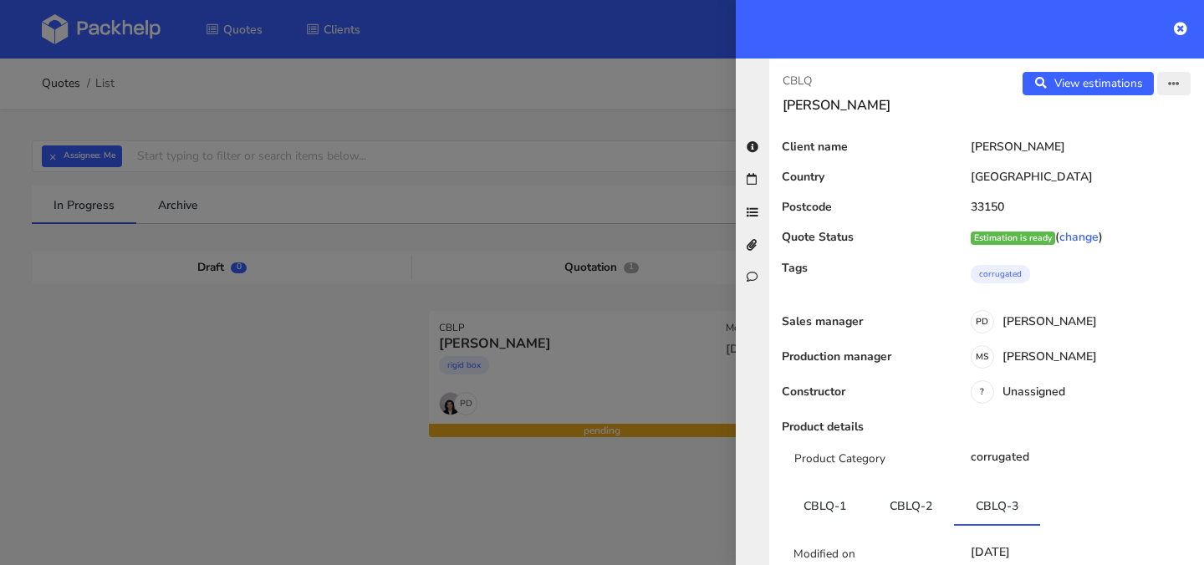
click at [1178, 87] on icon "button" at bounding box center [1174, 85] width 12 height 12
click at [1133, 146] on link "Edit quote" at bounding box center [1119, 149] width 147 height 28
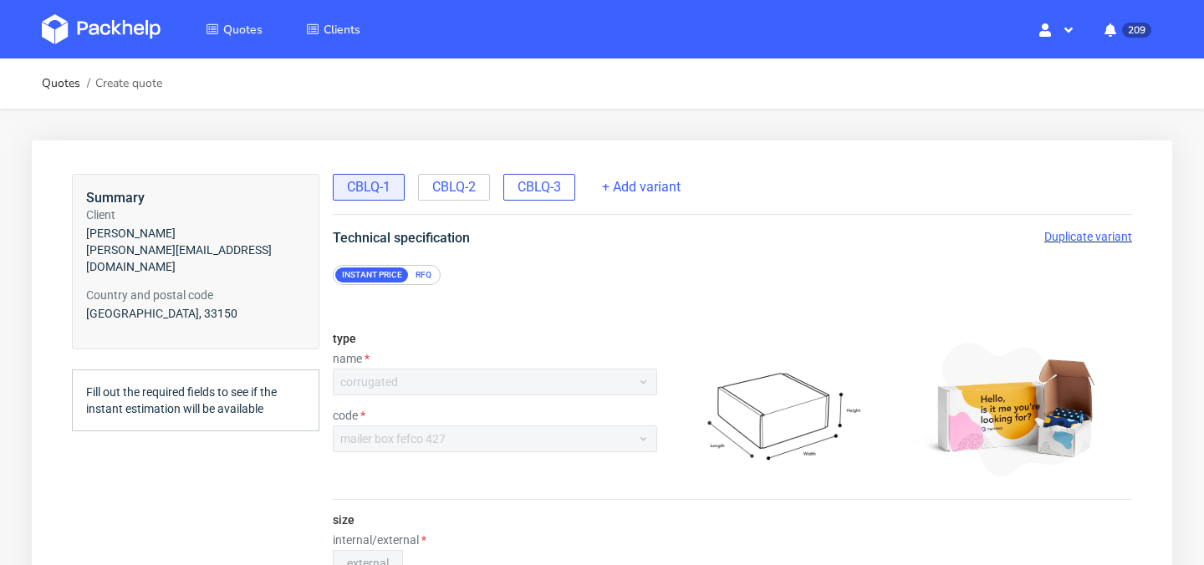
click at [532, 187] on span "CBLQ-3" at bounding box center [539, 187] width 43 height 18
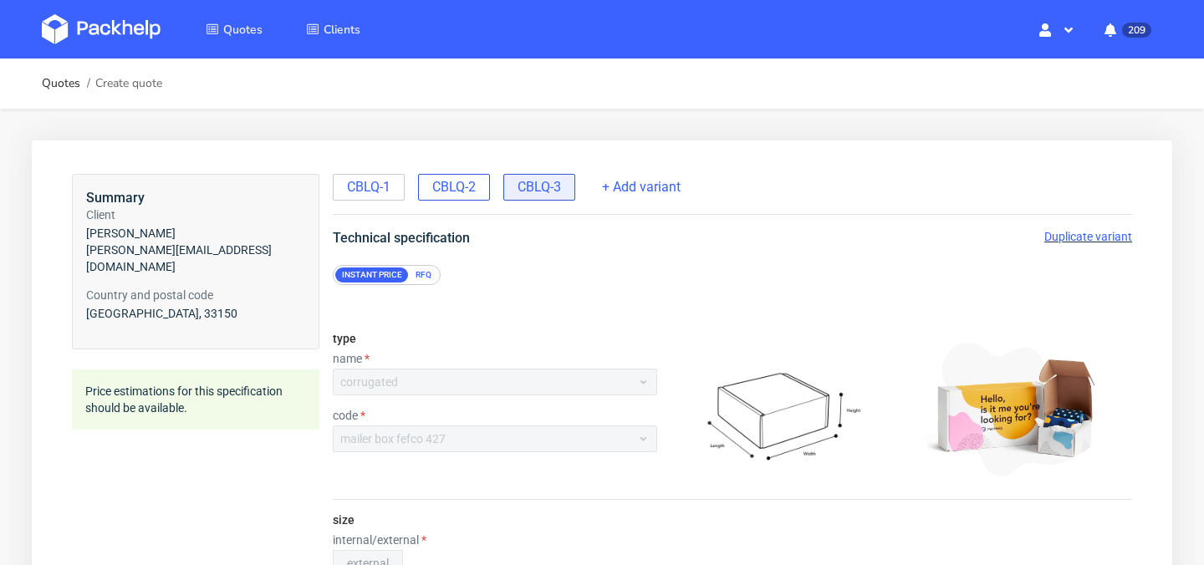
click at [454, 178] on span "CBLQ-2" at bounding box center [453, 187] width 43 height 18
click at [1089, 235] on span "Duplicate variant" at bounding box center [1089, 236] width 88 height 13
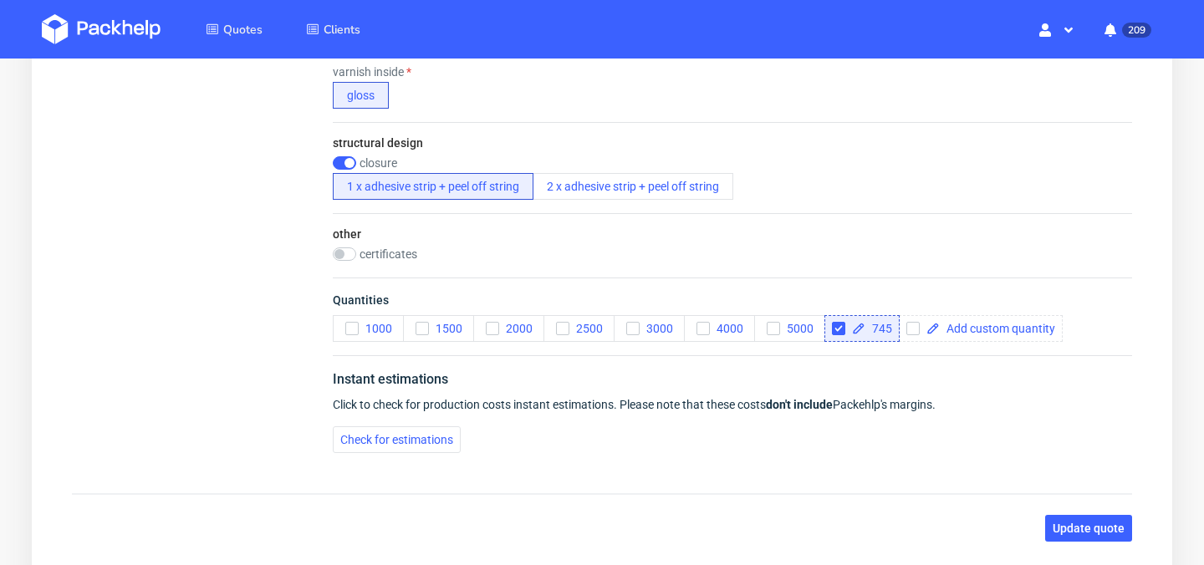
scroll to position [1357, 0]
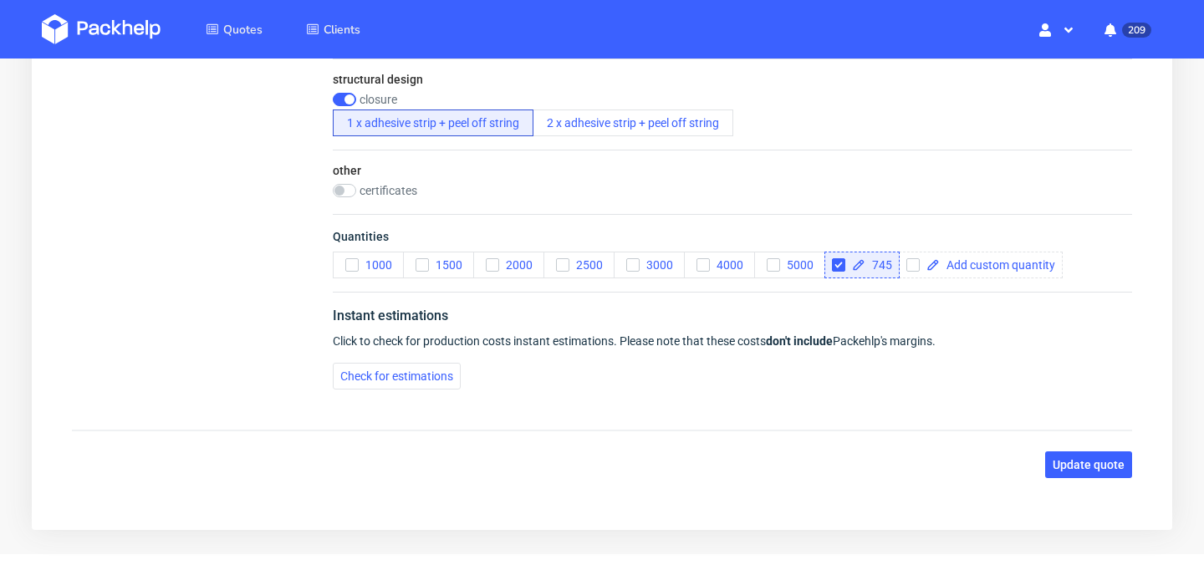
click at [883, 266] on span "745" at bounding box center [879, 265] width 27 height 12
click at [435, 376] on span "Check for estimations" at bounding box center [396, 377] width 113 height 12
checkbox input "true"
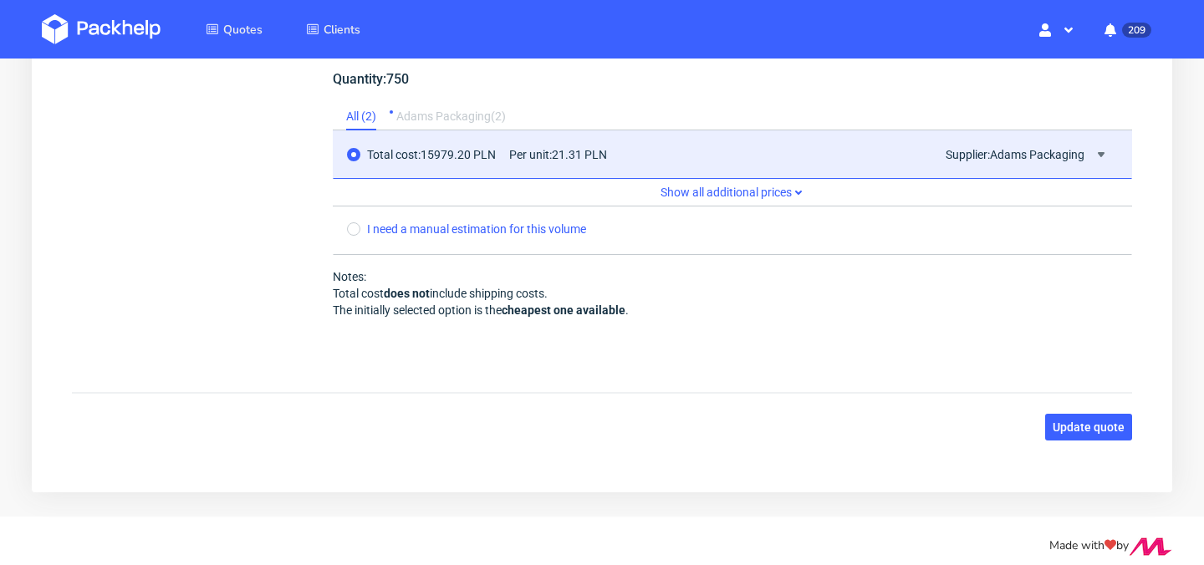
scroll to position [1833, 0]
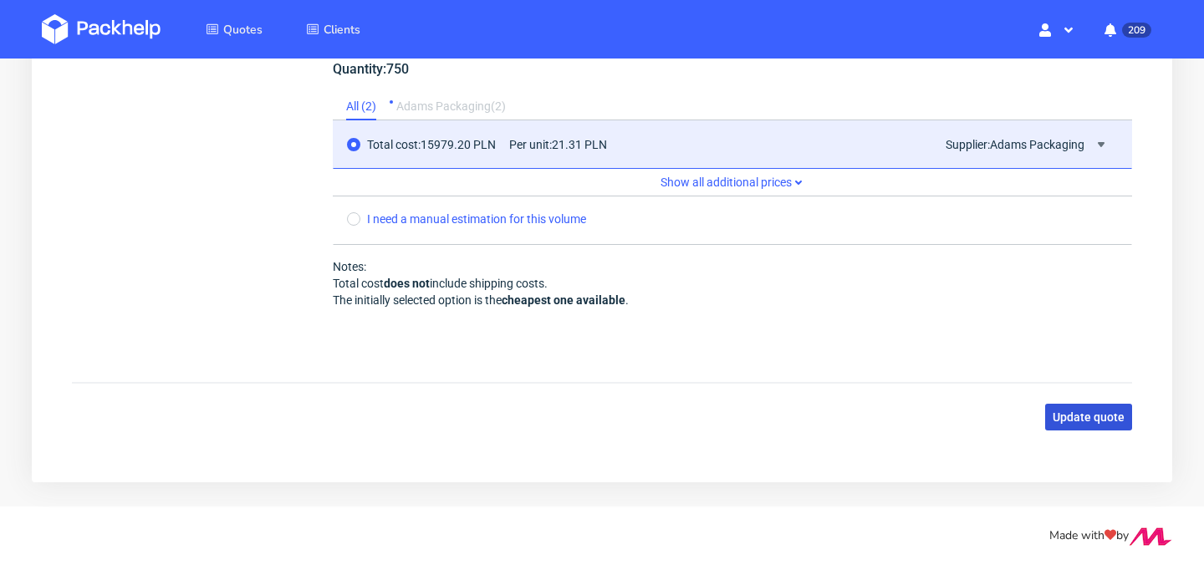
click at [1096, 412] on span "Update quote" at bounding box center [1089, 418] width 72 height 12
